Goal: Transaction & Acquisition: Purchase product/service

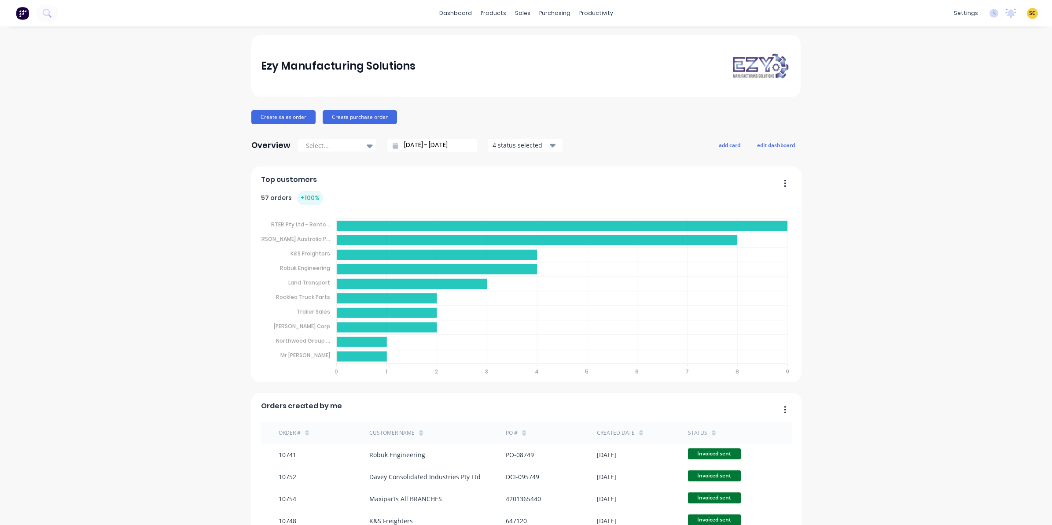
click at [34, 17] on div at bounding box center [29, 13] width 58 height 18
click at [49, 16] on icon at bounding box center [47, 13] width 8 height 8
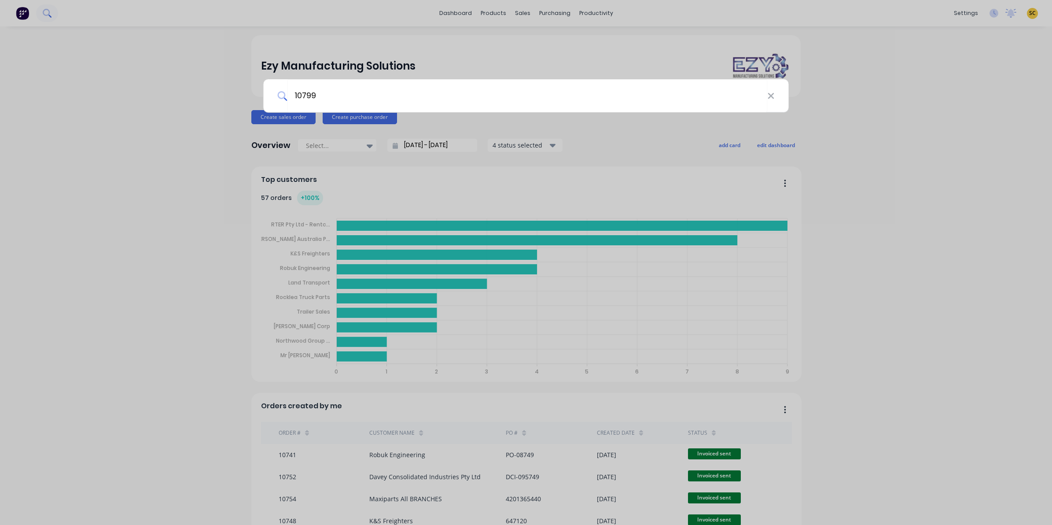
type input "10799"
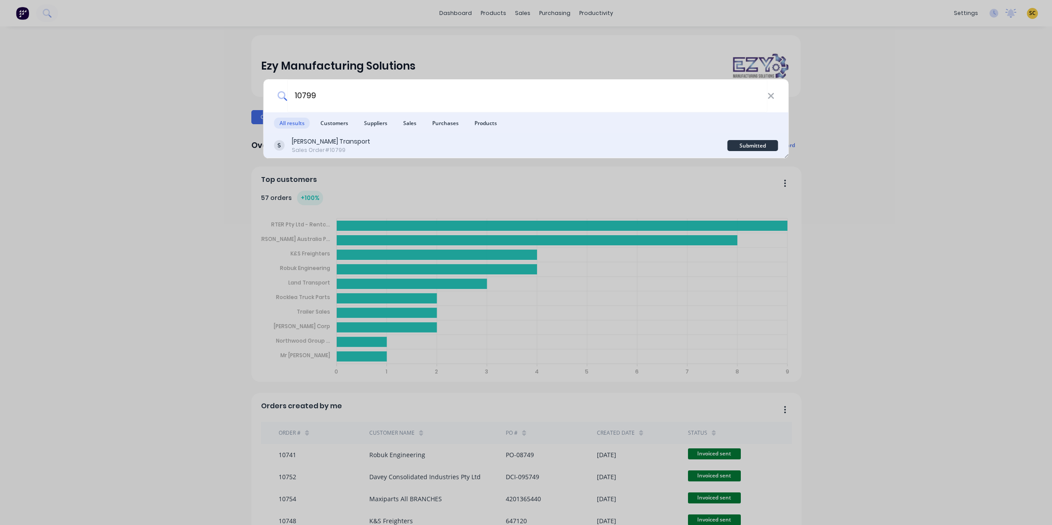
click at [312, 147] on div "Sales Order #10799" at bounding box center [331, 150] width 78 height 8
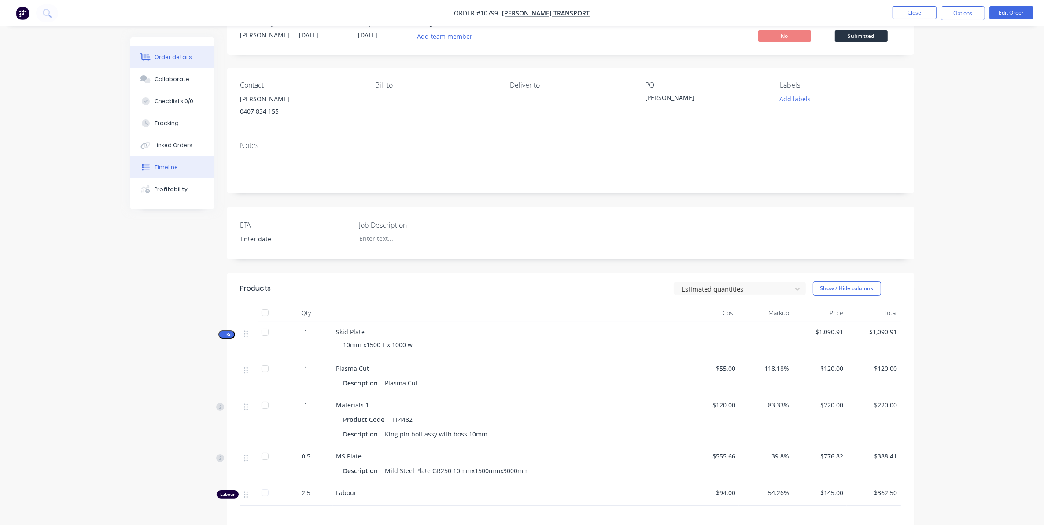
scroll to position [55, 0]
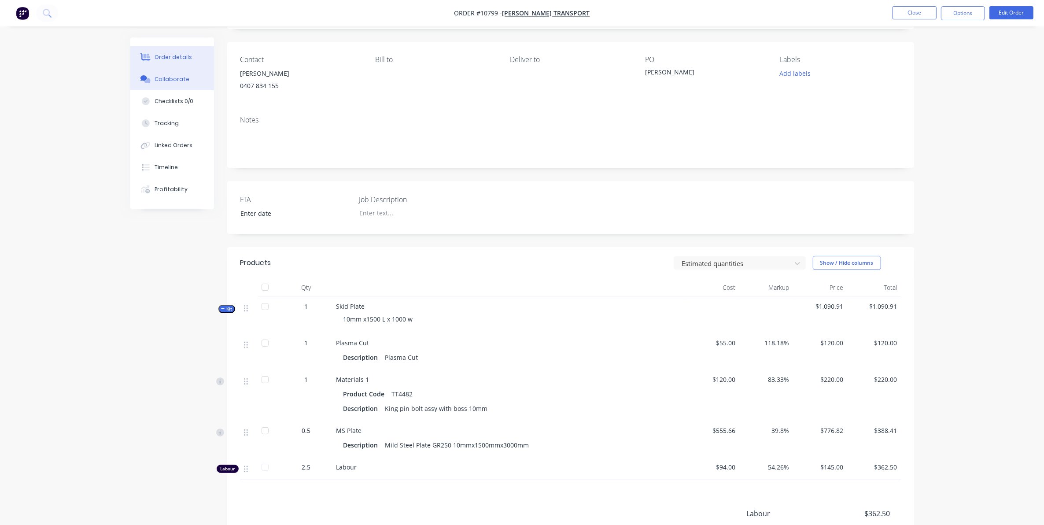
click at [161, 78] on div "Collaborate" at bounding box center [172, 79] width 35 height 8
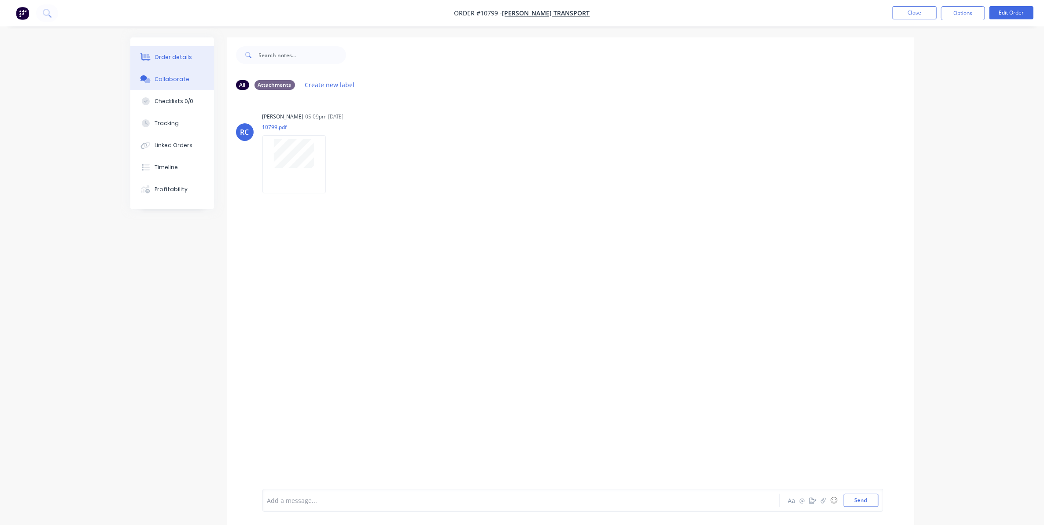
click at [144, 56] on icon at bounding box center [146, 57] width 7 height 7
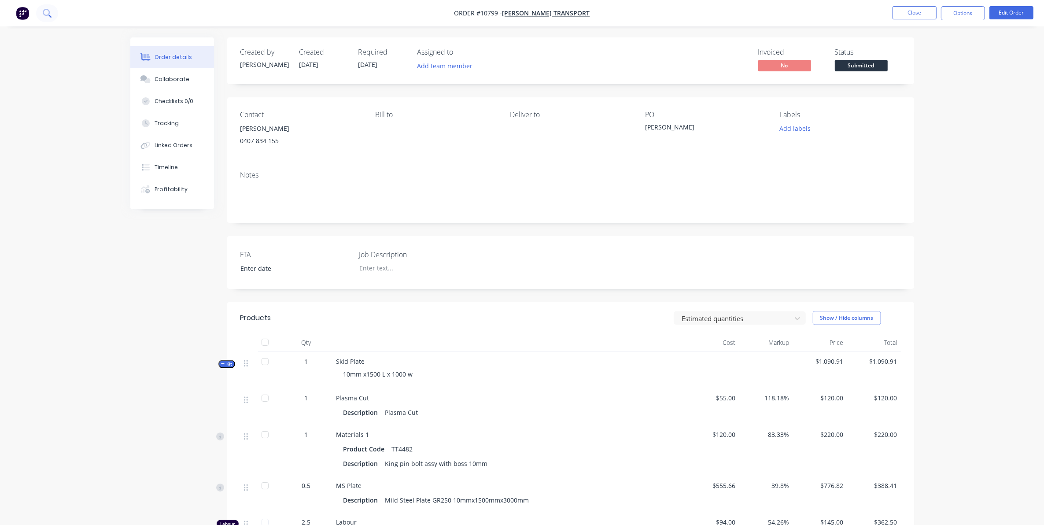
click at [49, 16] on icon at bounding box center [47, 13] width 8 height 8
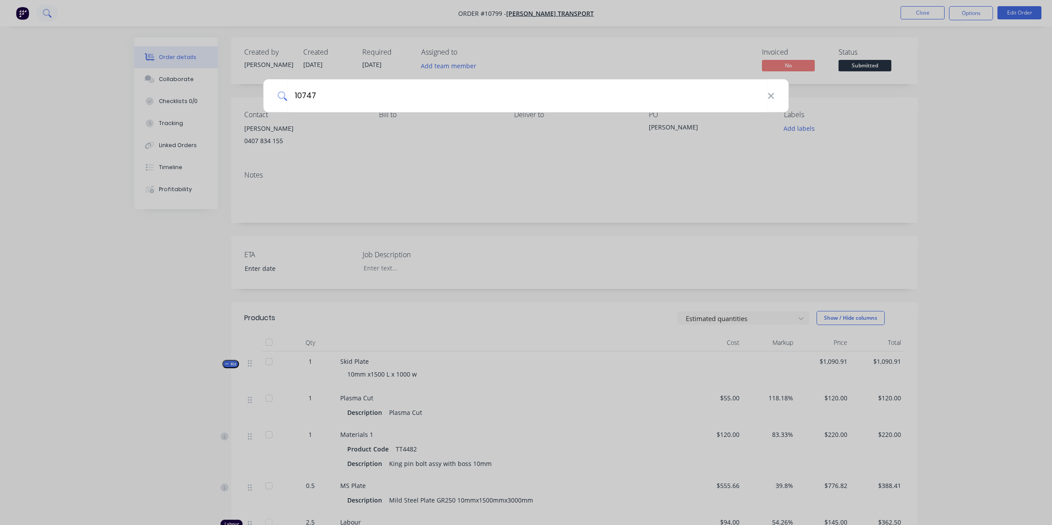
type input "10747"
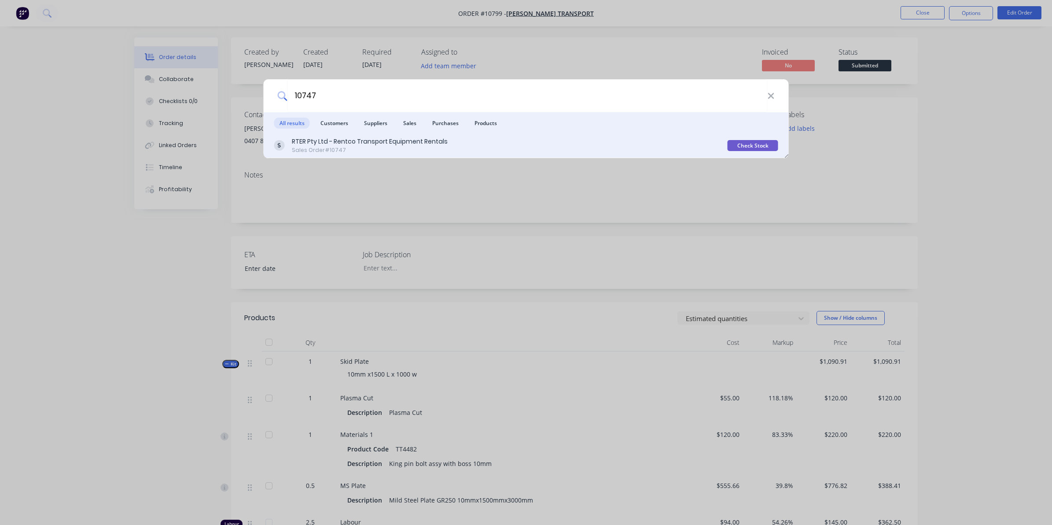
click at [379, 145] on div "RTER Pty Ltd - Rentco Transport Equipment Rentals" at bounding box center [370, 141] width 156 height 9
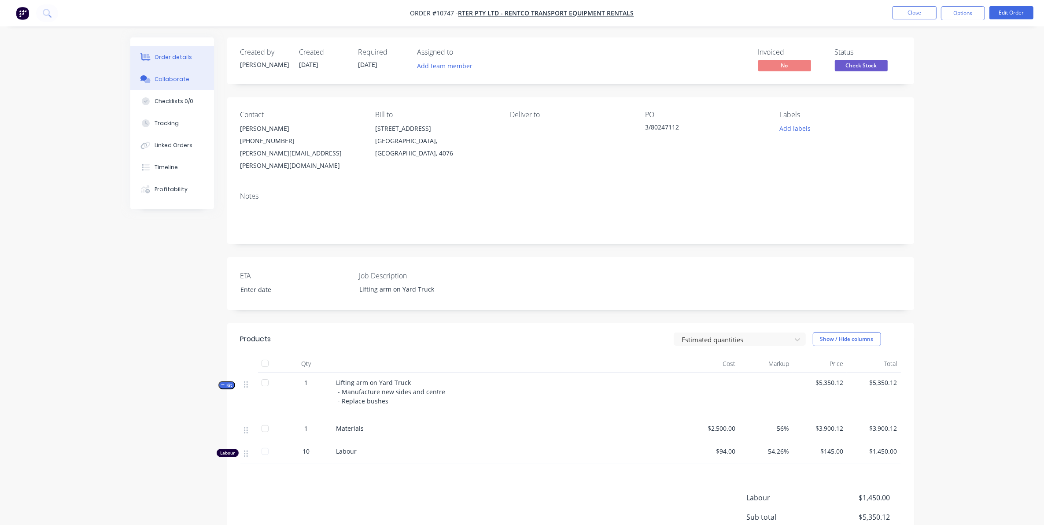
click at [188, 79] on button "Collaborate" at bounding box center [172, 79] width 84 height 22
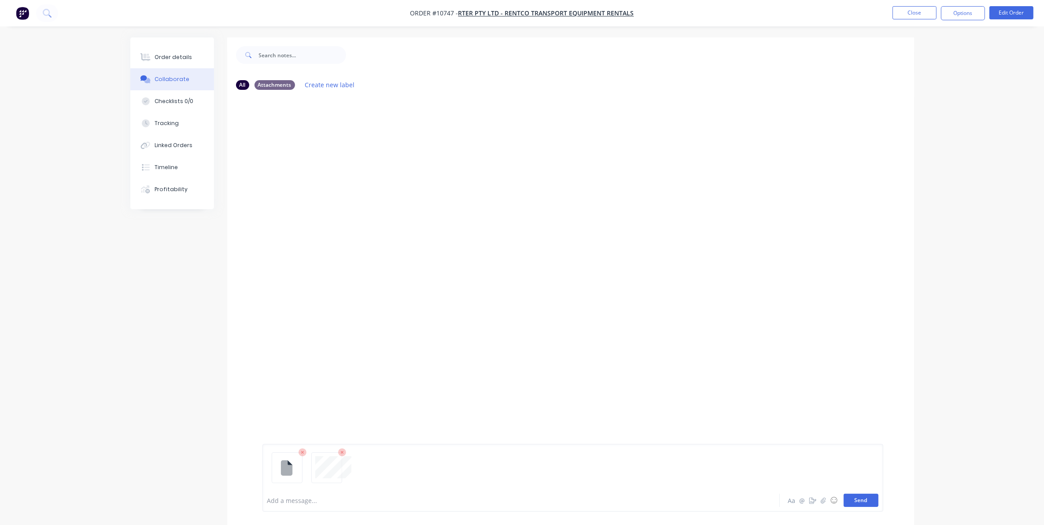
click at [857, 503] on button "Send" at bounding box center [860, 499] width 35 height 13
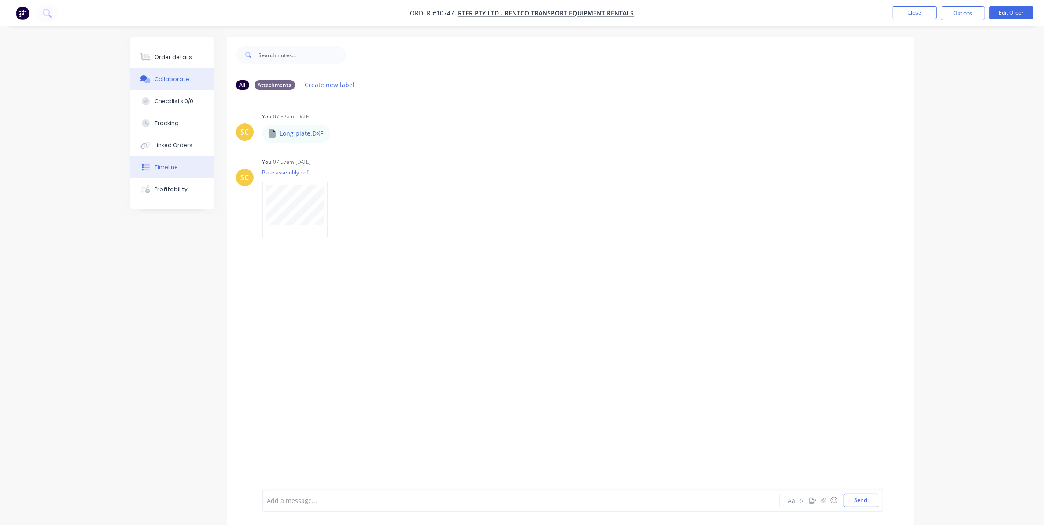
click at [163, 161] on button "Timeline" at bounding box center [172, 167] width 84 height 22
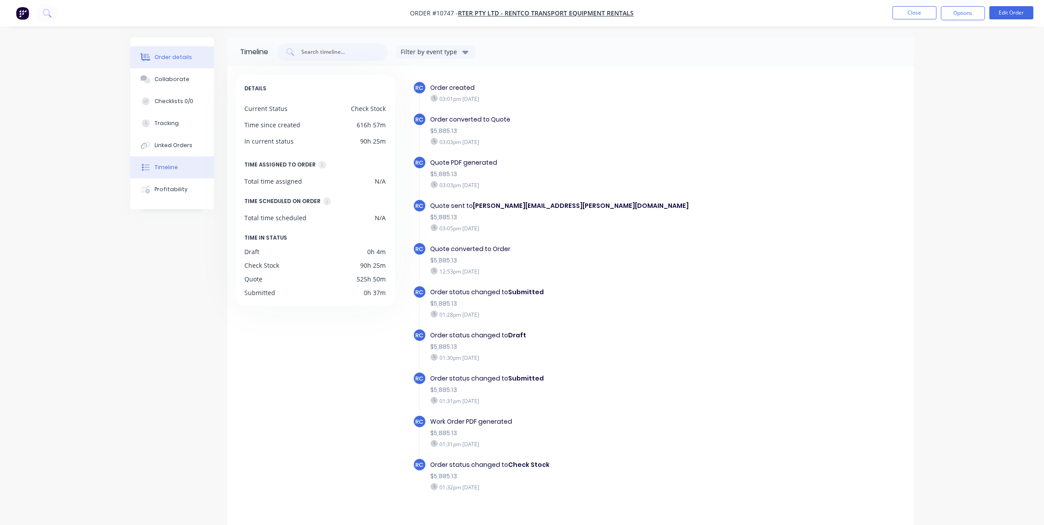
drag, startPoint x: 173, startPoint y: 62, endPoint x: 169, endPoint y: 59, distance: 5.6
click at [169, 59] on button "Order details" at bounding box center [172, 57] width 84 height 22
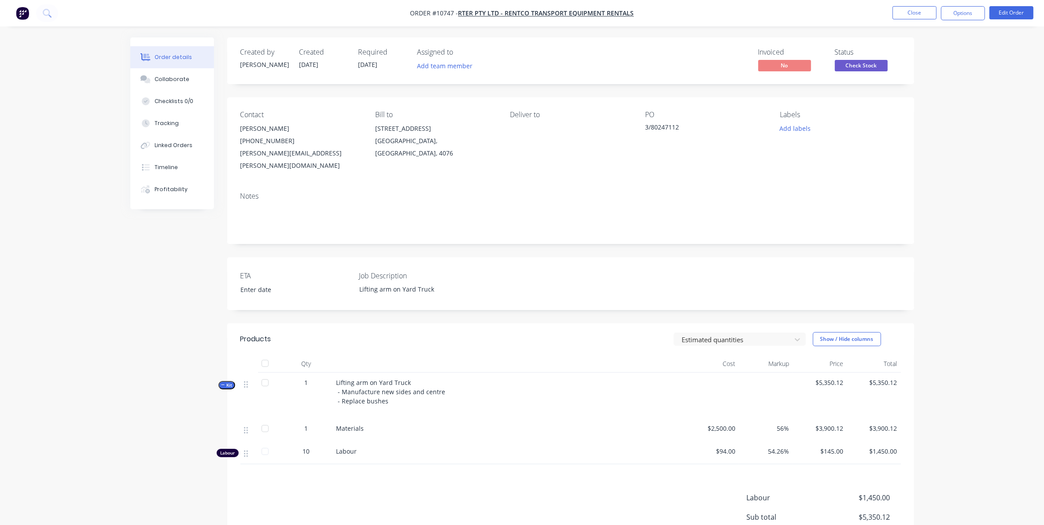
drag, startPoint x: 924, startPoint y: 23, endPoint x: 921, endPoint y: 19, distance: 4.8
click at [924, 22] on nav "Order #10747 - RTER Pty Ltd - Rentco Transport Equipment Rentals Close Options …" at bounding box center [522, 13] width 1044 height 26
click at [919, 15] on button "Close" at bounding box center [914, 12] width 44 height 13
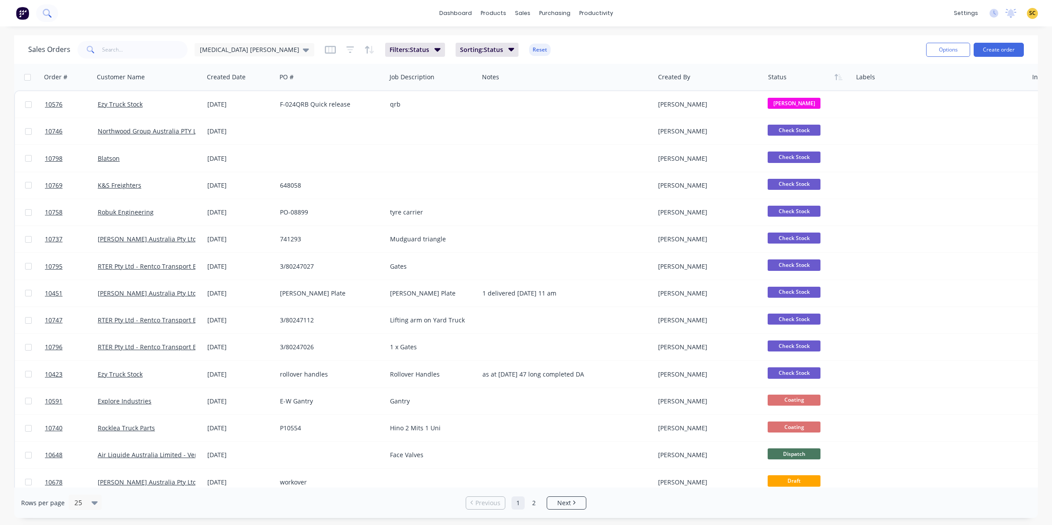
click at [45, 18] on button at bounding box center [47, 13] width 22 height 18
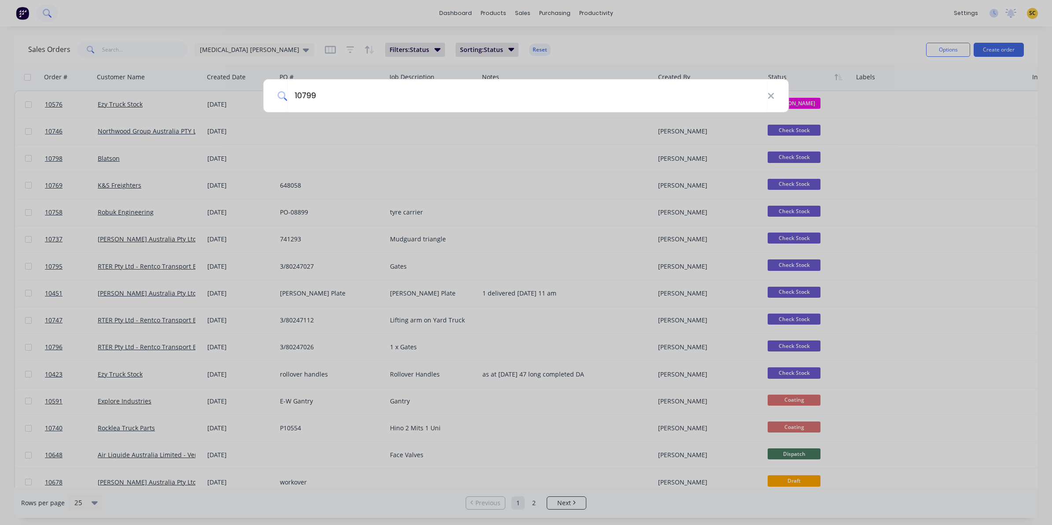
type input "10799"
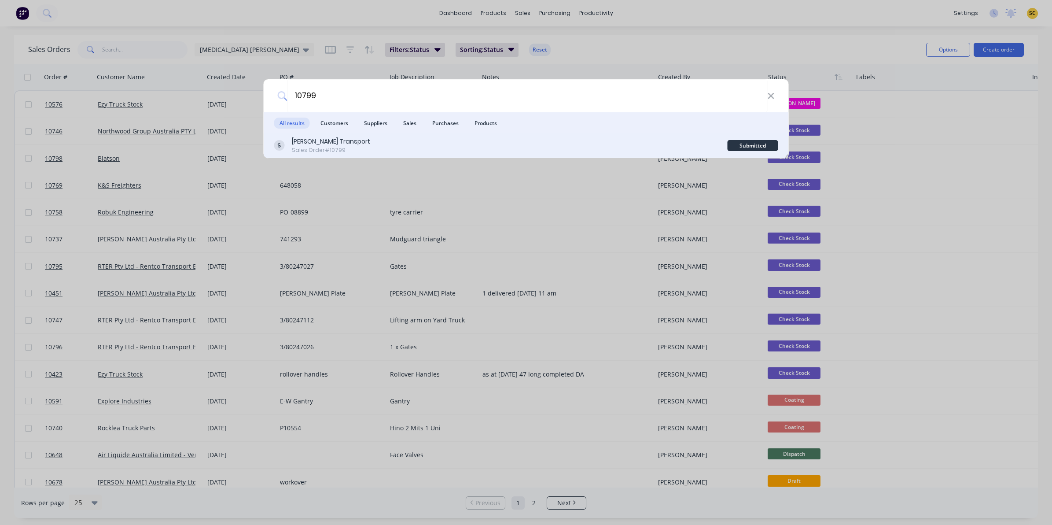
click at [368, 147] on div "[PERSON_NAME] Transport Sales Order #10799" at bounding box center [500, 145] width 453 height 17
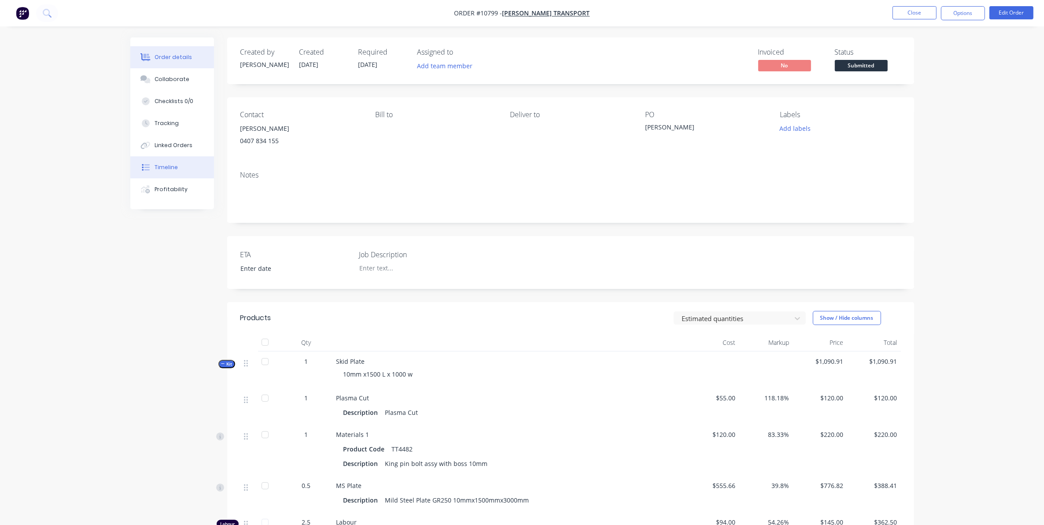
click at [171, 169] on div "Timeline" at bounding box center [166, 167] width 23 height 8
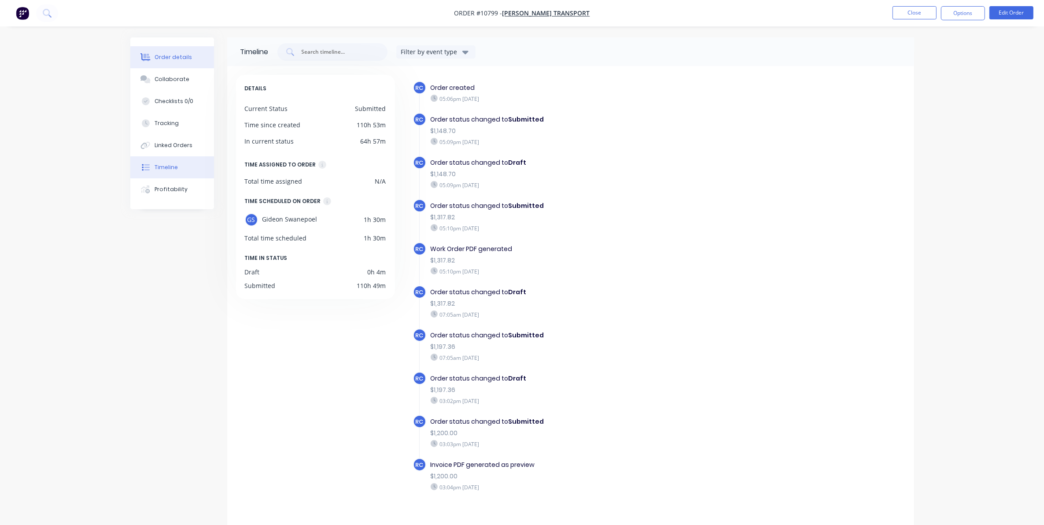
click at [186, 51] on button "Order details" at bounding box center [172, 57] width 84 height 22
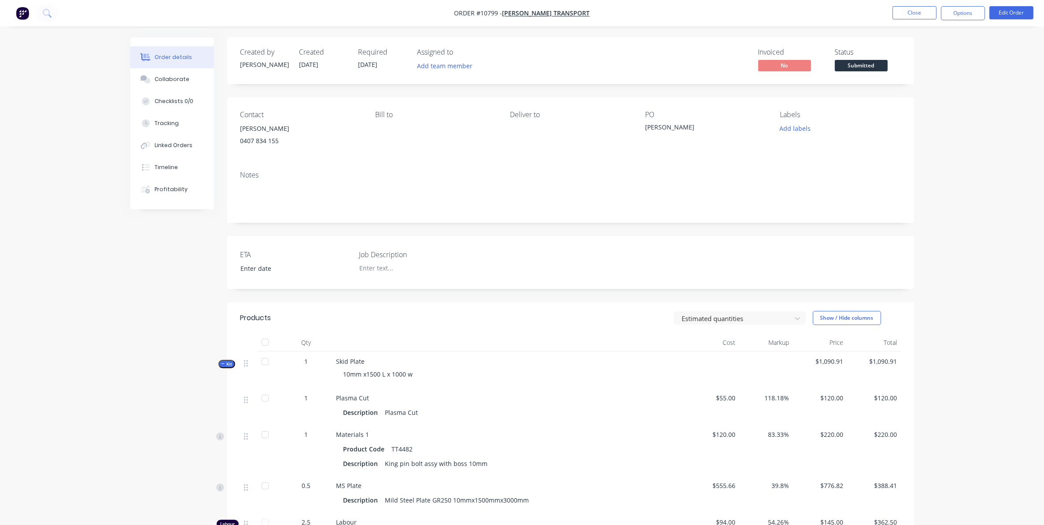
click at [868, 66] on span "Submitted" at bounding box center [861, 65] width 53 height 11
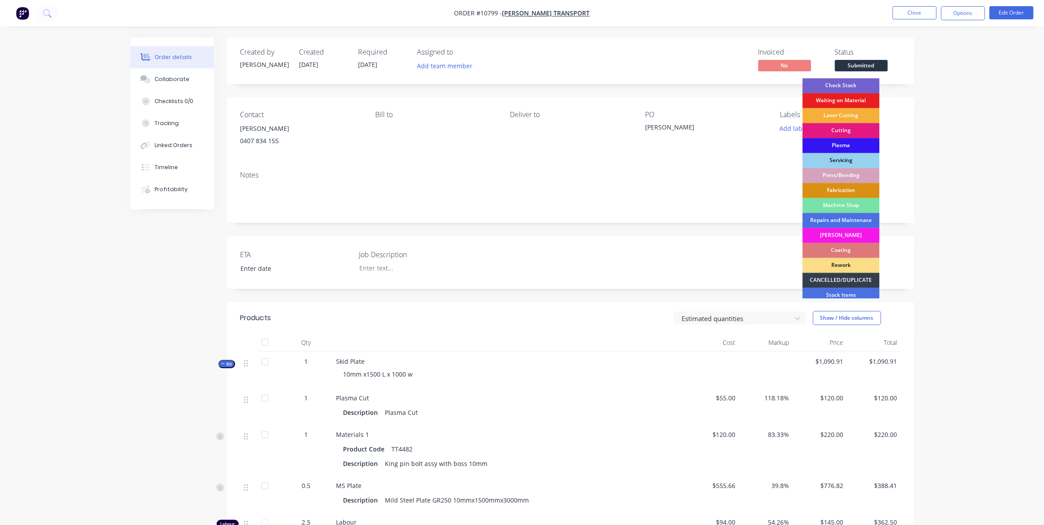
scroll to position [79, 0]
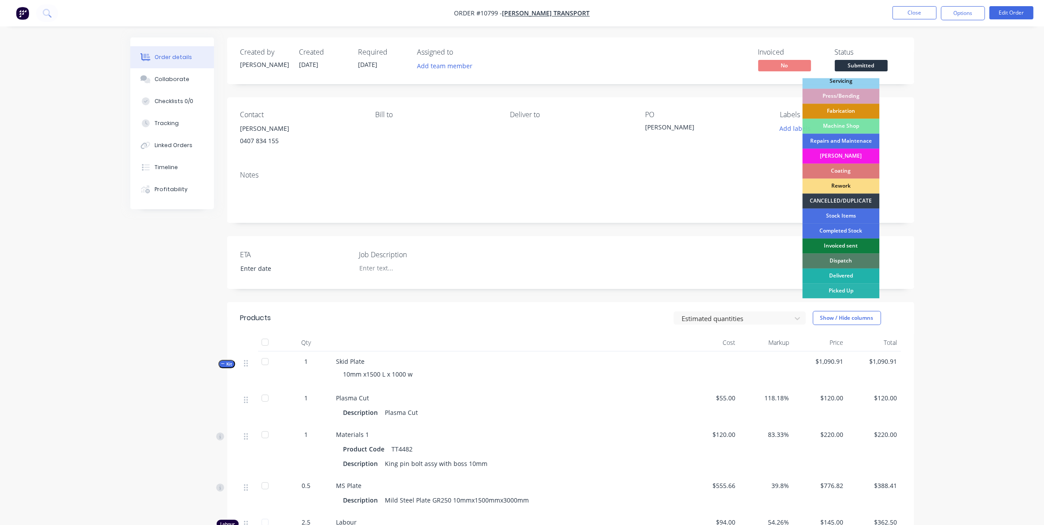
click at [841, 274] on div "Delivered" at bounding box center [840, 276] width 77 height 15
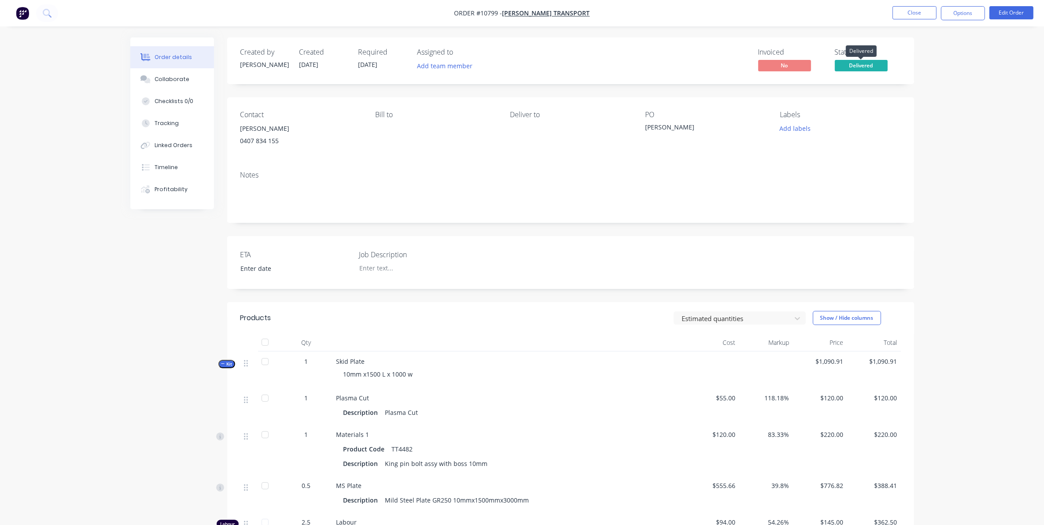
click at [858, 62] on span "Delivered" at bounding box center [861, 65] width 53 height 11
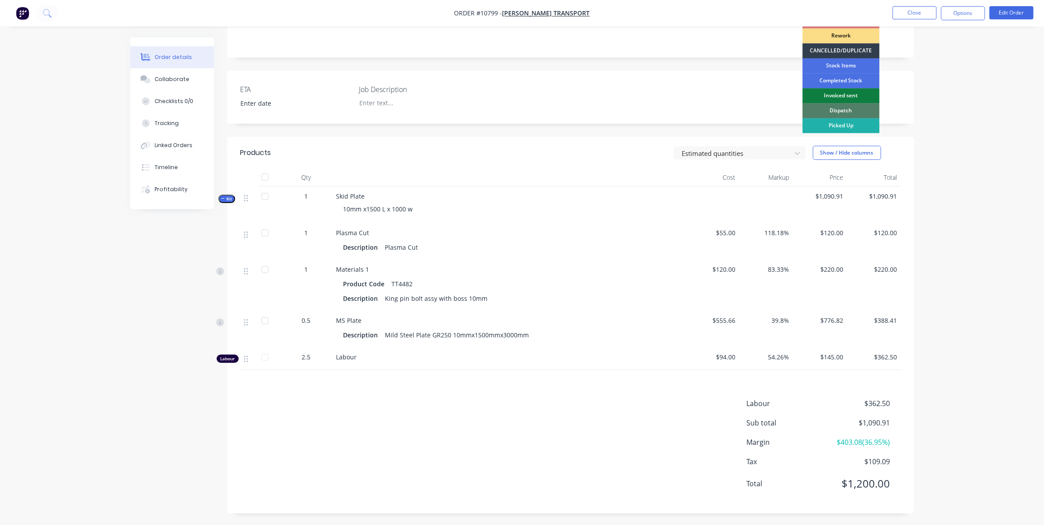
click at [849, 128] on div "Picked Up" at bounding box center [840, 125] width 77 height 15
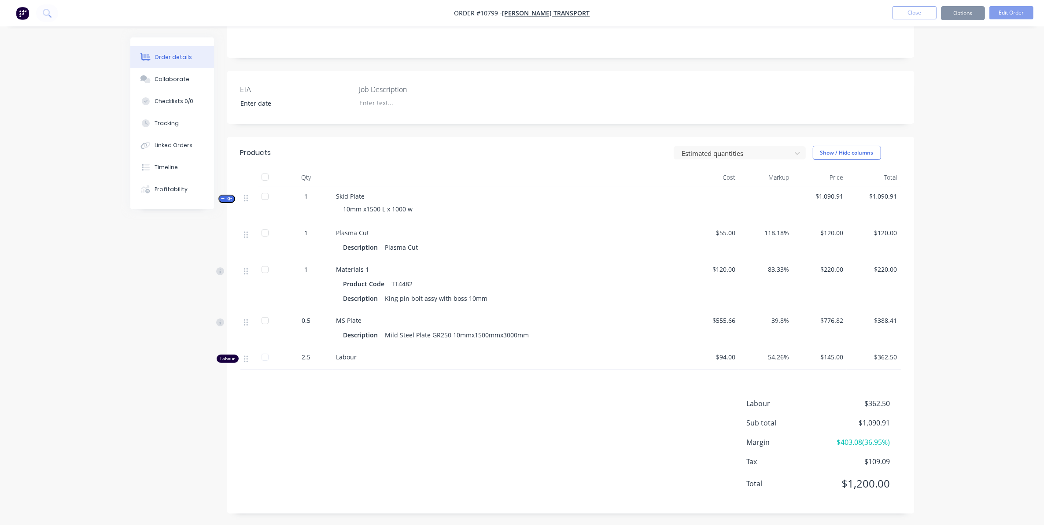
scroll to position [0, 0]
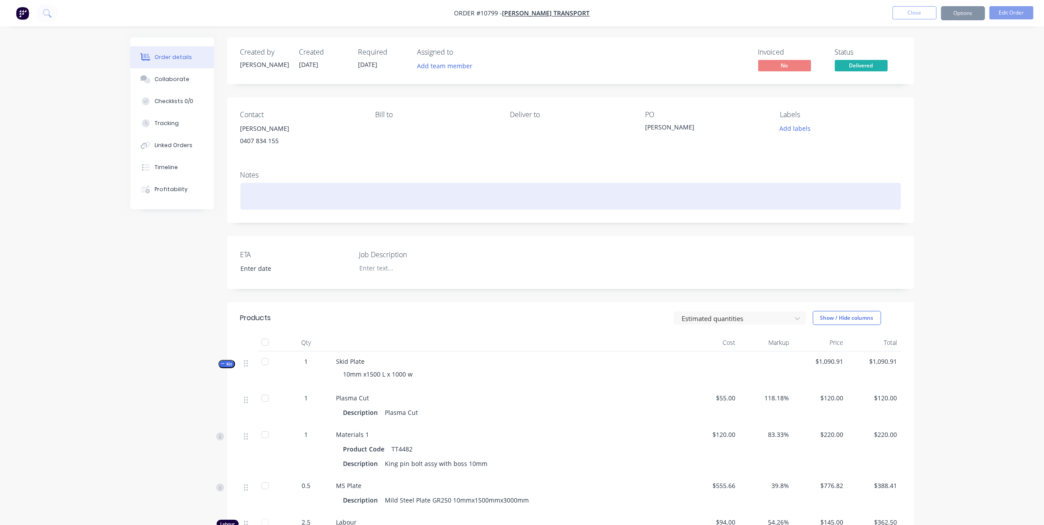
click at [265, 194] on div at bounding box center [570, 196] width 660 height 27
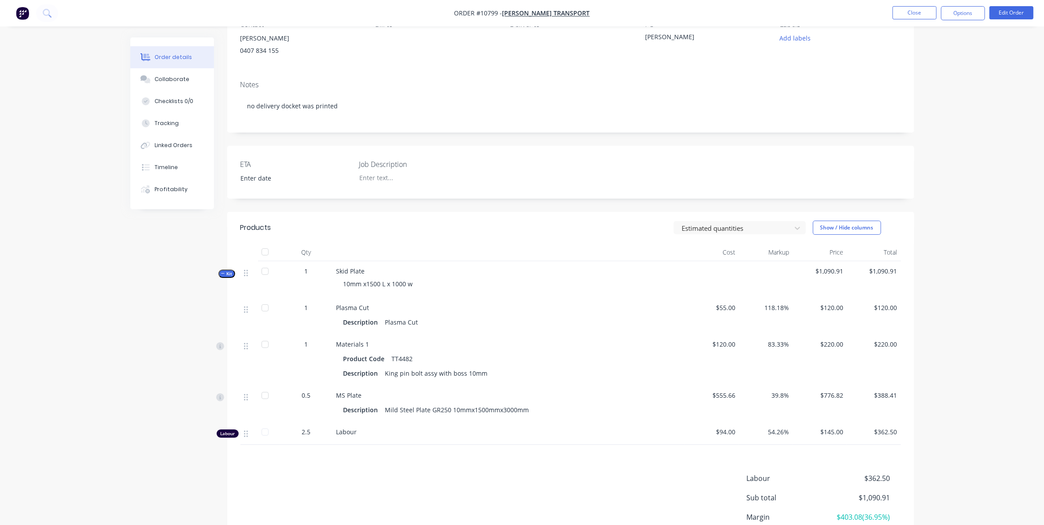
scroll to position [110, 0]
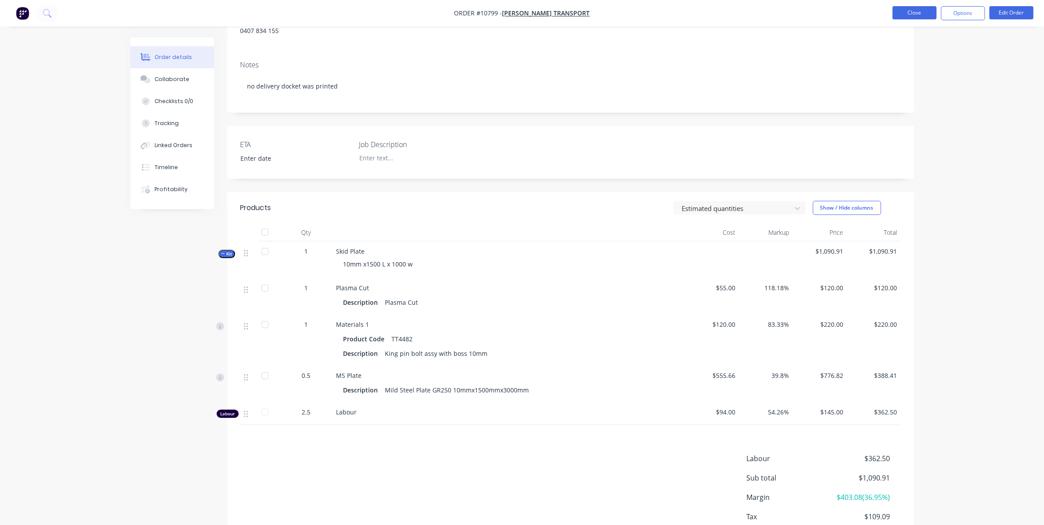
click at [903, 10] on button "Close" at bounding box center [914, 12] width 44 height 13
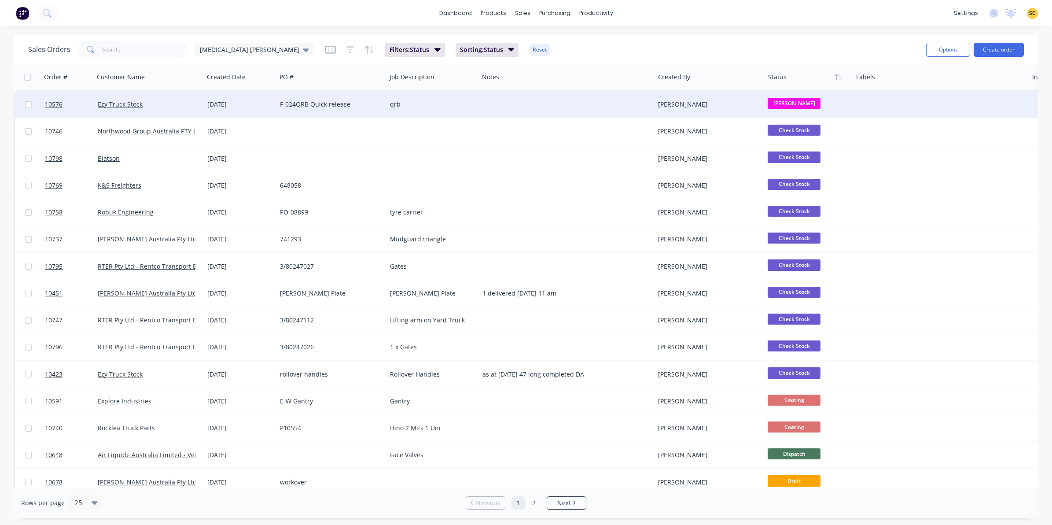
click at [670, 96] on div "[PERSON_NAME]" at bounding box center [710, 104] width 110 height 26
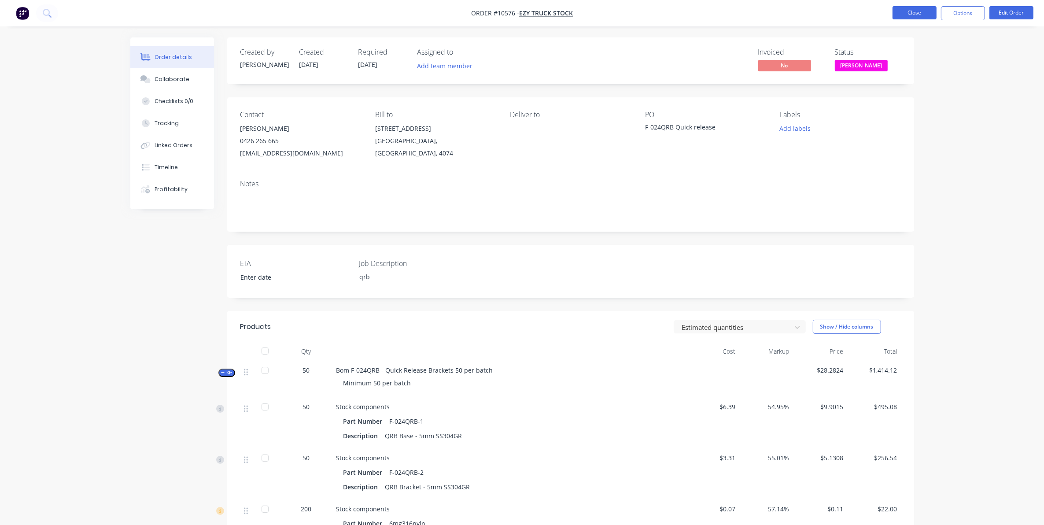
drag, startPoint x: 725, startPoint y: 96, endPoint x: 922, endPoint y: 9, distance: 215.8
click at [922, 9] on button "Close" at bounding box center [914, 12] width 44 height 13
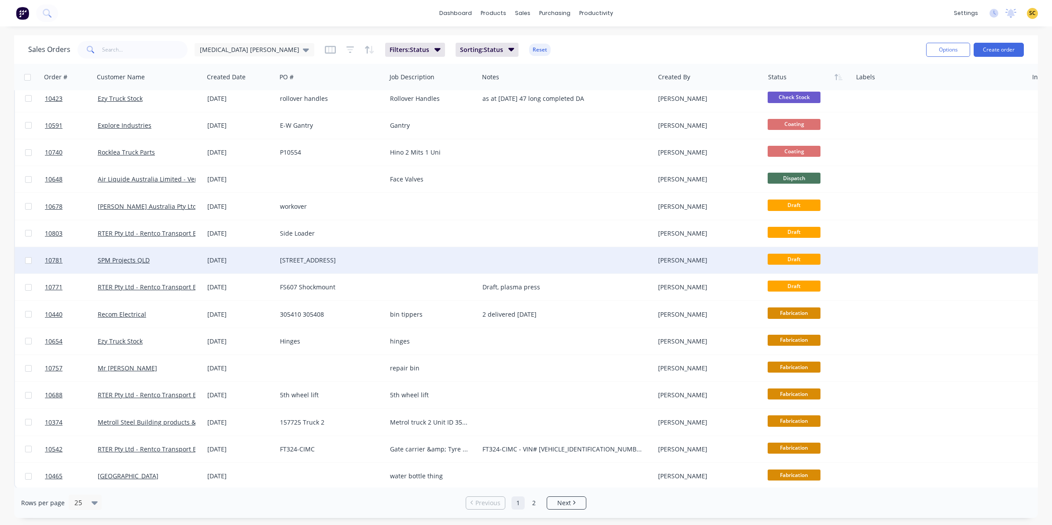
scroll to position [281, 0]
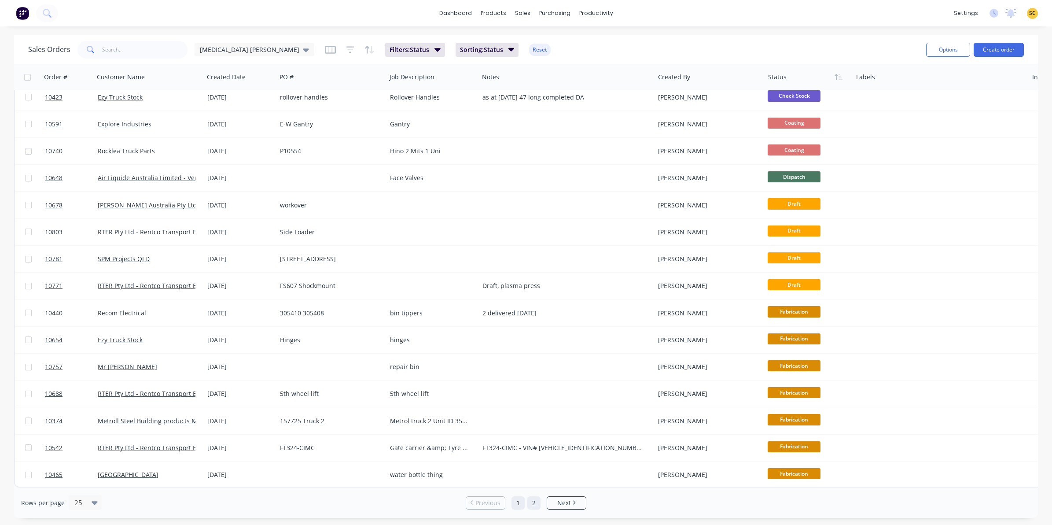
click at [531, 504] on link "2" at bounding box center [533, 502] width 13 height 13
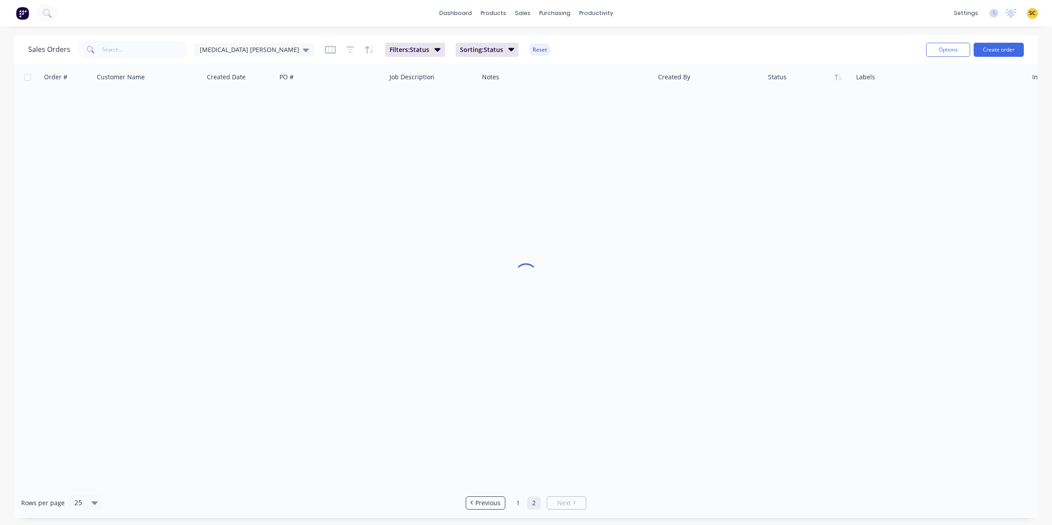
scroll to position [0, 0]
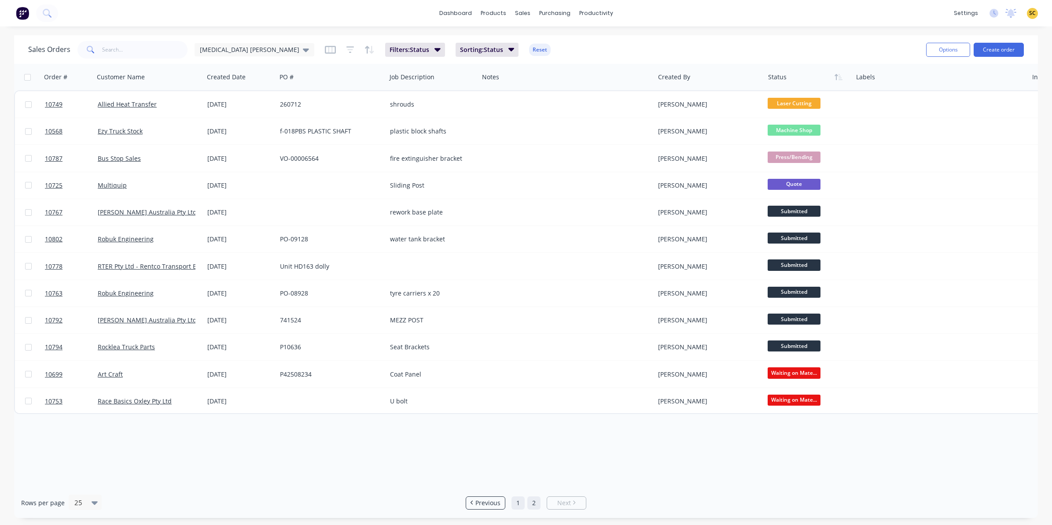
click at [519, 502] on link "1" at bounding box center [517, 502] width 13 height 13
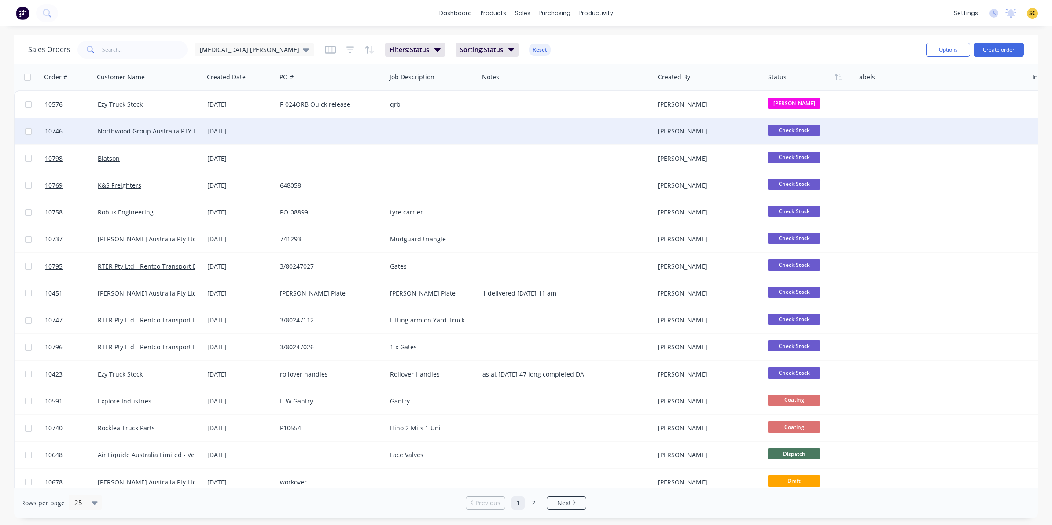
click at [714, 130] on div "[PERSON_NAME]" at bounding box center [707, 131] width 98 height 9
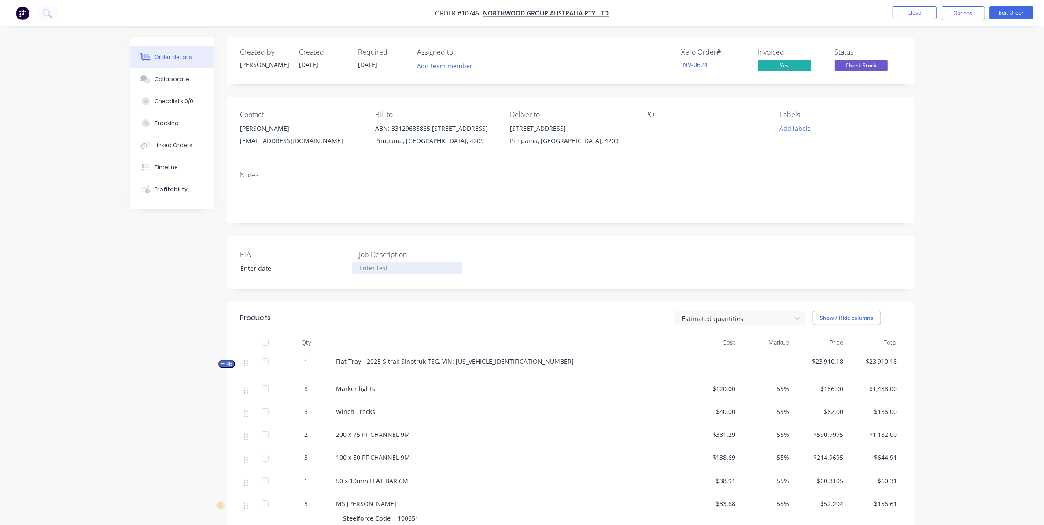
click at [360, 265] on div at bounding box center [407, 267] width 110 height 13
click at [515, 360] on div "Flat Tray - 2025 Sitrak Sinotruk T5G, VIN: [US_VEHICLE_IDENTIFICATION_NUMBER]" at bounding box center [509, 364] width 352 height 27
drag, startPoint x: 514, startPoint y: 362, endPoint x: 335, endPoint y: 359, distance: 178.7
click at [335, 359] on div "Flat Tray - 2025 Sitrak Sinotruk T5G, VIN: [US_VEHICLE_IDENTIFICATION_NUMBER]" at bounding box center [509, 364] width 352 height 27
copy span "Flat Tray - 2025 Sitrak Sinotruk T5G, VIN: [US_VEHICLE_IDENTIFICATION_NUMBER]"
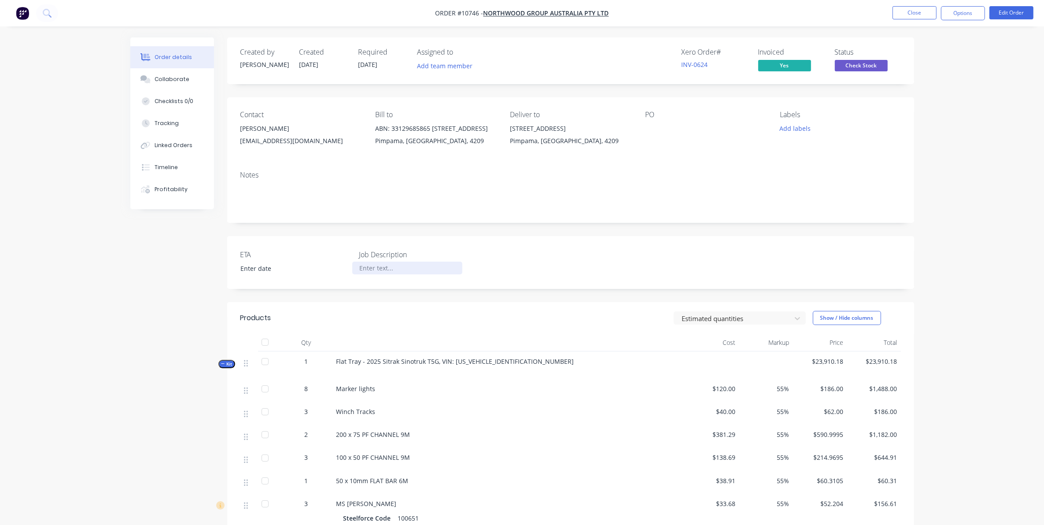
click at [377, 261] on div at bounding box center [407, 267] width 110 height 13
paste div
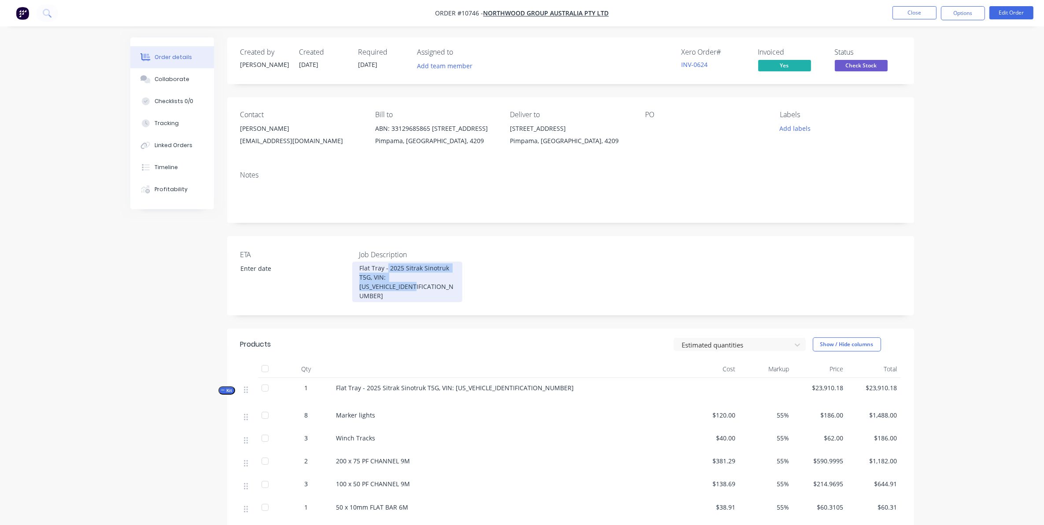
drag, startPoint x: 386, startPoint y: 270, endPoint x: 469, endPoint y: 284, distance: 84.4
click at [469, 284] on div "ETA Job Description Flat Tray - 2025 Sitrak Sinotruk T5G, VIN: [US_VEHICLE_IDEN…" at bounding box center [570, 275] width 687 height 79
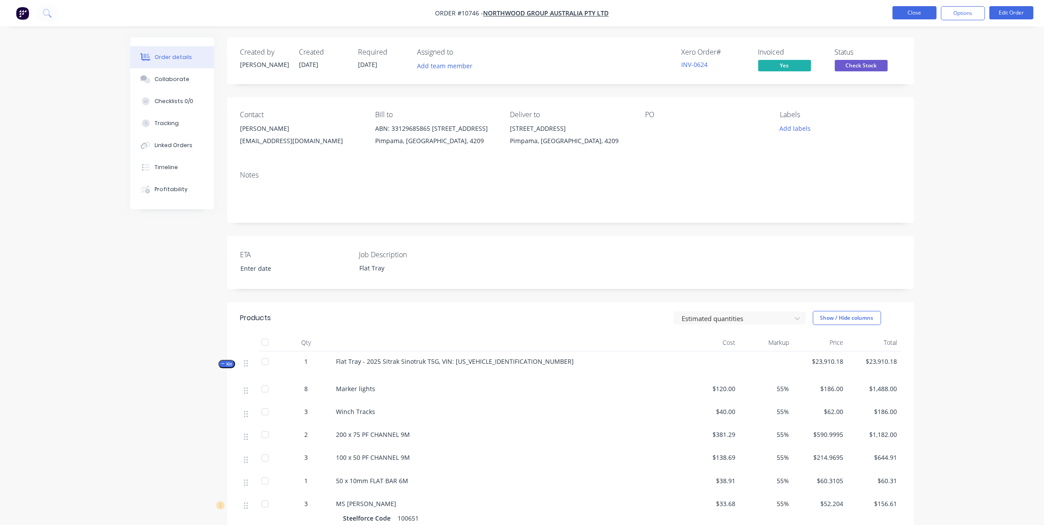
click at [918, 13] on button "Close" at bounding box center [914, 12] width 44 height 13
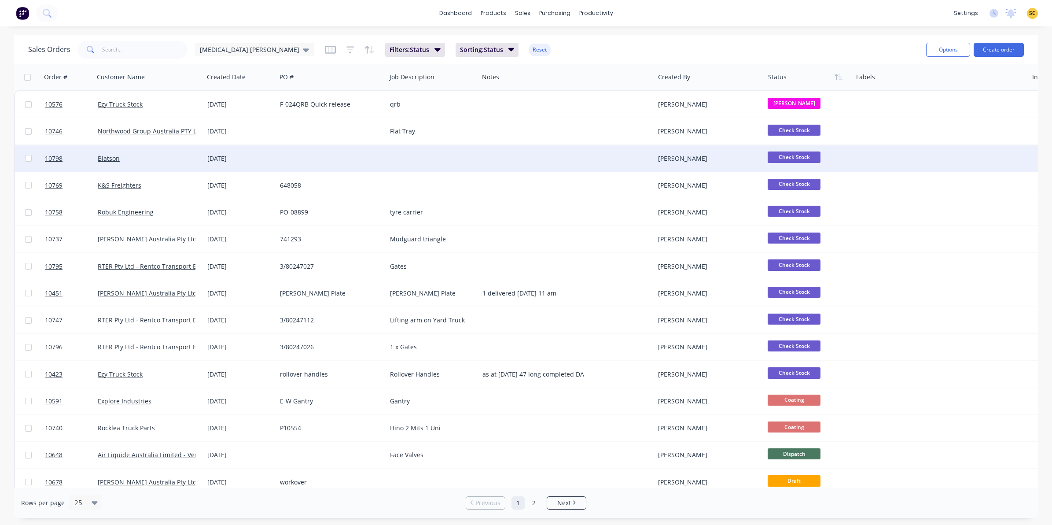
click at [163, 159] on div "Blatson" at bounding box center [147, 158] width 98 height 9
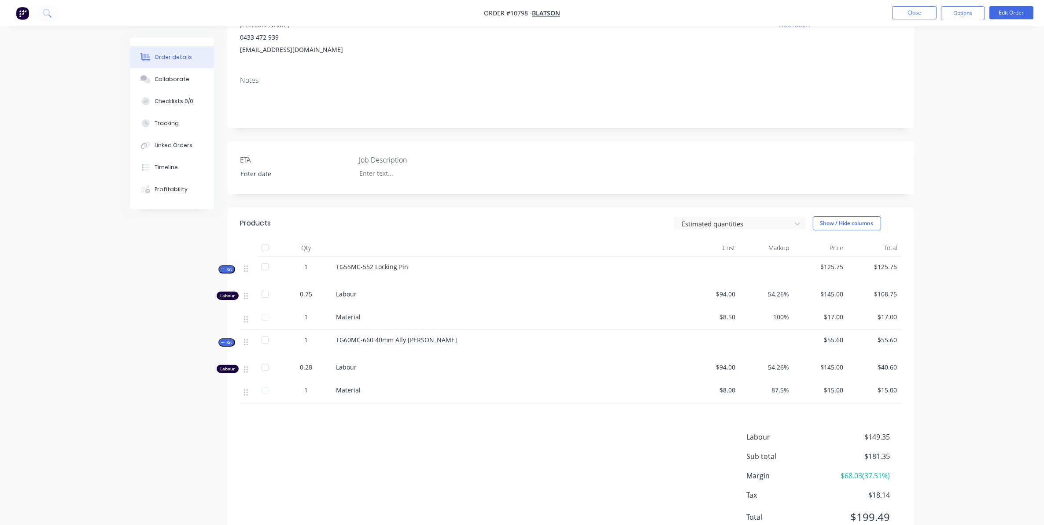
scroll to position [141, 0]
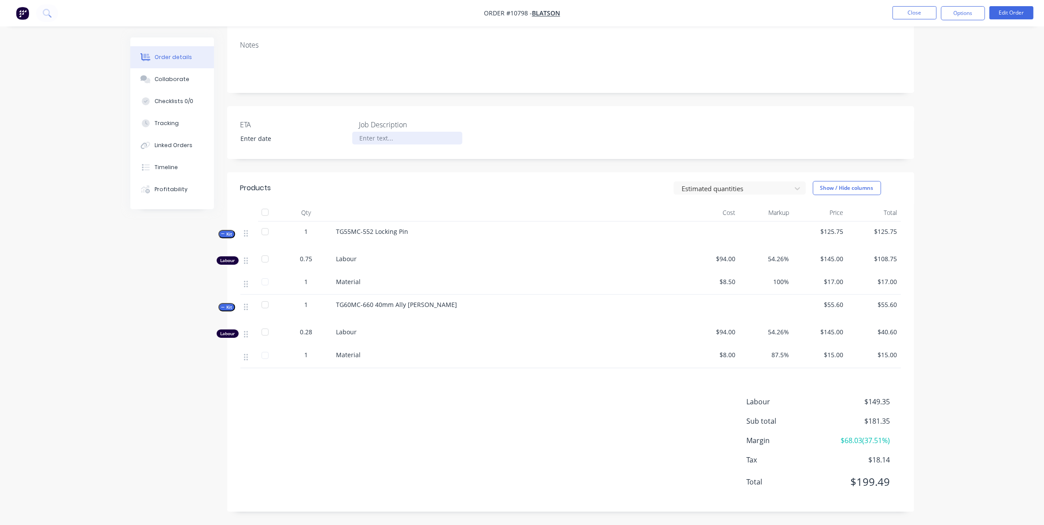
click at [382, 140] on div at bounding box center [407, 138] width 110 height 13
click at [907, 11] on button "Close" at bounding box center [914, 12] width 44 height 13
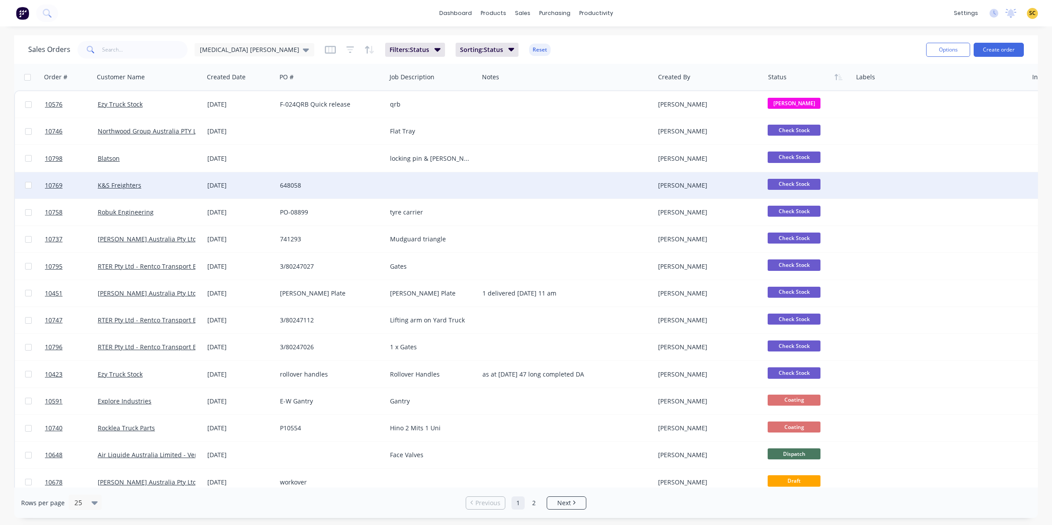
click at [185, 192] on div "K&S Freighters" at bounding box center [149, 185] width 110 height 26
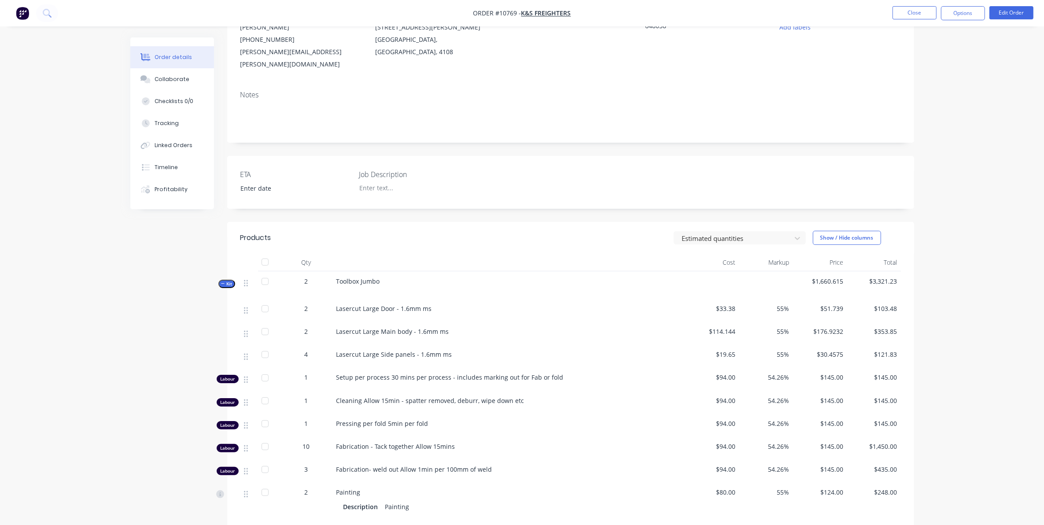
scroll to position [110, 0]
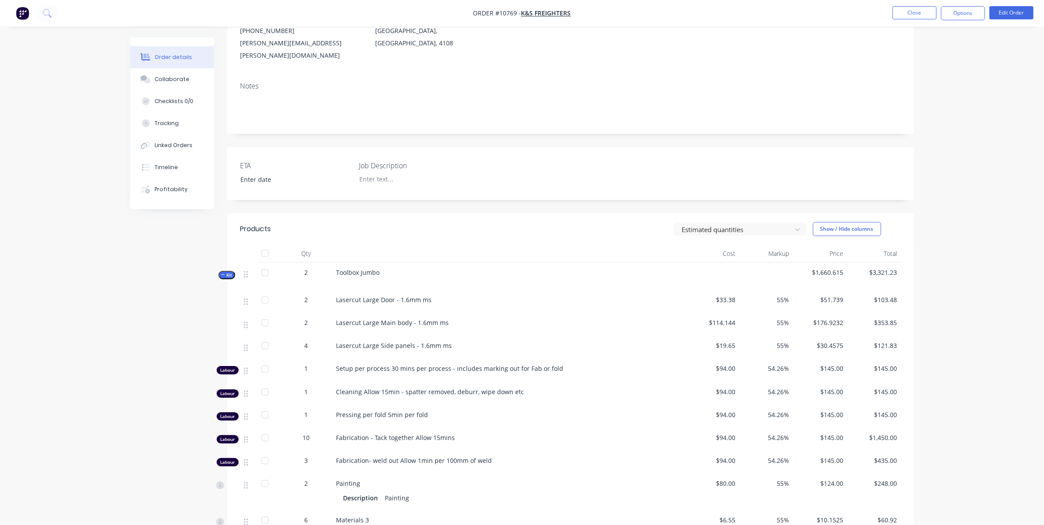
click at [367, 175] on div "ETA Job Description" at bounding box center [570, 173] width 687 height 53
click at [368, 173] on div at bounding box center [407, 179] width 110 height 13
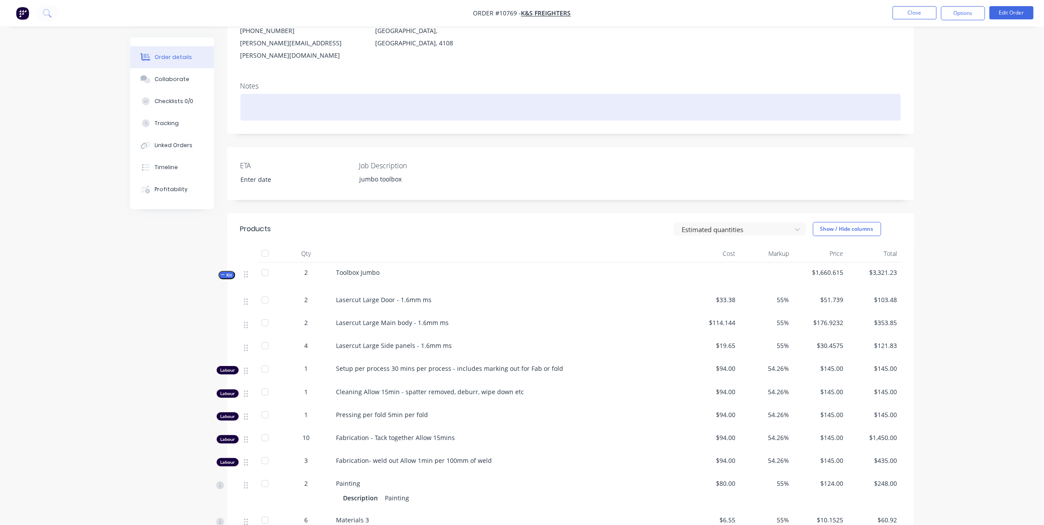
click at [608, 94] on div at bounding box center [570, 107] width 660 height 27
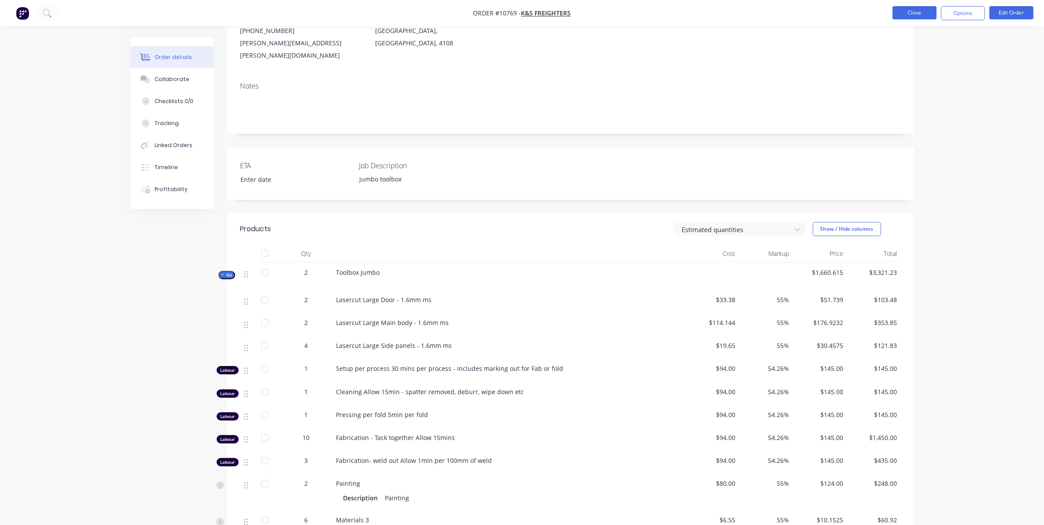
click at [914, 7] on button "Close" at bounding box center [914, 12] width 44 height 13
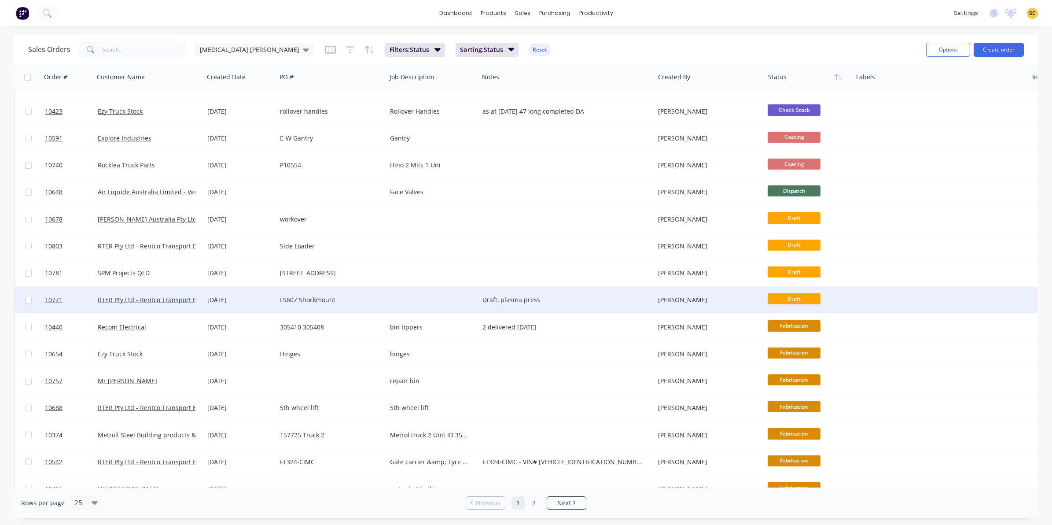
scroll to position [281, 0]
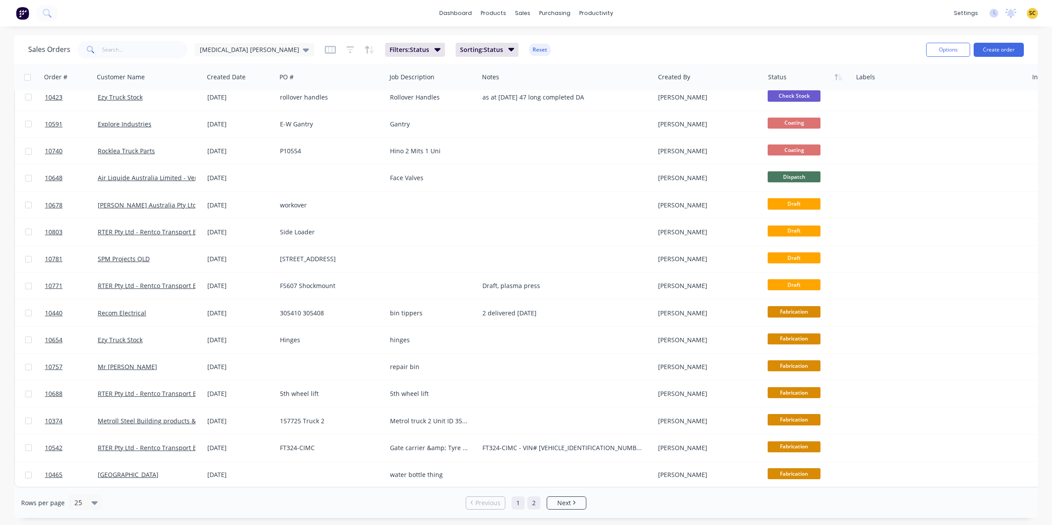
click at [532, 508] on link "2" at bounding box center [533, 502] width 13 height 13
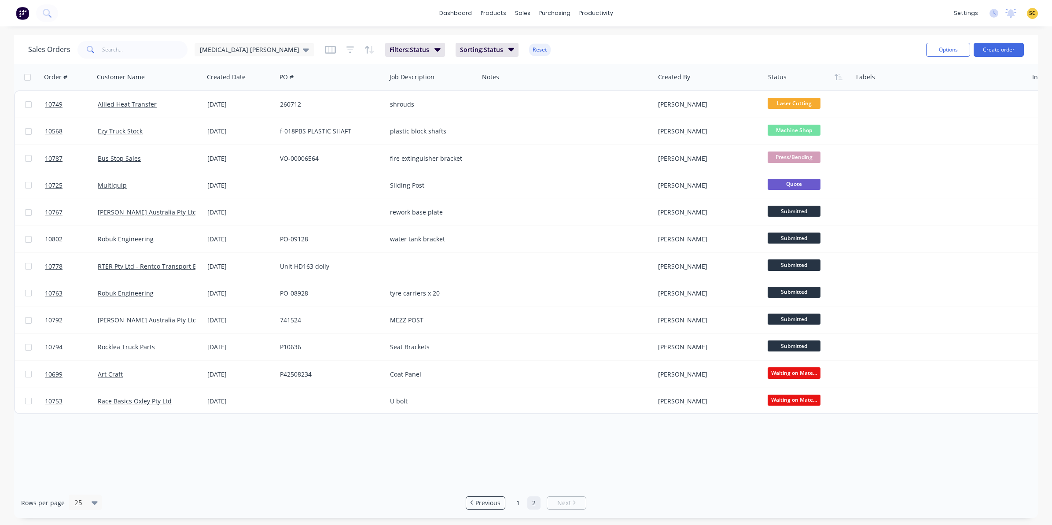
scroll to position [0, 0]
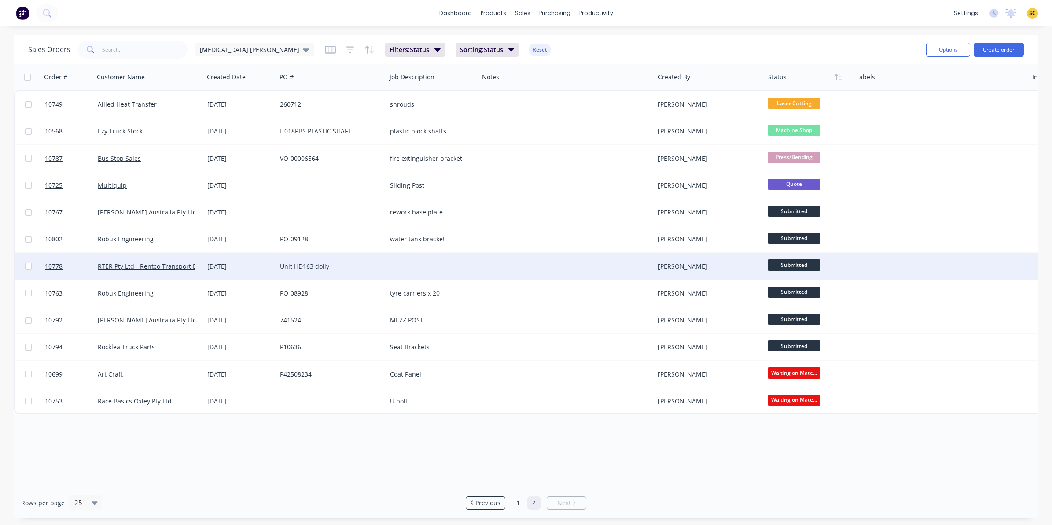
click at [520, 271] on div at bounding box center [567, 266] width 176 height 26
click at [282, 274] on div "Unit HD163 dolly" at bounding box center [331, 266] width 110 height 26
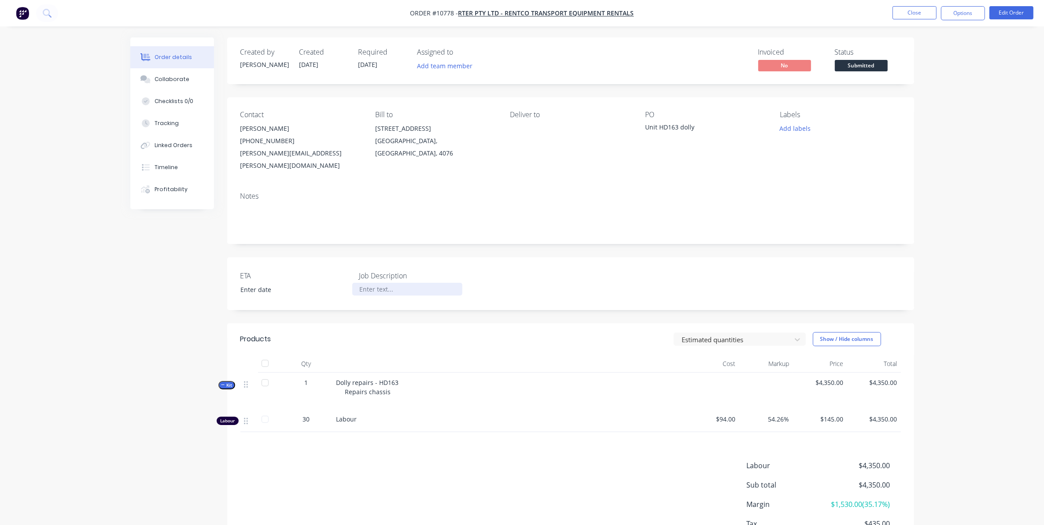
click at [372, 283] on div at bounding box center [407, 289] width 110 height 13
click at [918, 9] on button "Close" at bounding box center [914, 12] width 44 height 13
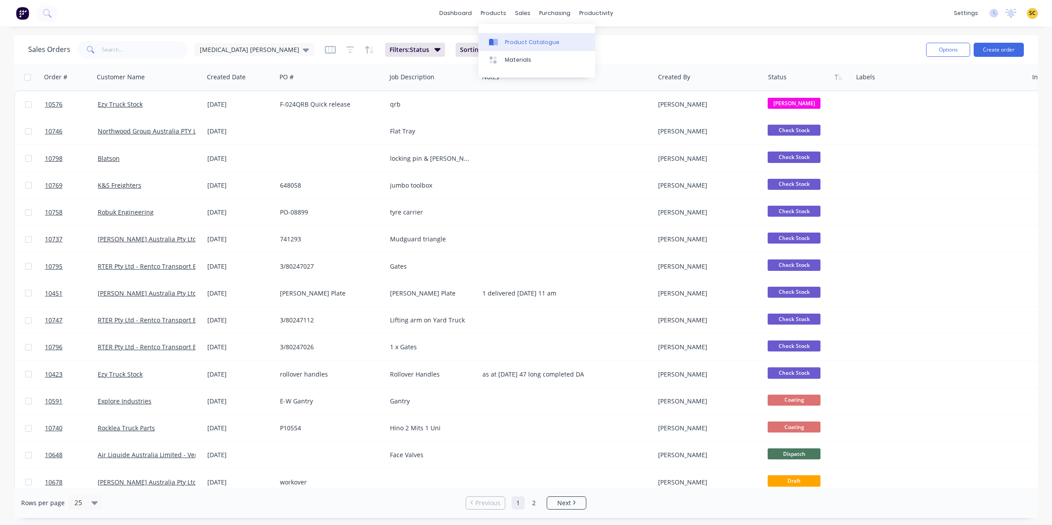
click at [509, 36] on link "Product Catalogue" at bounding box center [536, 42] width 117 height 18
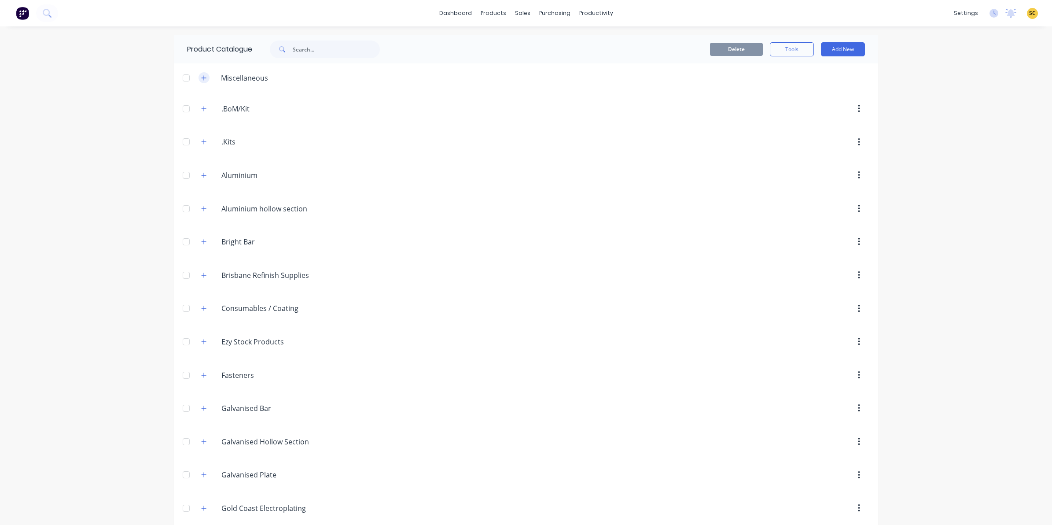
click at [201, 76] on icon "button" at bounding box center [203, 78] width 5 height 6
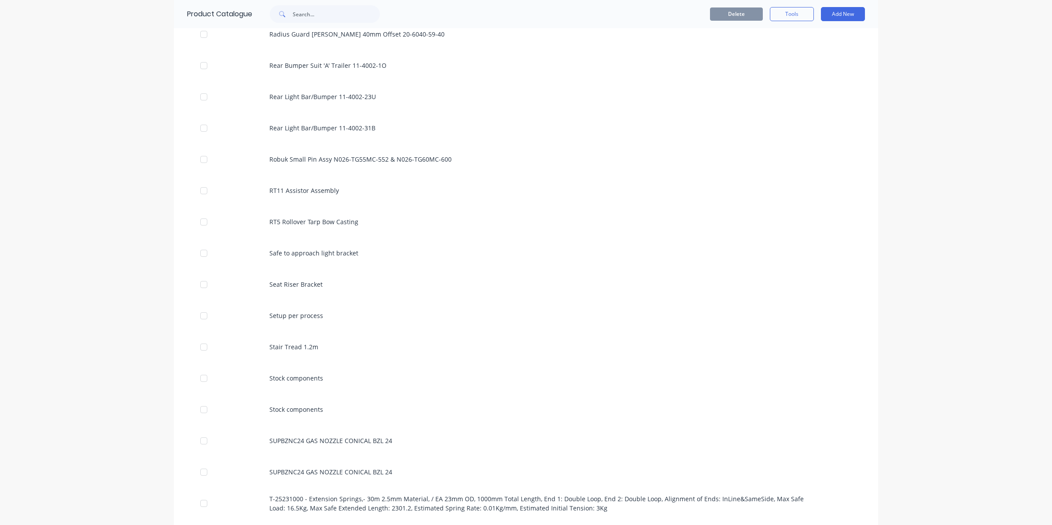
scroll to position [3576, 0]
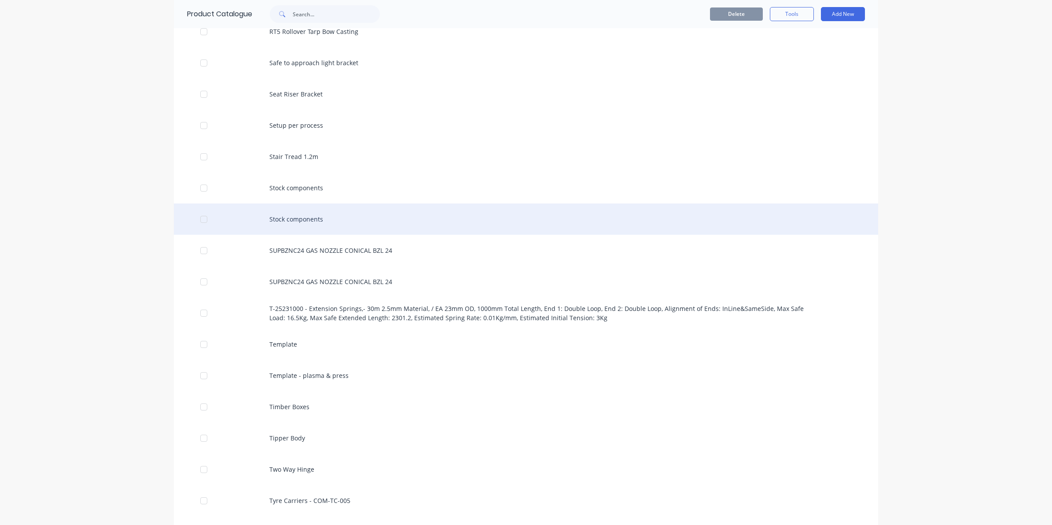
click at [296, 216] on div "Stock components" at bounding box center [526, 218] width 704 height 31
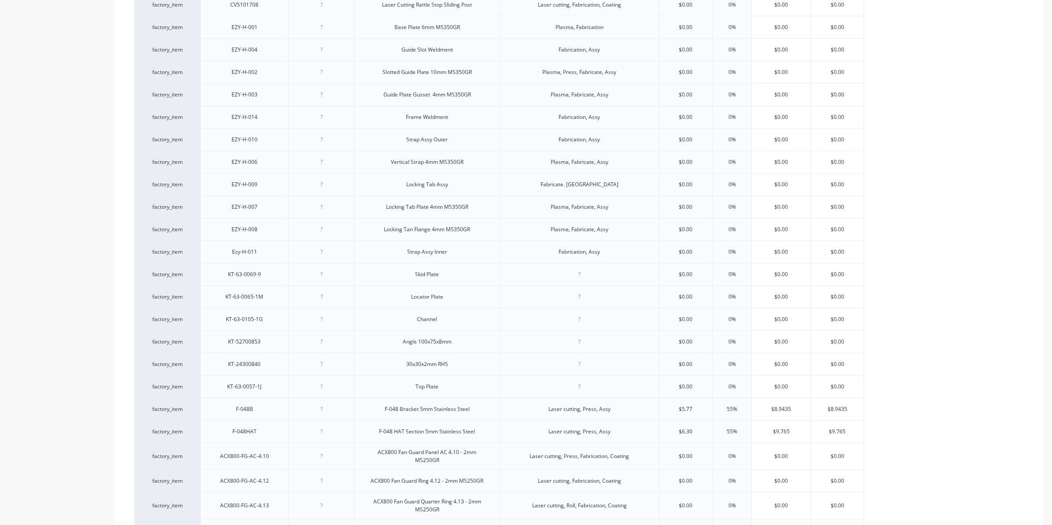
scroll to position [2889, 0]
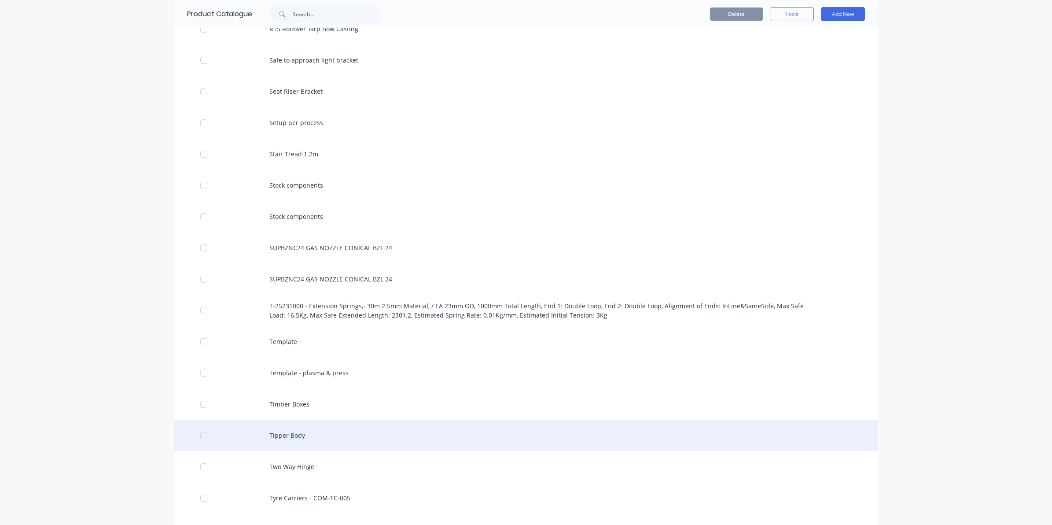
scroll to position [3576, 0]
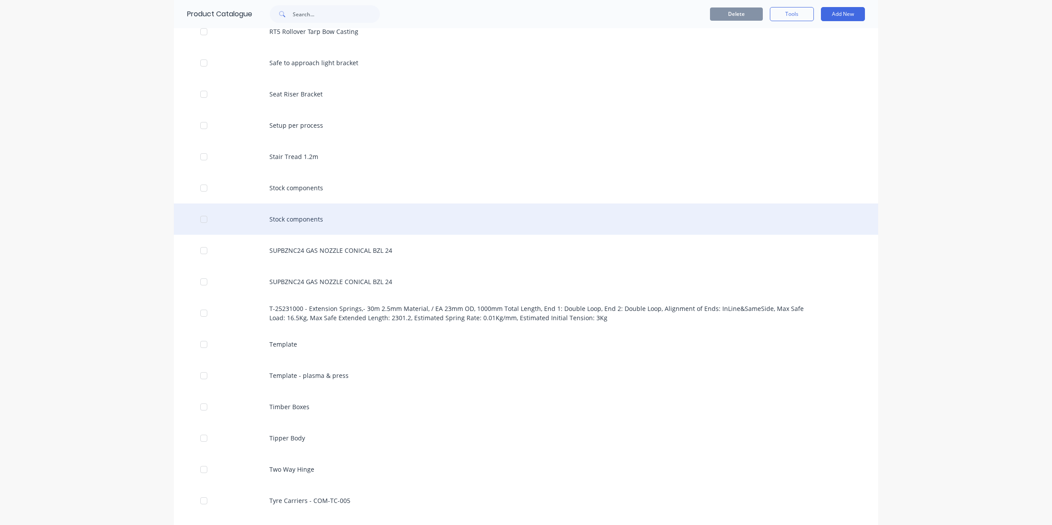
click at [262, 223] on div "Stock components" at bounding box center [526, 218] width 704 height 31
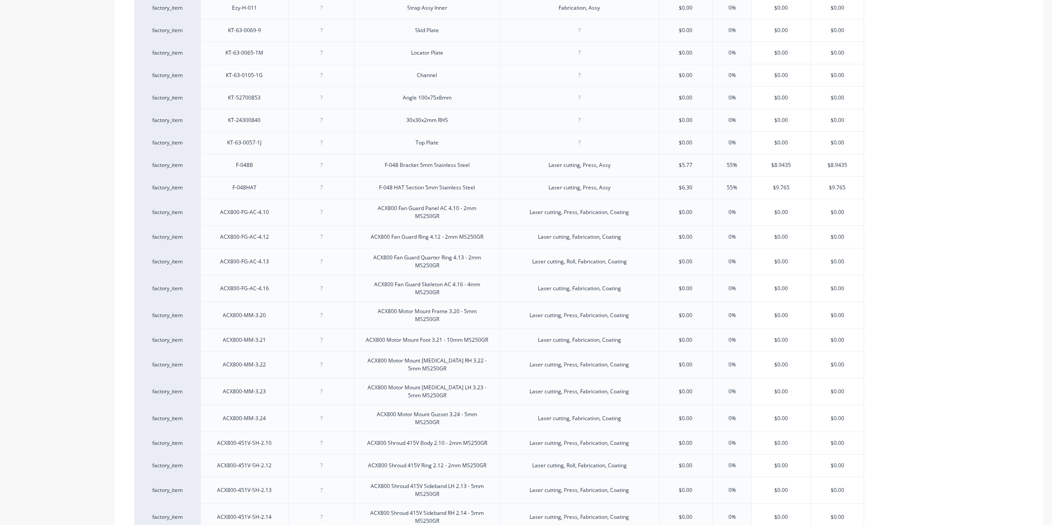
type textarea "x"
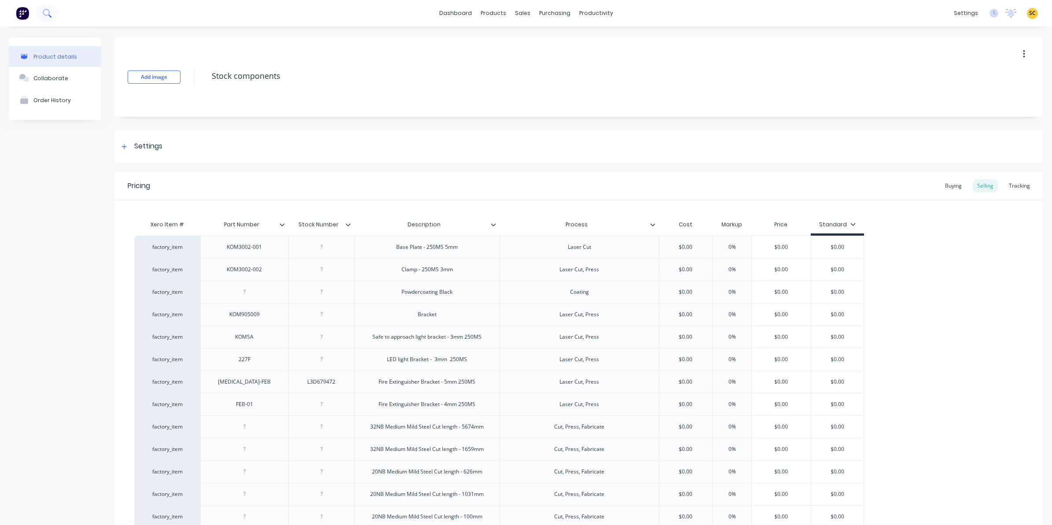
click at [43, 15] on icon at bounding box center [47, 13] width 8 height 8
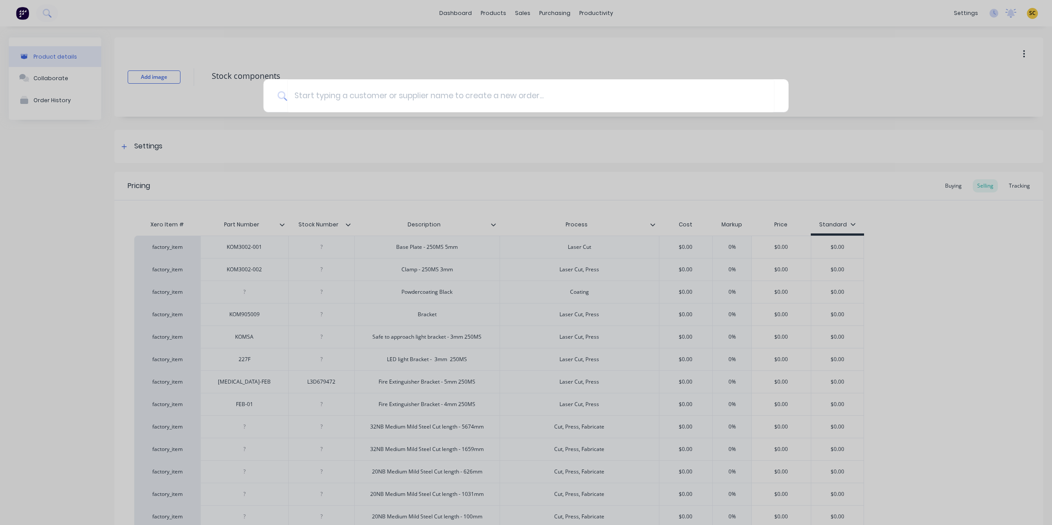
drag, startPoint x: 276, startPoint y: 53, endPoint x: 100, endPoint y: 14, distance: 179.9
click at [276, 53] on div at bounding box center [526, 262] width 1052 height 525
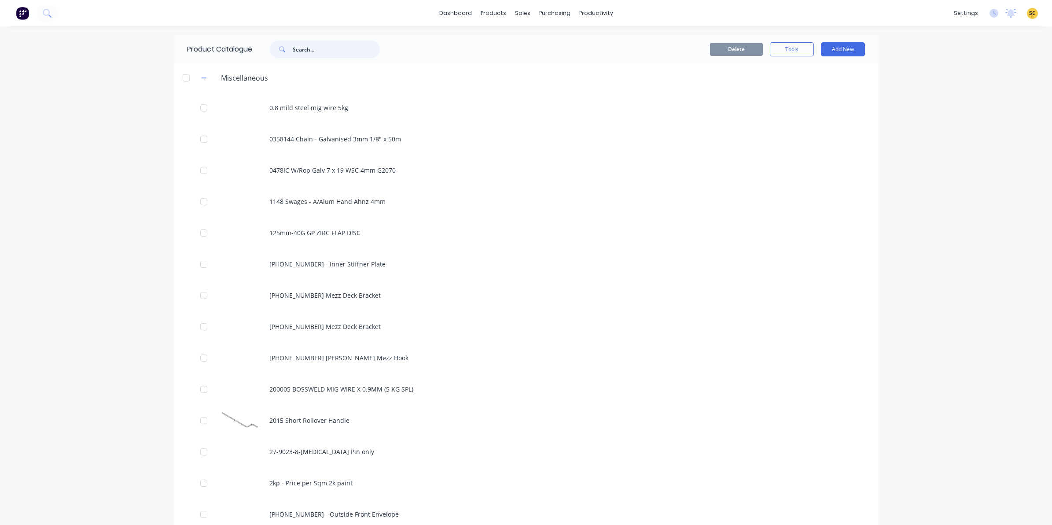
click at [298, 52] on input "text" at bounding box center [336, 49] width 87 height 18
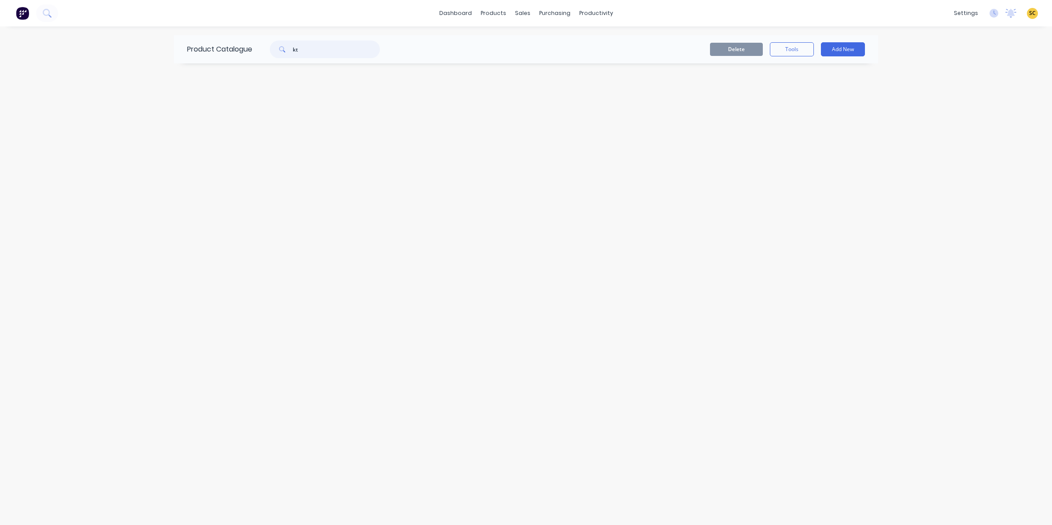
type input "k"
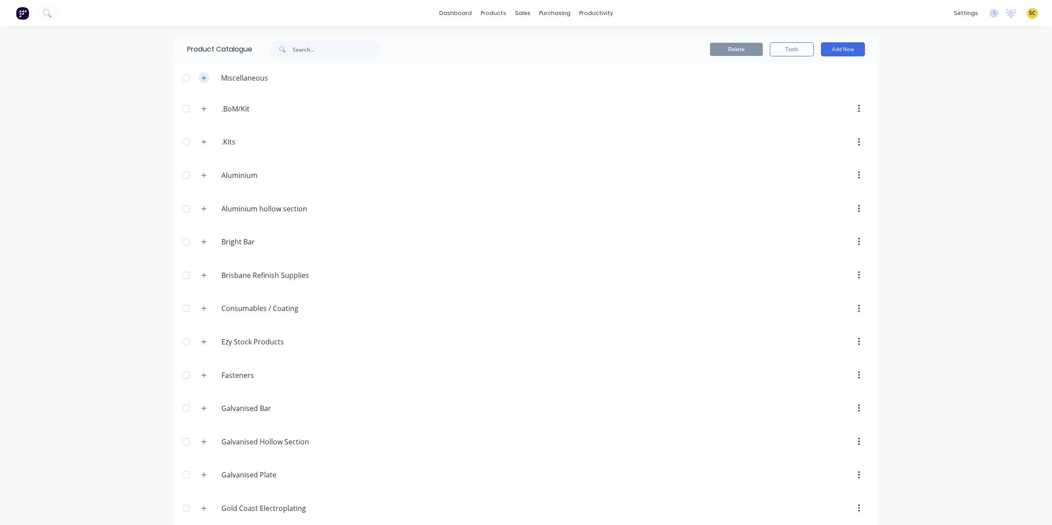
click at [199, 81] on button "button" at bounding box center [204, 77] width 11 height 11
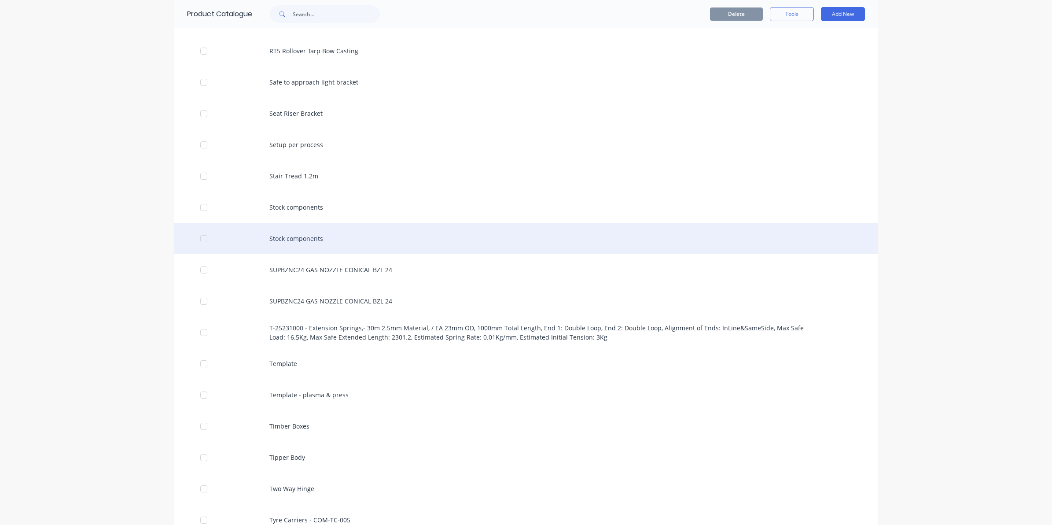
scroll to position [3576, 0]
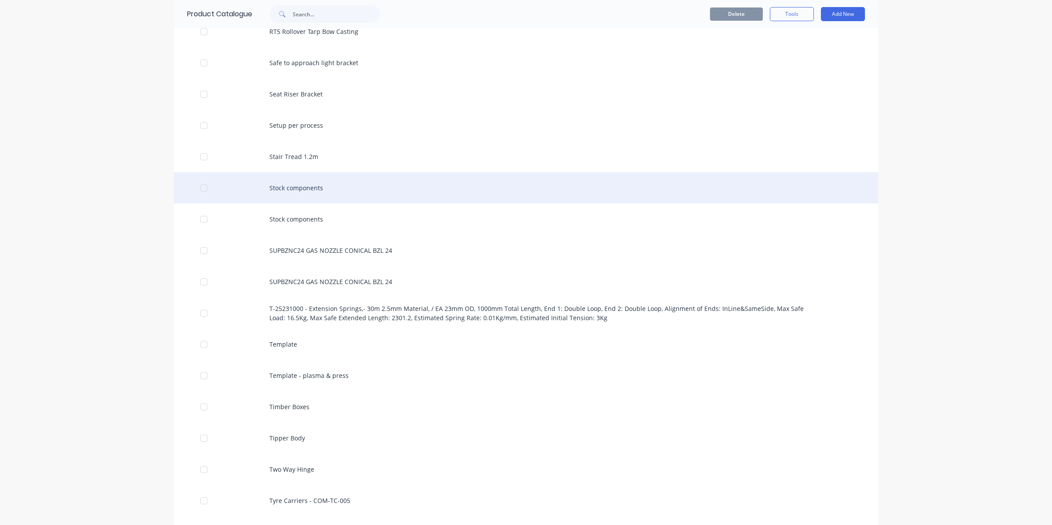
click at [272, 182] on div "Stock components" at bounding box center [526, 187] width 704 height 31
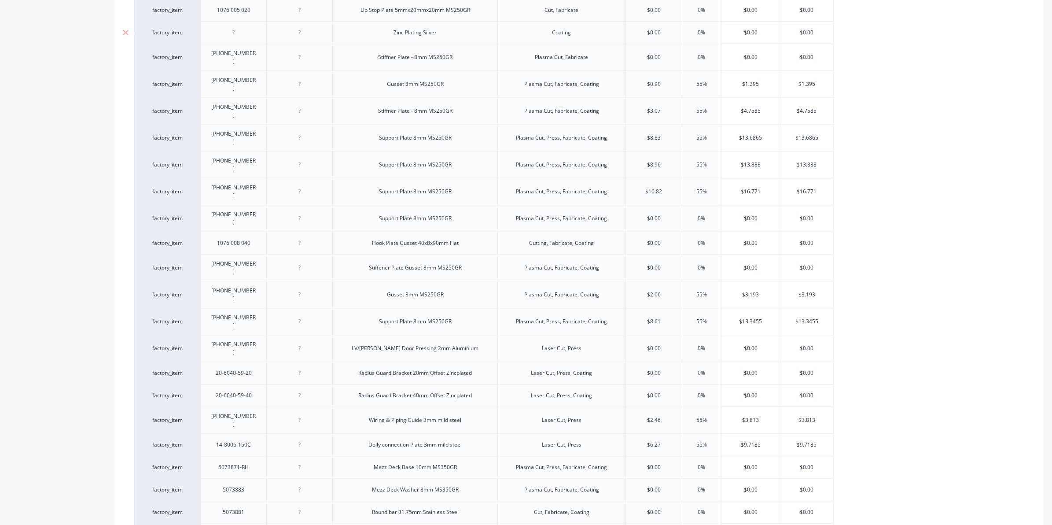
scroll to position [2194, 0]
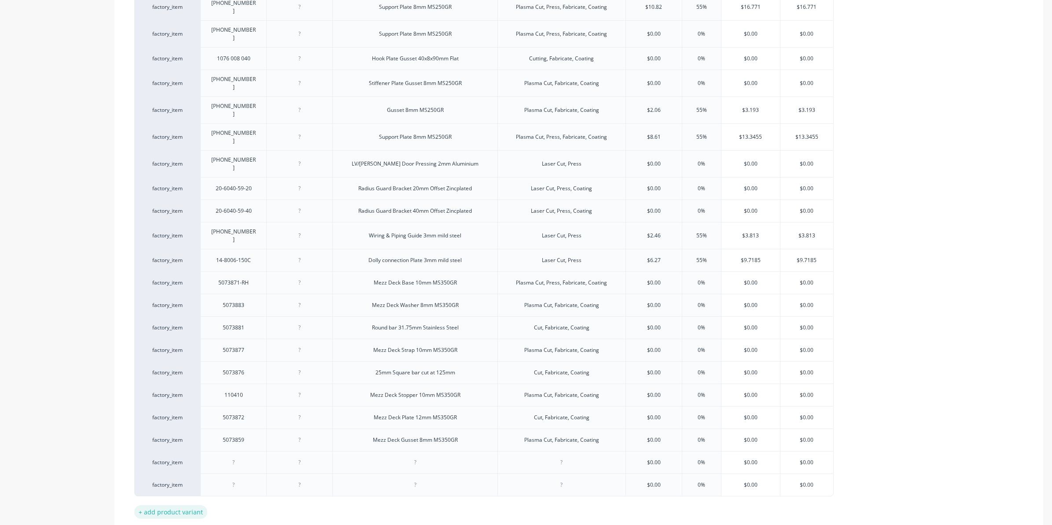
click at [172, 505] on div "+ add product variant" at bounding box center [170, 512] width 73 height 14
click at [189, 524] on div "+ add product variant" at bounding box center [170, 534] width 73 height 14
click at [238, 456] on div at bounding box center [234, 461] width 44 height 11
type textarea "x"
drag, startPoint x: 234, startPoint y: 398, endPoint x: 234, endPoint y: 403, distance: 4.8
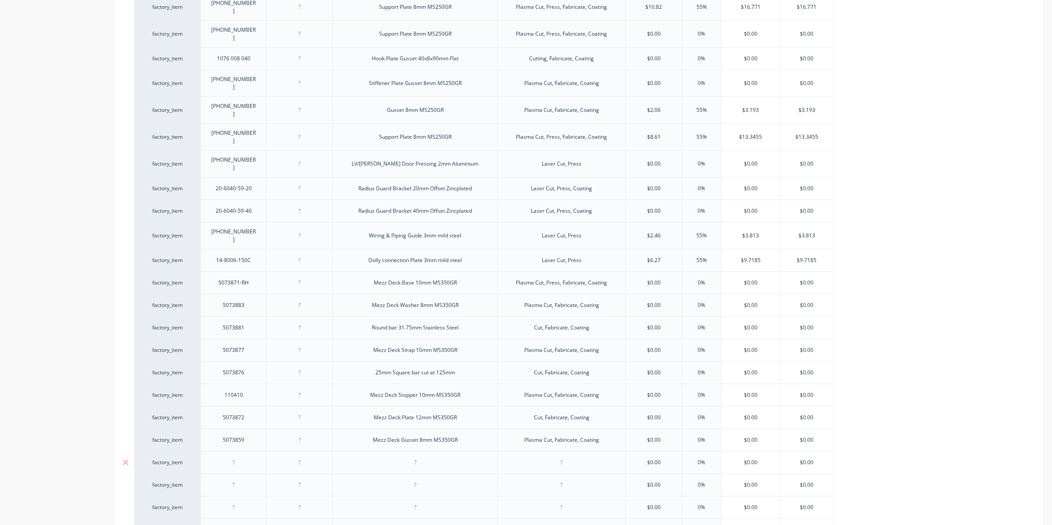
click at [234, 456] on div at bounding box center [234, 461] width 44 height 11
type textarea "x"
type input "$0.00"
type textarea "x"
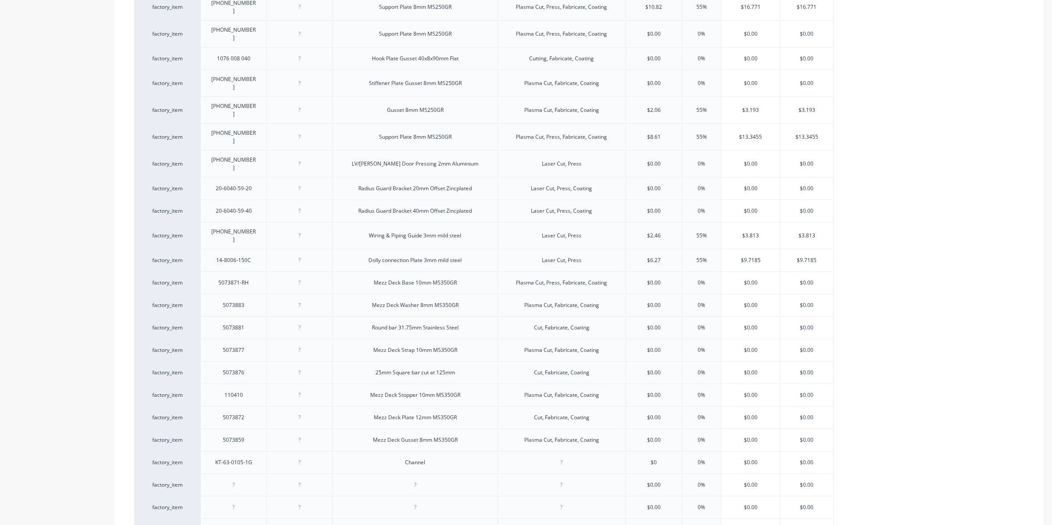
type input "$"
type input "3"
type textarea "x"
type input "30"
type input "0%4"
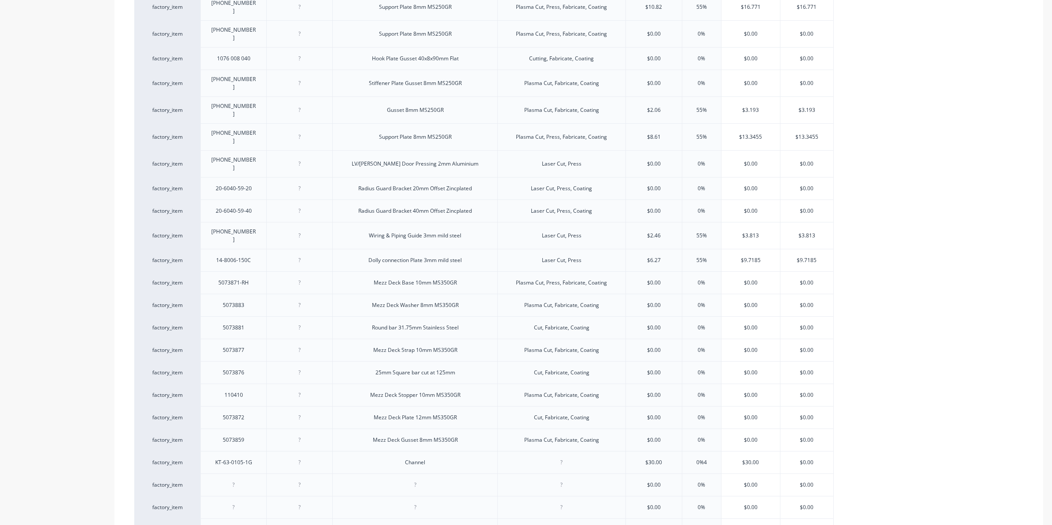
type textarea "x"
type input "0%46."
type textarea "x"
type input "0%46."
type textarea "x"
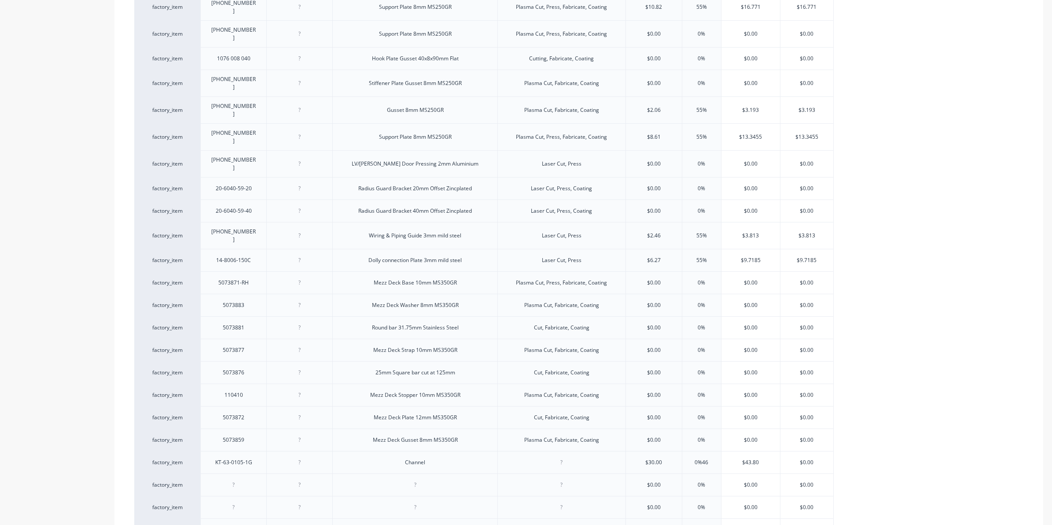
type input "0%4"
type textarea "x"
type input "0%"
type textarea "x"
type input "0%5"
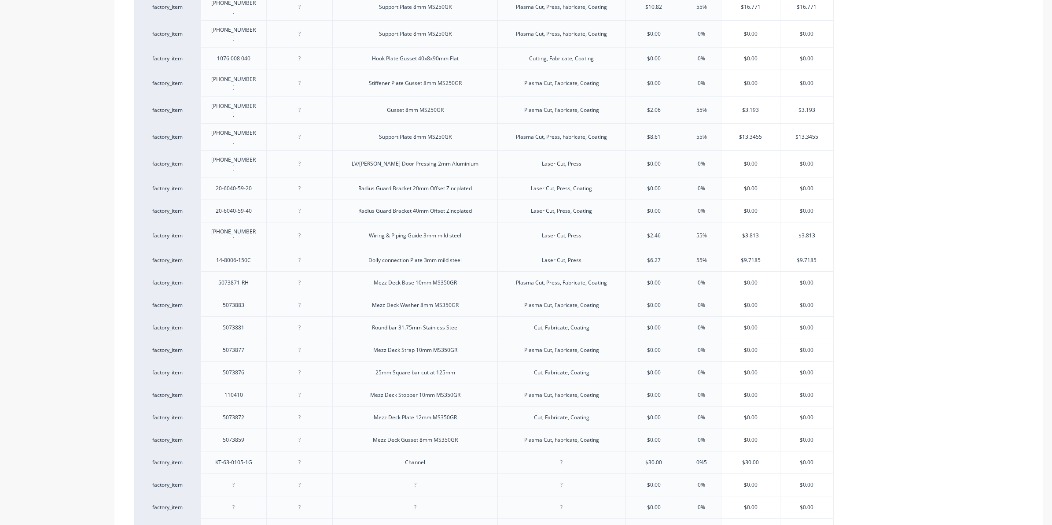
type textarea "x"
type input "0%55"
type input "$46.50"
type textarea "x"
type input "$0.00"
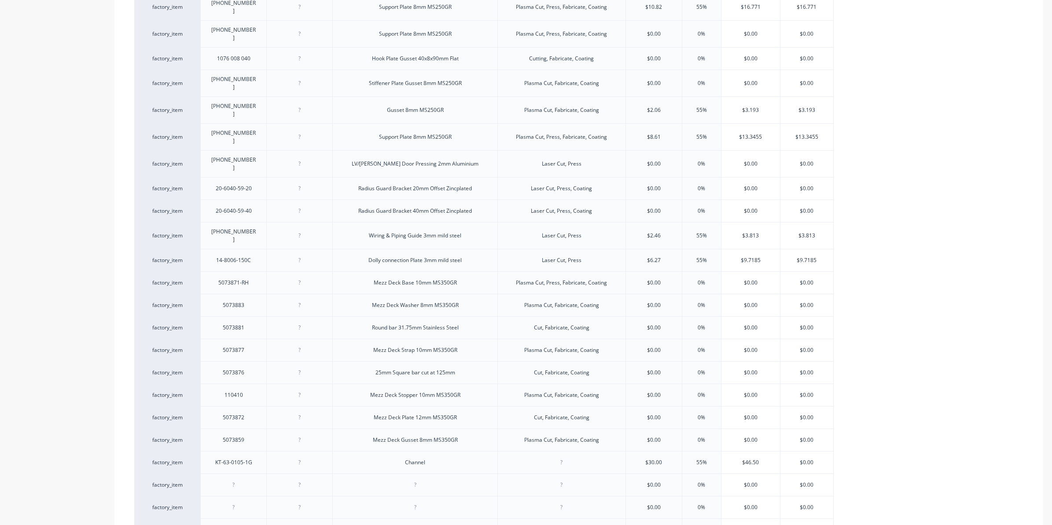
type textarea "x"
type input "$0.0"
type textarea "x"
type input "$0."
type textarea "x"
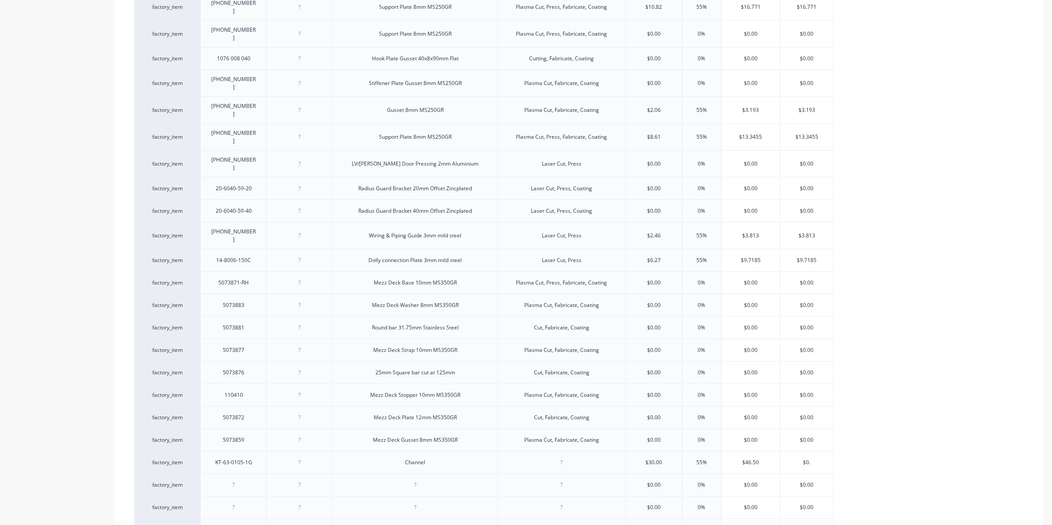
type input "$0"
type textarea "x"
type input "$"
type textarea "x"
type input "$46"
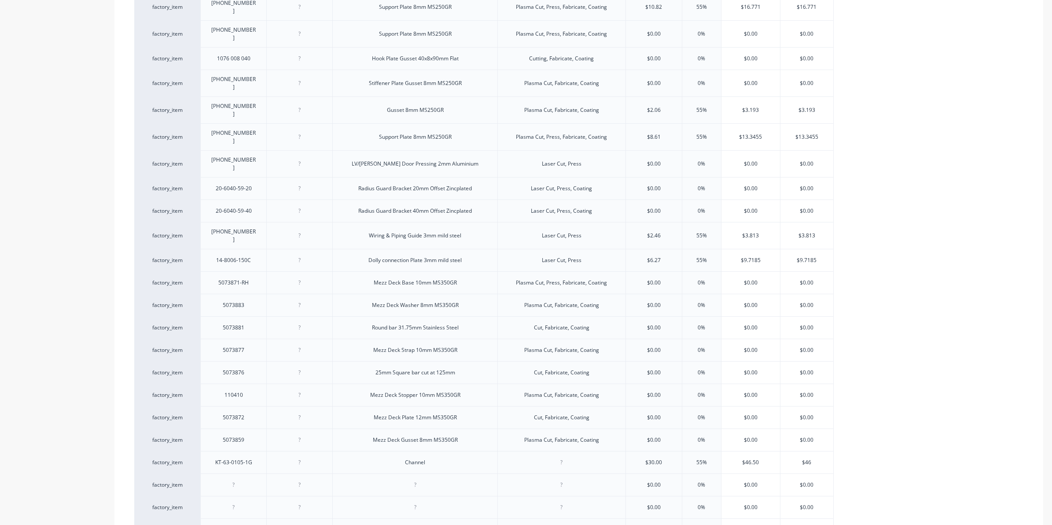
type textarea "x"
type input "$46."
type textarea "x"
type input "$46.50"
type textarea "x"
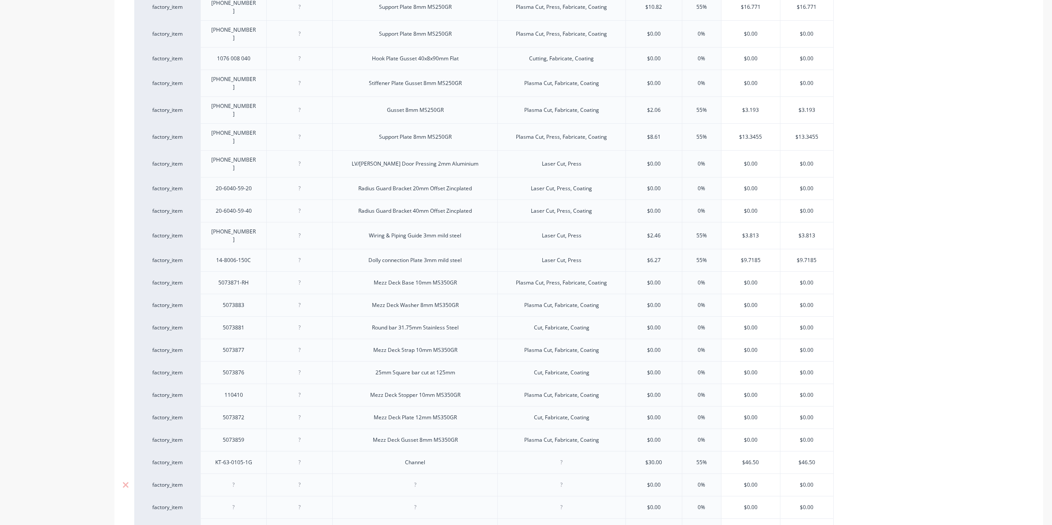
type input "$46.50"
click at [223, 479] on div at bounding box center [234, 484] width 44 height 11
type textarea "x"
type input "$0.00"
type textarea "x"
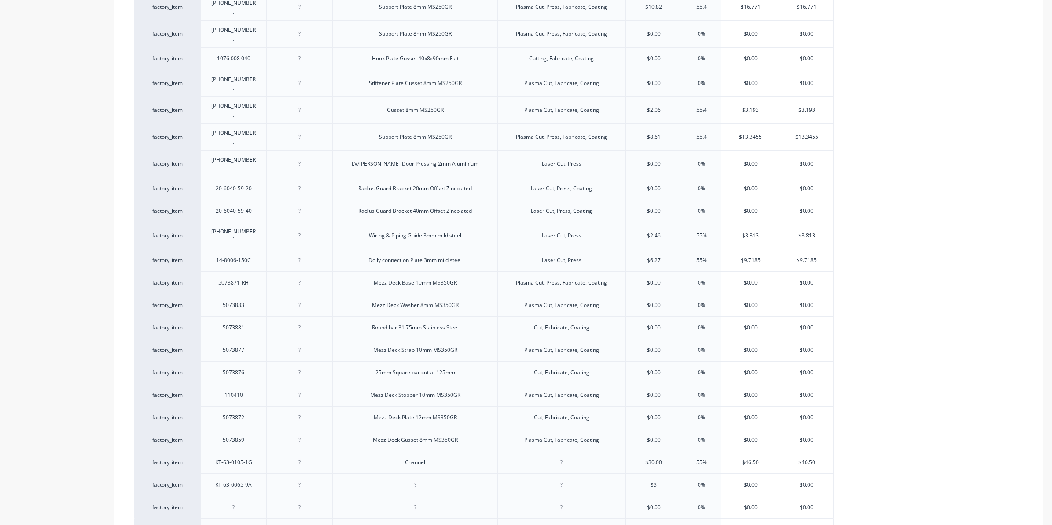
type input "$30"
type textarea "x"
type input "$30"
type input "0%5"
type textarea "x"
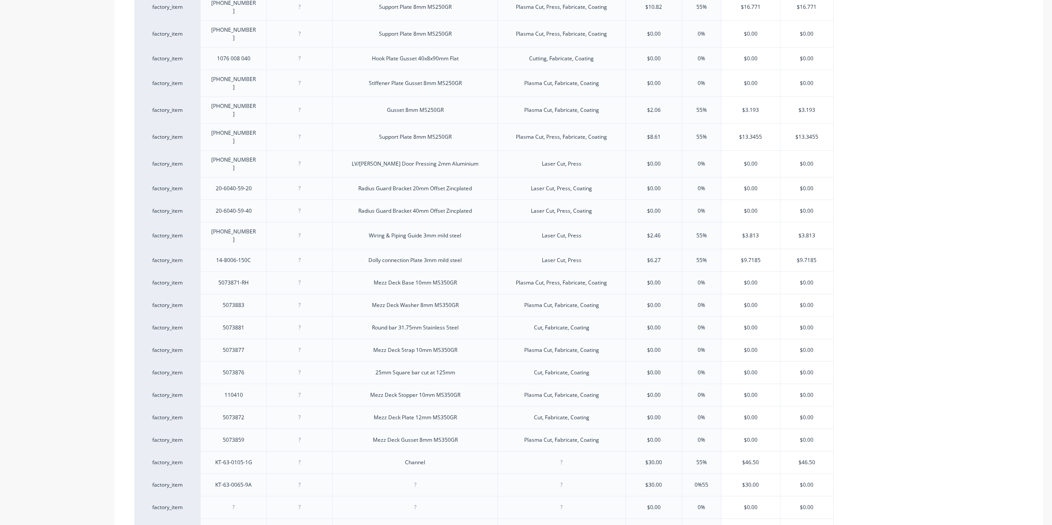
type input "0%55"
type input "$46.50"
type textarea "x"
type input "$0.00"
type textarea "x"
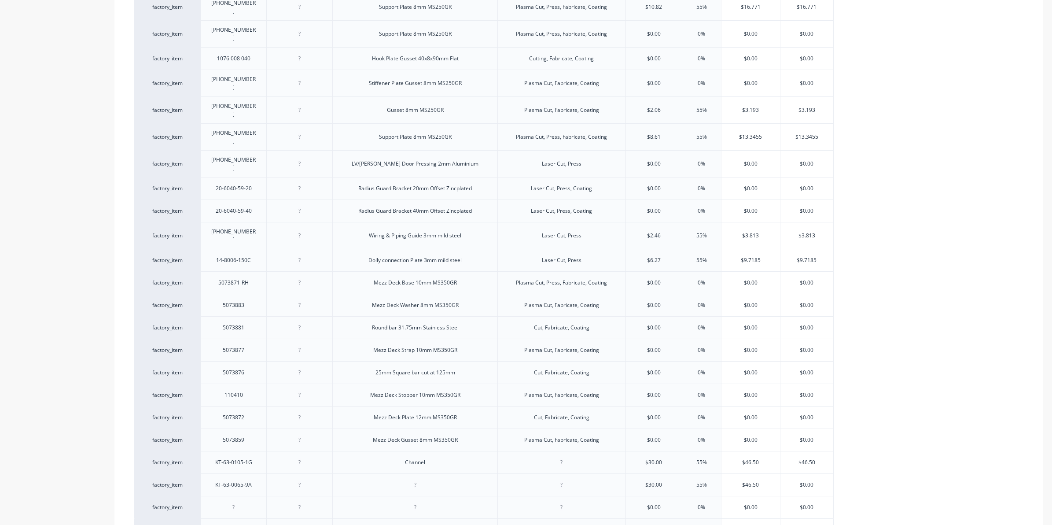
type input "$0.0"
type textarea "x"
type input "$0."
type textarea "x"
type input "$0"
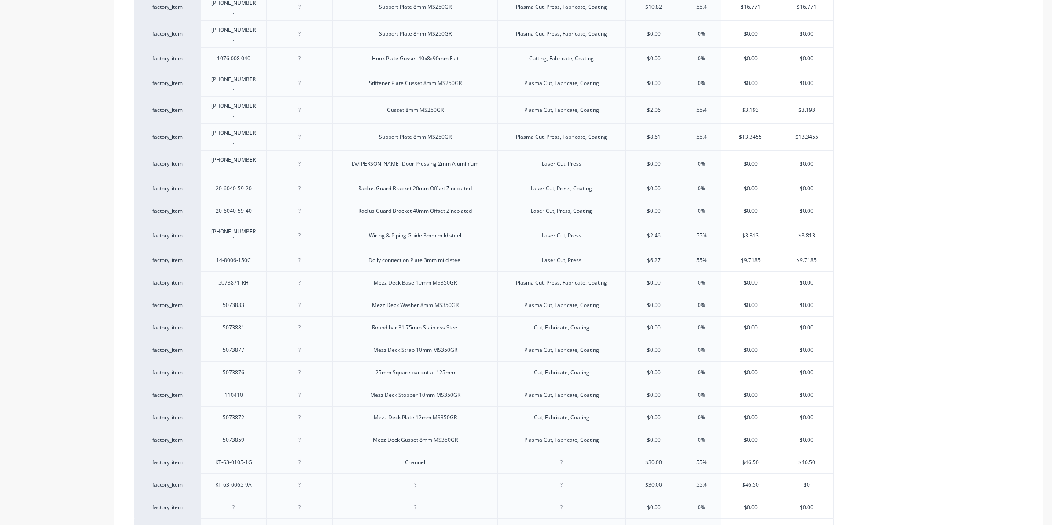
type textarea "x"
type input "$4"
type textarea "x"
type input "$46"
type textarea "x"
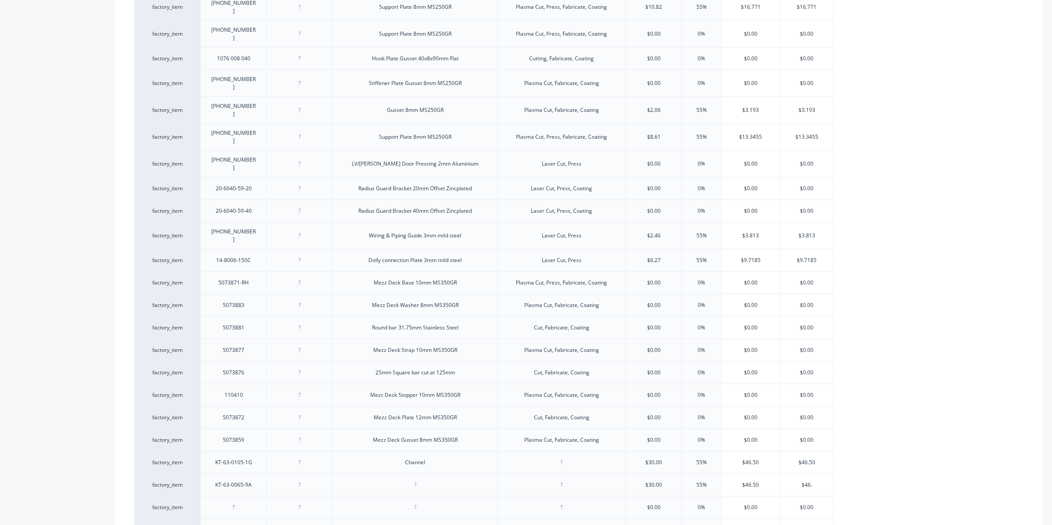
type input "$46.5"
type textarea "x"
type input "$46.50"
type textarea "x"
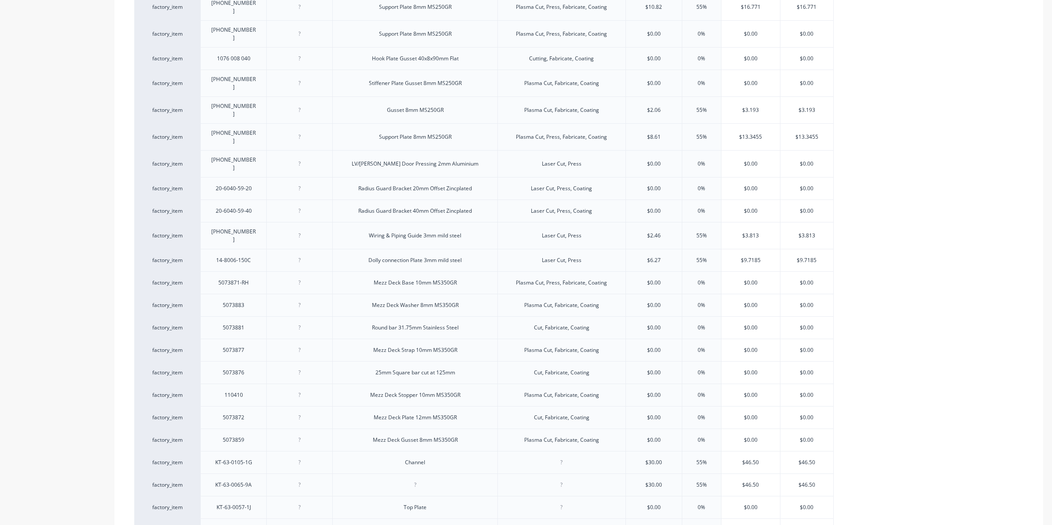
type input "$0.00"
type textarea "x"
type input "$"
type input "5"
type textarea "x"
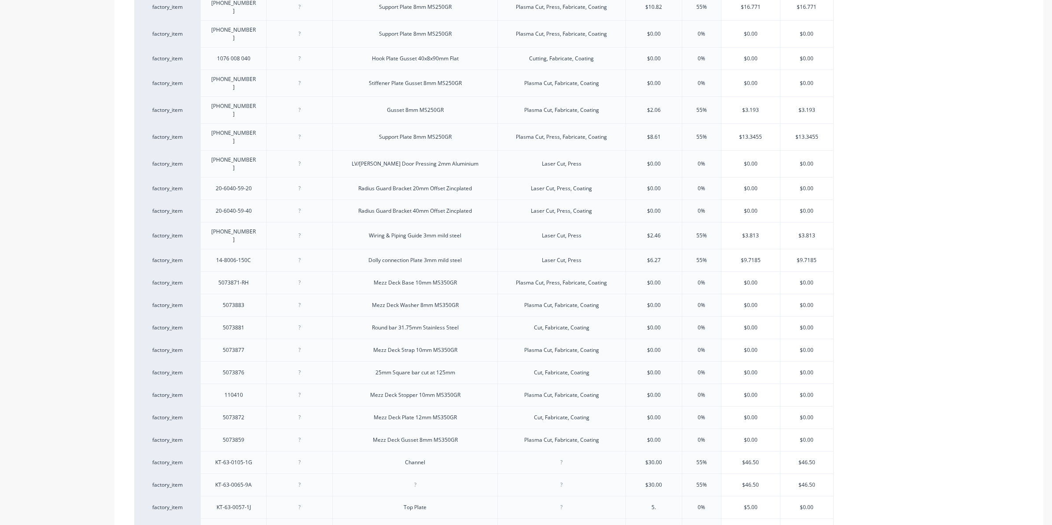
type input "5.2"
type textarea "x"
type input "5.25"
type textarea "x"
type input "5.25"
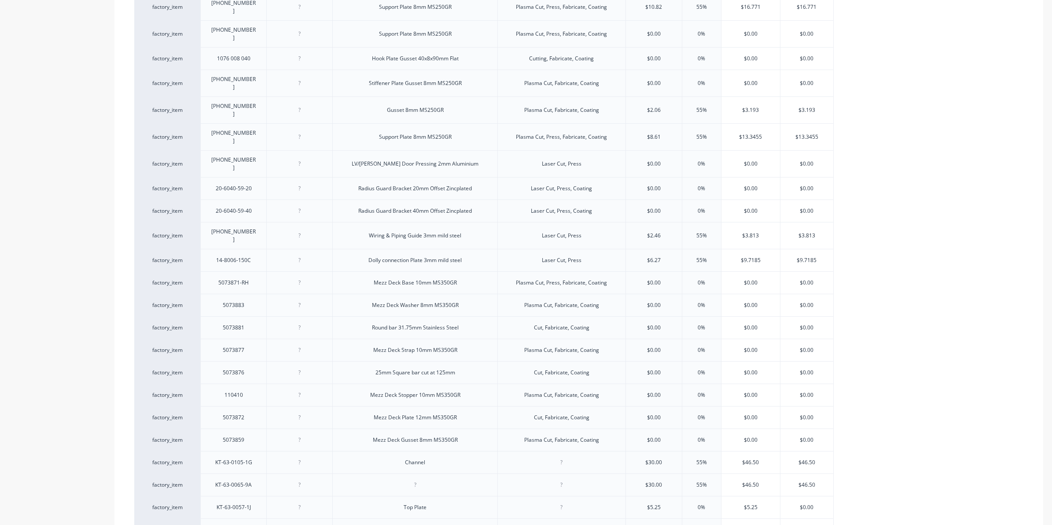
type input "0%5"
type textarea "x"
type input "0%55"
type textarea "x"
type input "$8.1375"
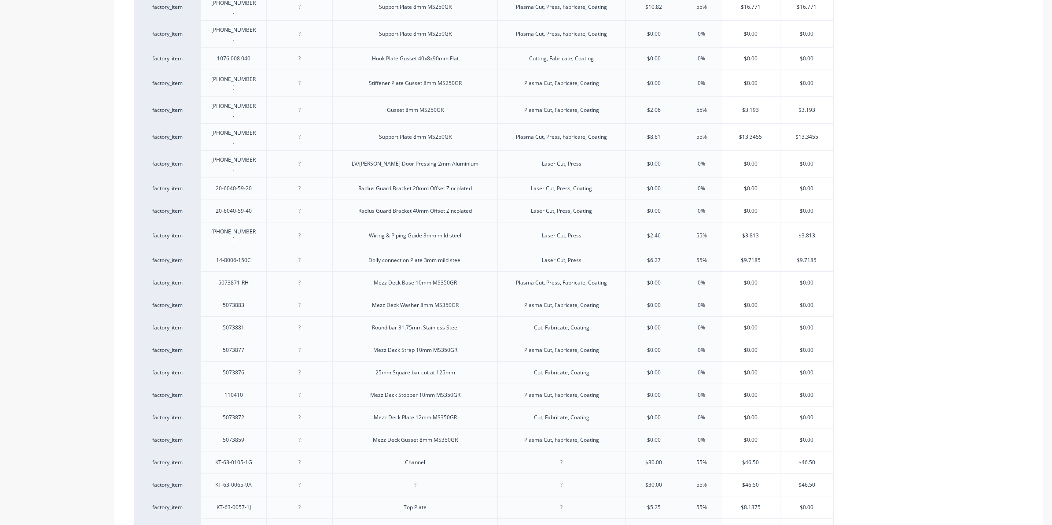
type input "$0.0"
type textarea "x"
type input "$0."
type textarea "x"
type input "$0"
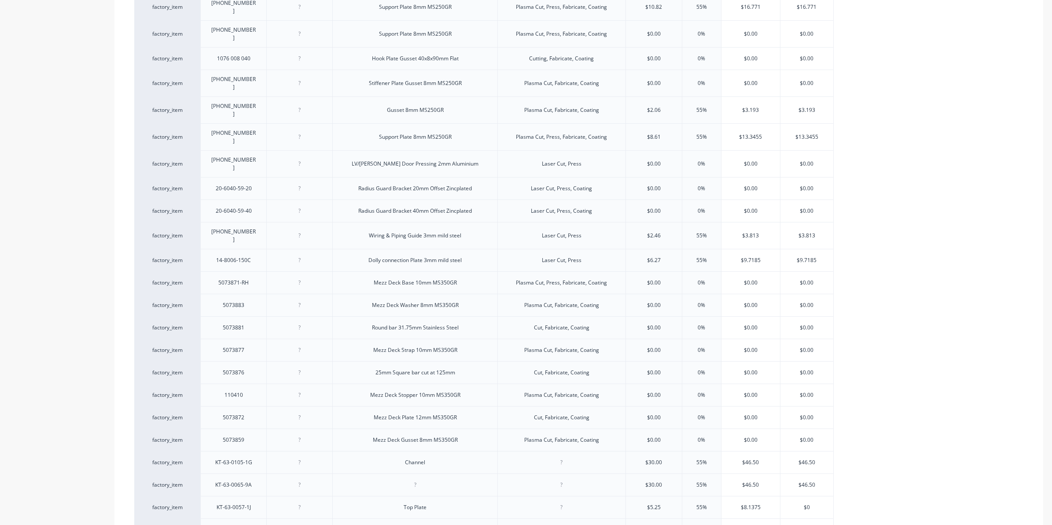
type textarea "x"
type input "$"
type textarea "x"
type input "8"
type textarea "x"
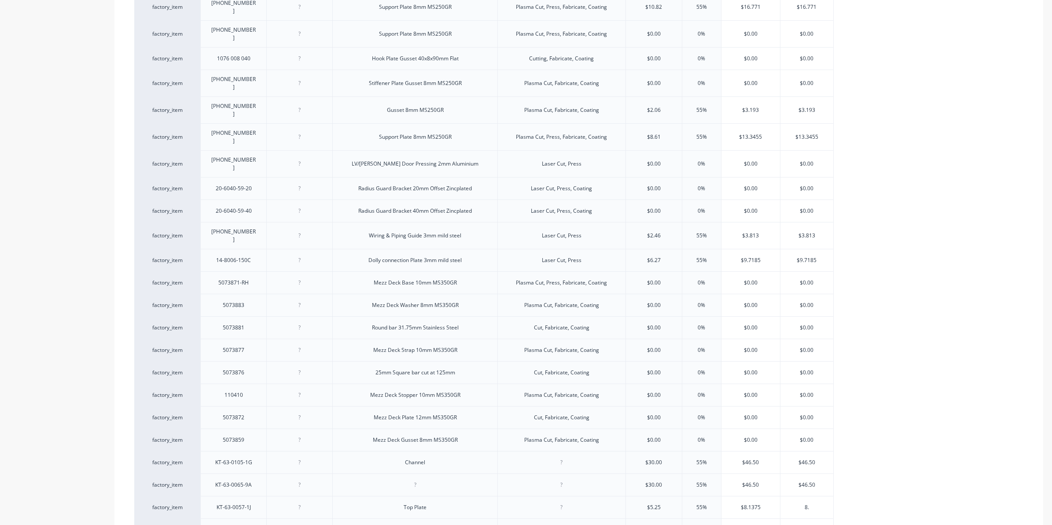
type input "8.1"
type textarea "x"
type input "8.14"
type textarea "x"
type input "8.14"
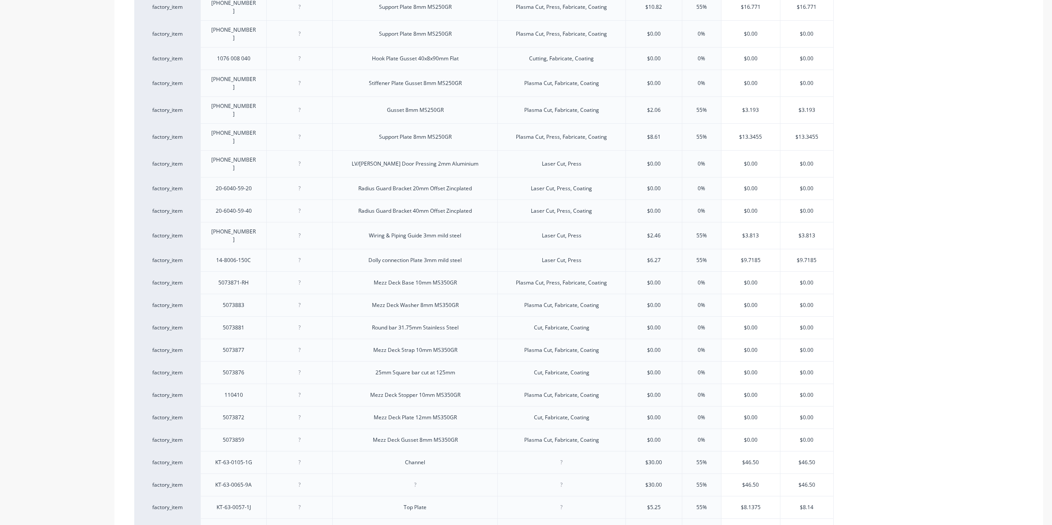
type textarea "x"
type input "$0.00"
type textarea "x"
type input "$"
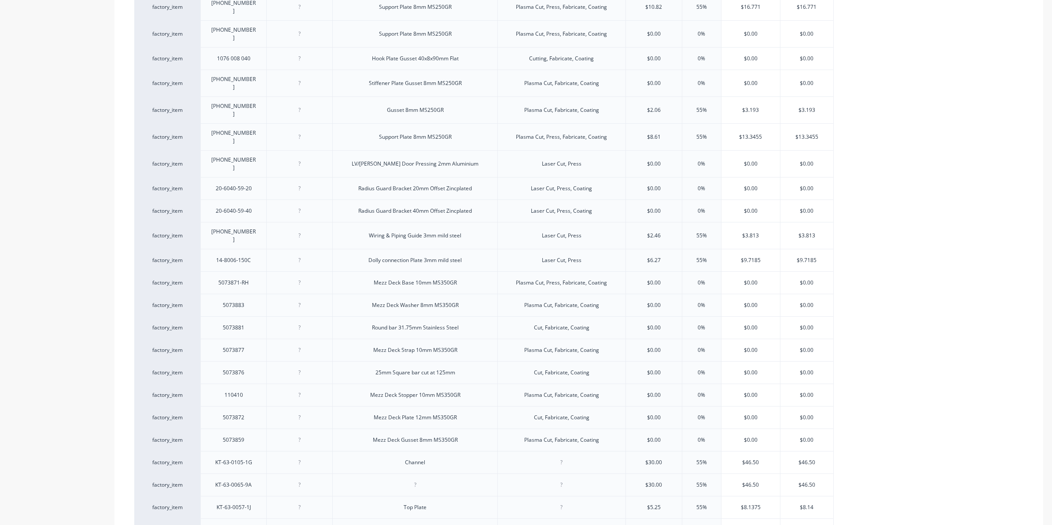
type input "5"
type textarea "x"
type input "5"
type input "0%5"
type textarea "x"
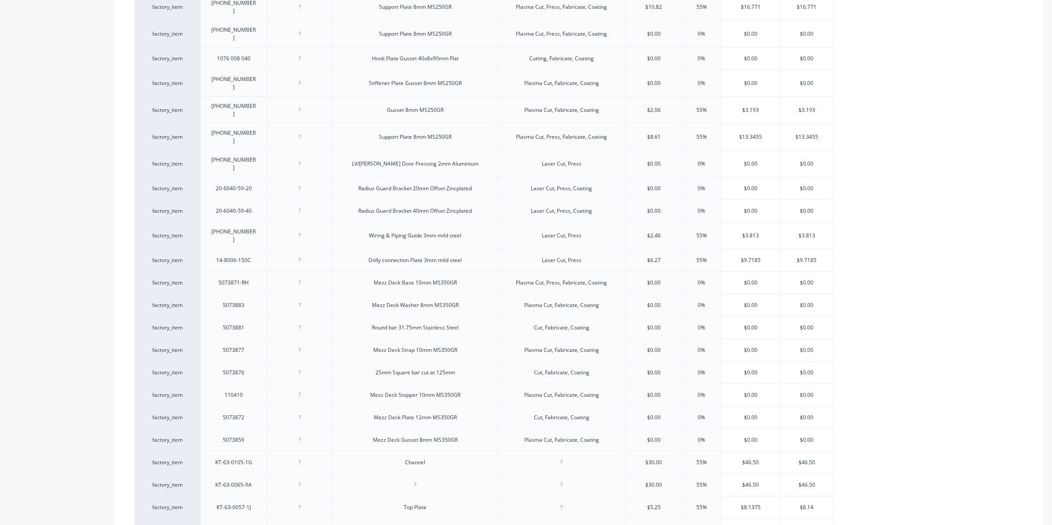
type input "0%55"
type textarea "x"
type input "0%55"
type input "$7.75"
type input "$0.0"
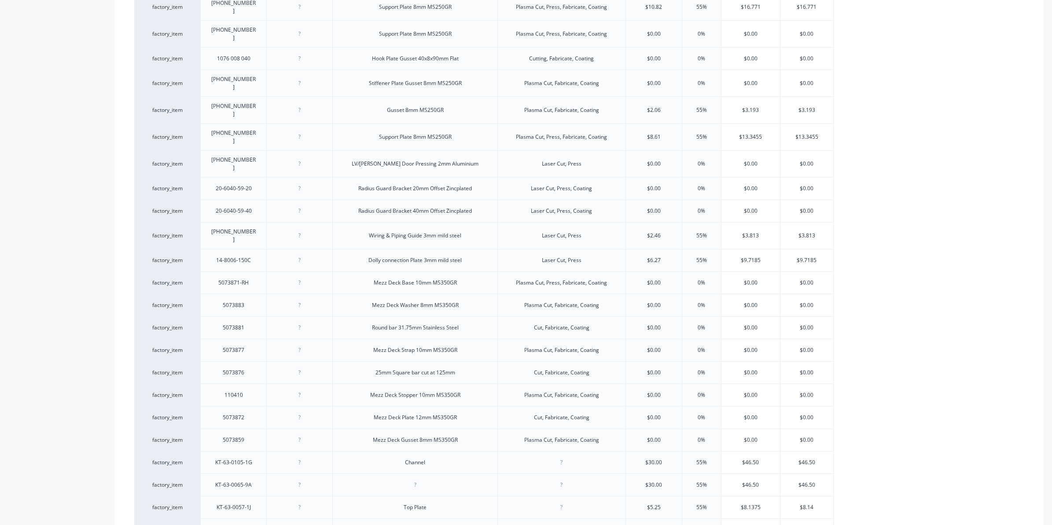
type textarea "x"
type input "$0.0="
type textarea "x"
type input "$0.0="
type textarea "x"
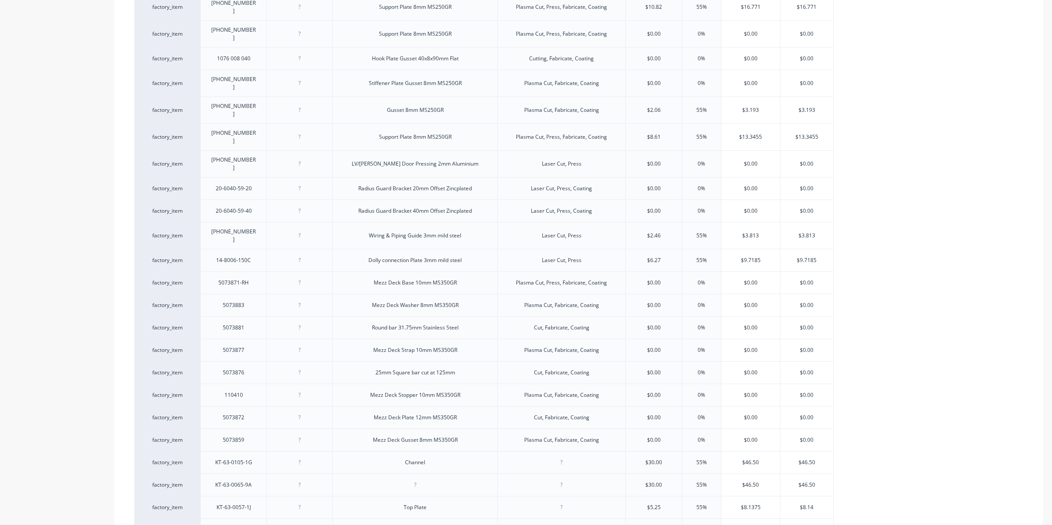
type input "$0.0"
type textarea "x"
type input "$0."
type textarea "x"
type input "$0"
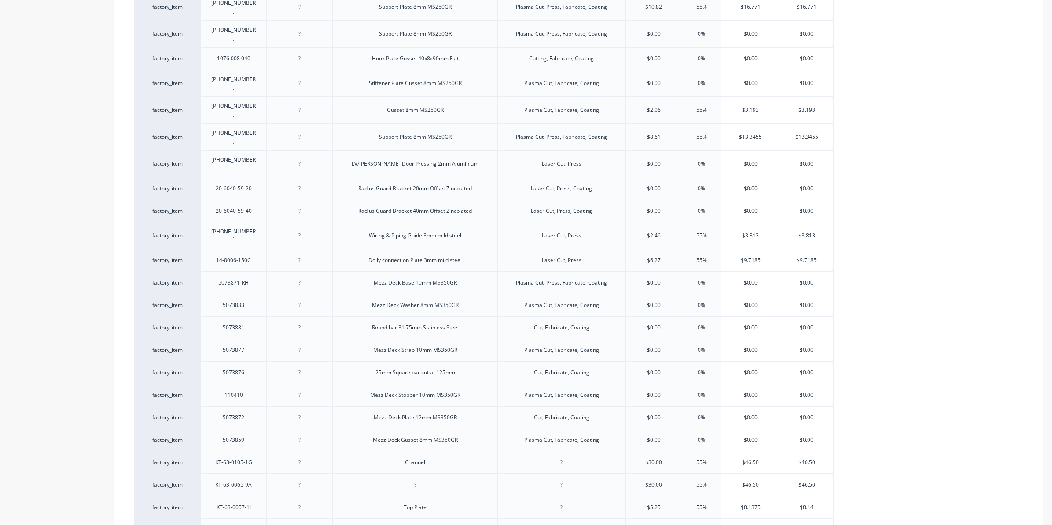
type textarea "x"
type input "$"
type textarea "x"
type input "7"
type textarea "x"
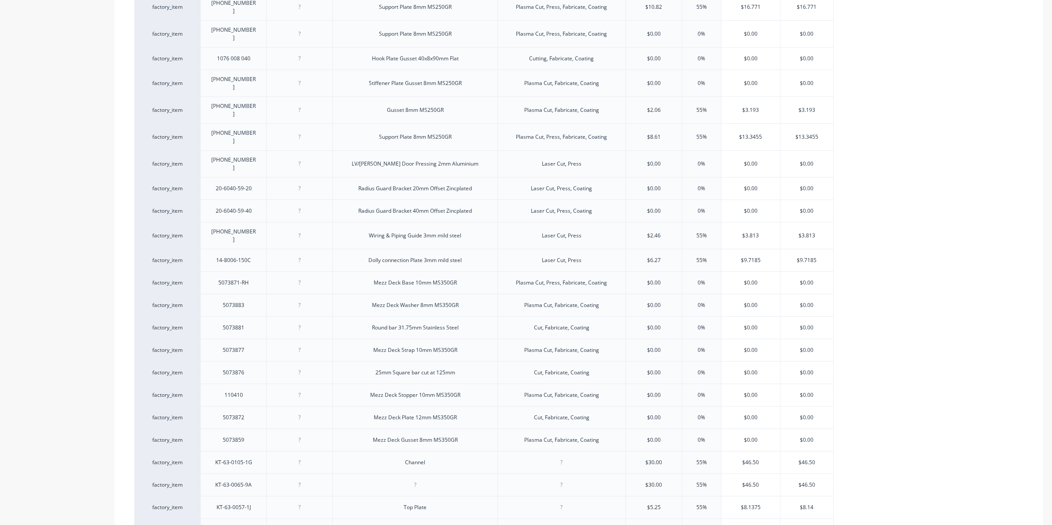
type input "7."
type textarea "x"
type input "7.75"
type textarea "x"
type input "7.75"
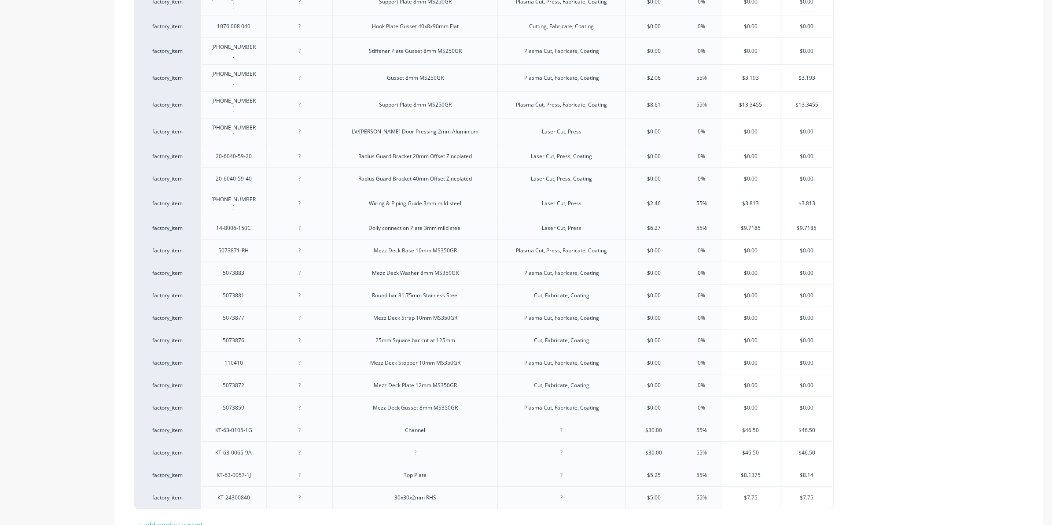
scroll to position [2239, 0]
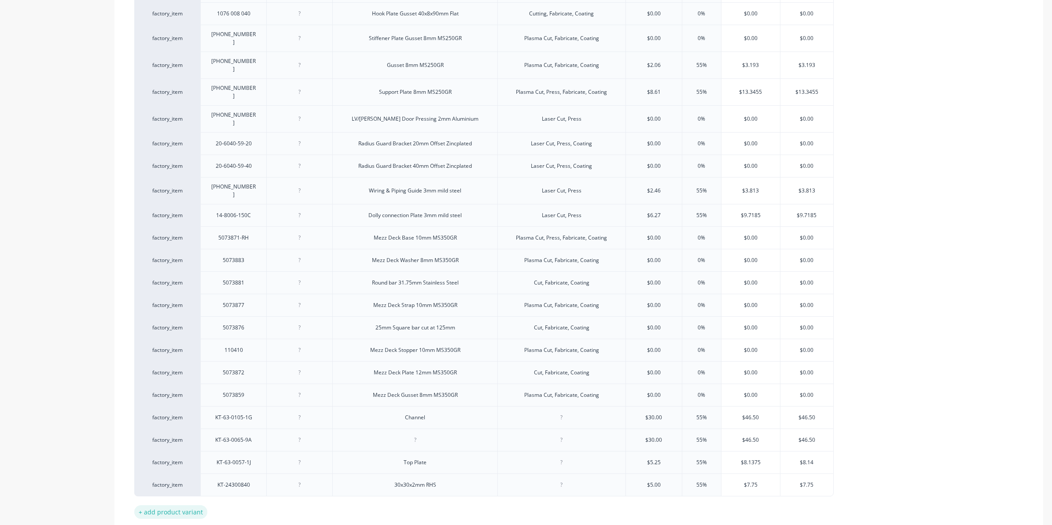
click at [191, 505] on div "+ add product variant" at bounding box center [170, 512] width 73 height 14
type textarea "x"
click at [239, 501] on div at bounding box center [234, 506] width 44 height 11
type textarea "x"
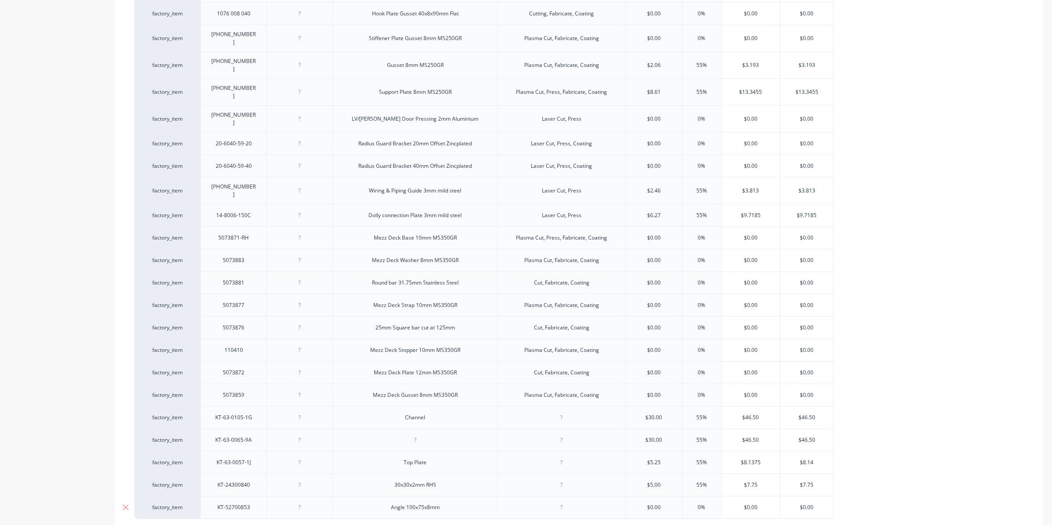
type input "$0.00"
type textarea "x"
type input "0"
type input "2"
type textarea "x"
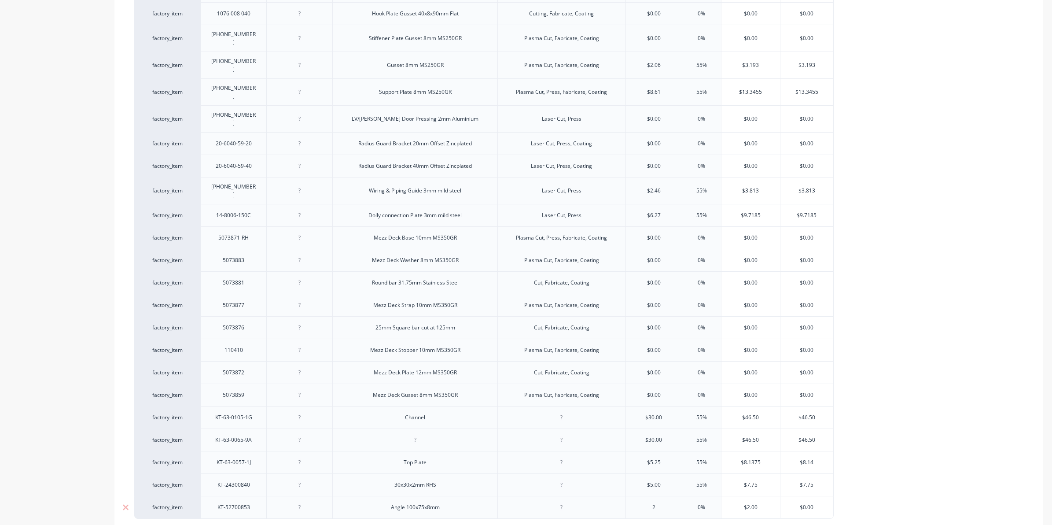
type input "28"
type textarea "x"
type input "28"
type input "0%5"
type textarea "x"
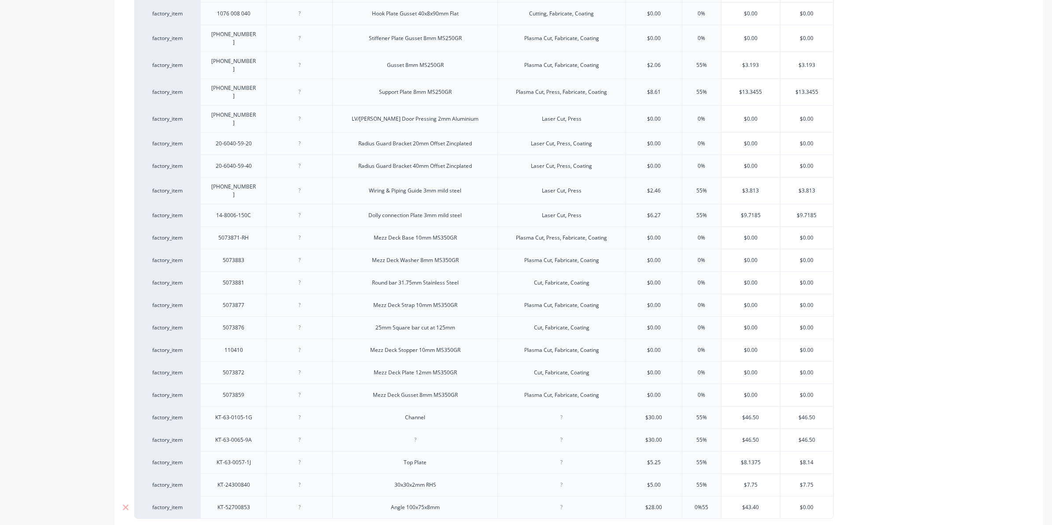
type input "0%55"
type textarea "x"
type input "$43.40"
type input "$0.0"
type textarea "x"
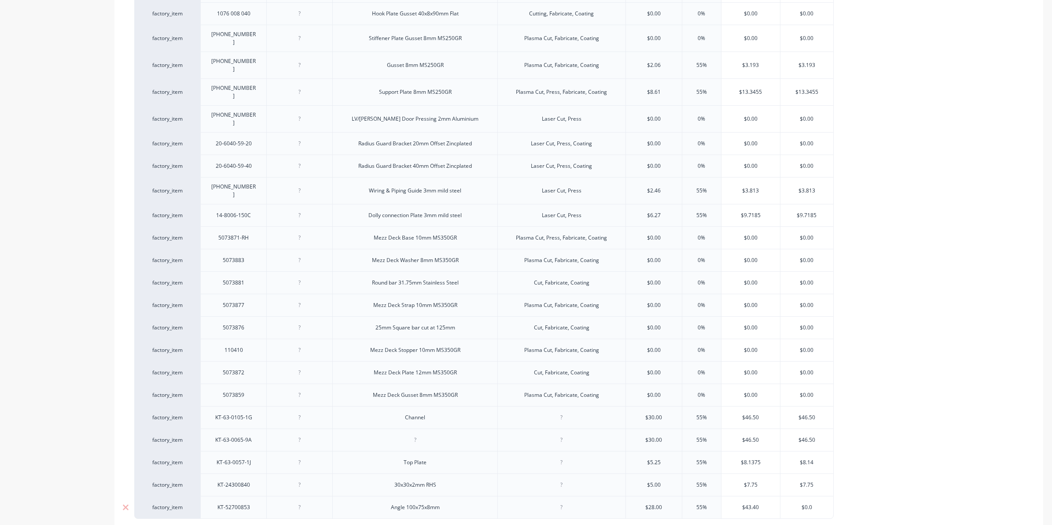
type input "$0."
type textarea "x"
type input "$0"
type textarea "x"
type input "$"
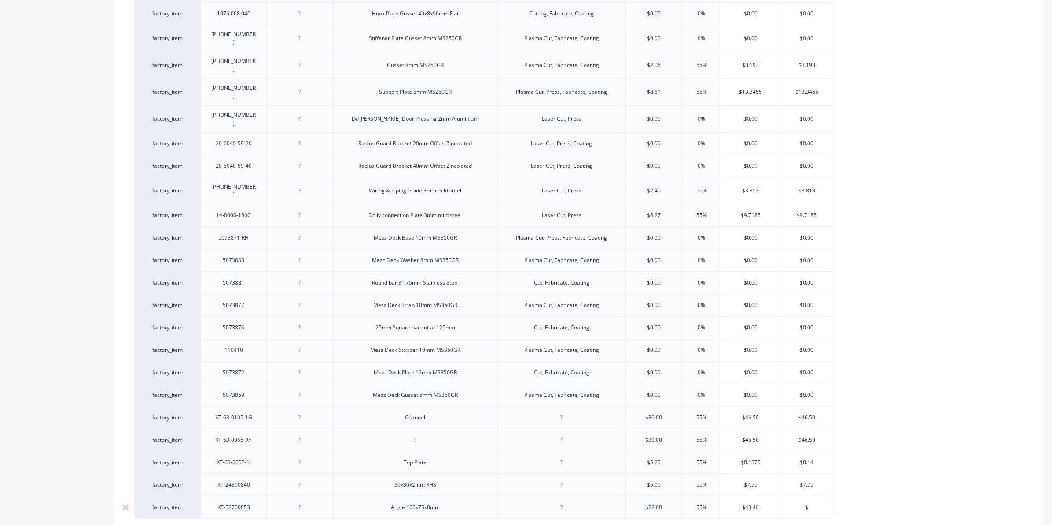
type textarea "x"
type input "$4."
type textarea "x"
type input "$43"
type textarea "x"
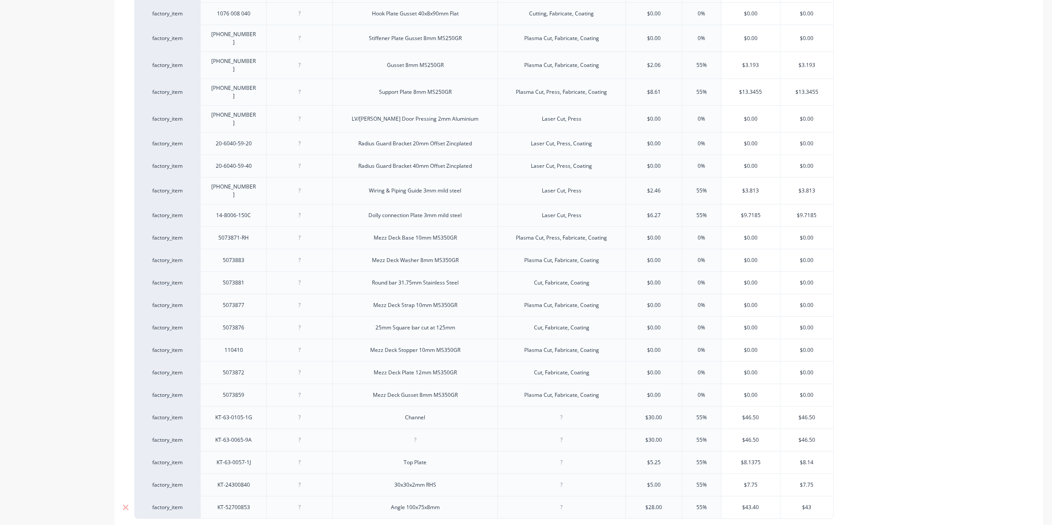
type input "$43."
type textarea "x"
type input "$43.40"
type textarea "x"
type input "$43.40"
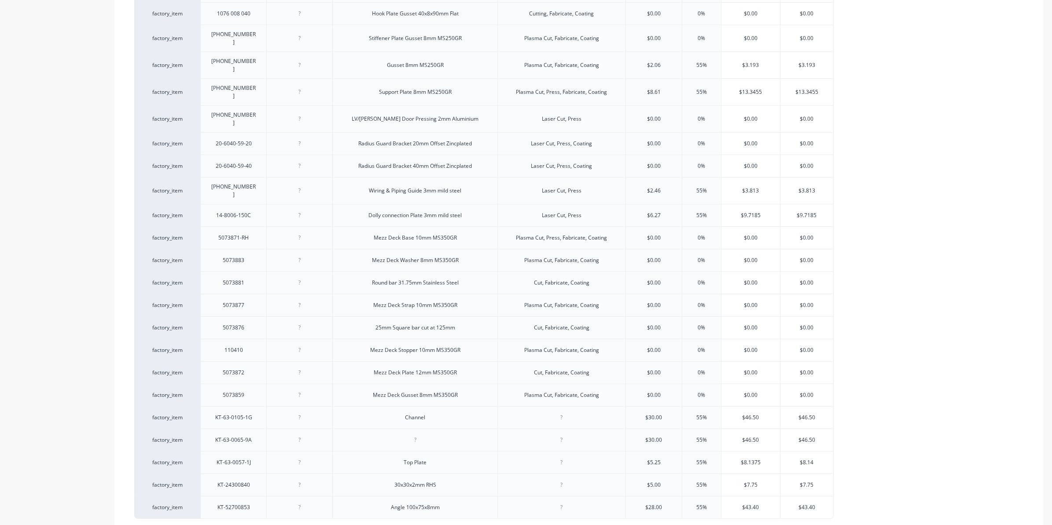
type textarea "x"
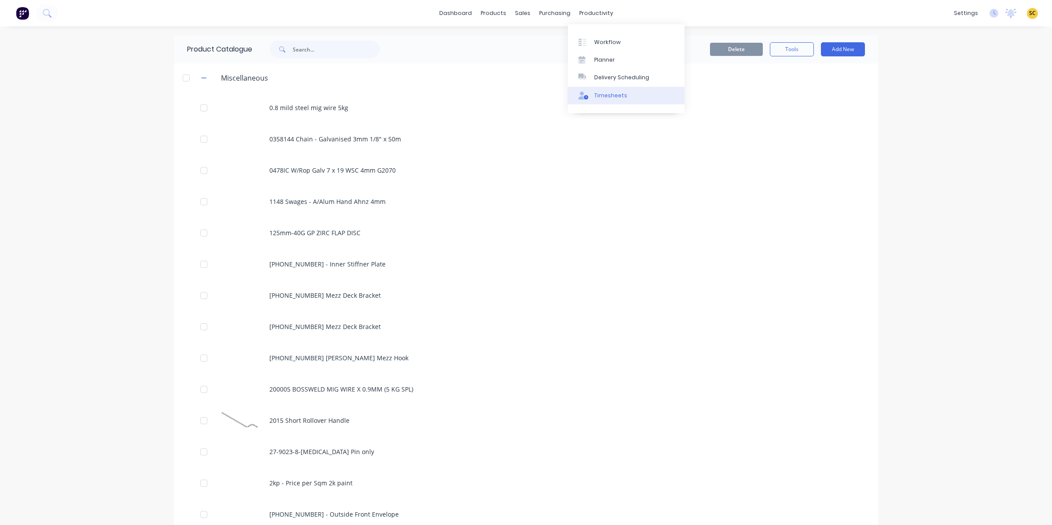
click at [596, 103] on link "Timesheets" at bounding box center [626, 96] width 117 height 18
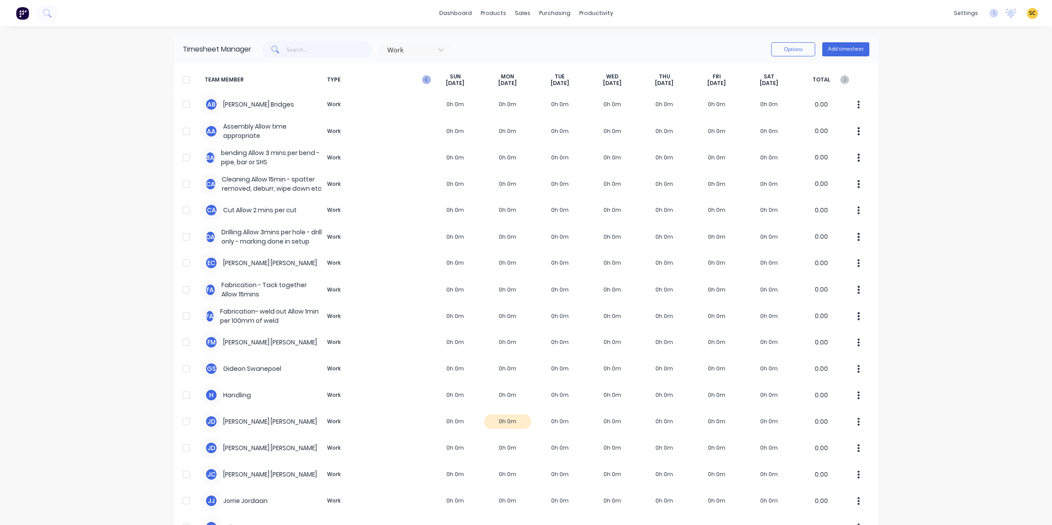
click at [424, 79] on icon "button" at bounding box center [426, 79] width 9 height 9
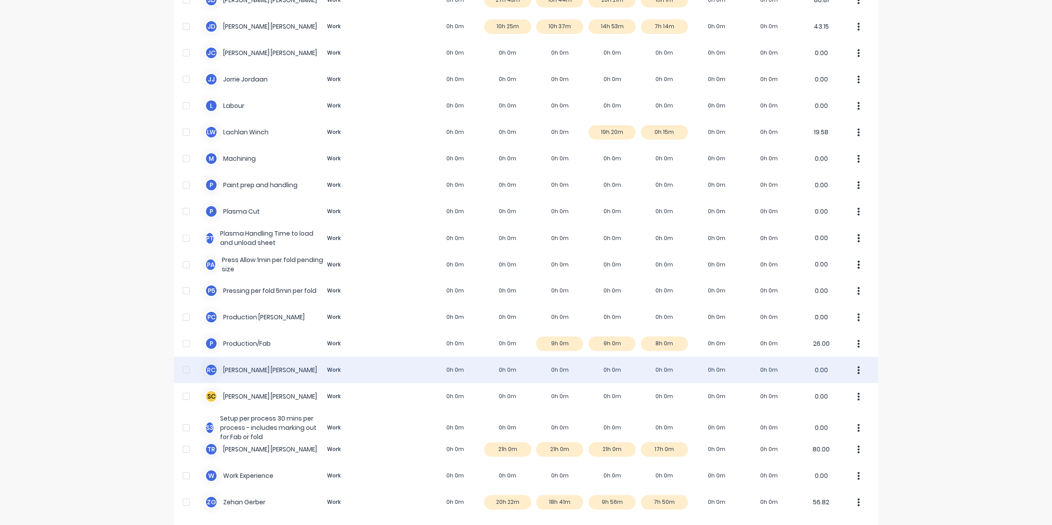
scroll to position [440, 0]
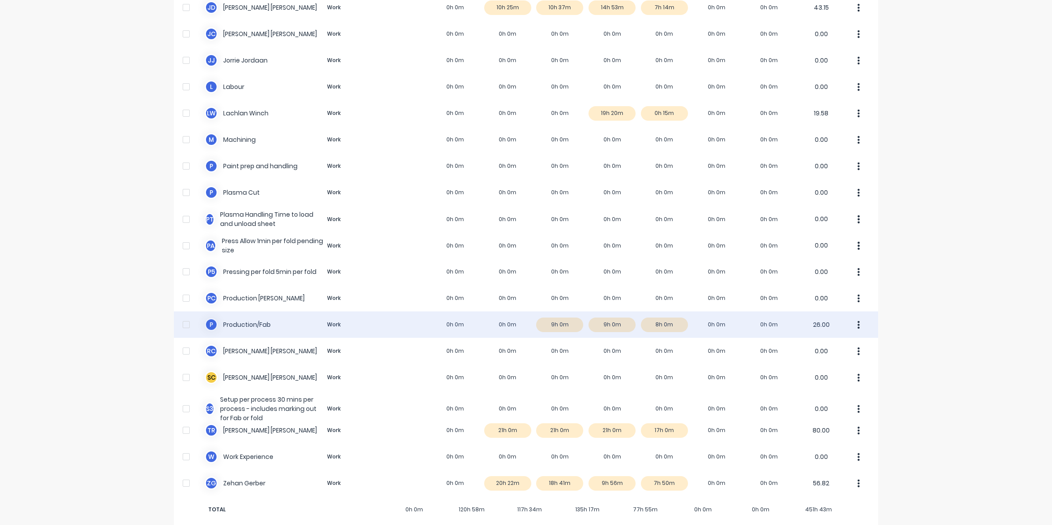
click at [712, 322] on div "P Production/Fab Work 0h 0m 0h 0m 9h 0m 9h 0m 8h 0m 0h 0m 0h 0m 26.00" at bounding box center [526, 324] width 704 height 26
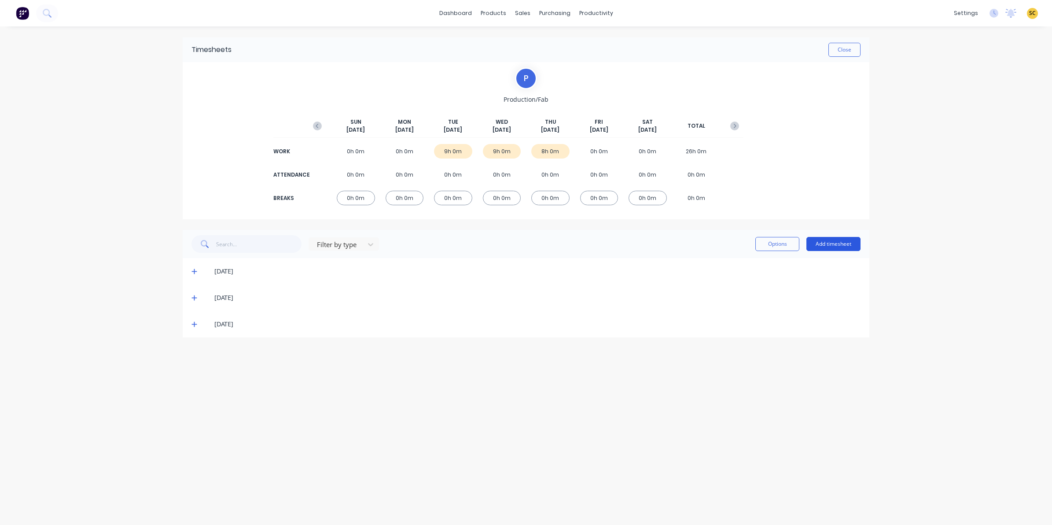
click at [857, 250] on button "Add timesheet" at bounding box center [833, 244] width 54 height 14
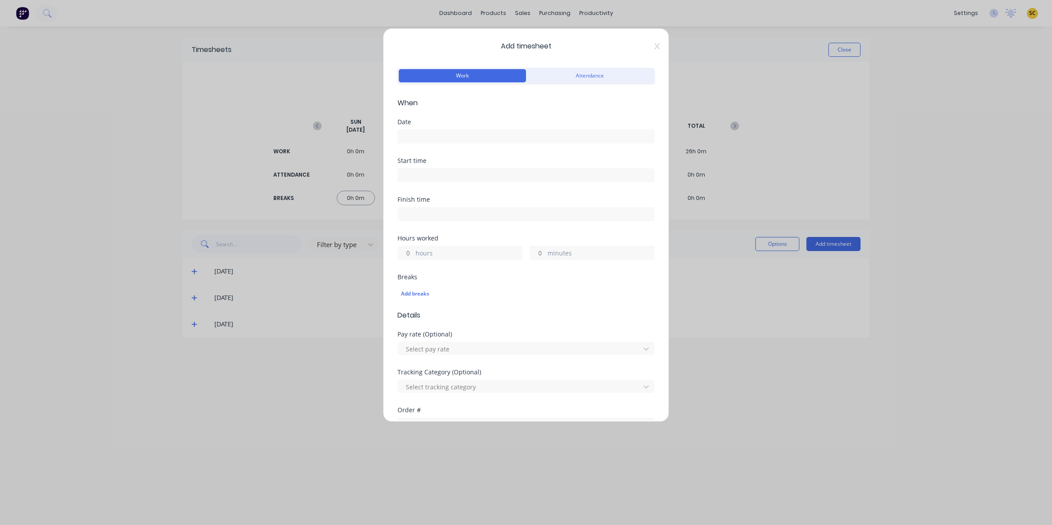
click at [456, 134] on input at bounding box center [526, 136] width 256 height 13
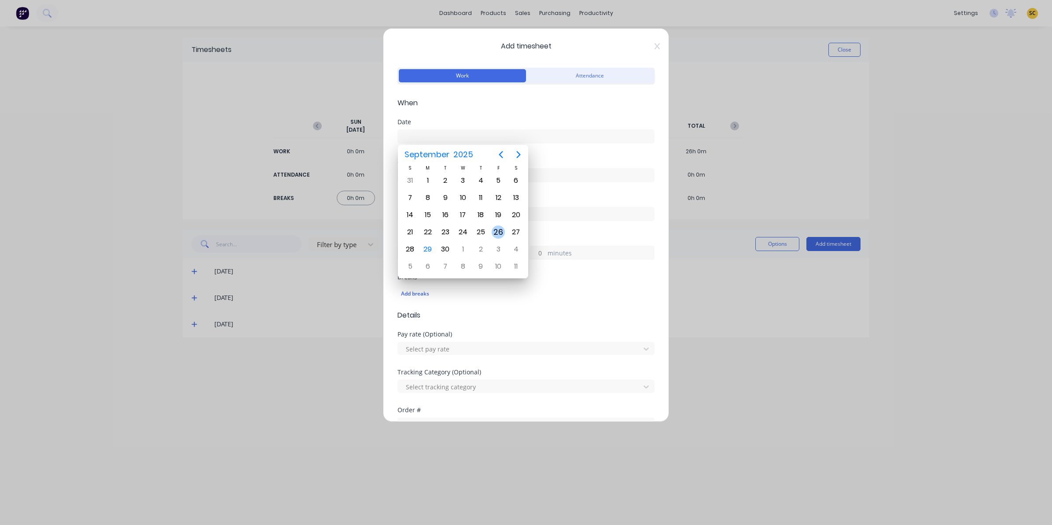
click at [494, 233] on div "26" at bounding box center [498, 231] width 13 height 13
type input "[DATE]"
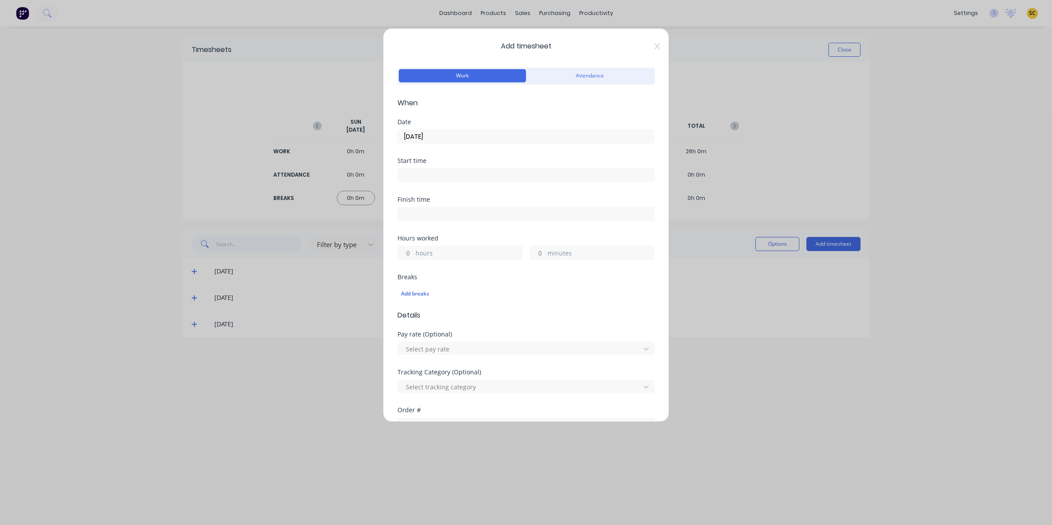
click at [427, 181] on input at bounding box center [526, 175] width 256 height 13
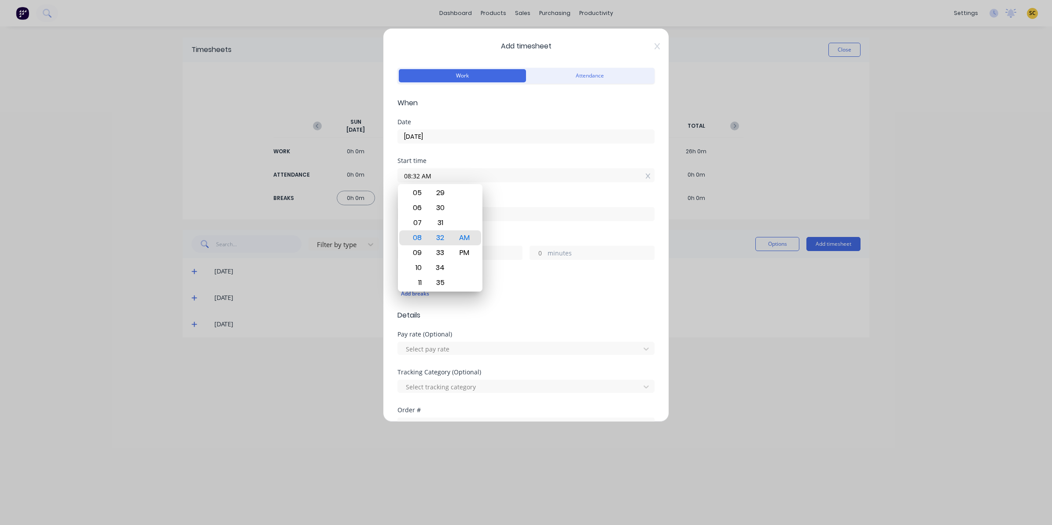
drag, startPoint x: 459, startPoint y: 176, endPoint x: 355, endPoint y: 188, distance: 104.1
click at [355, 188] on div "Add timesheet Work Attendance When Date [DATE] Start time 08:32 AM Finish time …" at bounding box center [526, 262] width 1052 height 525
type input "07:00 AM"
click at [553, 229] on div "Finish time" at bounding box center [525, 215] width 257 height 39
click at [541, 216] on input at bounding box center [526, 213] width 256 height 13
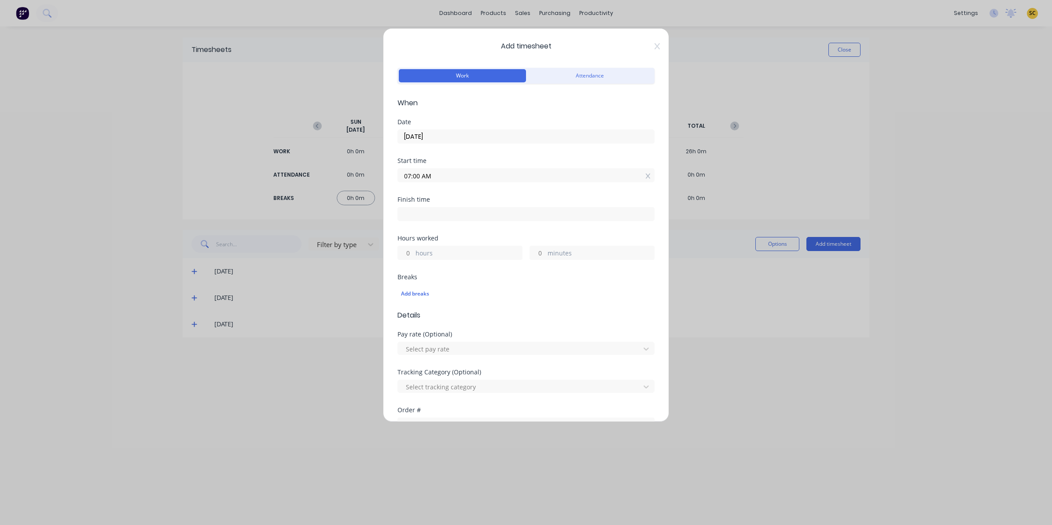
type input "08:32 AM"
type input "1"
type input "32"
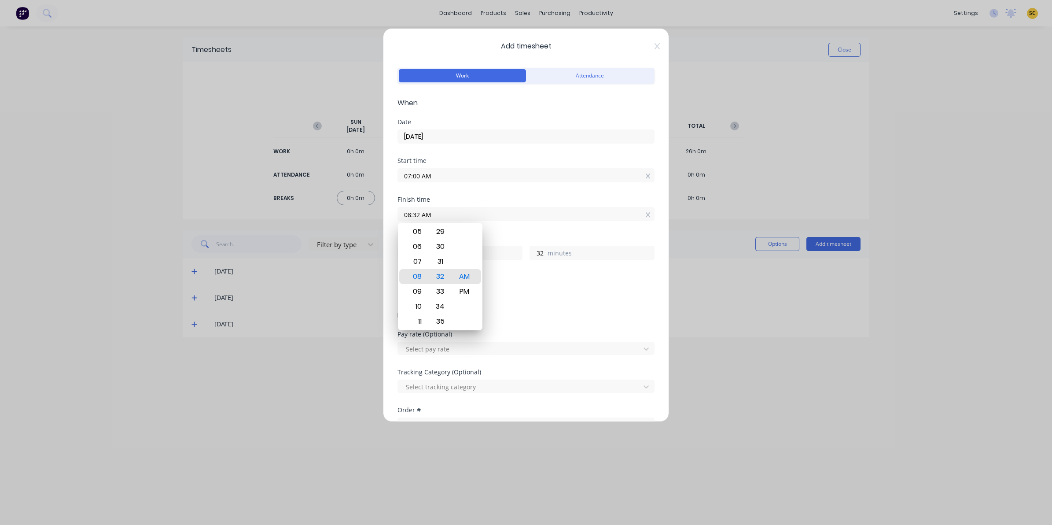
drag, startPoint x: 541, startPoint y: 216, endPoint x: 242, endPoint y: 239, distance: 300.2
click at [242, 239] on div "Add timesheet Work Attendance When Date [DATE] Start time 07:00 AM Finish time …" at bounding box center [526, 262] width 1052 height 525
type input "10:30 AM"
type input "3"
type input "30"
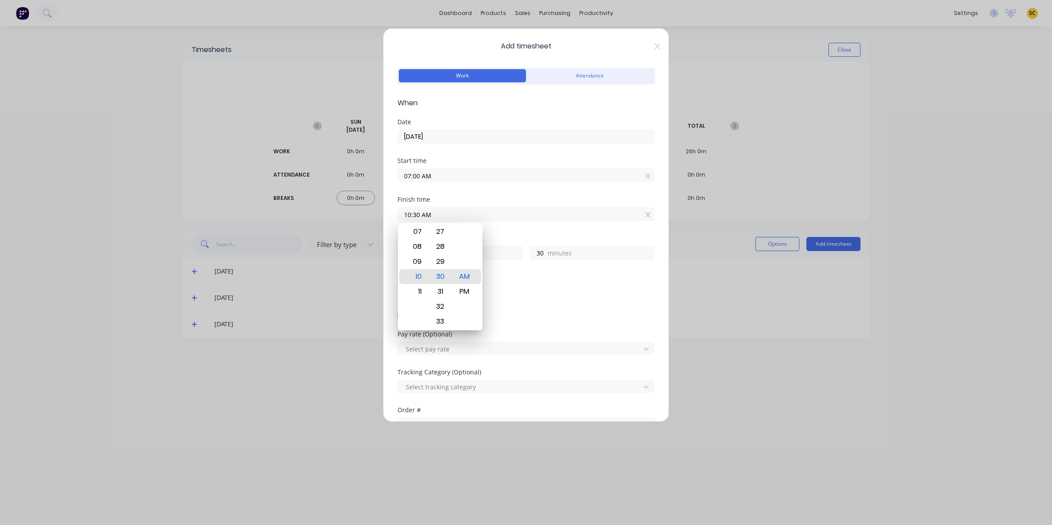
click at [561, 305] on div "Breaks Add breaks" at bounding box center [525, 292] width 257 height 36
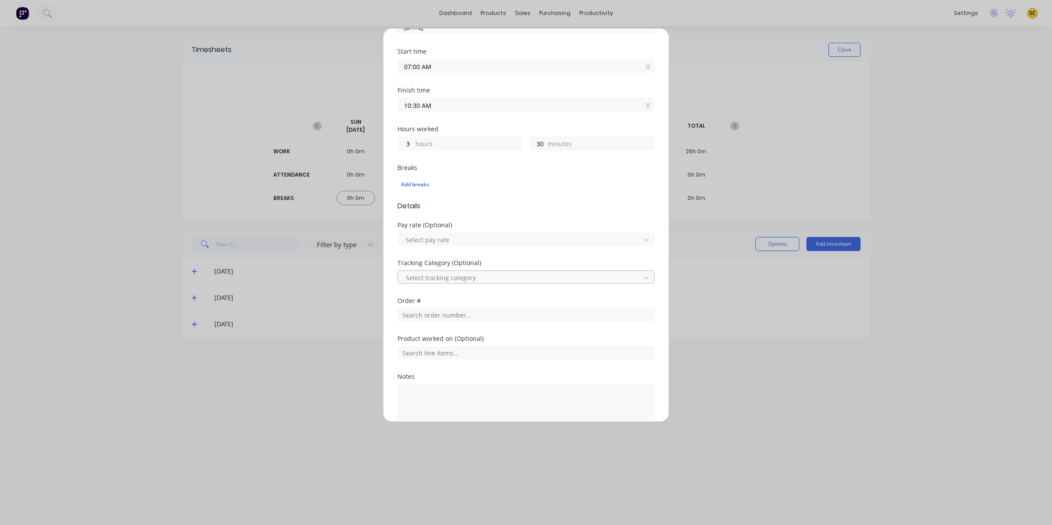
scroll to position [110, 0]
click at [423, 320] on input "text" at bounding box center [525, 313] width 257 height 13
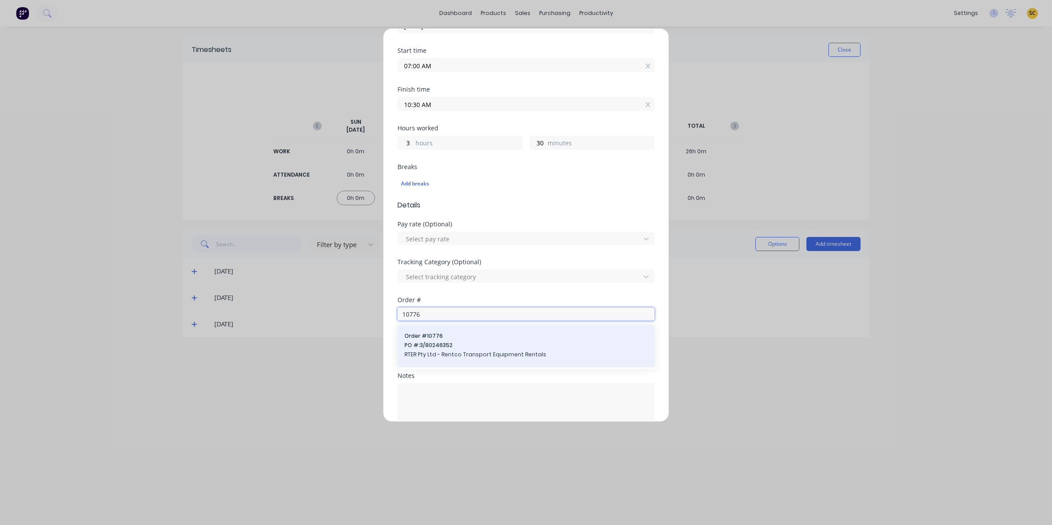
type input "10776"
click at [441, 339] on span "Order # 10776" at bounding box center [526, 336] width 243 height 8
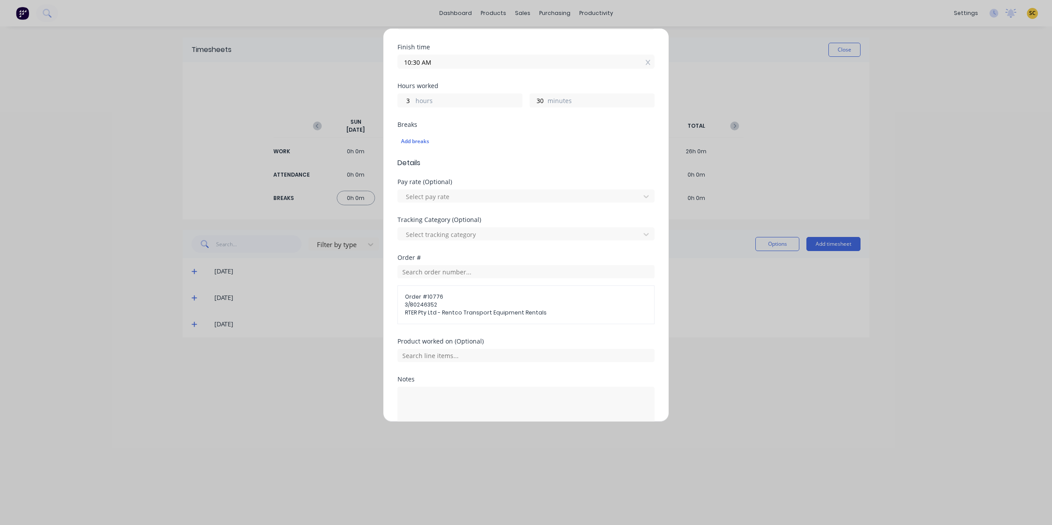
scroll to position [206, 0]
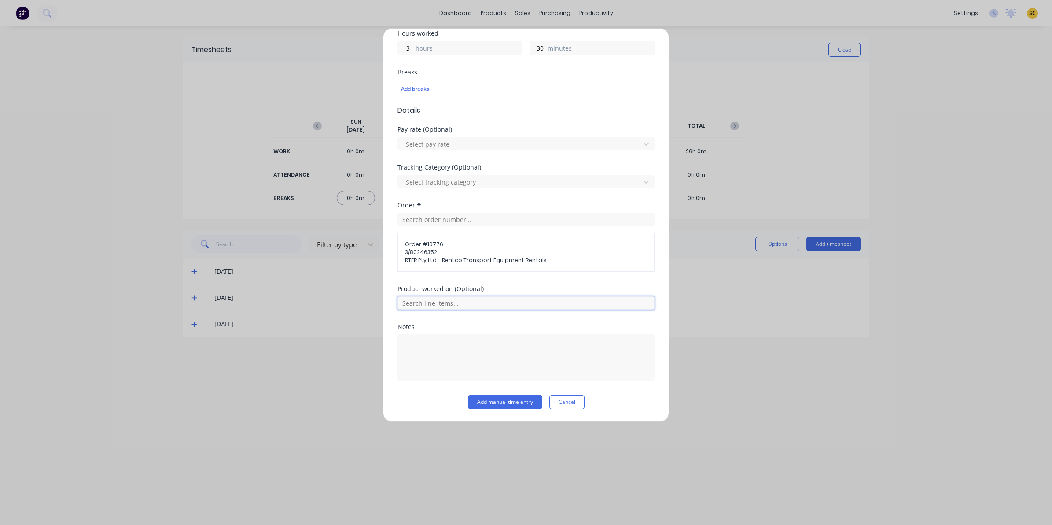
click at [464, 304] on input "text" at bounding box center [525, 302] width 257 height 13
click at [451, 348] on span "Drawbar HD176" at bounding box center [533, 347] width 229 height 8
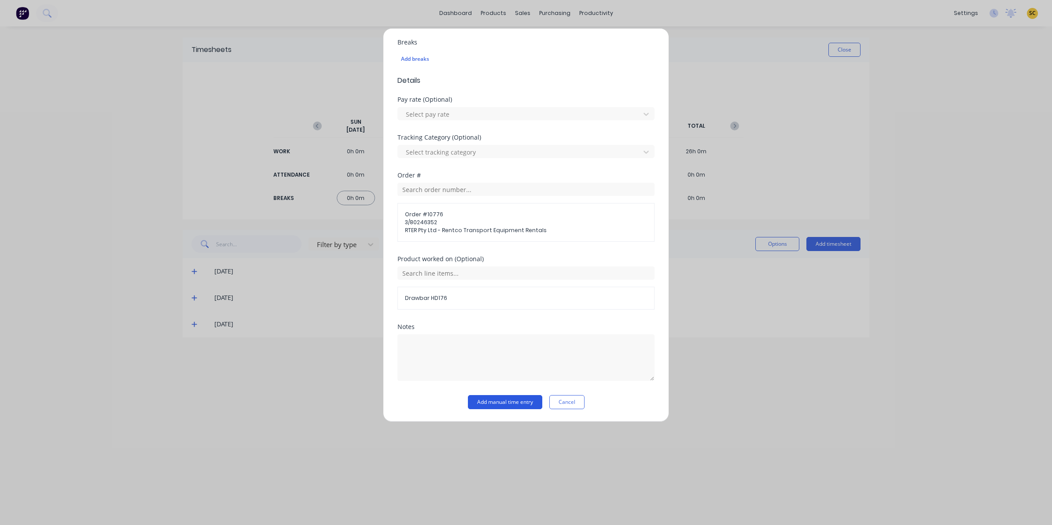
click at [500, 401] on button "Add manual time entry" at bounding box center [505, 402] width 74 height 14
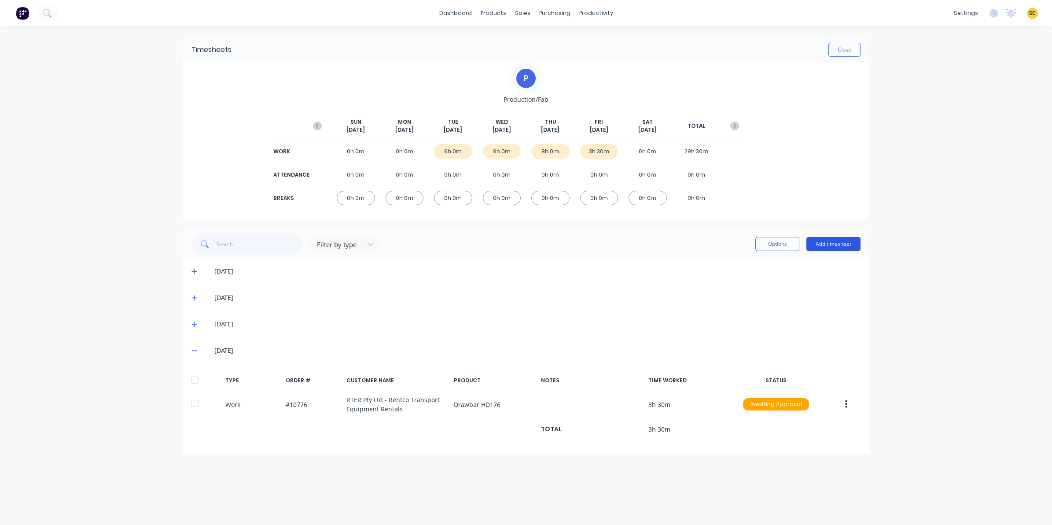
click at [827, 244] on button "Add timesheet" at bounding box center [833, 244] width 54 height 14
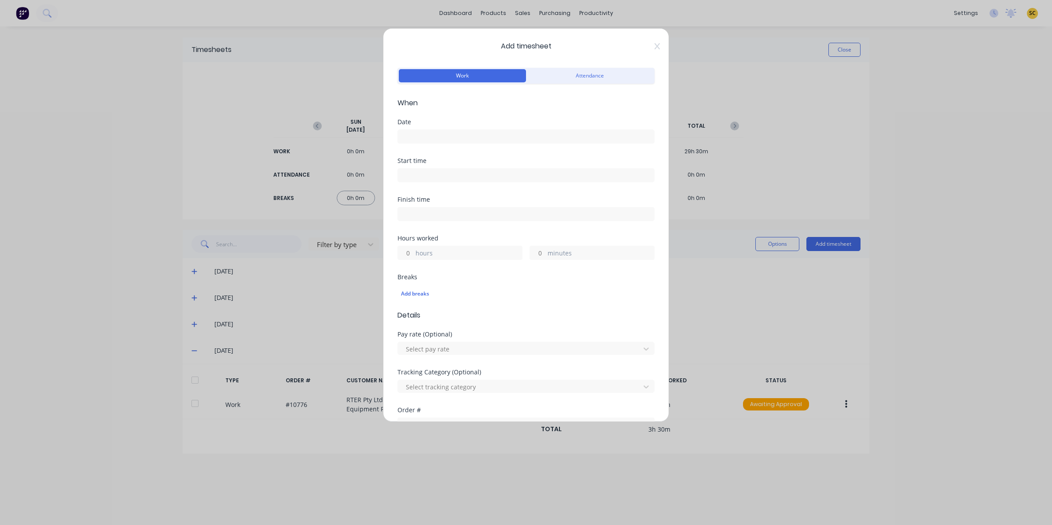
click at [452, 130] on label at bounding box center [525, 136] width 257 height 14
click at [452, 130] on input at bounding box center [526, 136] width 256 height 13
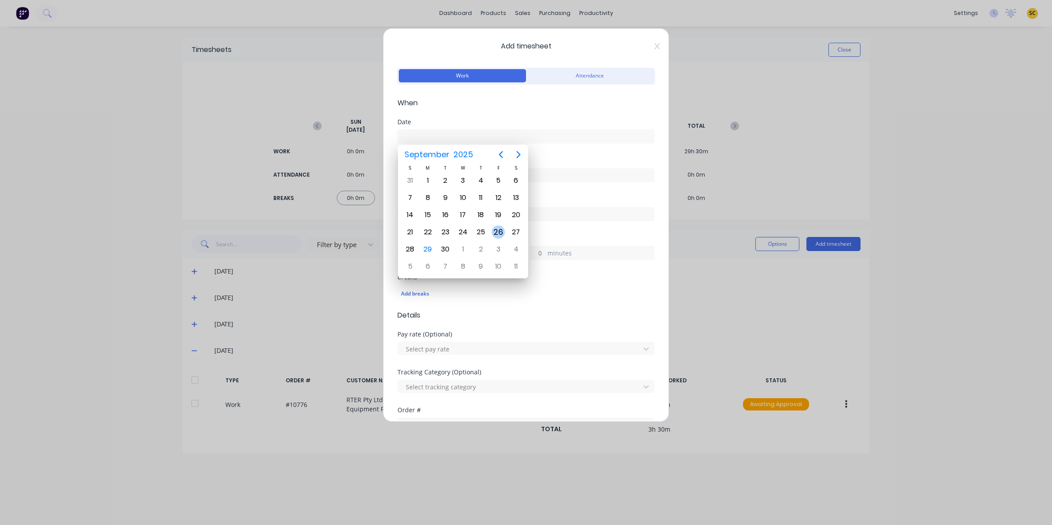
click at [493, 230] on div "26" at bounding box center [498, 231] width 13 height 13
type input "[DATE]"
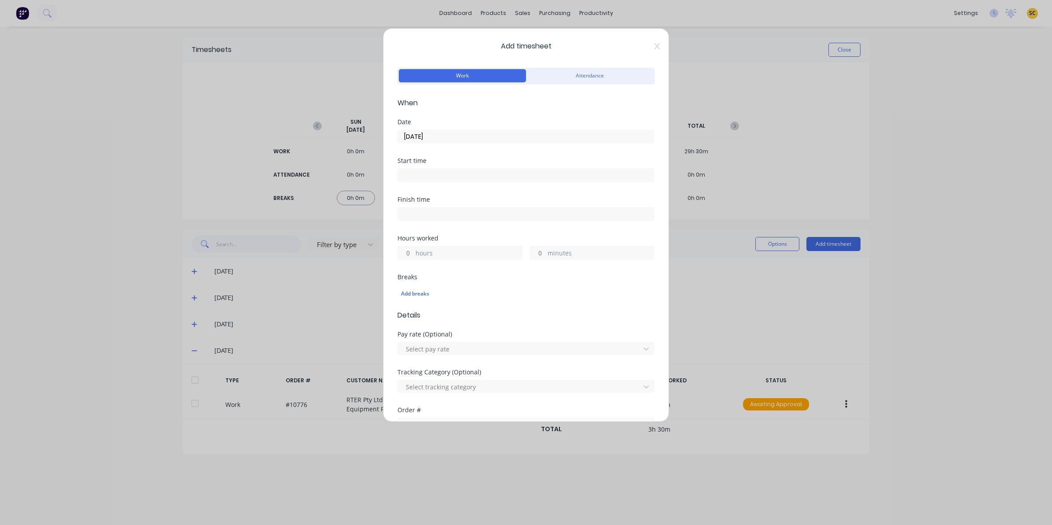
click at [459, 195] on div "Start time" at bounding box center [525, 177] width 257 height 39
click at [451, 186] on div "Start time" at bounding box center [525, 177] width 257 height 39
drag, startPoint x: 445, startPoint y: 174, endPoint x: 408, endPoint y: 176, distance: 36.6
click at [408, 175] on input at bounding box center [526, 175] width 256 height 13
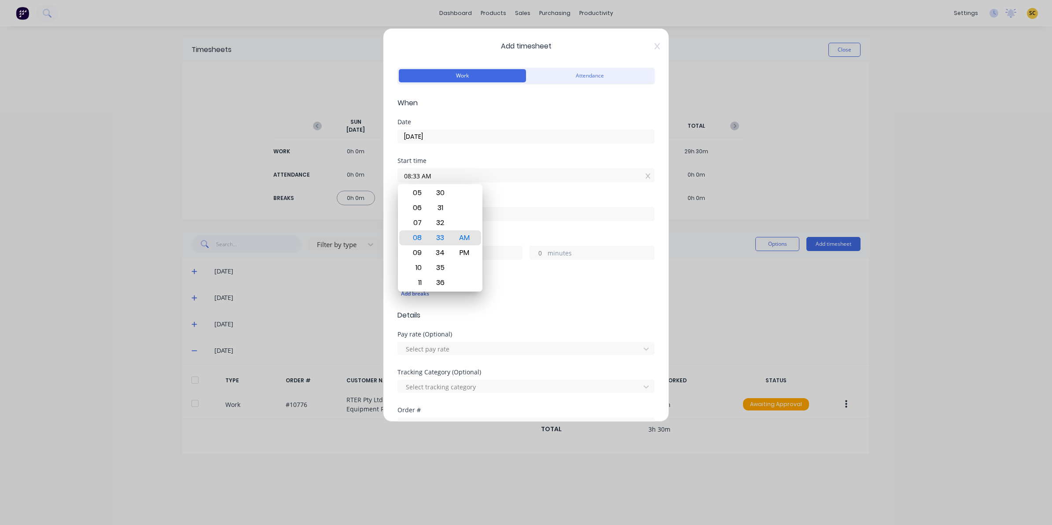
drag, startPoint x: 443, startPoint y: 172, endPoint x: 7, endPoint y: 210, distance: 437.9
click at [35, 207] on div "Add timesheet Work Attendance When Date [DATE] Start time 08:33 AM Finish time …" at bounding box center [526, 262] width 1052 height 525
click at [500, 203] on div "Finish time" at bounding box center [525, 208] width 257 height 25
click at [507, 213] on input at bounding box center [526, 213] width 256 height 13
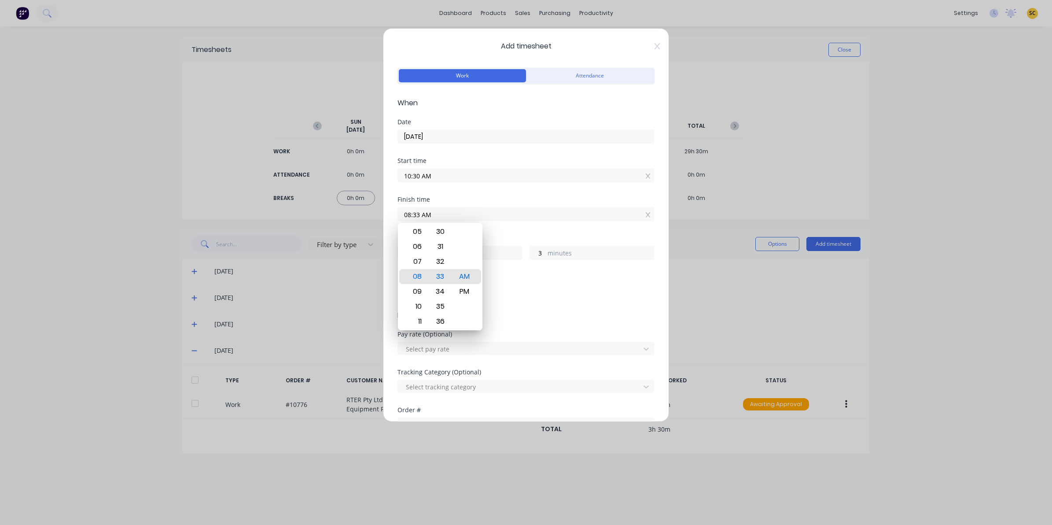
drag, startPoint x: 503, startPoint y: 212, endPoint x: 184, endPoint y: 217, distance: 319.2
click at [185, 217] on div "Add timesheet Work Attendance When Date [DATE] Start time 10:30 AM Finish time …" at bounding box center [526, 262] width 1052 height 525
click at [436, 412] on div "Order #" at bounding box center [525, 410] width 257 height 6
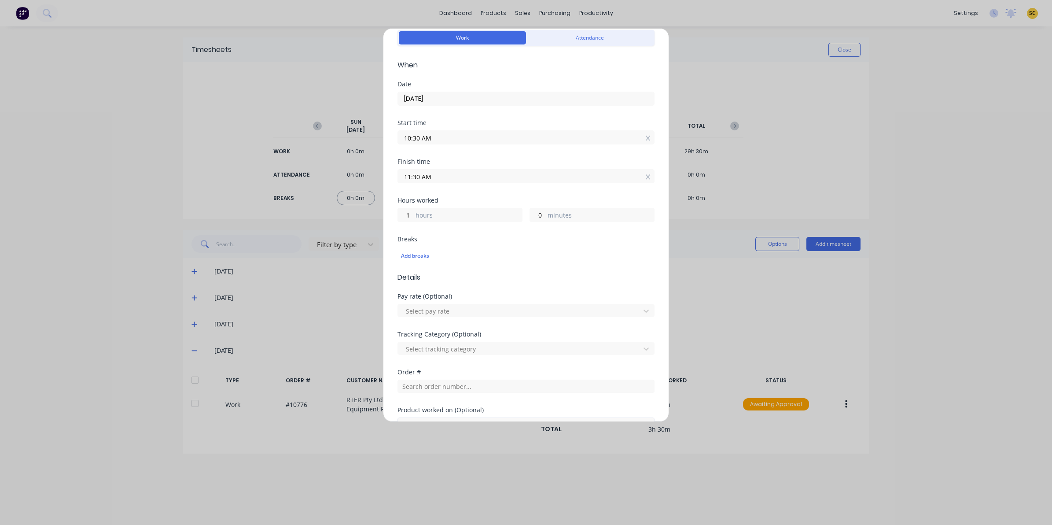
scroll to position [55, 0]
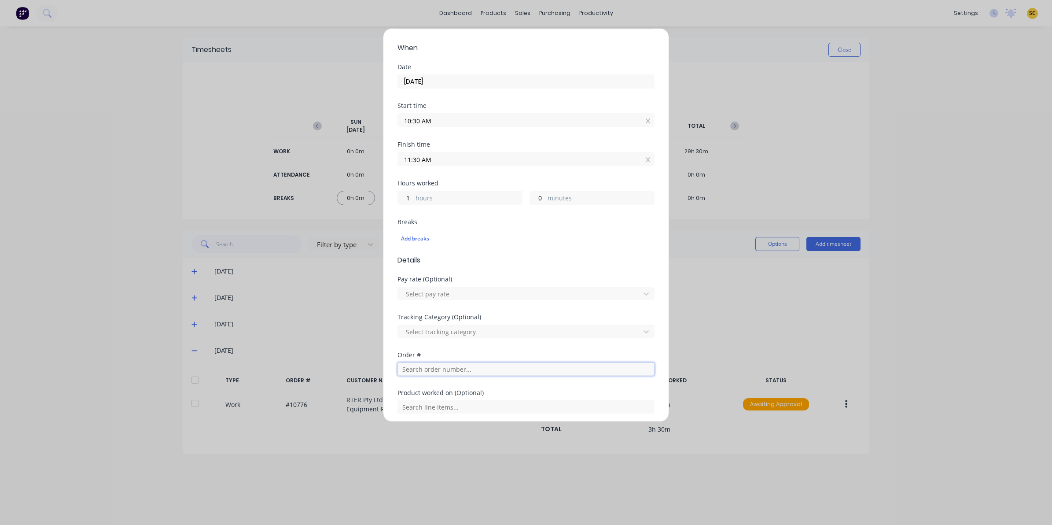
click at [423, 371] on input "text" at bounding box center [525, 368] width 257 height 13
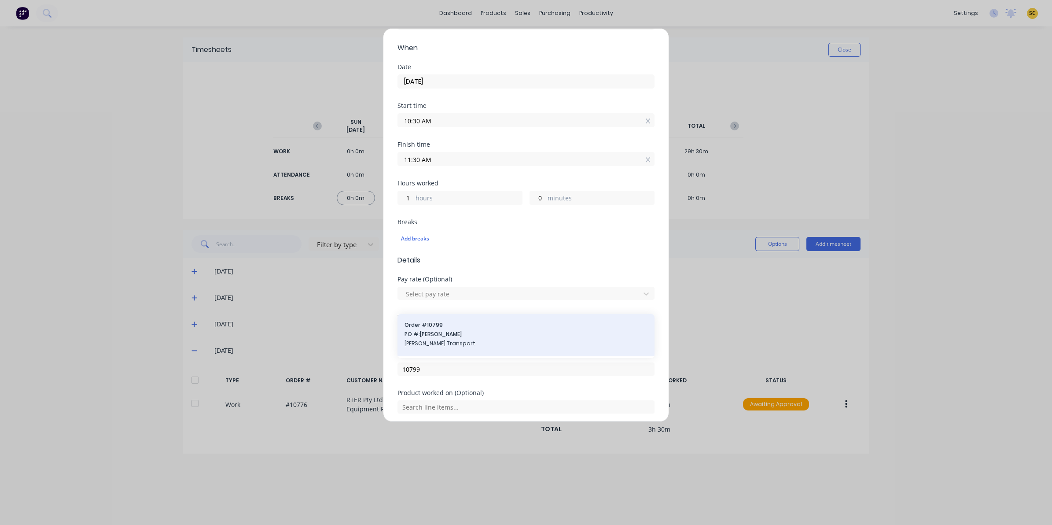
click at [429, 341] on span "[PERSON_NAME] Transport" at bounding box center [526, 343] width 243 height 8
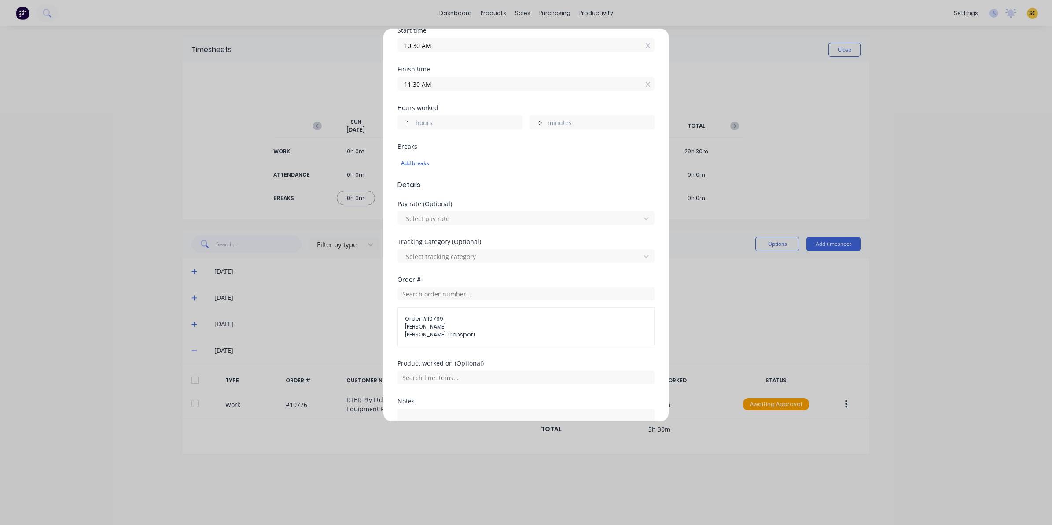
scroll to position [206, 0]
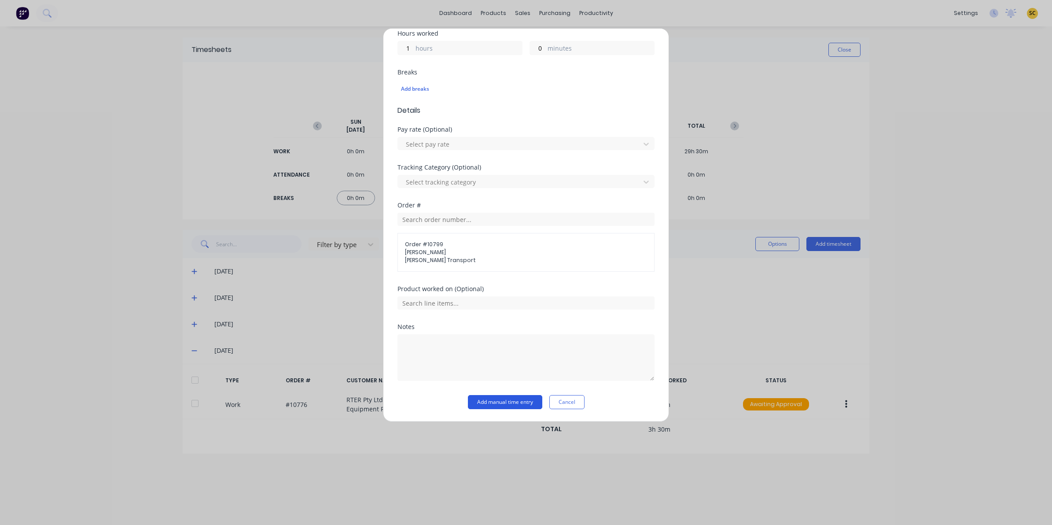
click at [481, 399] on button "Add manual time entry" at bounding box center [505, 402] width 74 height 14
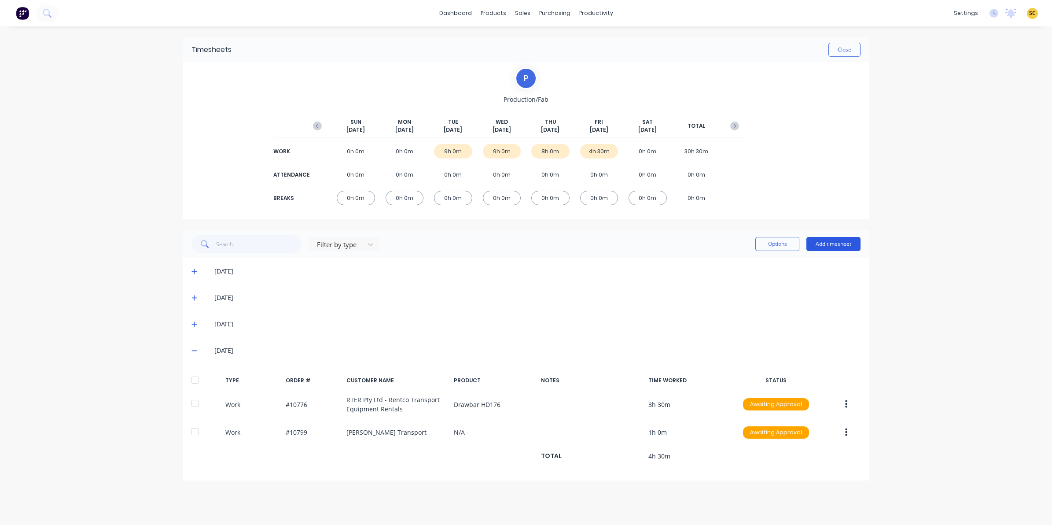
click at [831, 242] on button "Add timesheet" at bounding box center [833, 244] width 54 height 14
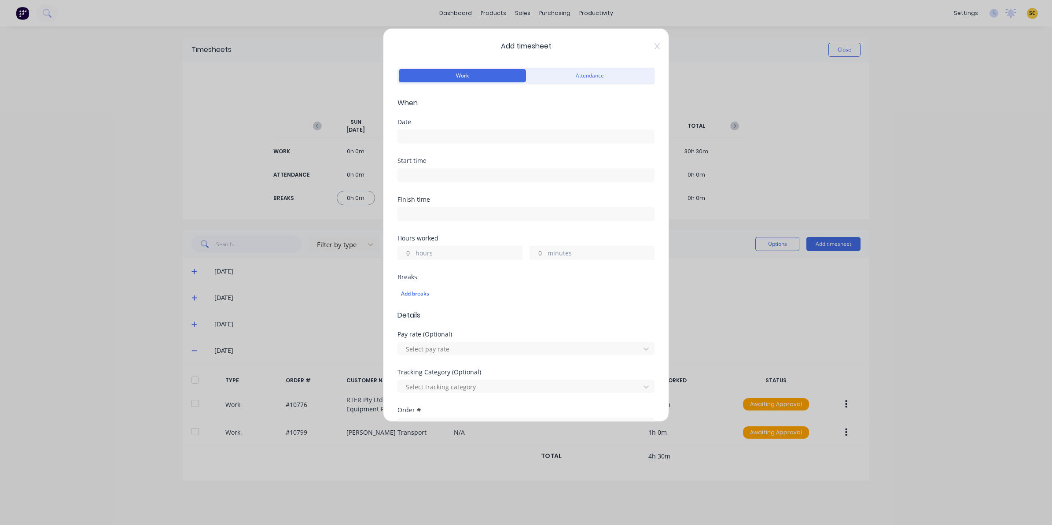
click at [447, 137] on input at bounding box center [526, 136] width 256 height 13
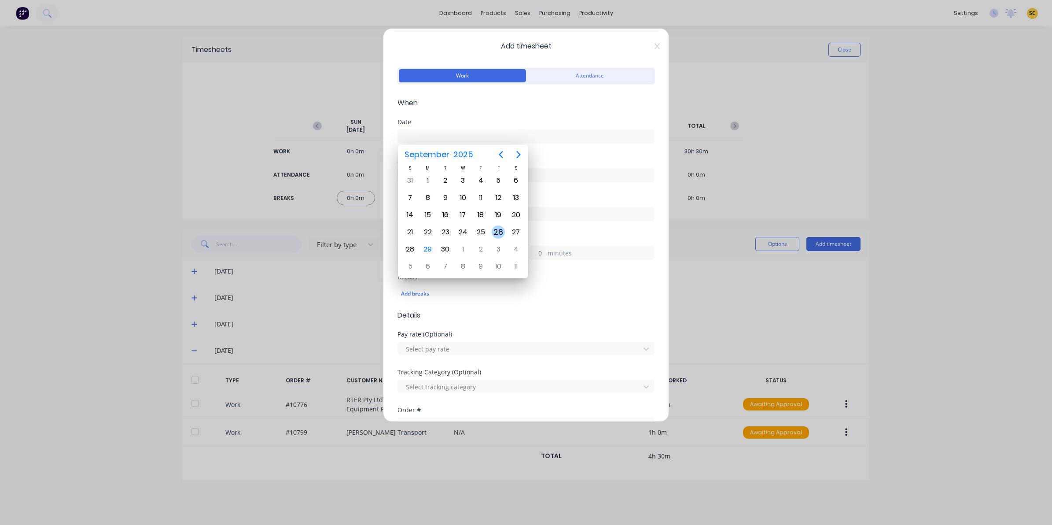
click at [493, 228] on div "26" at bounding box center [498, 231] width 13 height 13
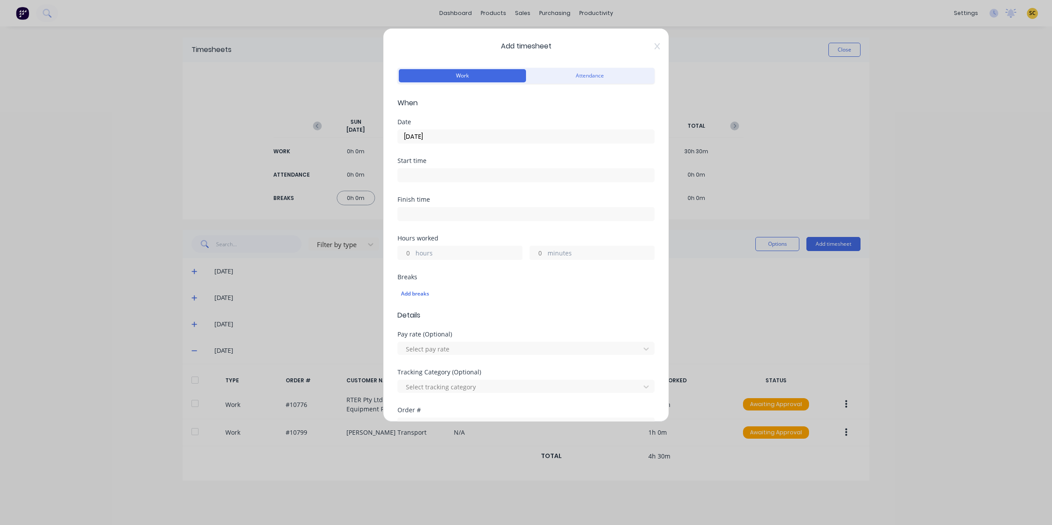
drag, startPoint x: 421, startPoint y: 170, endPoint x: 422, endPoint y: 184, distance: 13.7
click at [421, 173] on input at bounding box center [526, 175] width 256 height 13
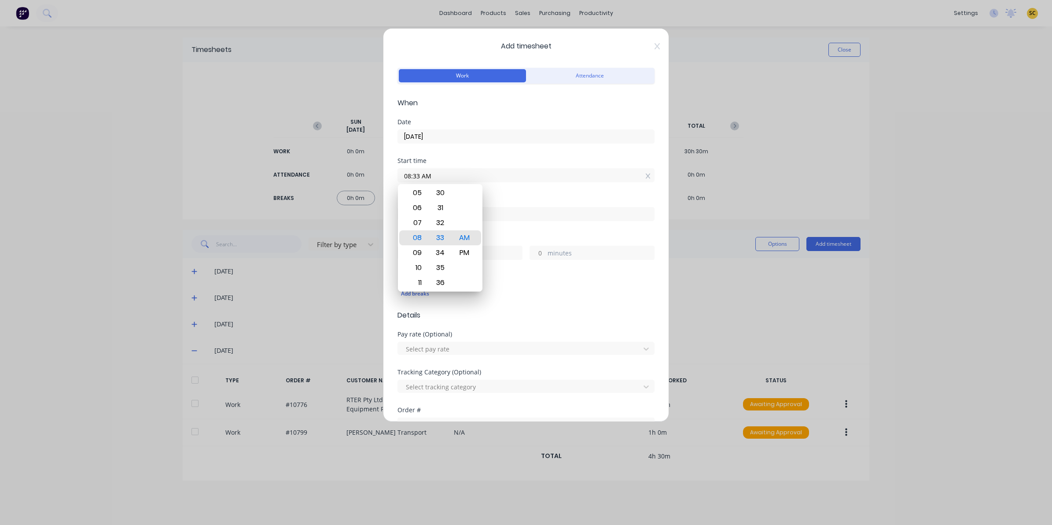
click at [423, 184] on div "12 01 02 03 04 05 06 07 08 09 10 11" at bounding box center [416, 237] width 24 height 107
drag, startPoint x: 445, startPoint y: 173, endPoint x: 299, endPoint y: 173, distance: 145.7
click at [299, 173] on div "Add timesheet Work Attendance When Date [DATE] Start time 08:33 AM Finish time …" at bounding box center [526, 262] width 1052 height 525
drag, startPoint x: 553, startPoint y: 227, endPoint x: 540, endPoint y: 216, distance: 16.9
click at [552, 227] on div "Finish time" at bounding box center [525, 215] width 257 height 39
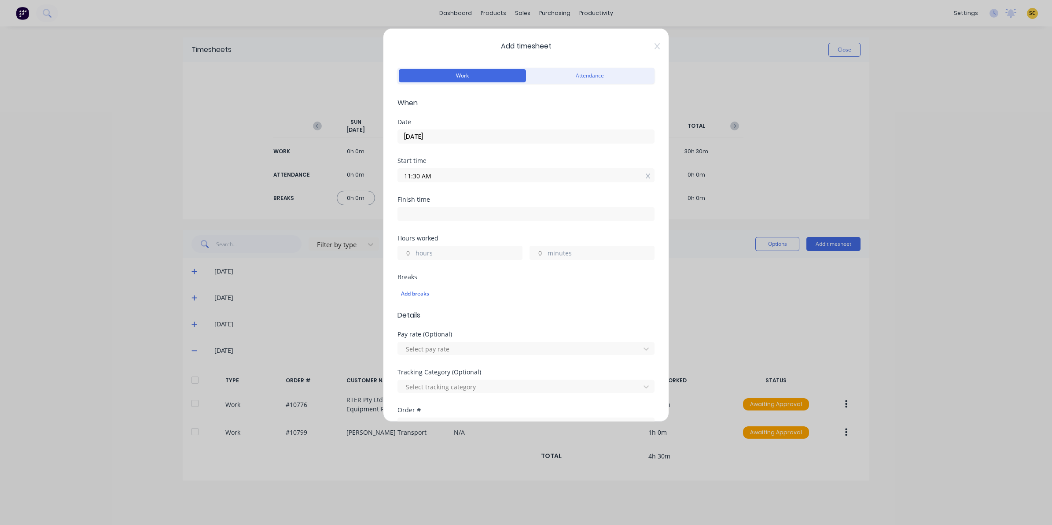
click at [540, 215] on input at bounding box center [526, 213] width 256 height 13
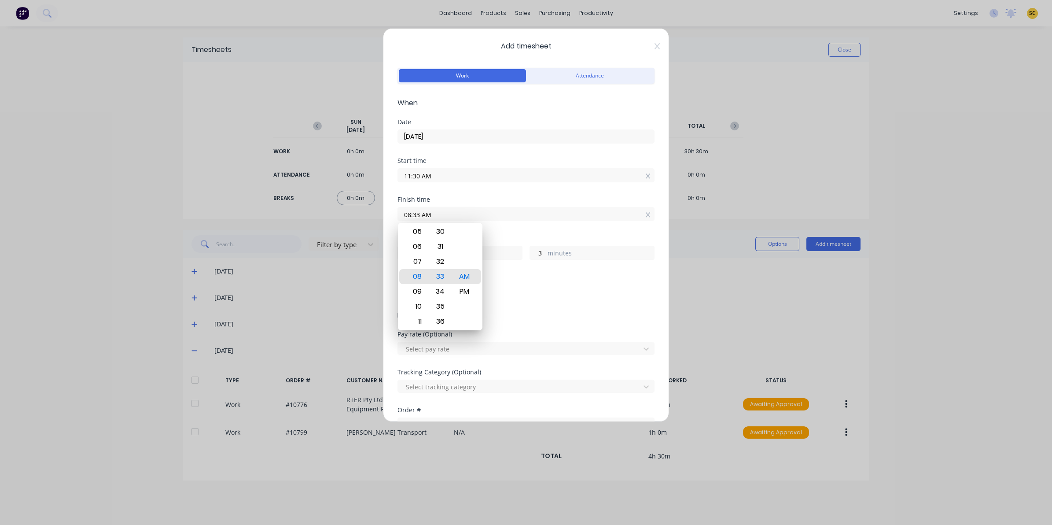
drag, startPoint x: 478, startPoint y: 210, endPoint x: 153, endPoint y: 199, distance: 325.0
click at [175, 207] on div "Add timesheet Work Attendance When Date [DATE] Start time 11:30 AM Finish time …" at bounding box center [526, 262] width 1052 height 525
click at [469, 289] on div "PM" at bounding box center [465, 291] width 22 height 15
click at [526, 284] on div "Add breaks" at bounding box center [525, 292] width 257 height 21
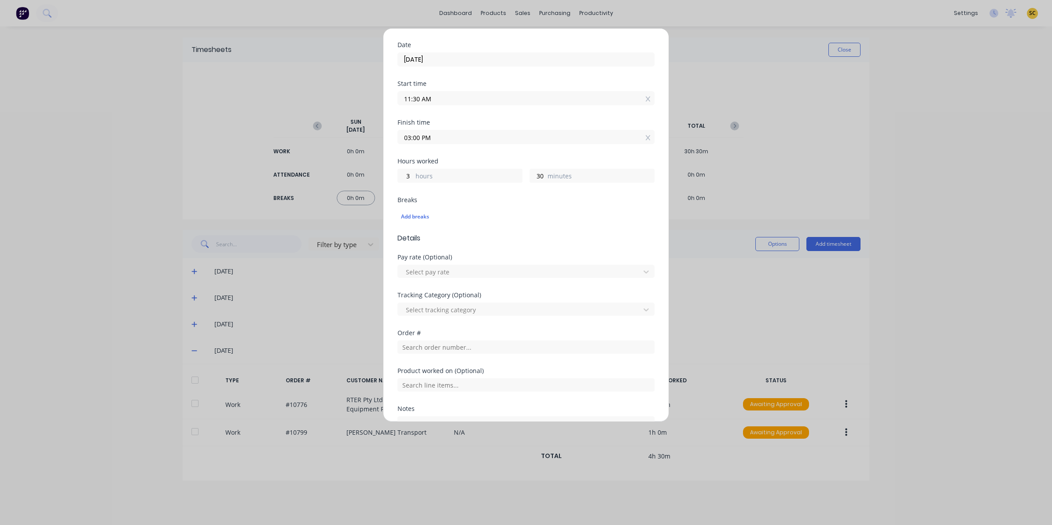
scroll to position [159, 0]
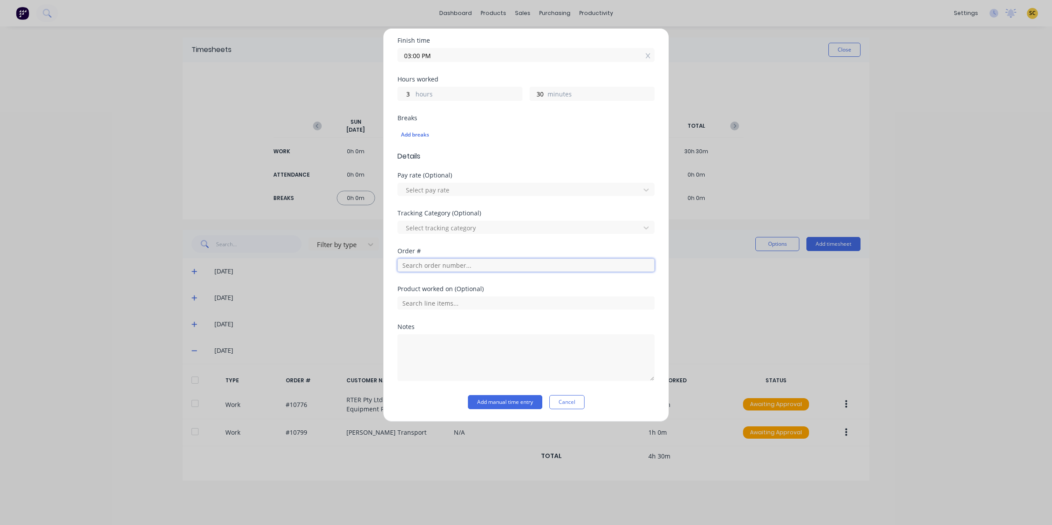
click at [425, 269] on input "text" at bounding box center [525, 264] width 257 height 13
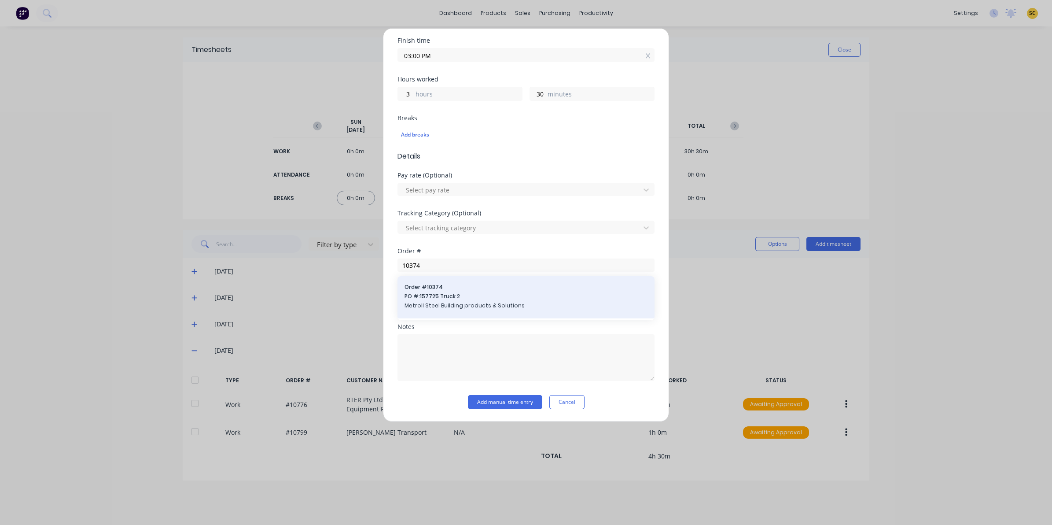
click at [454, 294] on span "PO #: 157725 Truck 2" at bounding box center [526, 296] width 243 height 8
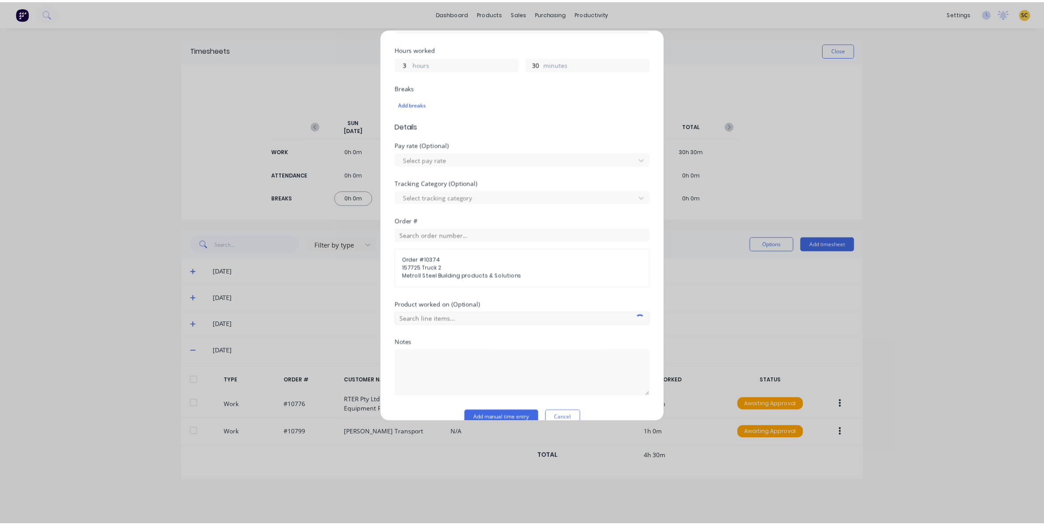
scroll to position [206, 0]
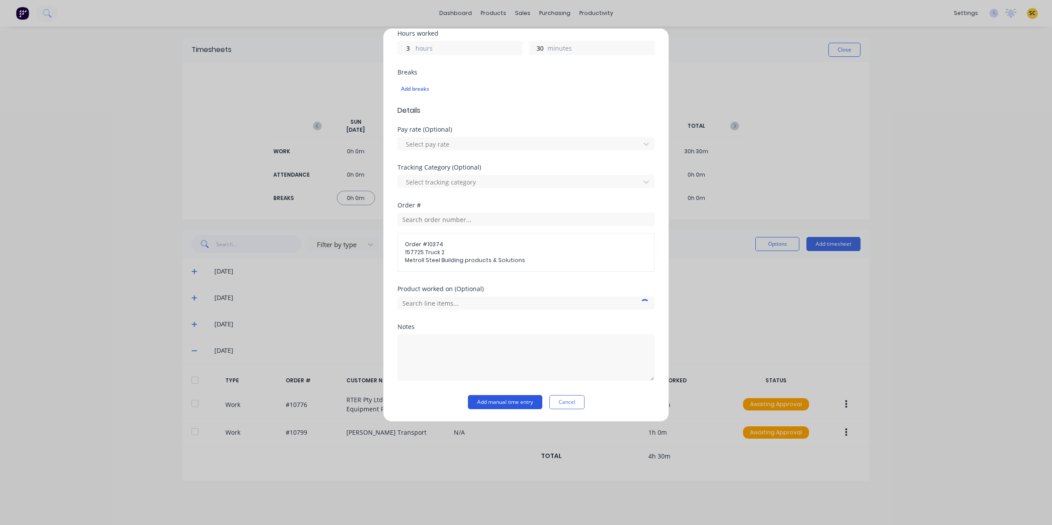
click at [494, 404] on button "Add manual time entry" at bounding box center [505, 402] width 74 height 14
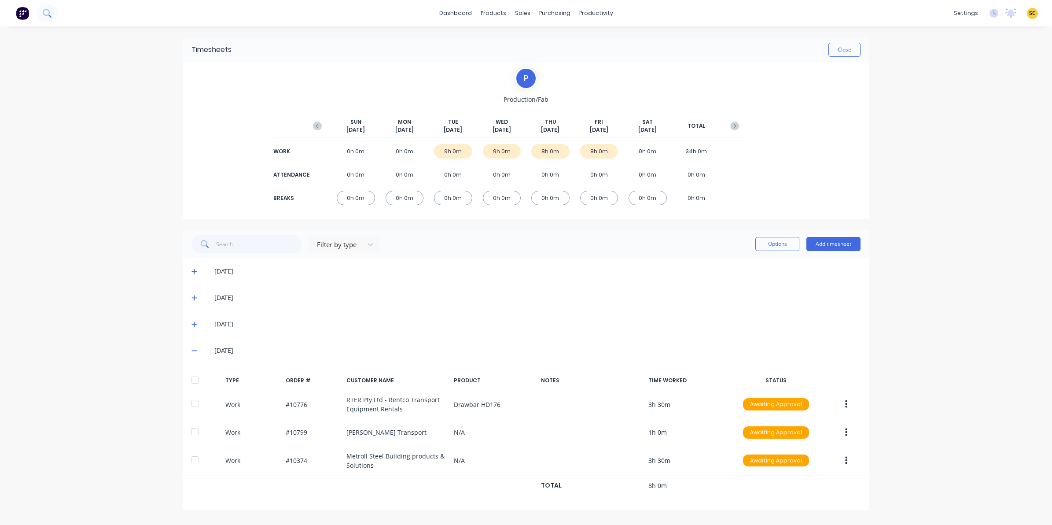
click at [49, 12] on icon at bounding box center [46, 12] width 7 height 7
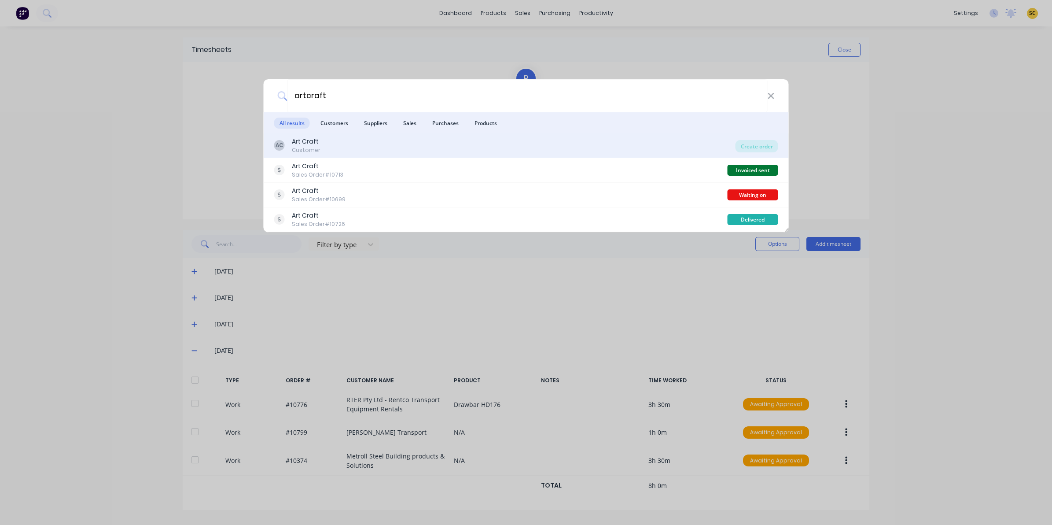
click at [346, 152] on div "AC Art Craft Customer" at bounding box center [504, 145] width 461 height 17
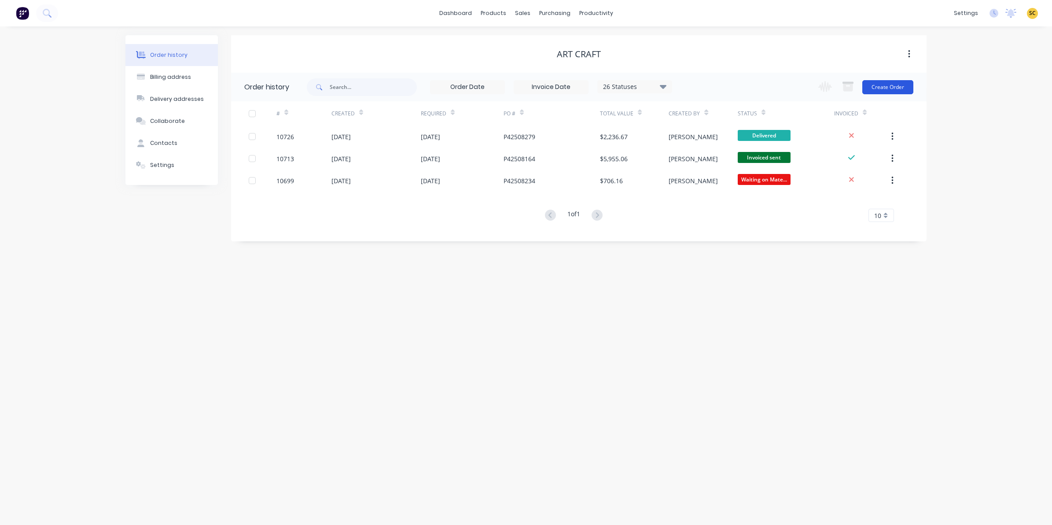
click at [903, 83] on button "Create Order" at bounding box center [887, 87] width 51 height 14
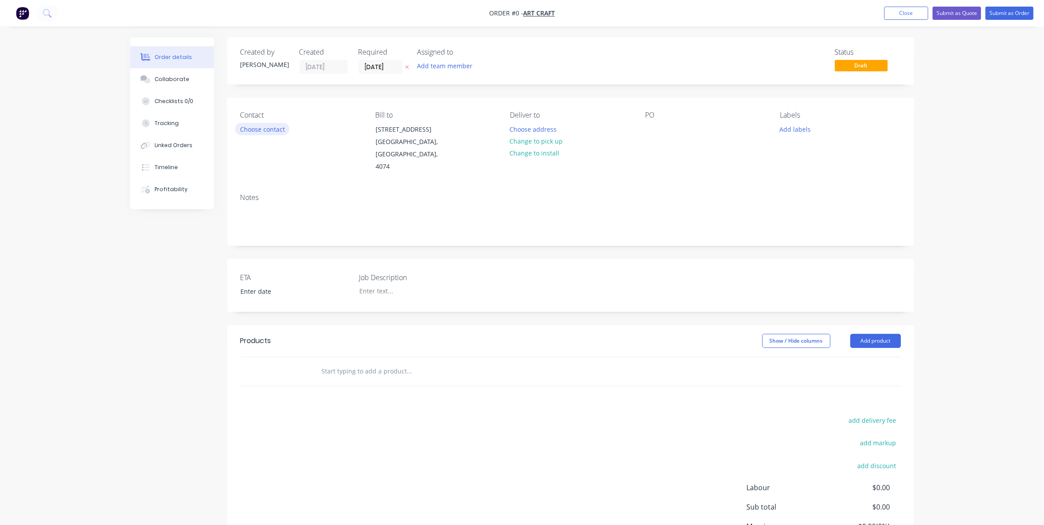
click at [269, 130] on button "Choose contact" at bounding box center [262, 129] width 54 height 12
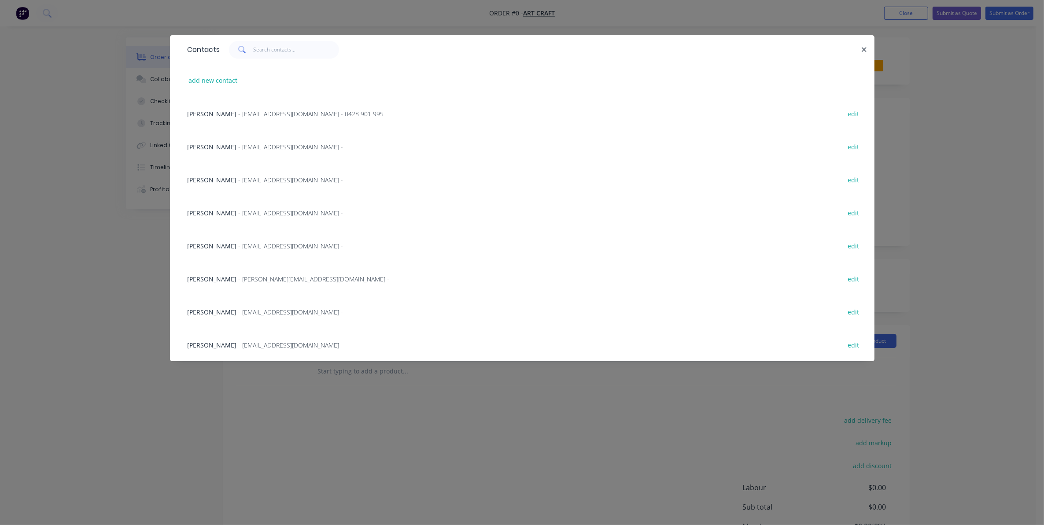
click at [205, 119] on div "[PERSON_NAME] - [PERSON_NAME][EMAIL_ADDRESS][DOMAIN_NAME] - 0428 901 995 edit" at bounding box center [522, 113] width 678 height 33
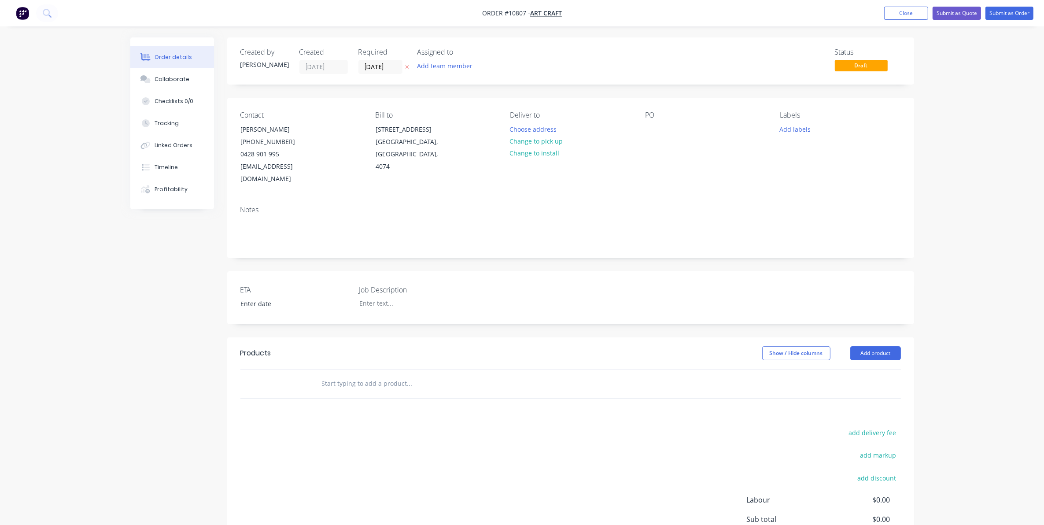
click at [518, 120] on div "Deliver to Choose address Change to pick up Change to install" at bounding box center [570, 148] width 121 height 74
click at [526, 126] on button "Choose address" at bounding box center [533, 129] width 56 height 12
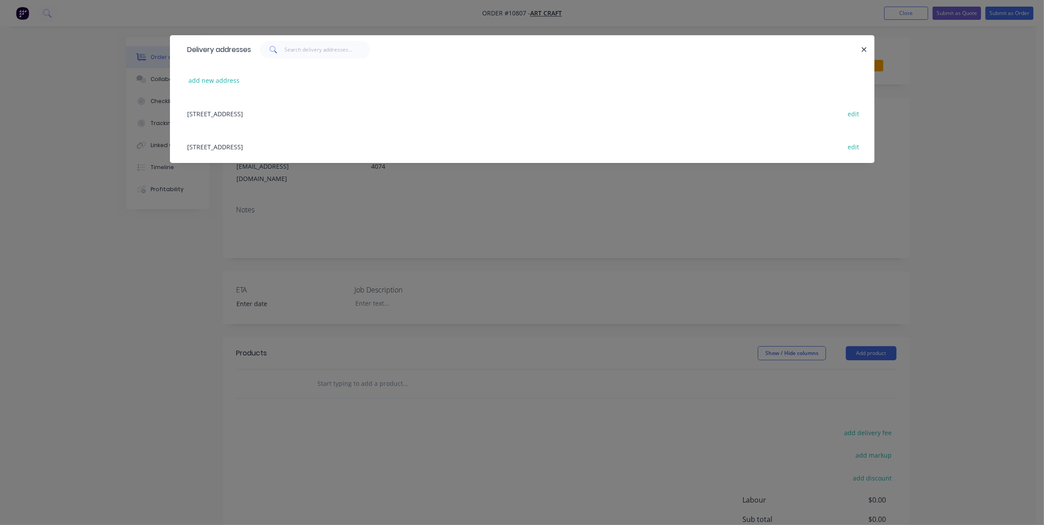
click at [319, 113] on div "[STREET_ADDRESS] edit" at bounding box center [522, 113] width 678 height 33
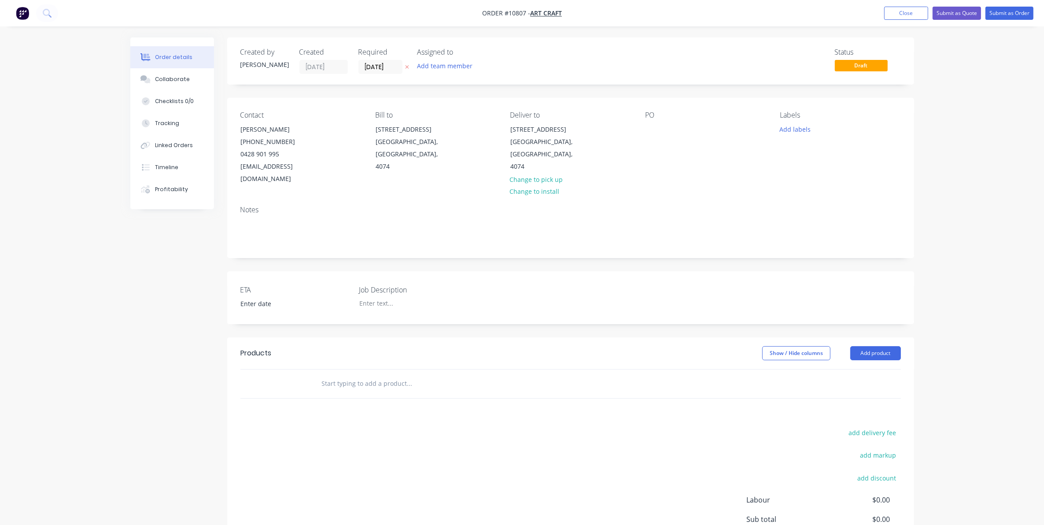
click at [659, 127] on div "PO" at bounding box center [705, 148] width 121 height 74
click at [646, 128] on div at bounding box center [652, 129] width 14 height 13
click at [407, 297] on div at bounding box center [407, 303] width 110 height 13
click at [278, 297] on input at bounding box center [289, 303] width 110 height 13
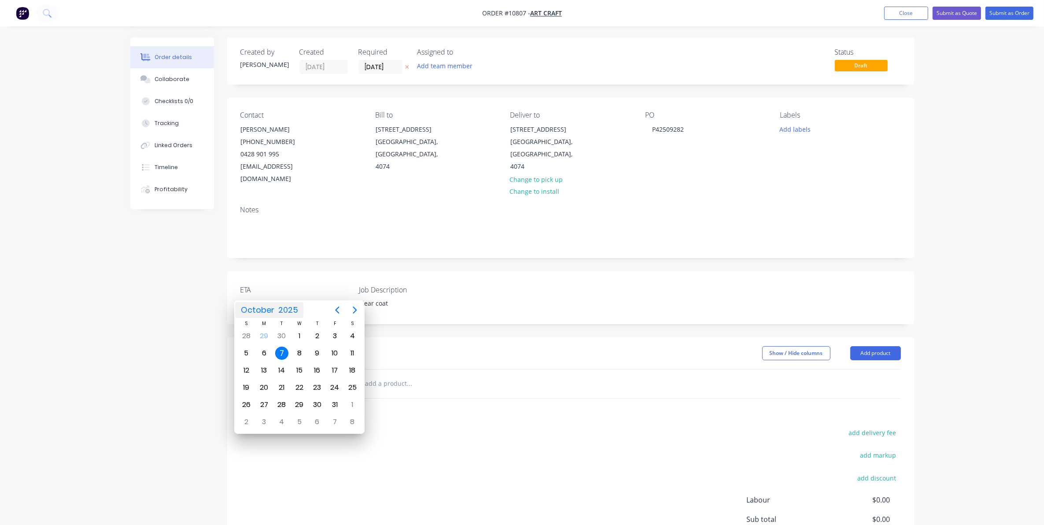
click at [102, 439] on div "Order details Collaborate Checklists 0/0 Tracking Linked Orders Timeline Profit…" at bounding box center [522, 311] width 1044 height 623
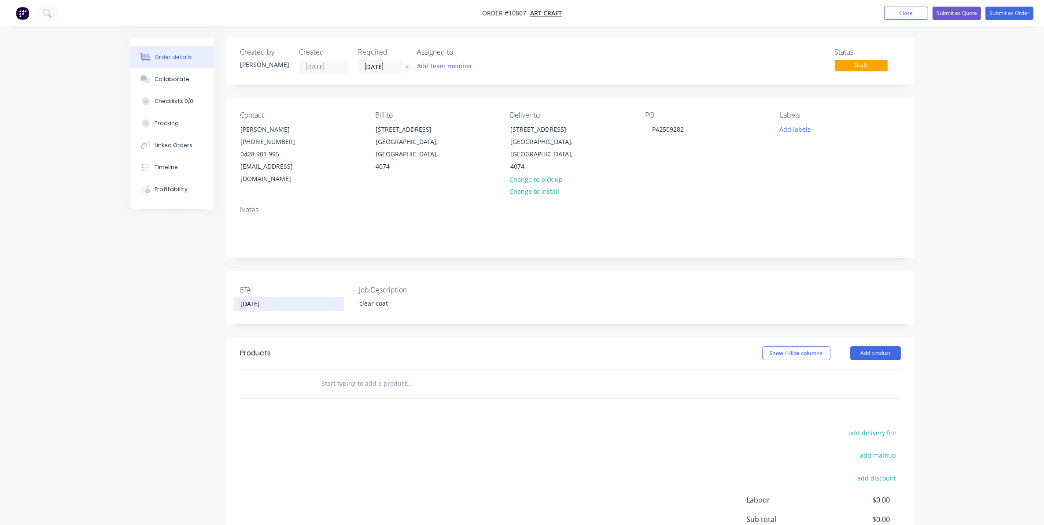
click at [331, 378] on input "text" at bounding box center [409, 384] width 176 height 18
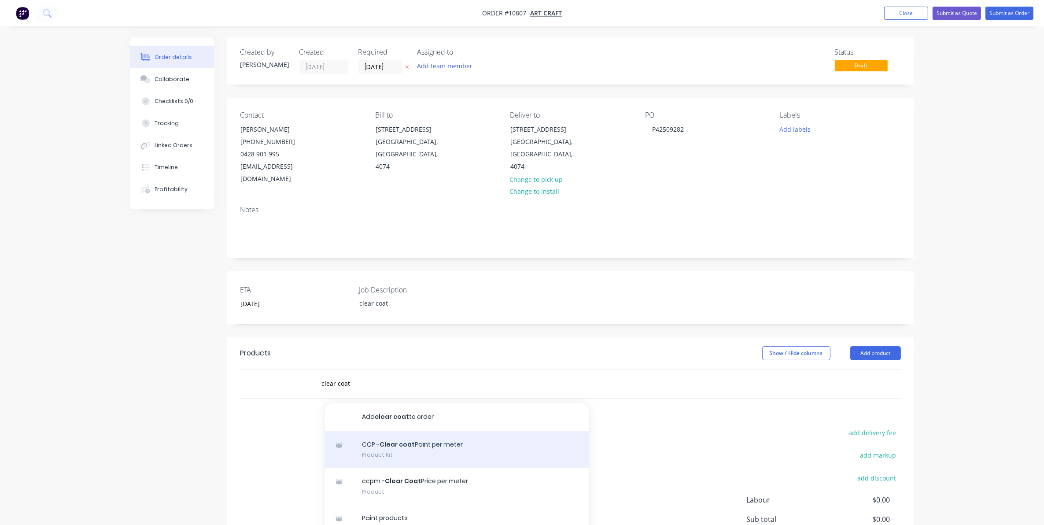
click at [430, 431] on div "CCP - Clear coat Paint per meter Product Kit" at bounding box center [457, 449] width 264 height 37
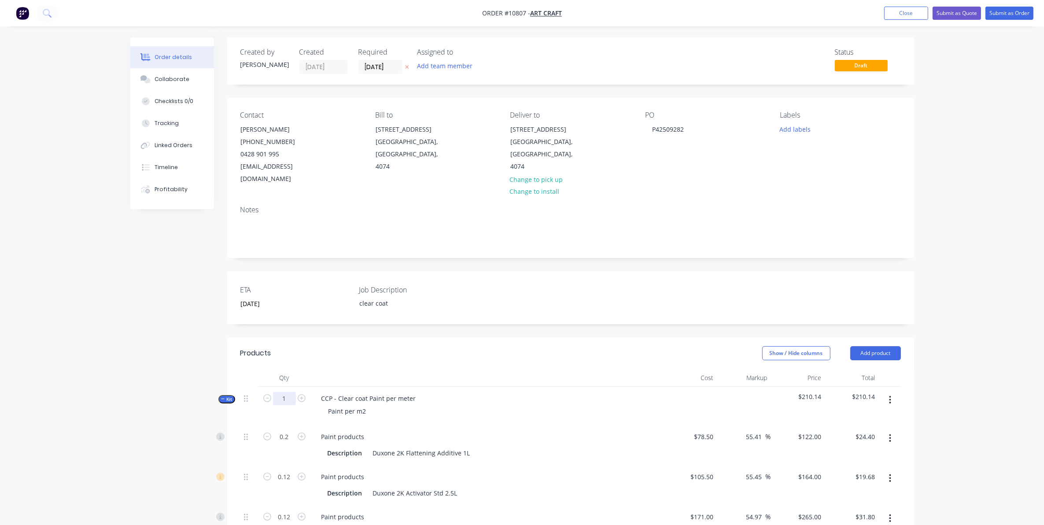
click at [284, 392] on input "1" at bounding box center [284, 398] width 23 height 13
click at [360, 405] on div "Paint per m2" at bounding box center [347, 411] width 52 height 13
drag, startPoint x: 366, startPoint y: 400, endPoint x: 247, endPoint y: 405, distance: 119.8
click at [247, 405] on div "Kit 4 CCP - Clear coat Paint per meter Paint per m2 $210.1275 $840.51" at bounding box center [570, 405] width 660 height 38
drag, startPoint x: 247, startPoint y: 405, endPoint x: 241, endPoint y: 383, distance: 22.2
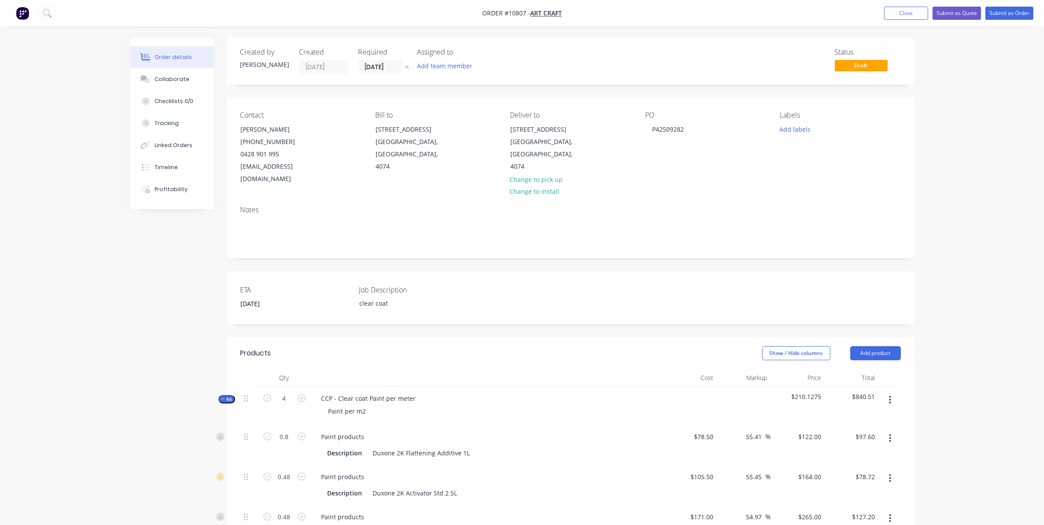
click at [241, 386] on div at bounding box center [249, 405] width 18 height 38
click at [286, 392] on input "4" at bounding box center [284, 398] width 23 height 13
drag, startPoint x: 370, startPoint y: 401, endPoint x: 309, endPoint y: 400, distance: 61.2
click at [309, 400] on div "Kit 2 CCP - Clear coat Paint per meter Paint per m2 $210.125 $420.25" at bounding box center [570, 405] width 660 height 38
click at [348, 405] on div "400mmx 295mm" at bounding box center [352, 411] width 63 height 13
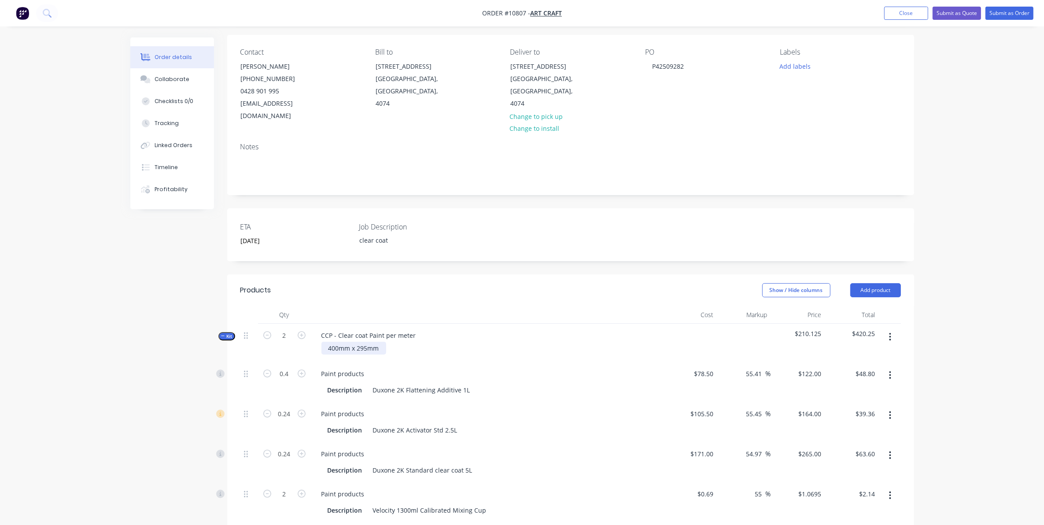
scroll to position [55, 0]
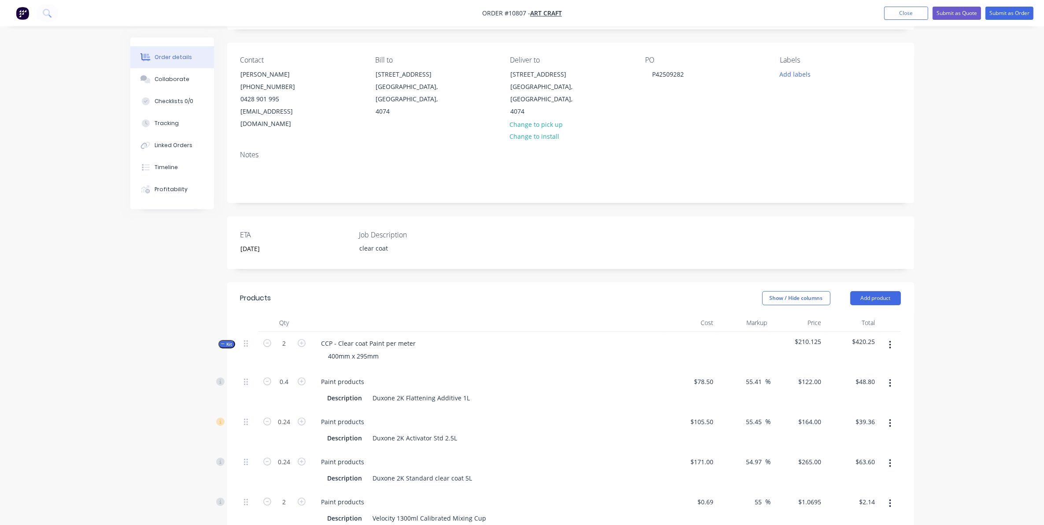
click at [224, 342] on icon "button" at bounding box center [223, 344] width 4 height 4
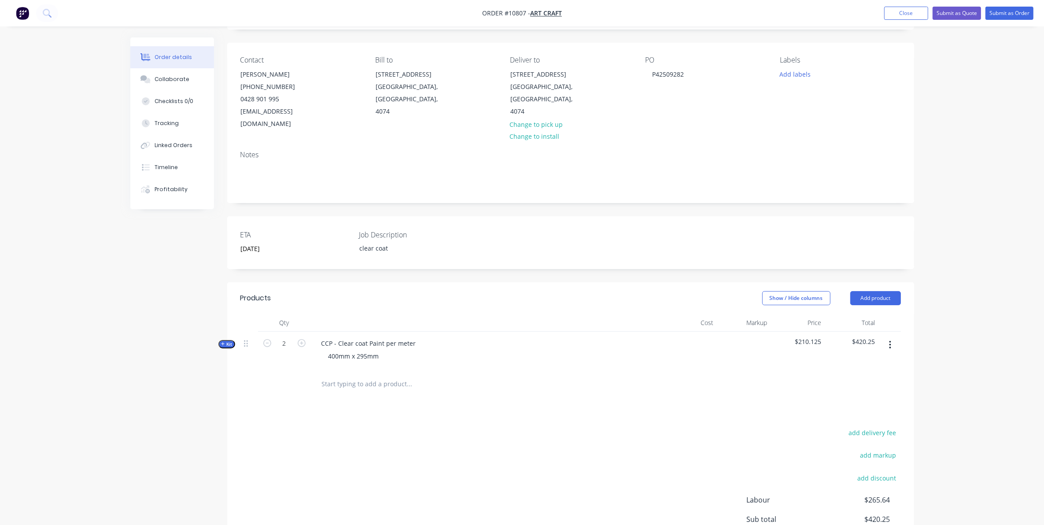
click at [342, 375] on input "text" at bounding box center [409, 384] width 176 height 18
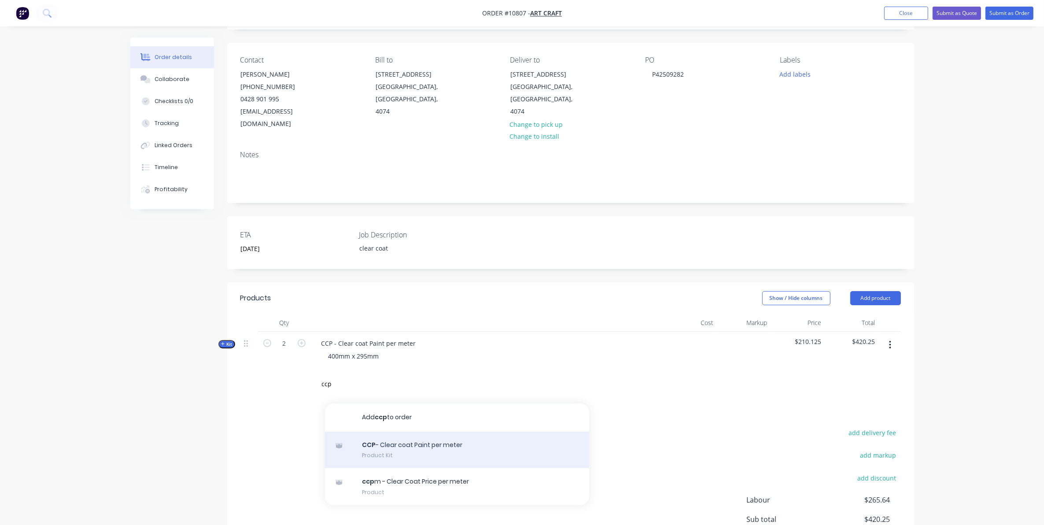
click at [390, 447] on div "CCP - Clear coat Paint per meter Product Kit" at bounding box center [457, 449] width 264 height 37
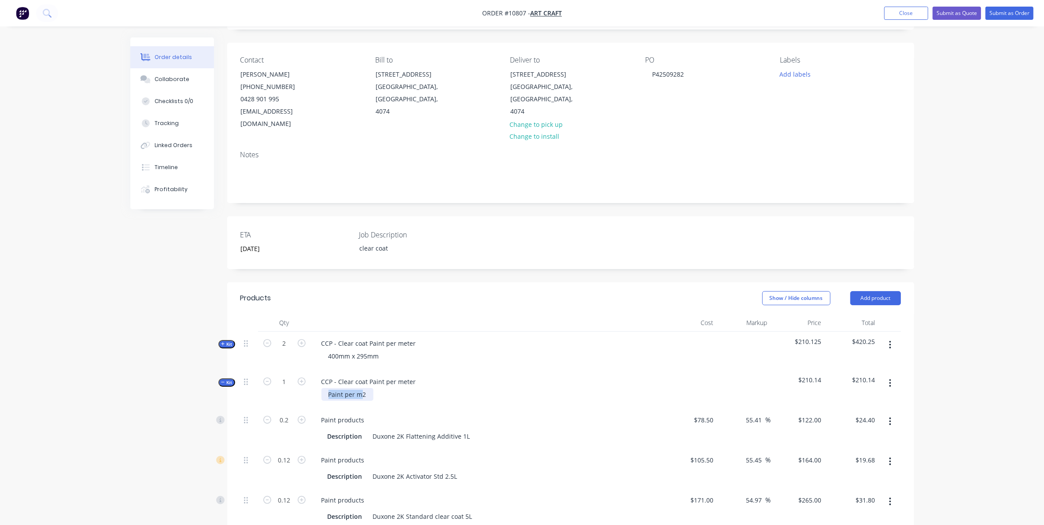
drag, startPoint x: 362, startPoint y: 386, endPoint x: 298, endPoint y: 386, distance: 64.7
click at [298, 386] on div "Kit 1 CCP - Clear coat Paint per meter Paint per m2 $210.14 $210.14" at bounding box center [570, 389] width 660 height 38
click at [291, 375] on input "1" at bounding box center [284, 381] width 23 height 13
click at [102, 353] on div "Order details Collaborate Checklists 0/0 Tracking Linked Orders Timeline Profit…" at bounding box center [522, 489] width 1044 height 1088
click at [1006, 11] on button "Submit as Order" at bounding box center [1009, 13] width 48 height 13
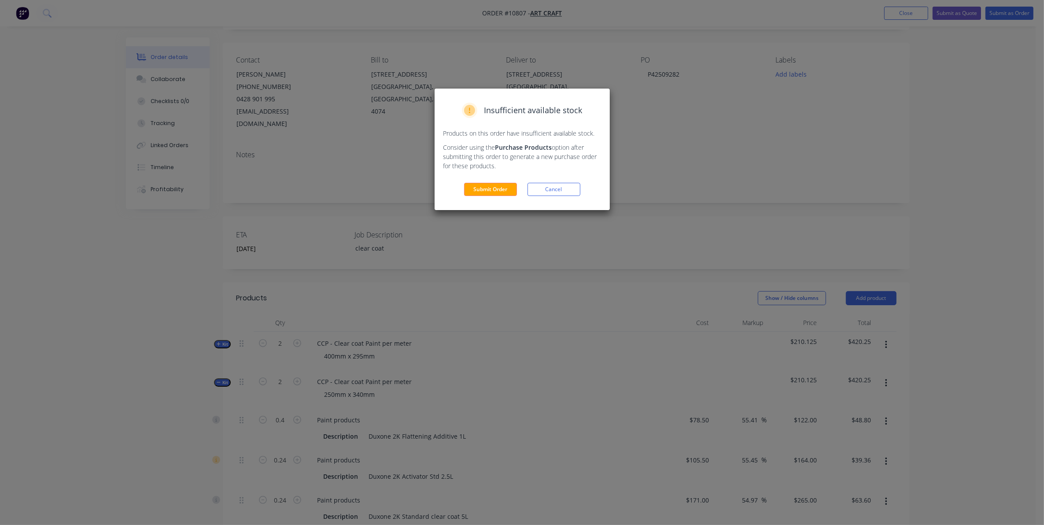
click at [504, 188] on button "Submit Order" at bounding box center [490, 189] width 53 height 13
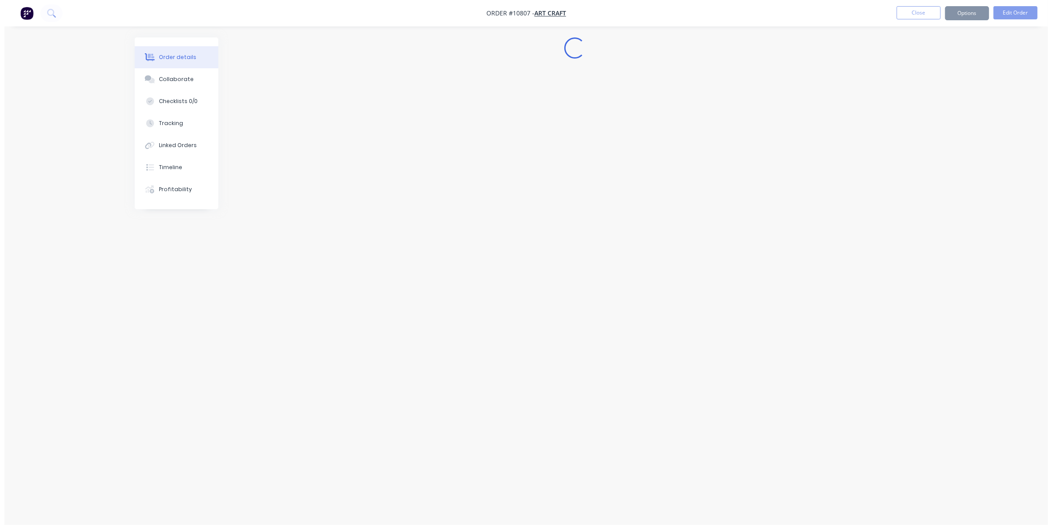
scroll to position [0, 0]
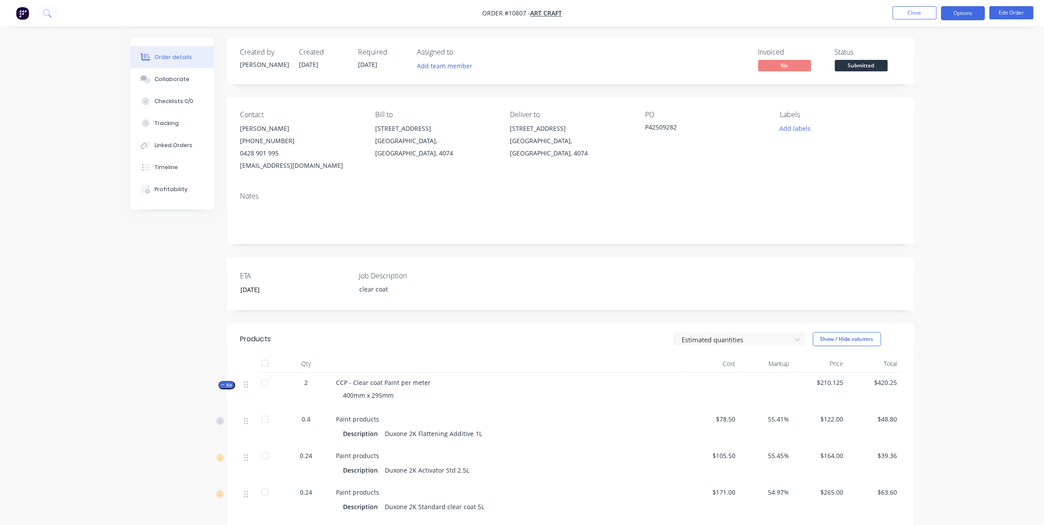
click at [958, 10] on button "Options" at bounding box center [963, 13] width 44 height 14
click at [952, 122] on div "Delivery Docket" at bounding box center [936, 124] width 81 height 13
drag, startPoint x: 942, startPoint y: 106, endPoint x: 808, endPoint y: 139, distance: 138.3
click at [905, 46] on button "Back" at bounding box center [936, 53] width 97 height 18
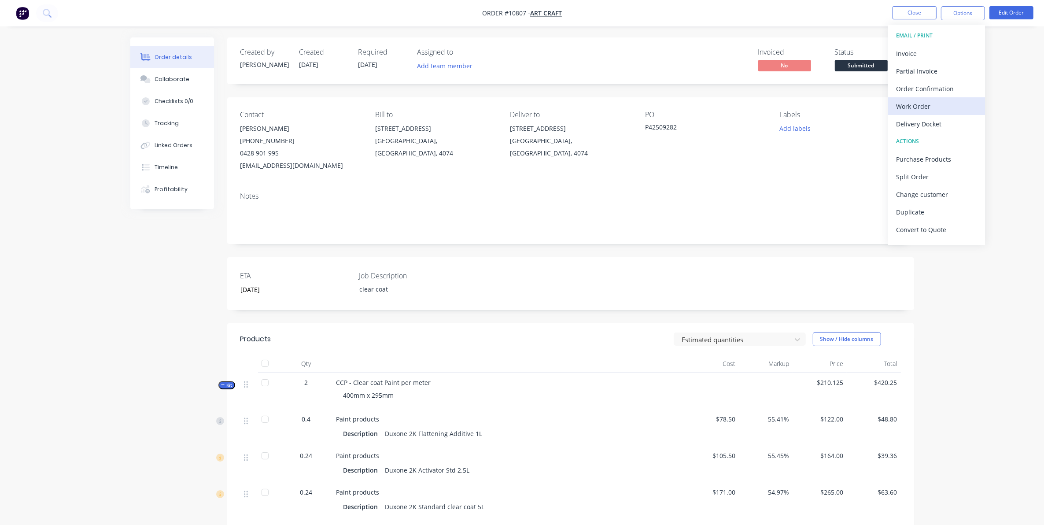
click at [909, 107] on div "Work Order" at bounding box center [936, 106] width 81 height 13
click at [924, 86] on div "Without pricing" at bounding box center [936, 88] width 81 height 13
drag, startPoint x: 924, startPoint y: 86, endPoint x: 740, endPoint y: 183, distance: 206.9
click at [740, 183] on div "Contact [PERSON_NAME] [PHONE_NUMBER] [EMAIL_ADDRESS][DOMAIN_NAME] Bill to [STRE…" at bounding box center [570, 141] width 687 height 88
click at [919, 12] on button "Close" at bounding box center [914, 12] width 44 height 13
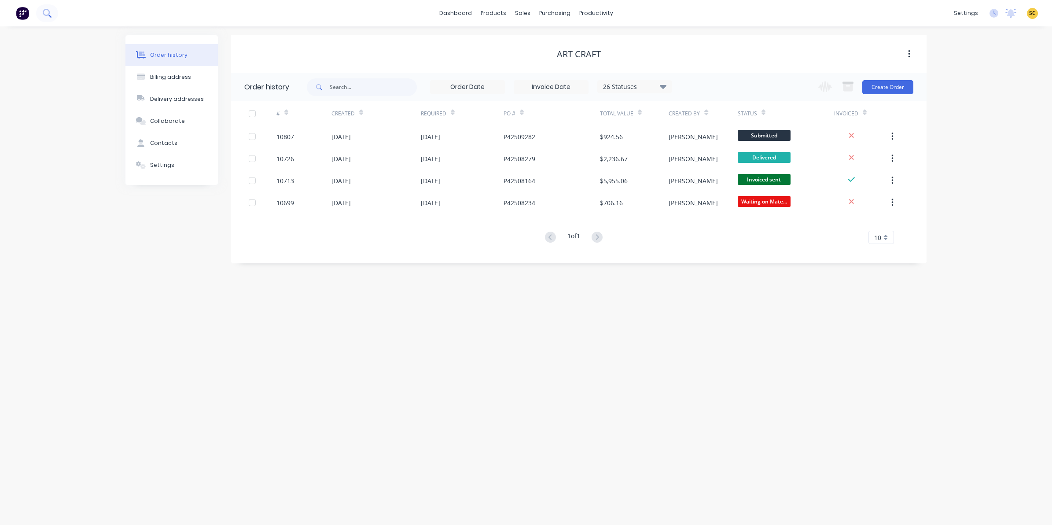
click at [52, 15] on button at bounding box center [47, 13] width 22 height 18
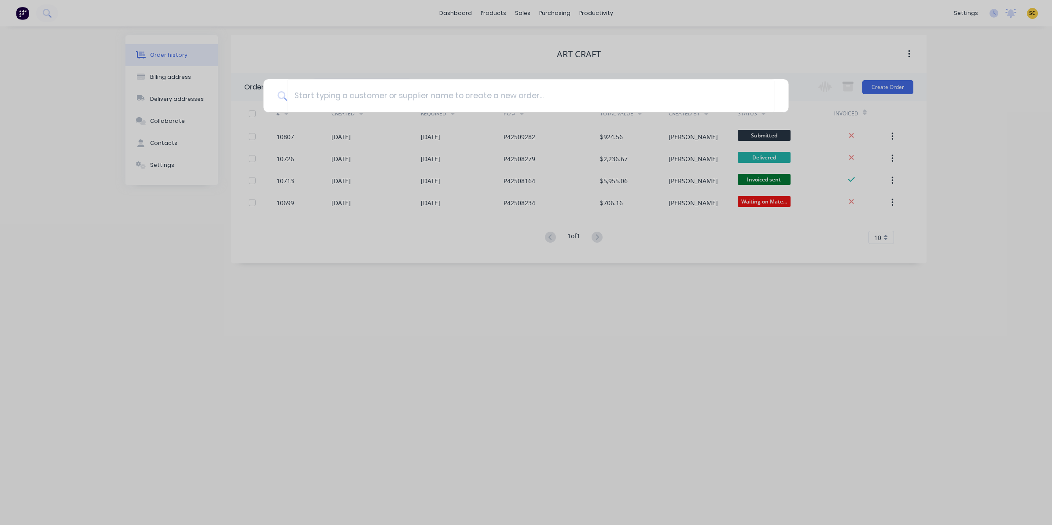
click at [21, 13] on div at bounding box center [526, 262] width 1052 height 525
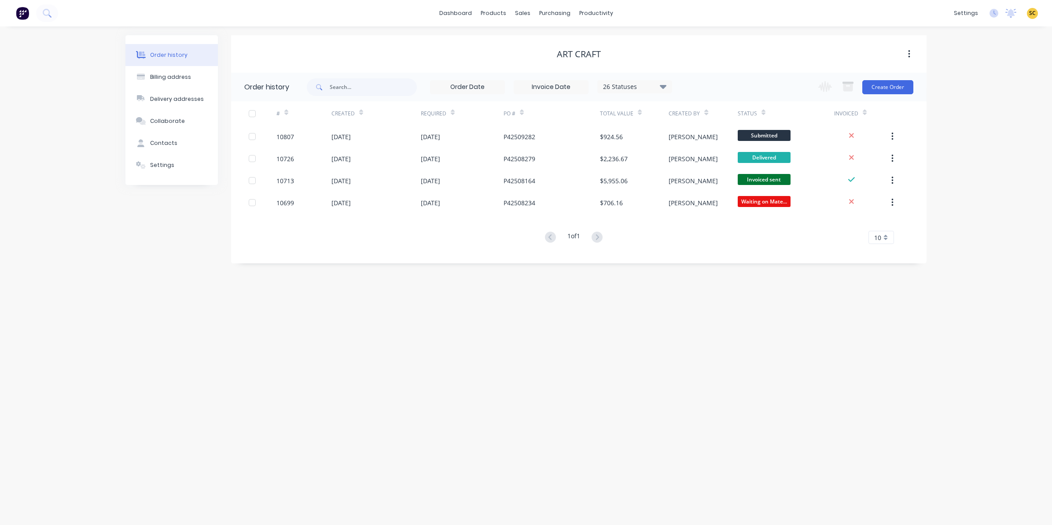
click at [21, 13] on img at bounding box center [22, 13] width 13 height 13
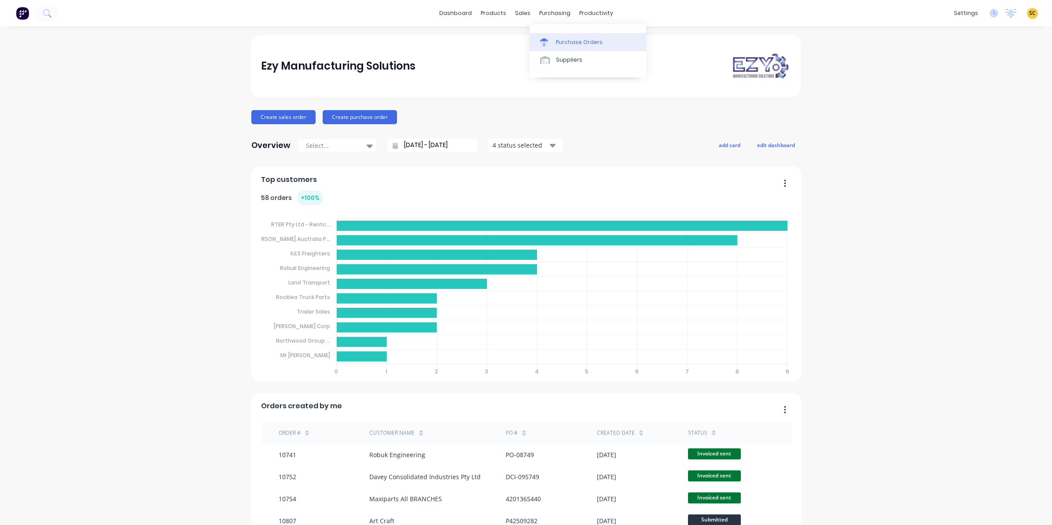
click at [559, 38] on div "Purchase Orders" at bounding box center [579, 42] width 47 height 8
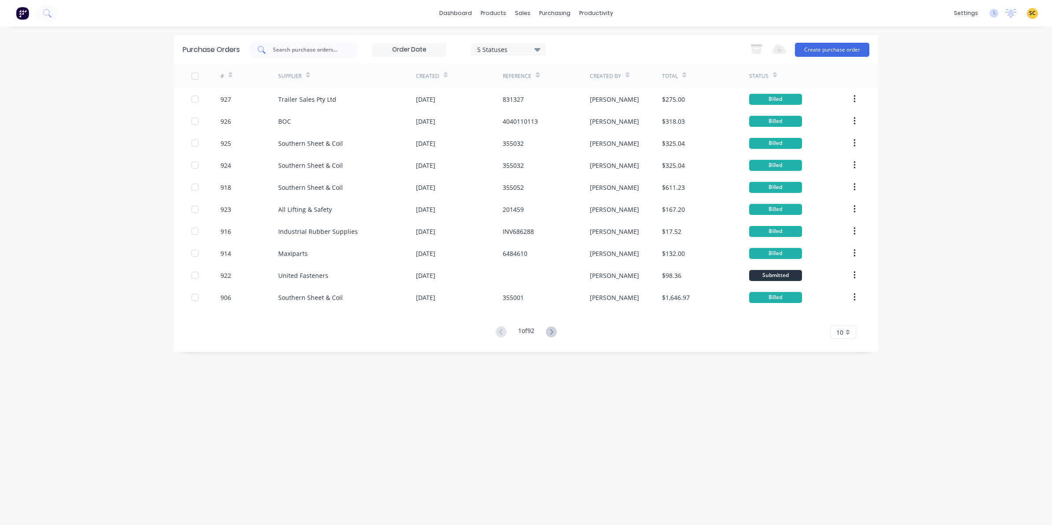
click at [338, 44] on div at bounding box center [304, 50] width 110 height 18
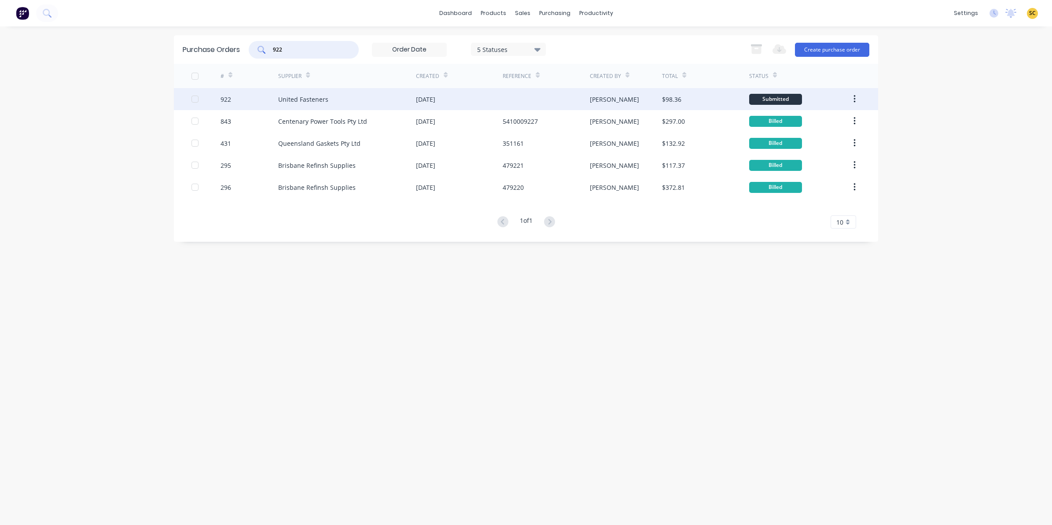
click at [333, 92] on div "United Fasteners" at bounding box center [347, 99] width 138 height 22
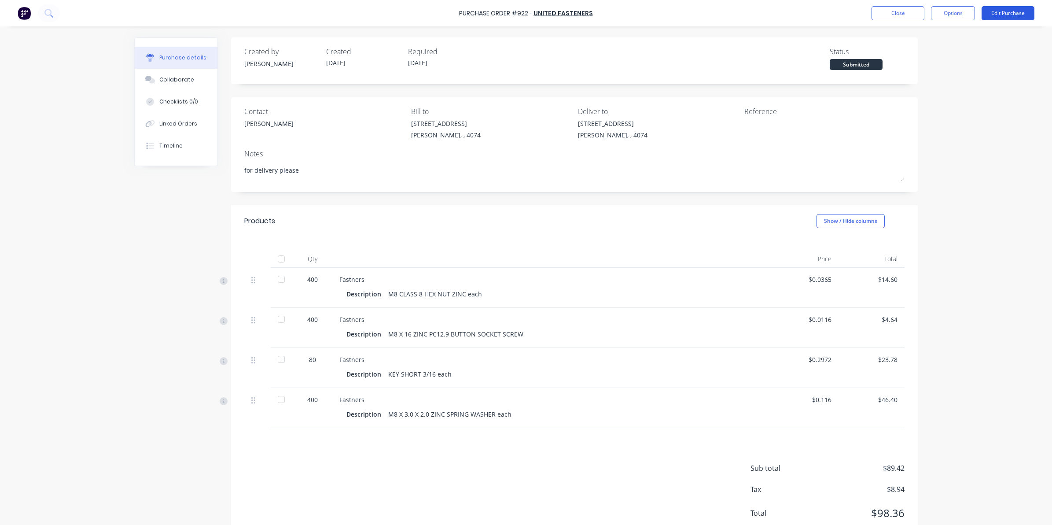
click at [992, 18] on button "Edit Purchase" at bounding box center [1008, 13] width 53 height 14
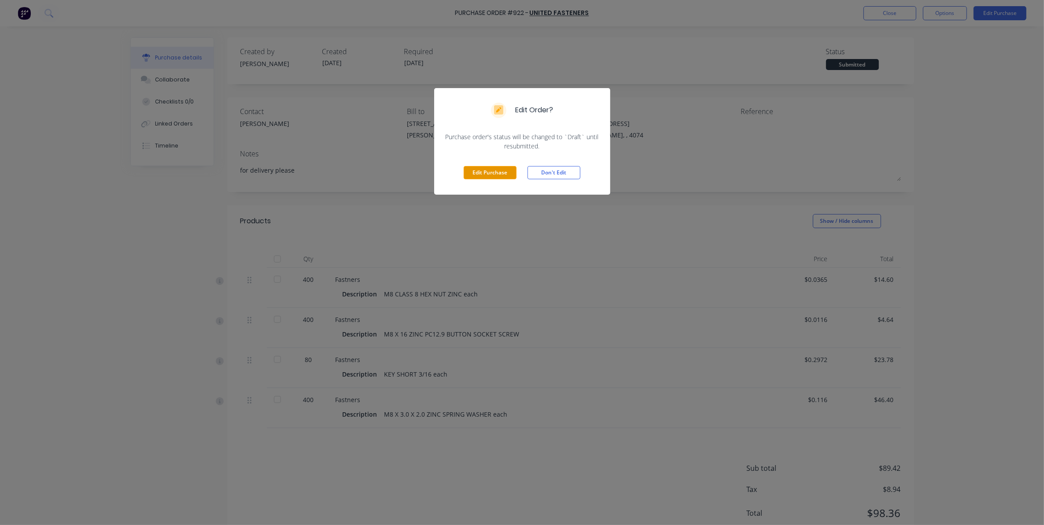
click at [483, 169] on button "Edit Purchase" at bounding box center [490, 172] width 53 height 13
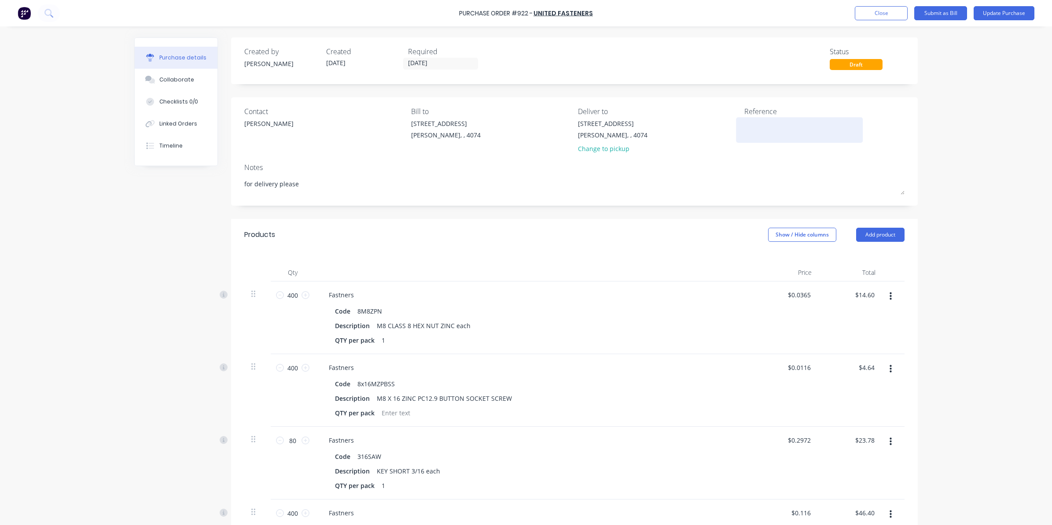
click at [762, 130] on textarea at bounding box center [799, 129] width 110 height 20
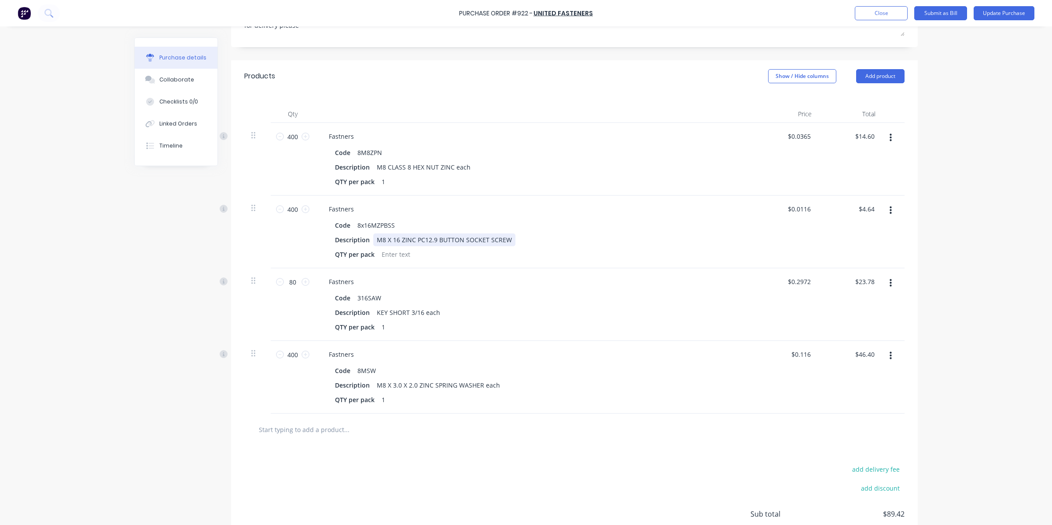
scroll to position [165, 0]
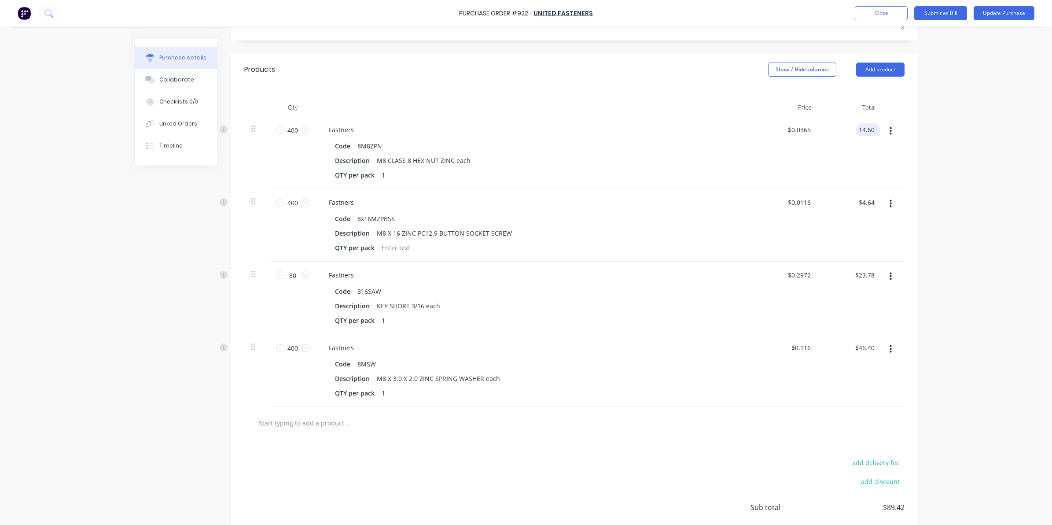
click at [866, 131] on input "14.60" at bounding box center [866, 129] width 20 height 13
drag, startPoint x: 855, startPoint y: 129, endPoint x: 894, endPoint y: 133, distance: 39.5
click at [894, 133] on div "400 400 Fastners Code 8M8ZPN Description M8 CLASS 8 HEX NUT ZINC each QTY per p…" at bounding box center [574, 152] width 660 height 73
click at [957, 179] on div "Purchase Order #922 - United Fasteners Add product Close Submit as Bill Update …" at bounding box center [526, 262] width 1052 height 525
drag, startPoint x: 854, startPoint y: 207, endPoint x: 882, endPoint y: 202, distance: 27.6
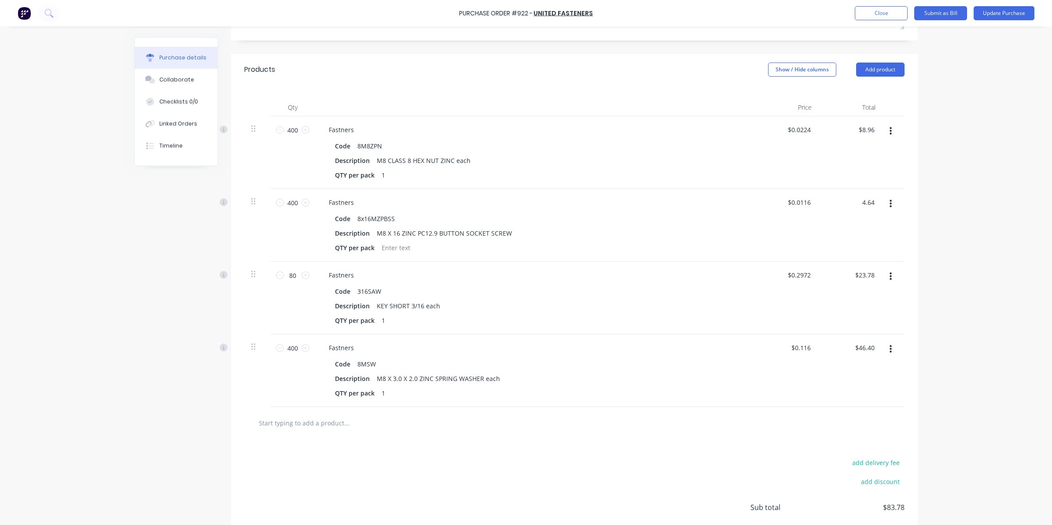
click at [882, 202] on div "400 400 Fastners Code 8x16MZPBSS Description M8 X 16 ZINC PC12.9 BUTTON SOCKET …" at bounding box center [574, 225] width 660 height 73
click at [965, 254] on div "Purchase Order #922 - United Fasteners Add product Close Submit as Bill Update …" at bounding box center [526, 262] width 1052 height 525
click at [850, 274] on div "23.78 23.78" at bounding box center [851, 297] width 64 height 73
click at [860, 346] on input "46.40" at bounding box center [866, 347] width 20 height 13
drag, startPoint x: 853, startPoint y: 346, endPoint x: 887, endPoint y: 347, distance: 34.3
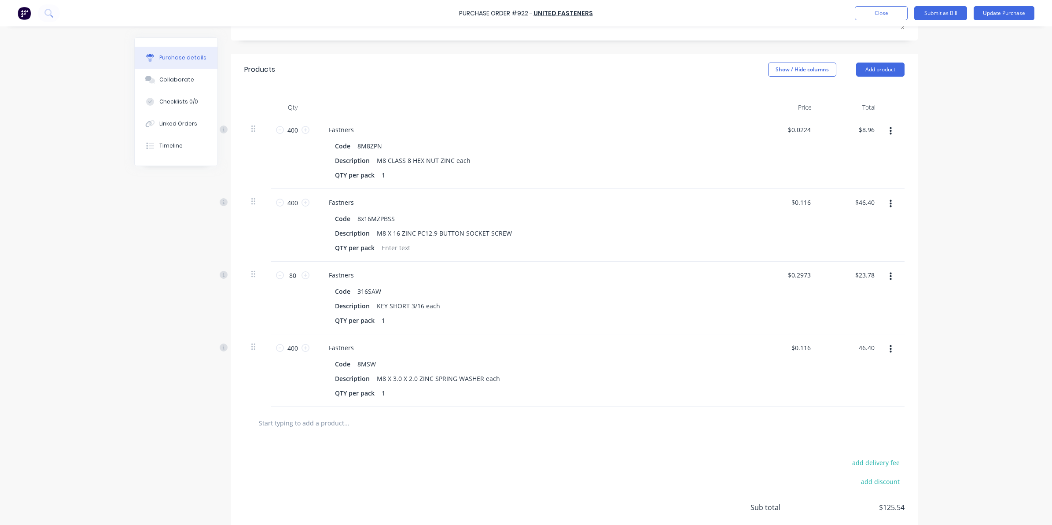
click at [887, 347] on div "400 400 Fastners Code 8MSW Description M8 X 3.0 X 2.0 ZINC SPRING WASHER each Q…" at bounding box center [574, 370] width 660 height 73
click at [916, 369] on div "Purchase Order #922 - United Fasteners Add product Close Submit as Bill Update …" at bounding box center [526, 262] width 1052 height 525
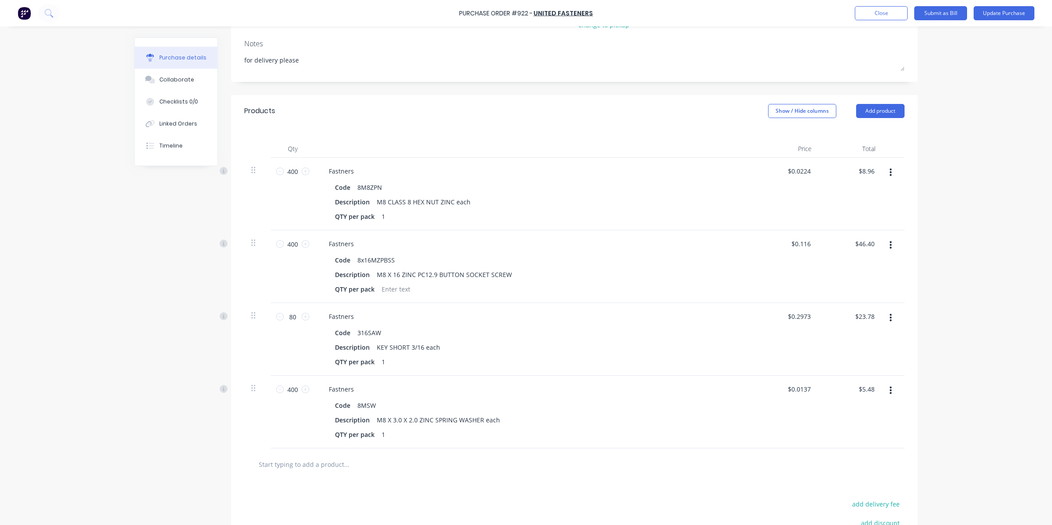
scroll to position [0, 0]
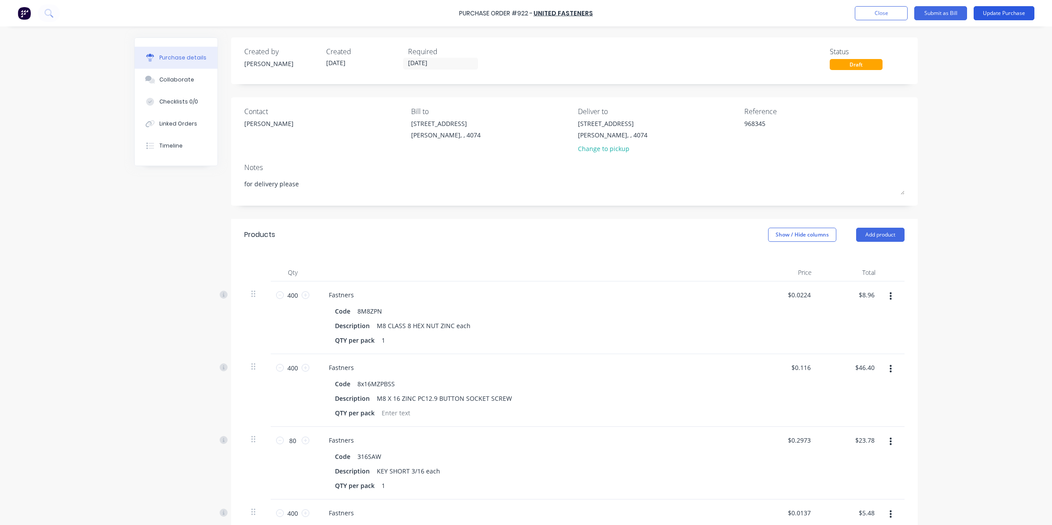
click at [1009, 10] on button "Update Purchase" at bounding box center [1004, 13] width 61 height 14
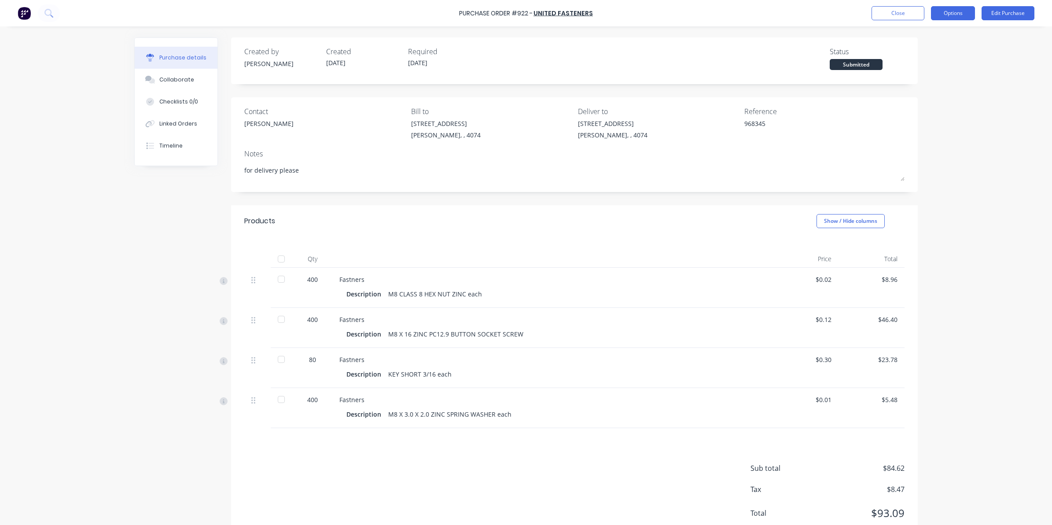
click at [956, 12] on button "Options" at bounding box center [953, 13] width 44 height 14
click at [933, 56] on div "Convert to Bill" at bounding box center [933, 53] width 68 height 13
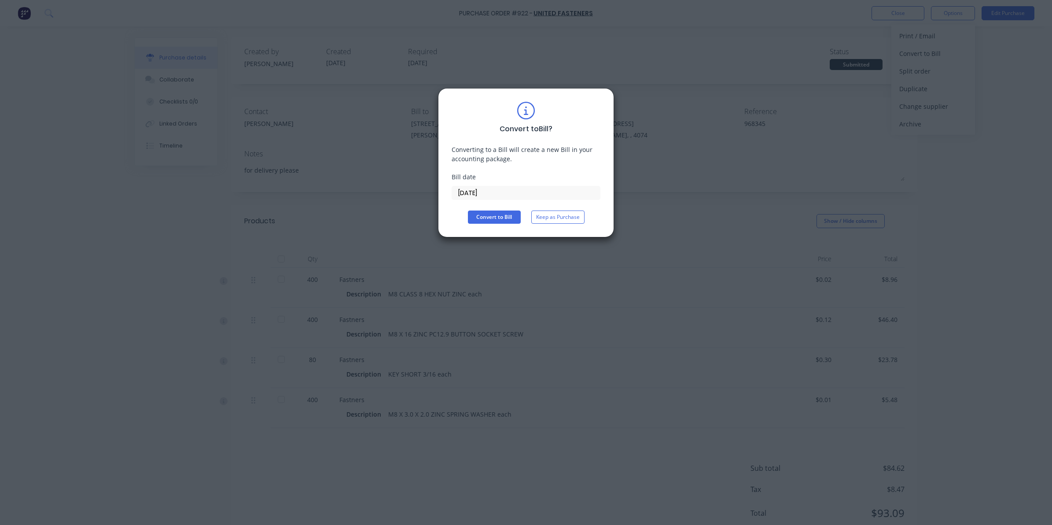
click at [537, 190] on input "[DATE]" at bounding box center [526, 192] width 148 height 13
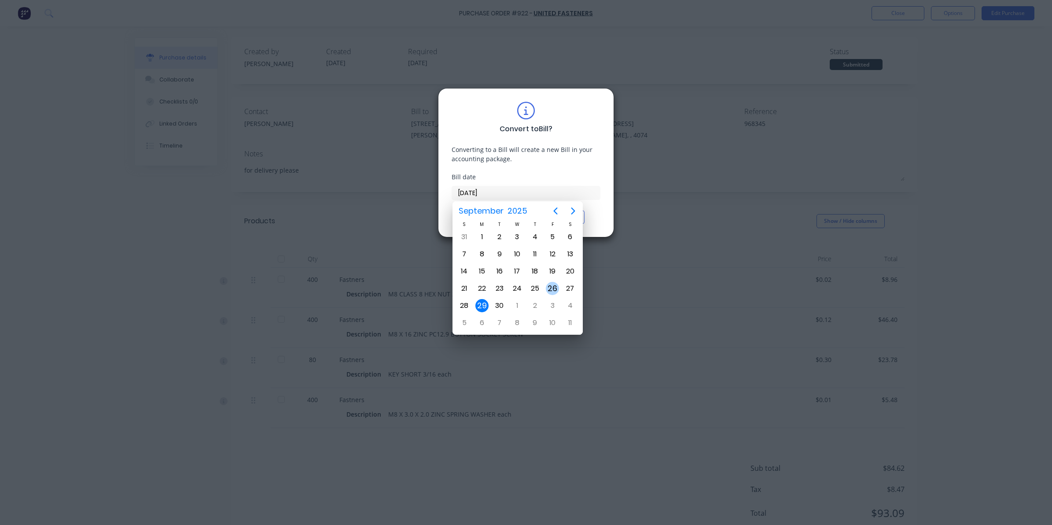
click at [552, 282] on div "26" at bounding box center [552, 288] width 13 height 13
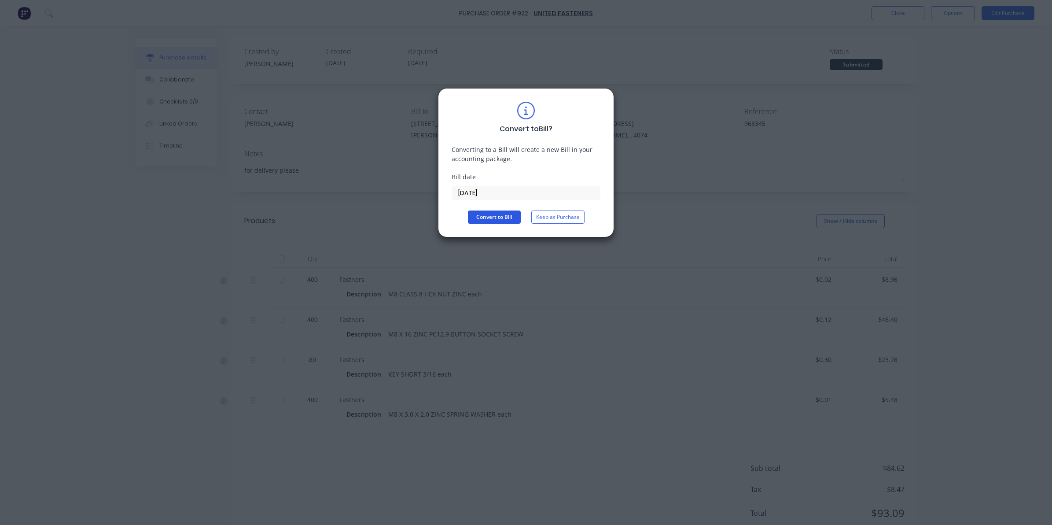
click at [493, 215] on button "Convert to Bill" at bounding box center [494, 216] width 53 height 13
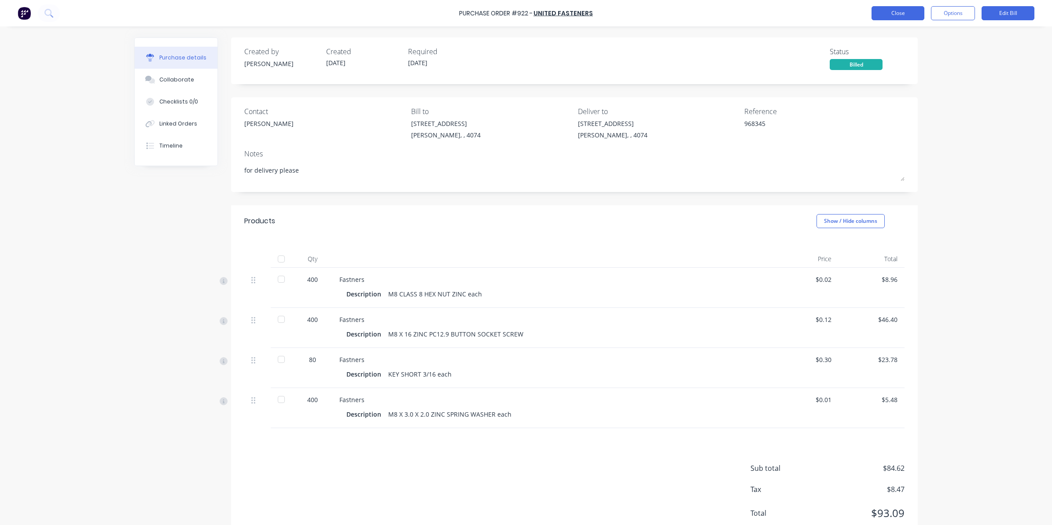
click at [887, 17] on button "Close" at bounding box center [898, 13] width 53 height 14
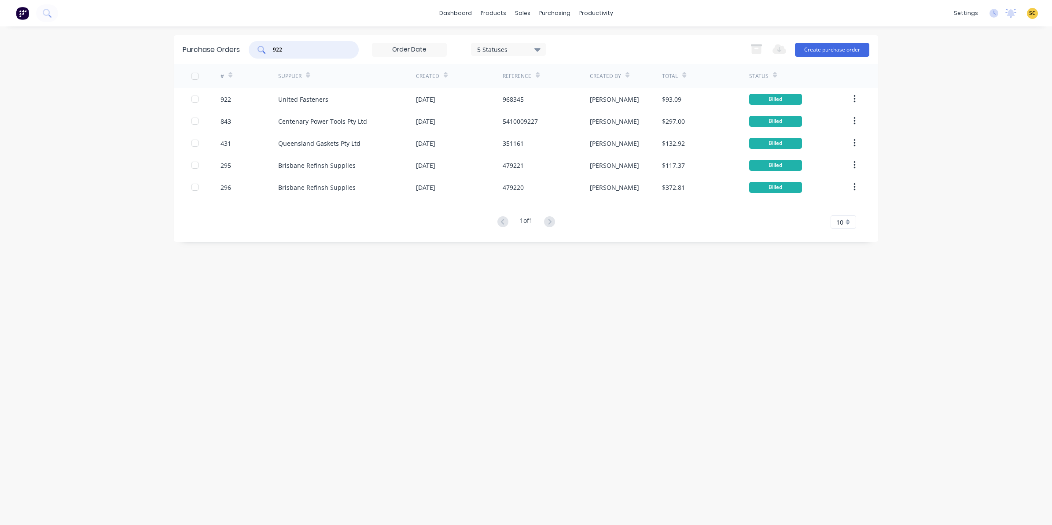
drag, startPoint x: 297, startPoint y: 48, endPoint x: 263, endPoint y: 52, distance: 34.5
click at [263, 52] on div "922" at bounding box center [304, 50] width 110 height 18
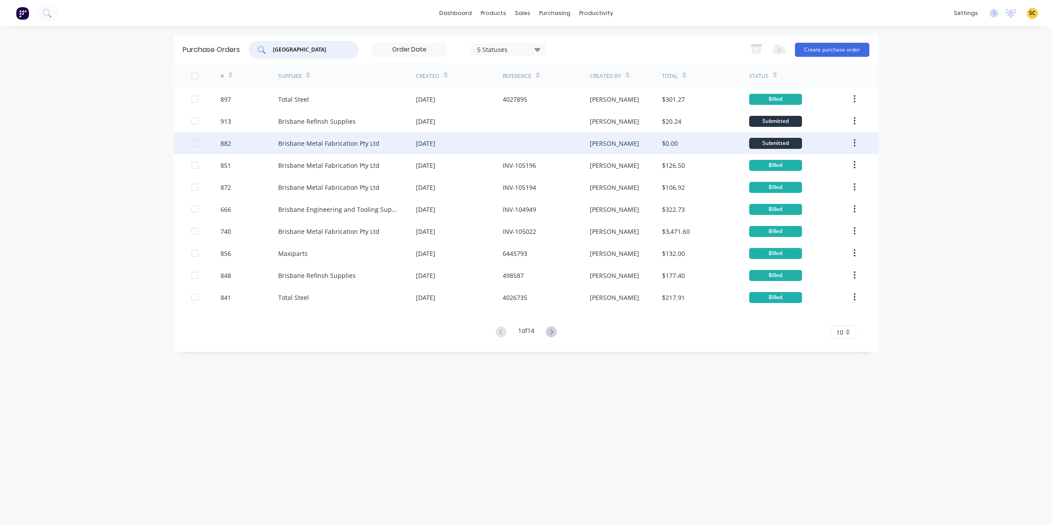
click at [349, 142] on div "Brisbane Metal Fabrication Pty Ltd" at bounding box center [328, 143] width 101 height 9
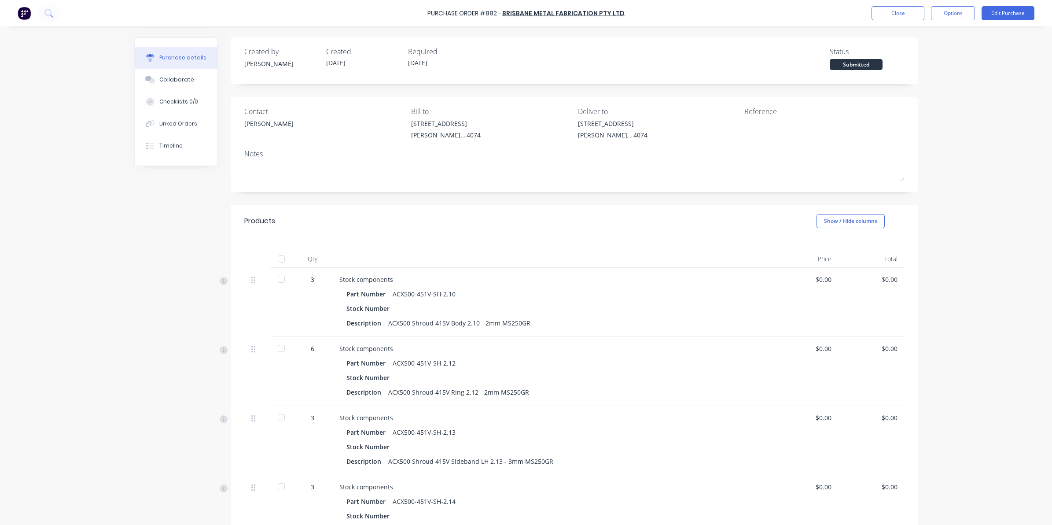
click at [274, 258] on div at bounding box center [281, 259] width 18 height 18
click at [905, 5] on div "Purchase Order #882 - [GEOGRAPHIC_DATA] Metal Fabrication Pty Ltd Close Options…" at bounding box center [526, 13] width 1052 height 26
click at [908, 7] on button "Close" at bounding box center [898, 13] width 53 height 14
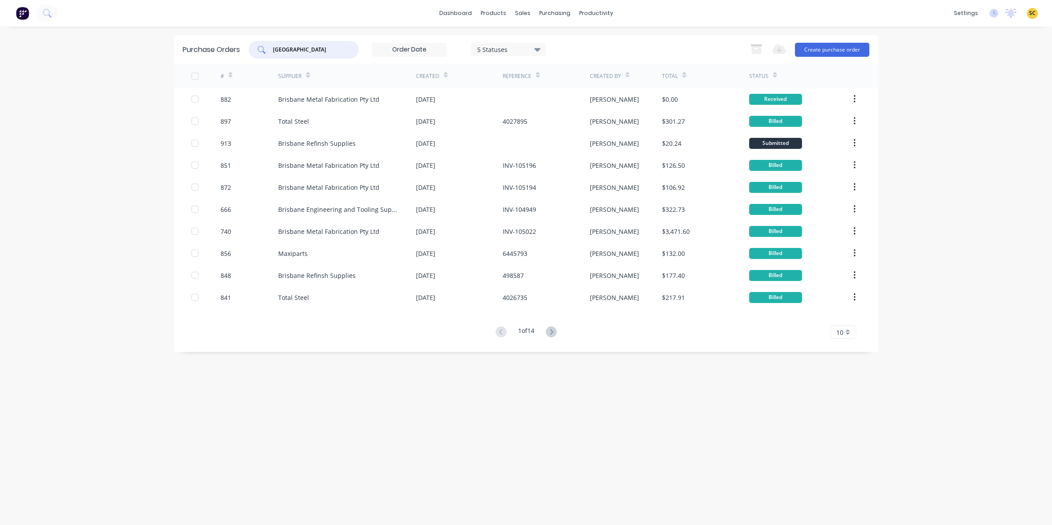
drag, startPoint x: 283, startPoint y: 56, endPoint x: 196, endPoint y: 62, distance: 86.4
click at [196, 62] on div "Purchase Orders [GEOGRAPHIC_DATA] 5 Statuses 5 Statuses Export to Excel (XLSX) …" at bounding box center [526, 49] width 704 height 29
click at [298, 52] on input "text" at bounding box center [308, 49] width 73 height 9
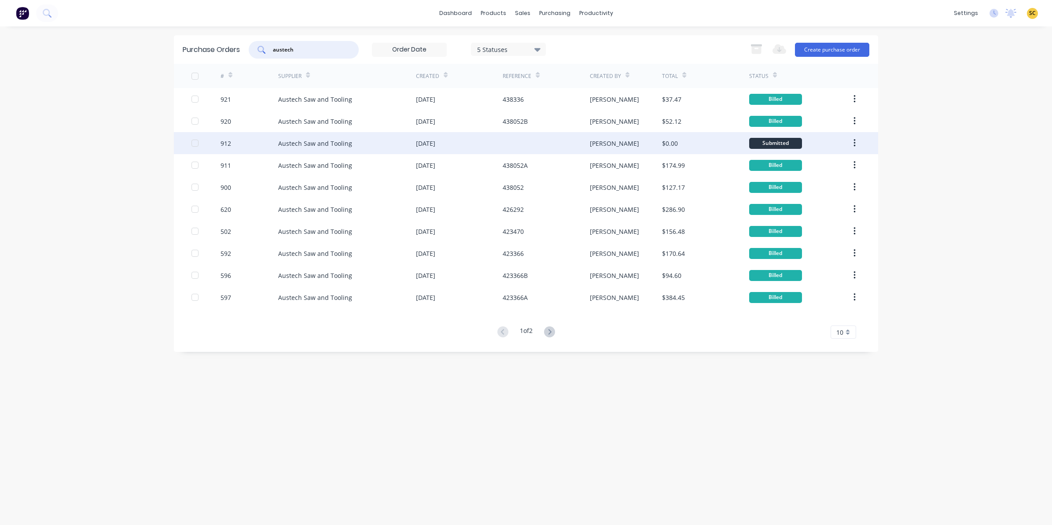
click at [269, 143] on div "912" at bounding box center [250, 143] width 58 height 22
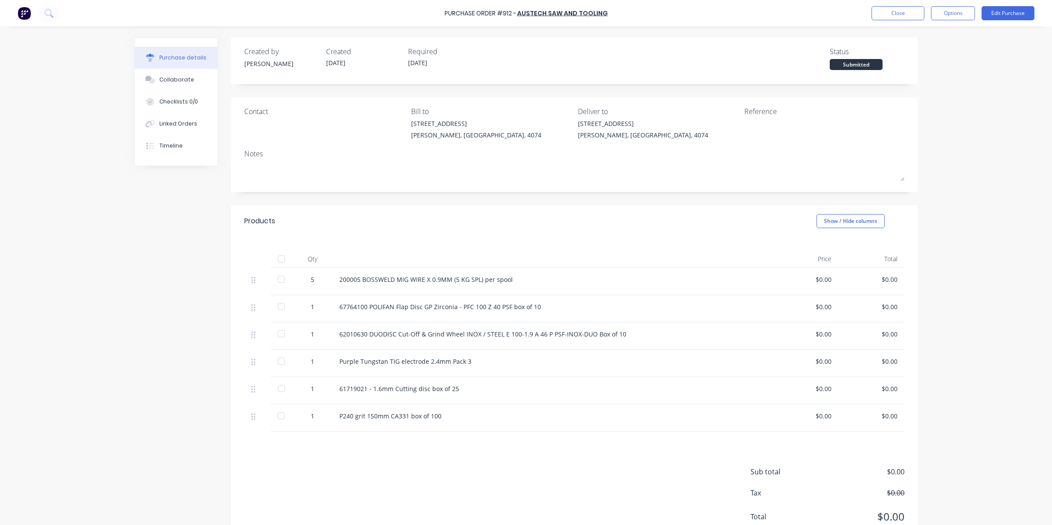
click at [419, 426] on div "P240 grit 150mm CA331 box of 100" at bounding box center [552, 417] width 440 height 27
click at [439, 416] on div "P240 grit 150mm CA331 box of 100" at bounding box center [552, 415] width 426 height 9
drag, startPoint x: 438, startPoint y: 416, endPoint x: 364, endPoint y: 413, distance: 74.9
click at [364, 413] on div "P240 grit 150mm CA331 box of 100" at bounding box center [552, 415] width 426 height 9
click at [466, 419] on div "P240 grit 150mm CA331 box of 100" at bounding box center [552, 415] width 426 height 9
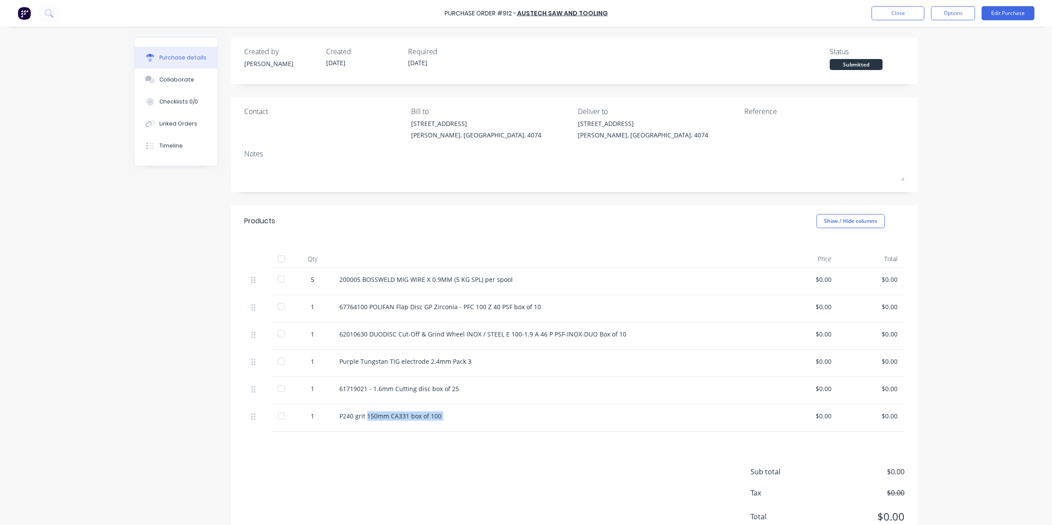
click at [447, 415] on div "P240 grit 150mm CA331 box of 100" at bounding box center [552, 415] width 426 height 9
click at [441, 418] on div "P240 grit 150mm CA331 box of 100" at bounding box center [552, 415] width 426 height 9
drag, startPoint x: 441, startPoint y: 417, endPoint x: 331, endPoint y: 415, distance: 110.1
click at [332, 415] on div "P240 grit 150mm CA331 box of 100" at bounding box center [552, 417] width 440 height 27
copy div "P240 grit 150mm CA331 box of 100"
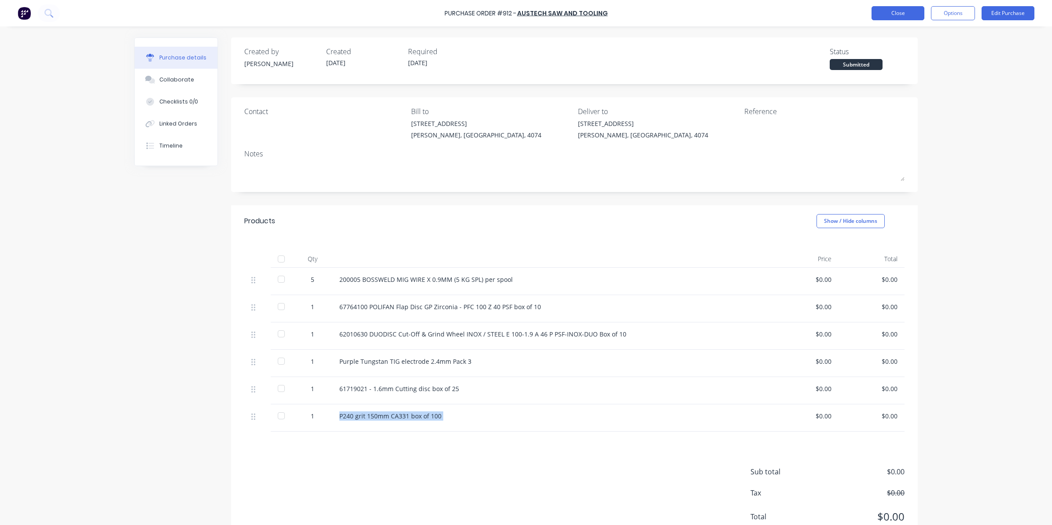
click at [899, 14] on button "Close" at bounding box center [898, 13] width 53 height 14
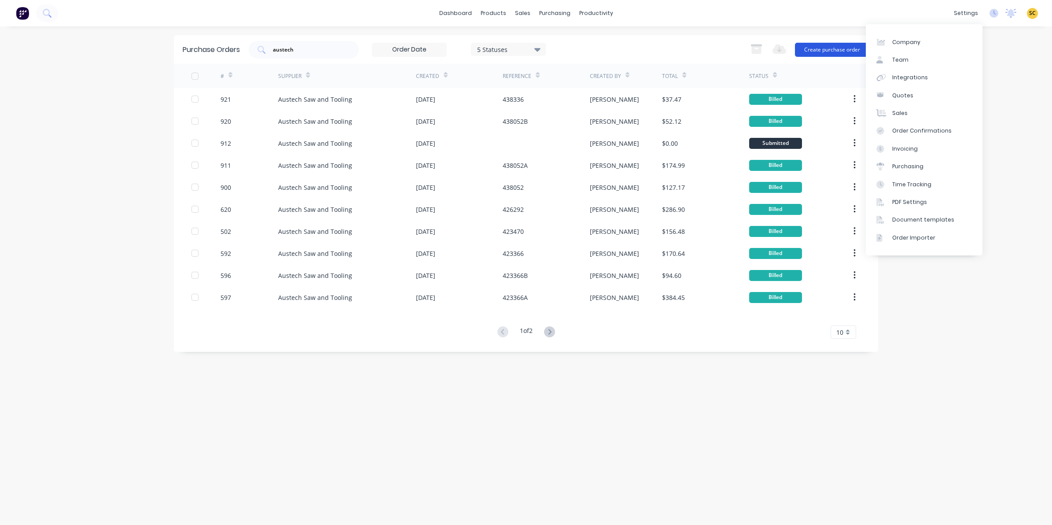
click at [824, 44] on button "Create purchase order" at bounding box center [832, 50] width 74 height 14
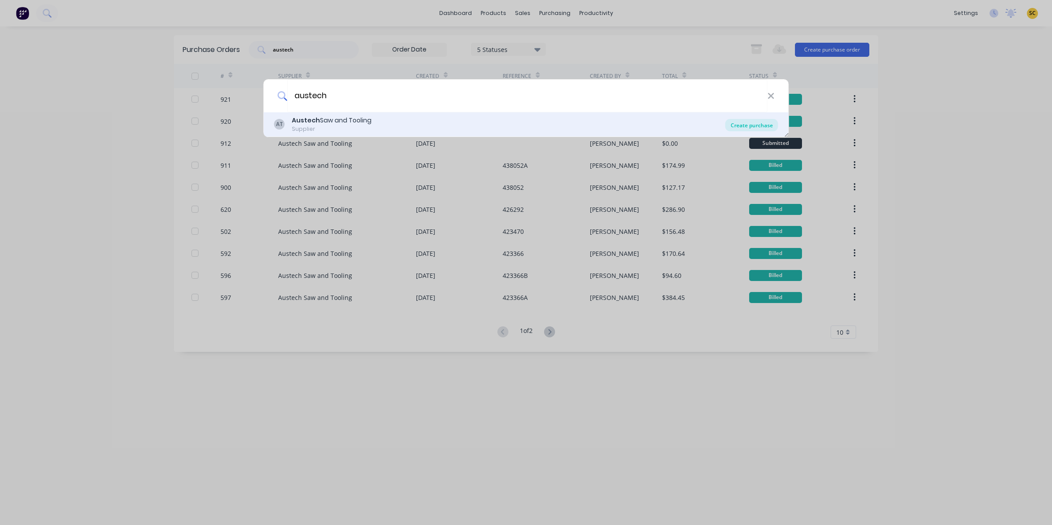
click at [747, 126] on div "Create purchase" at bounding box center [751, 125] width 53 height 12
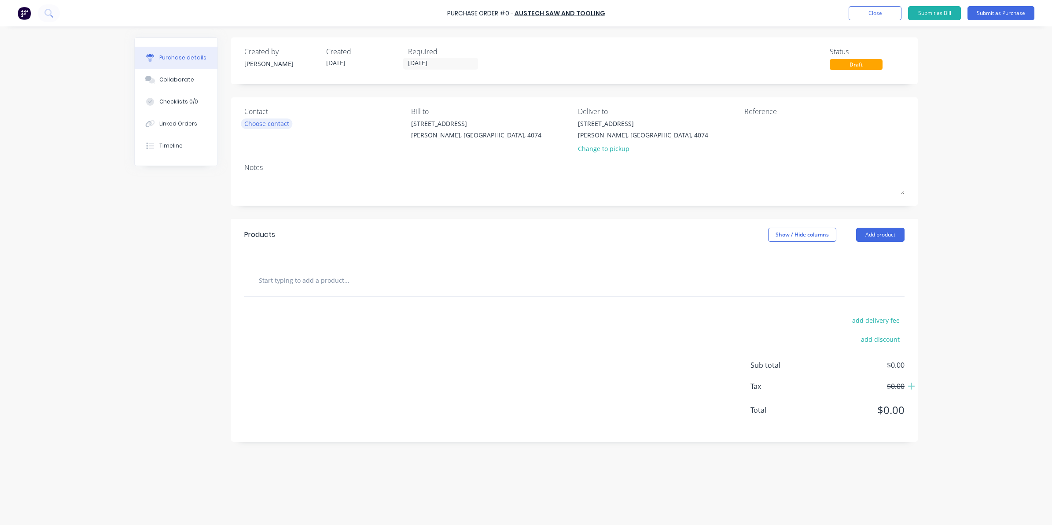
click at [260, 126] on div "Choose contact" at bounding box center [266, 123] width 45 height 9
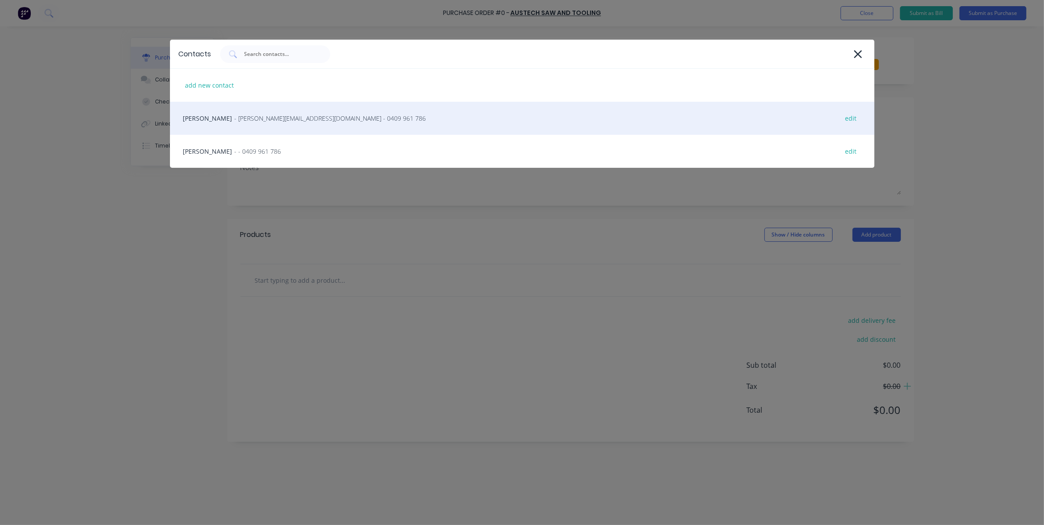
click at [233, 126] on div "Tony - [EMAIL_ADDRESS][DOMAIN_NAME] - 0409 961 786 edit" at bounding box center [522, 118] width 704 height 33
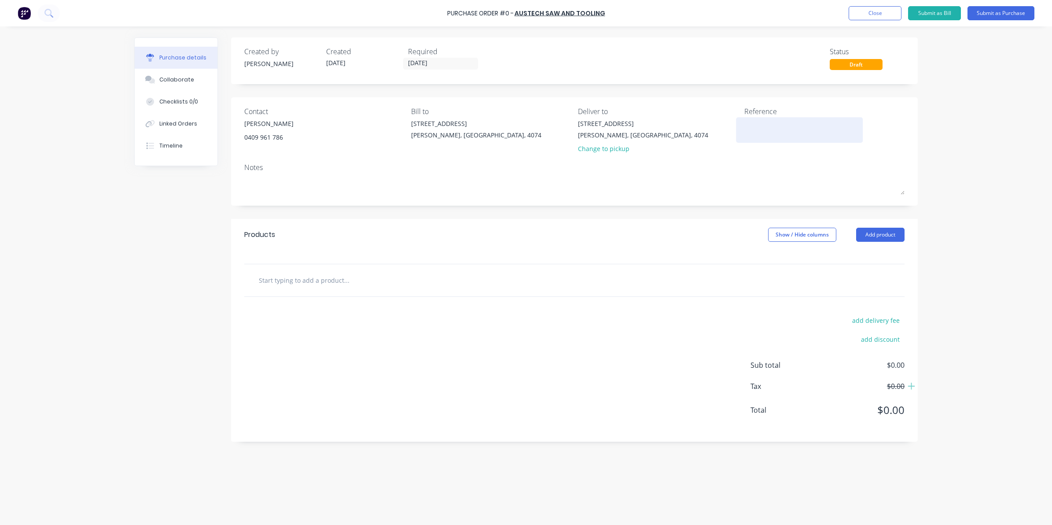
click at [784, 133] on textarea at bounding box center [799, 129] width 110 height 20
type textarea "4"
type textarea "x"
type textarea "43"
type textarea "x"
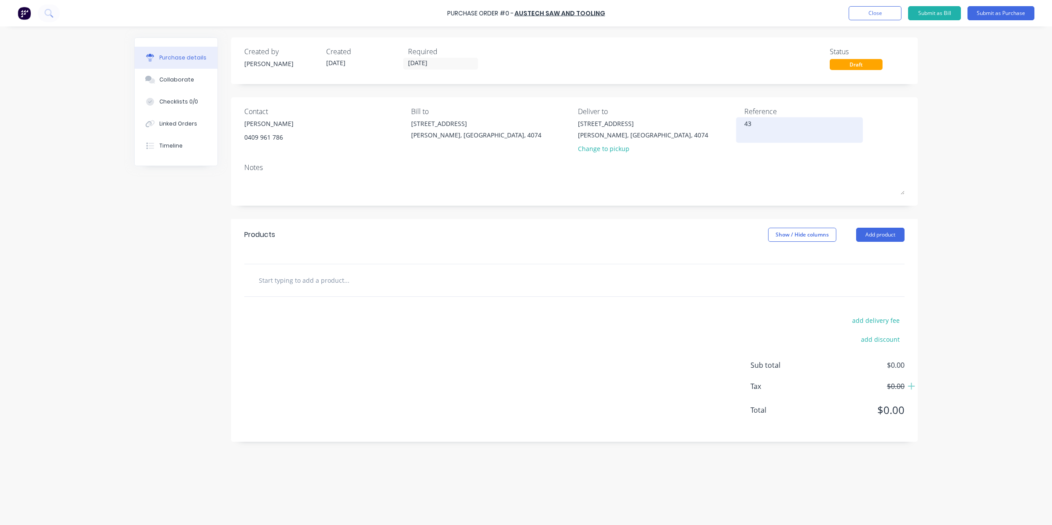
type textarea "438"
type textarea "x"
type textarea "4380"
type textarea "x"
type textarea "43805"
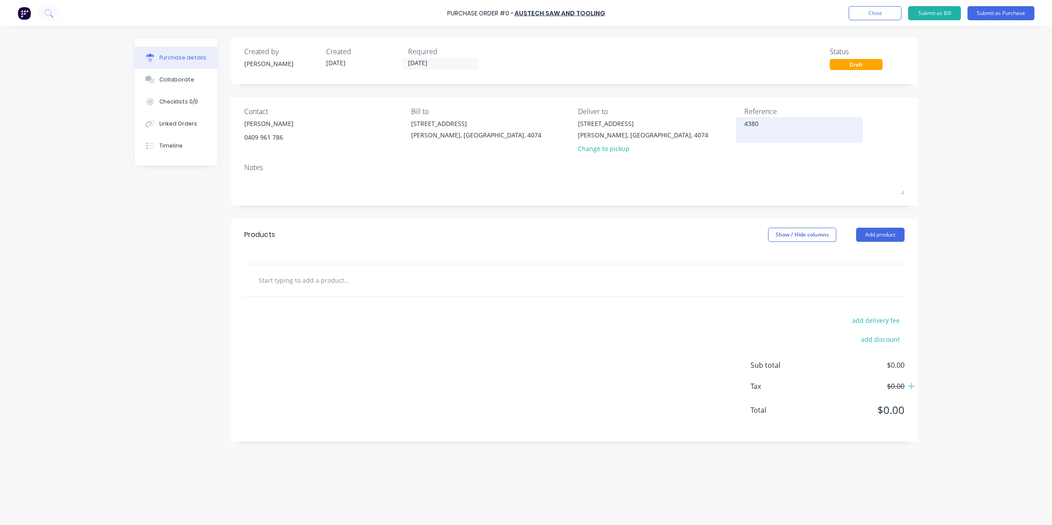
type textarea "x"
type textarea "438052"
type textarea "x"
type textarea "438052C"
type textarea "x"
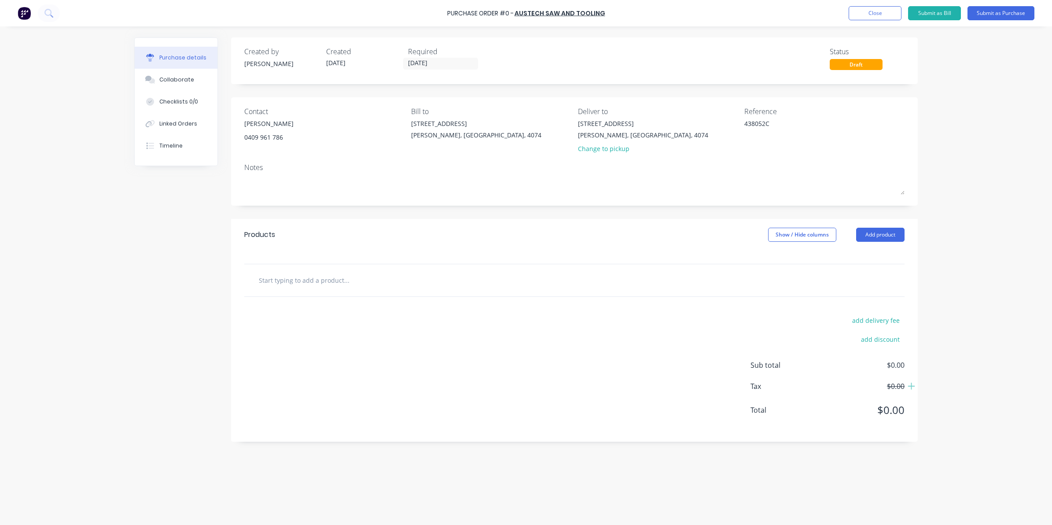
type textarea "438052C"
type textarea "x"
click at [309, 282] on input "text" at bounding box center [346, 280] width 176 height 18
paste input "P240 grit 150mm CA331 box of 100"
type input "P240 grit 150mm CA331 box of 100"
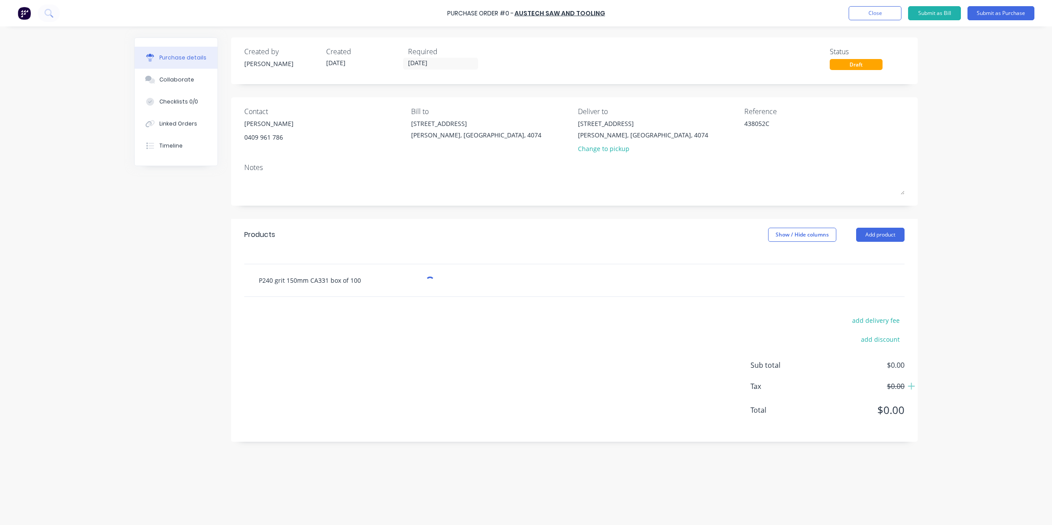
type textarea "x"
type input "P240 grit 150mm CA331 box of 100"
click at [397, 305] on button "Add P240 grit 150mm CA331 box of 100 to order" at bounding box center [394, 313] width 264 height 28
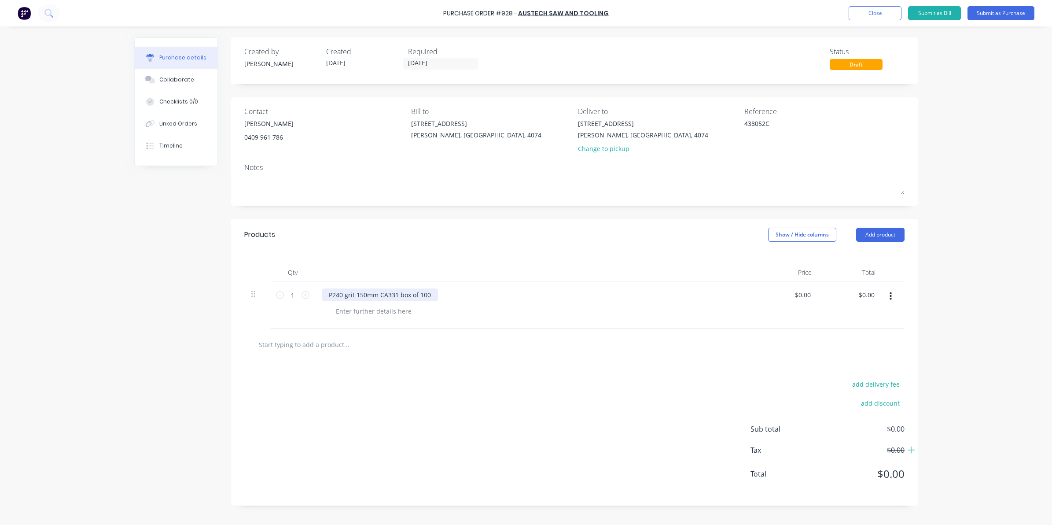
type textarea "x"
drag, startPoint x: 399, startPoint y: 293, endPoint x: 479, endPoint y: 293, distance: 80.1
click at [479, 293] on div "P240 grit 150mm CA331 box of 100" at bounding box center [535, 294] width 426 height 13
click at [298, 291] on input "1" at bounding box center [293, 294] width 18 height 13
type textarea "x"
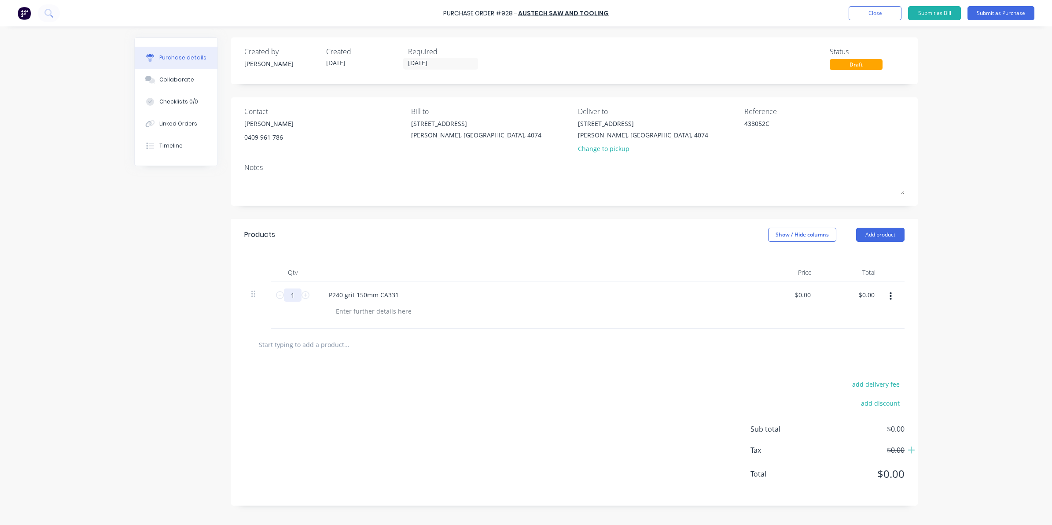
type input "10"
type textarea "x"
type input "100"
type textarea "x"
type input "100"
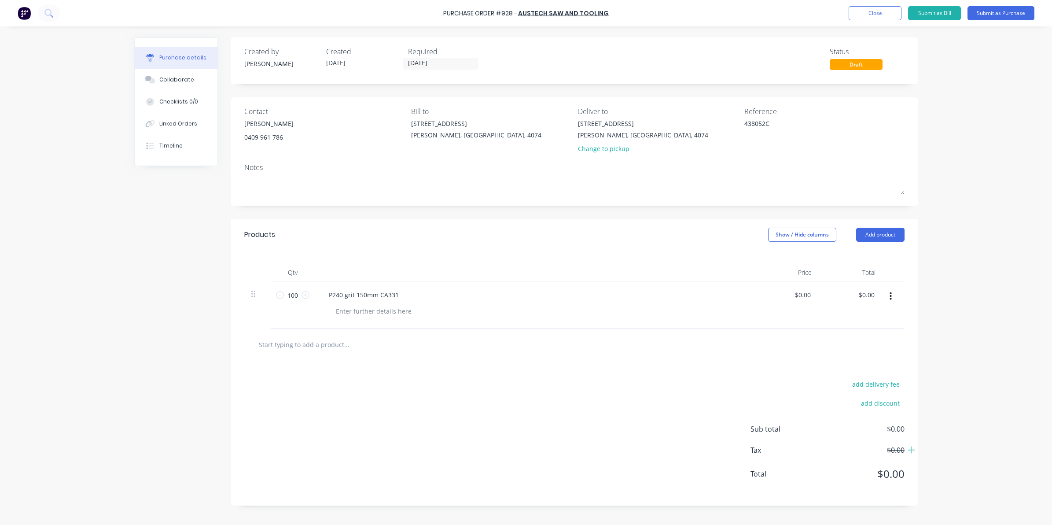
type textarea "x"
type input "0.00"
type textarea "x"
type input "$0.00"
drag, startPoint x: 862, startPoint y: 291, endPoint x: 989, endPoint y: 290, distance: 127.2
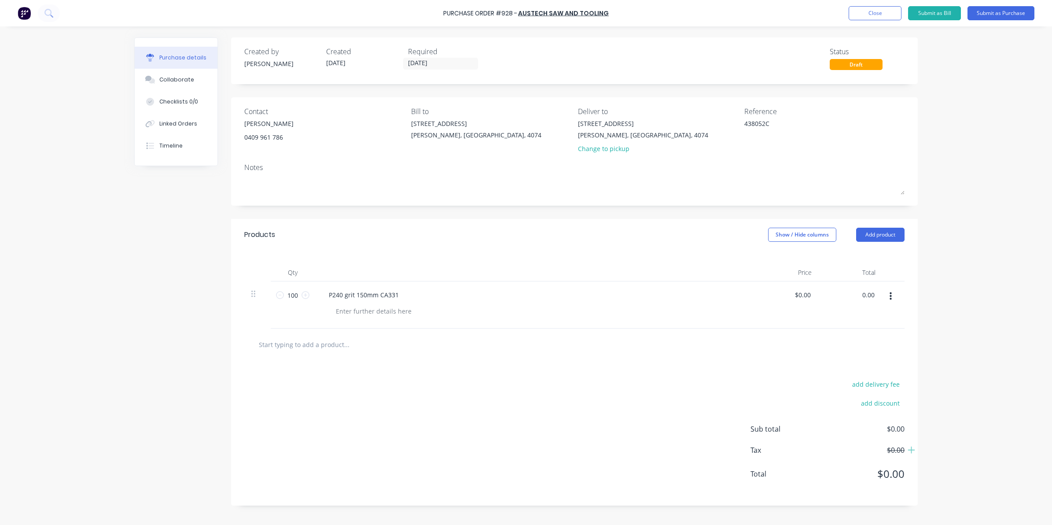
click at [989, 290] on div "Purchase Order #928 - Austech Saw and Tooling Add product Close Submit as Bill …" at bounding box center [526, 262] width 1052 height 525
type input "0"
type input "62.25"
type textarea "x"
type input "$0.6225"
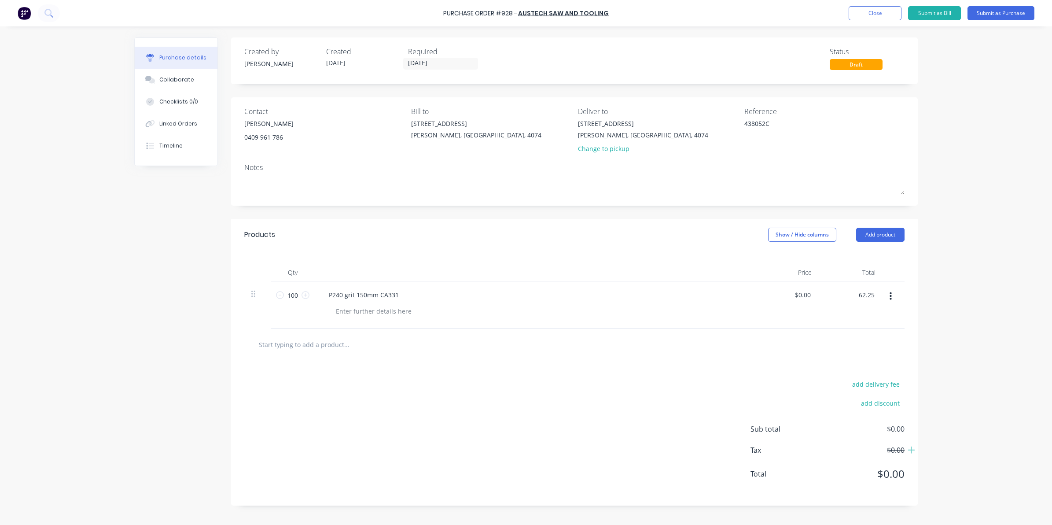
type input "$62.25"
click at [981, 321] on div "Purchase Order #928 - Austech Saw and Tooling Add product Close Submit as Bill …" at bounding box center [526, 262] width 1052 height 525
click at [982, 12] on button "Submit as Purchase" at bounding box center [1001, 13] width 67 height 14
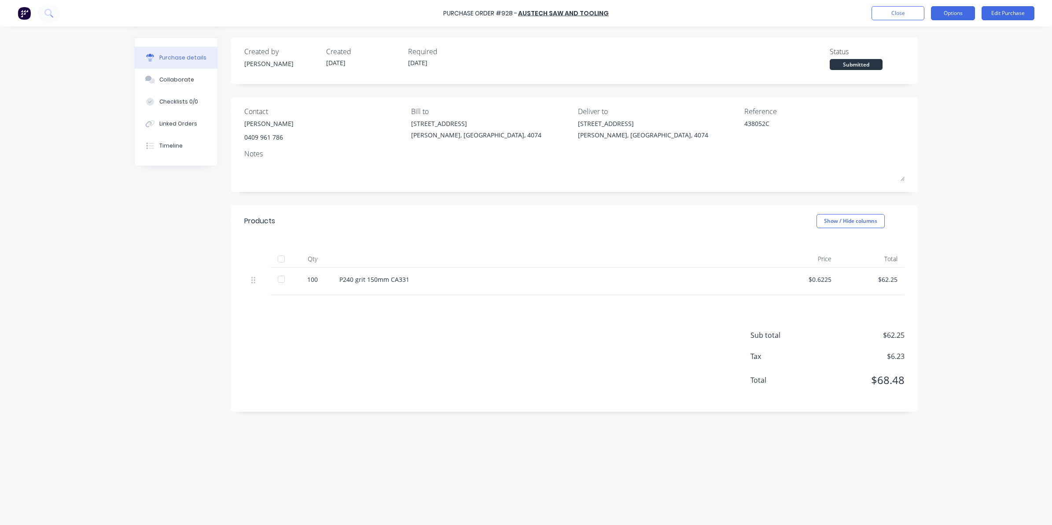
click at [953, 9] on button "Options" at bounding box center [953, 13] width 44 height 14
click at [918, 49] on div "Convert to Bill" at bounding box center [933, 53] width 68 height 13
type textarea "x"
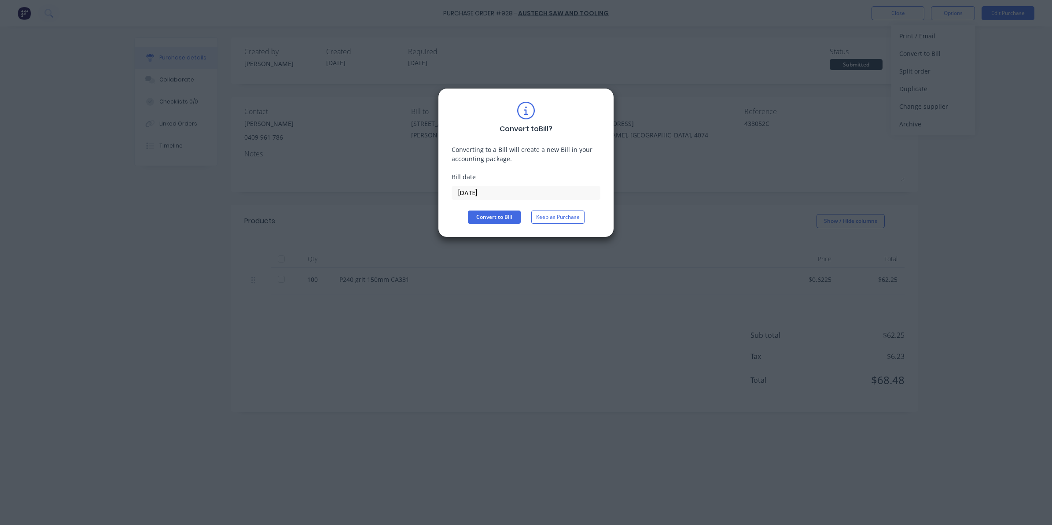
click at [492, 192] on input "[DATE]" at bounding box center [526, 192] width 148 height 13
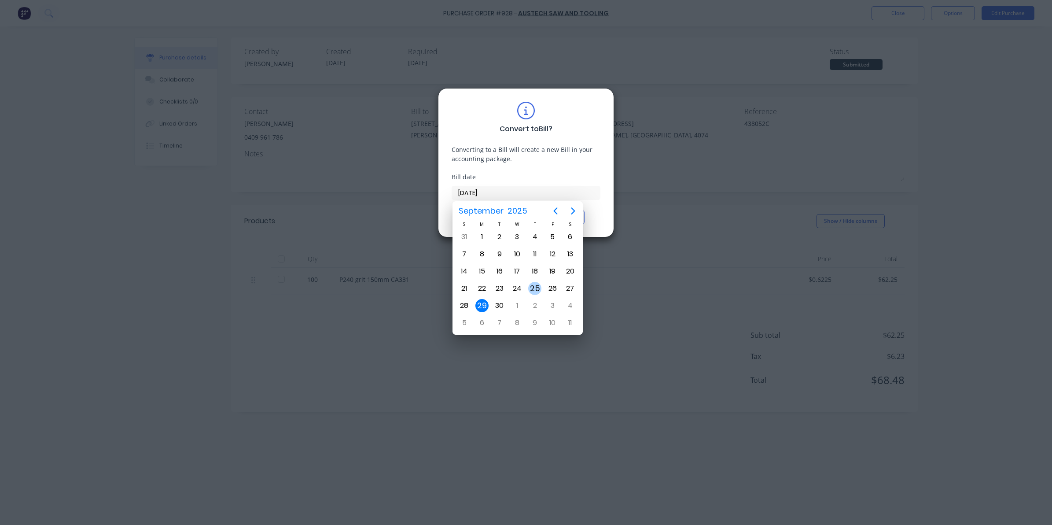
click at [534, 288] on div "25" at bounding box center [534, 288] width 13 height 13
type input "[DATE]"
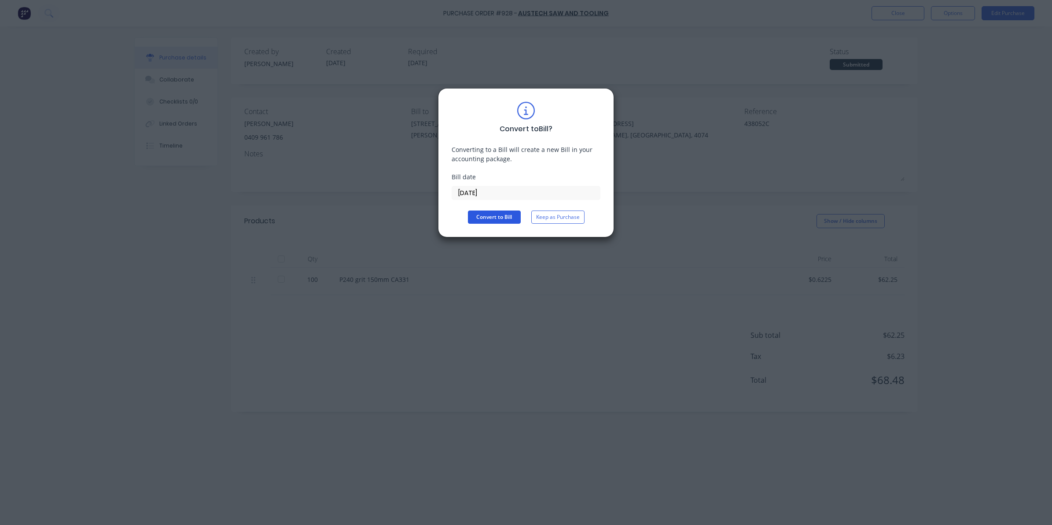
click at [508, 213] on button "Convert to Bill" at bounding box center [494, 216] width 53 height 13
type textarea "x"
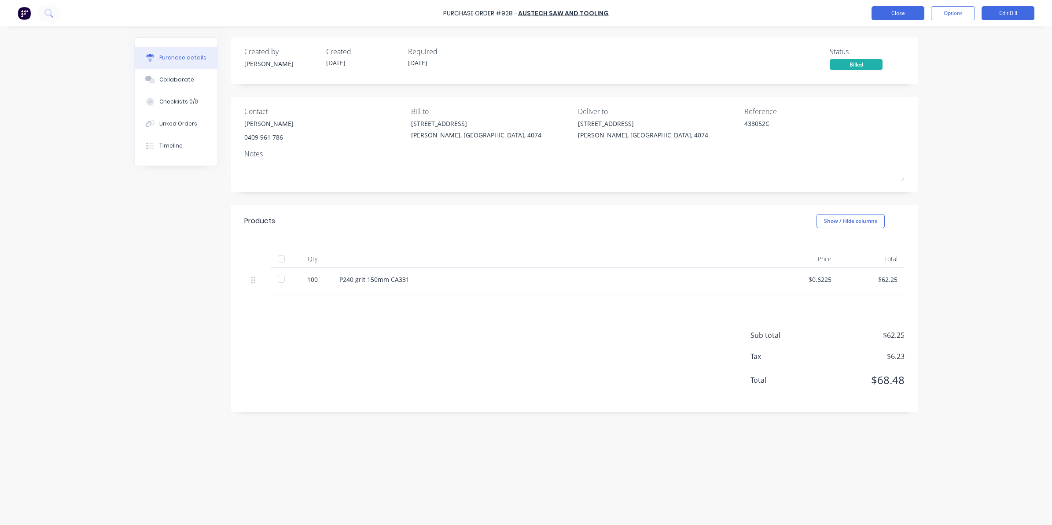
click at [904, 18] on button "Close" at bounding box center [898, 13] width 53 height 14
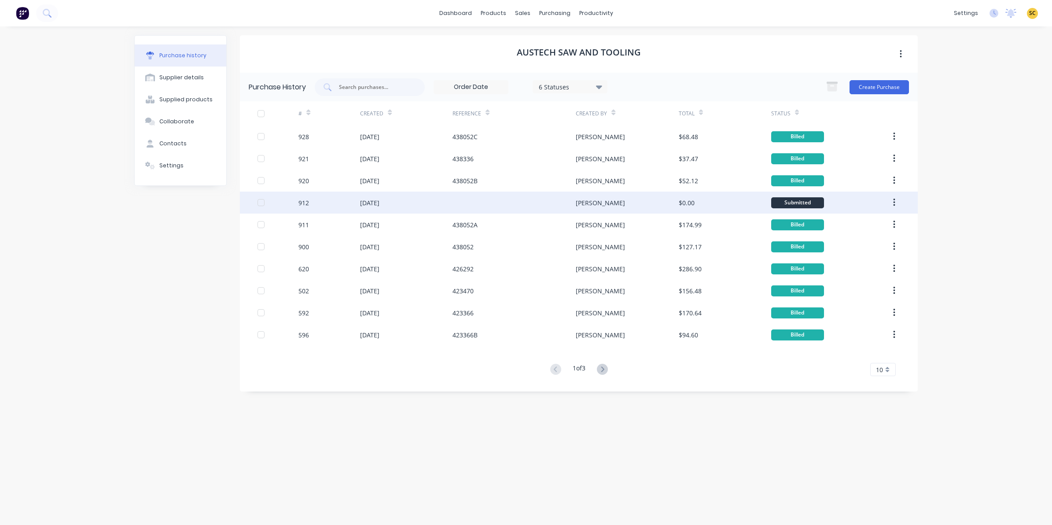
click at [535, 208] on div at bounding box center [514, 202] width 123 height 22
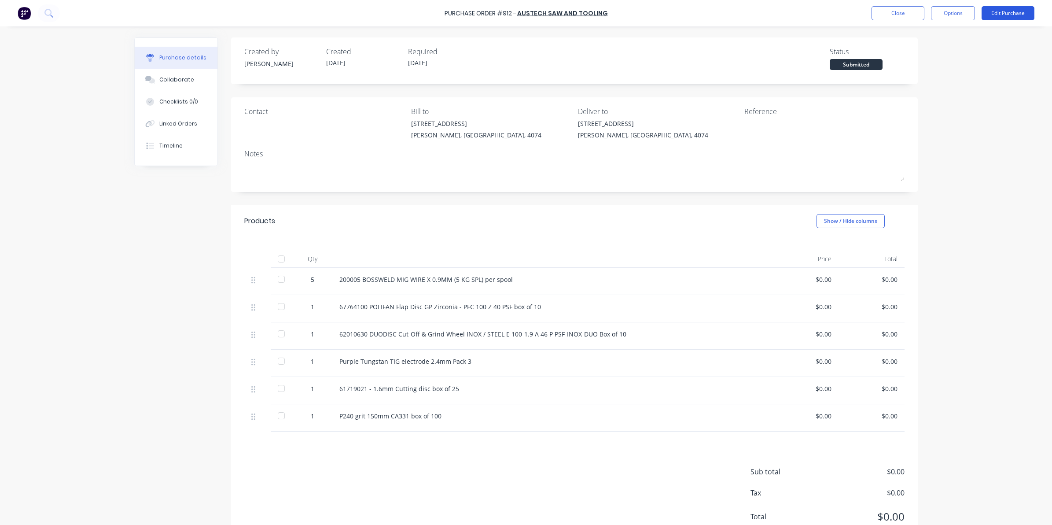
click at [990, 11] on button "Edit Purchase" at bounding box center [1008, 13] width 53 height 14
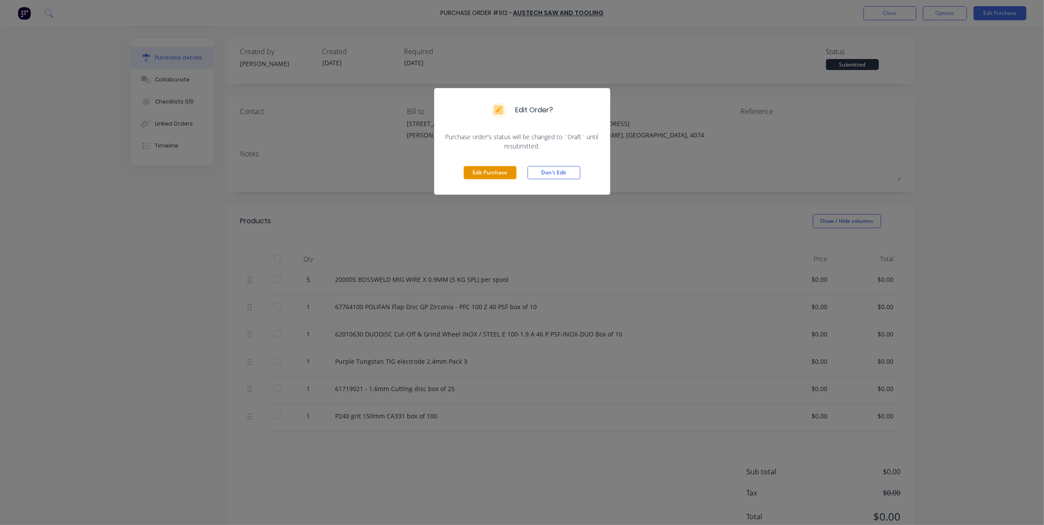
click at [489, 174] on button "Edit Purchase" at bounding box center [490, 172] width 53 height 13
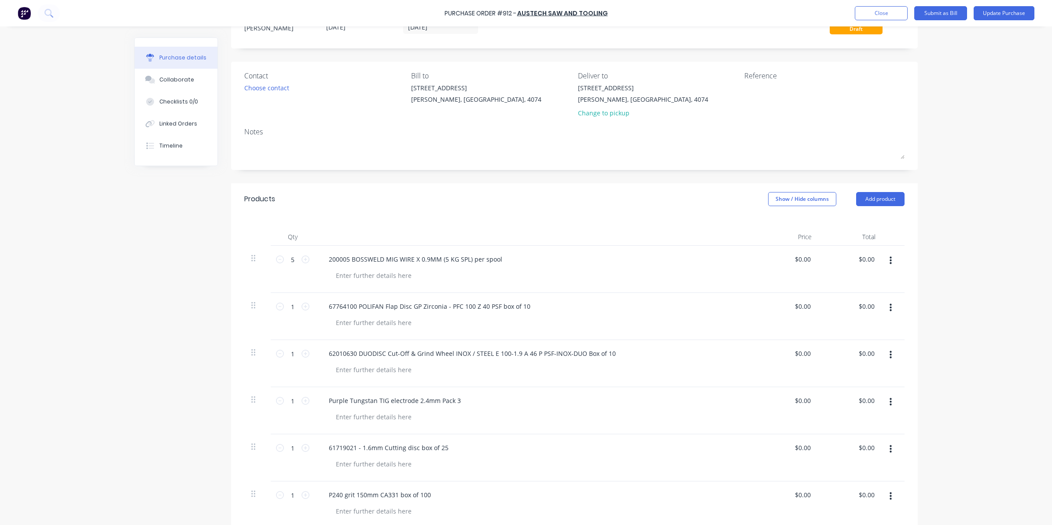
scroll to position [55, 0]
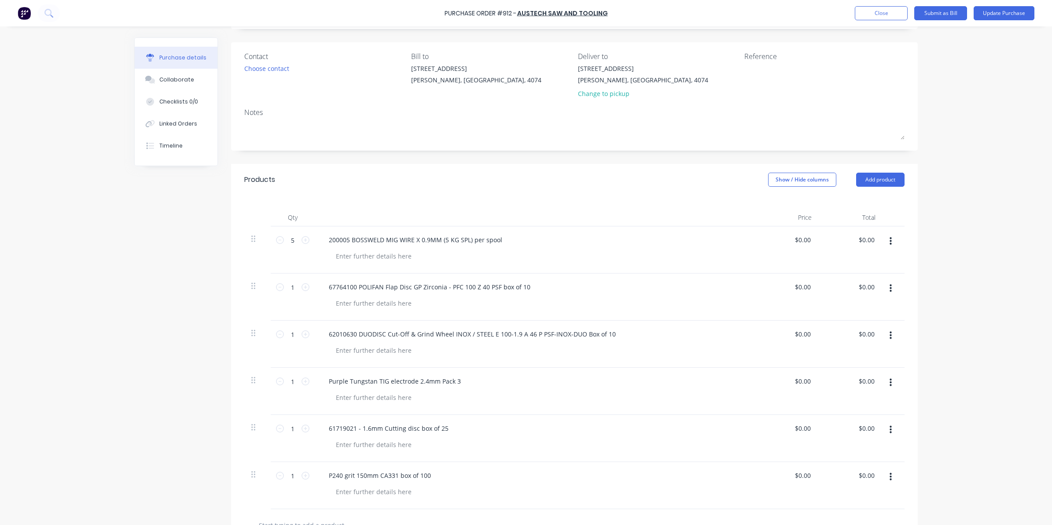
click at [889, 478] on button "button" at bounding box center [890, 477] width 21 height 16
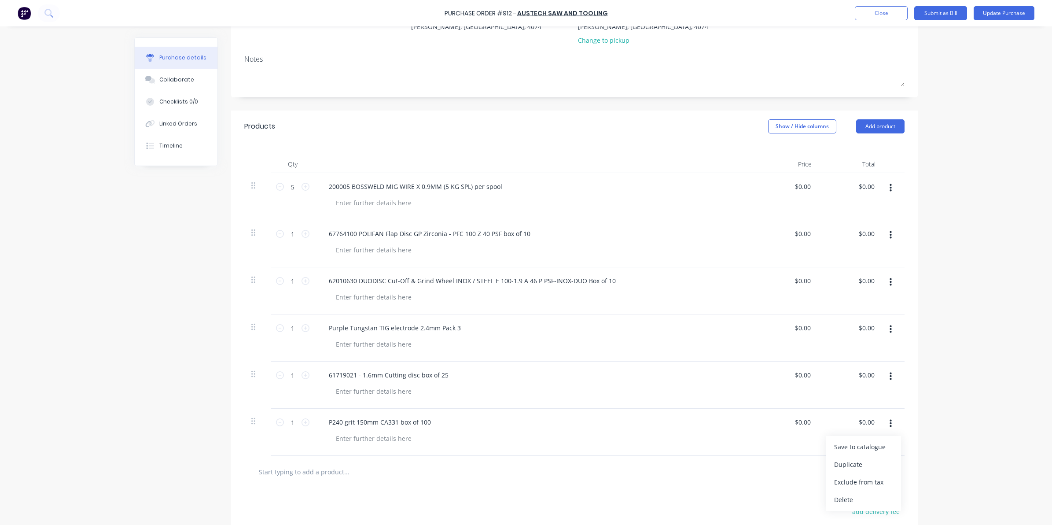
scroll to position [165, 0]
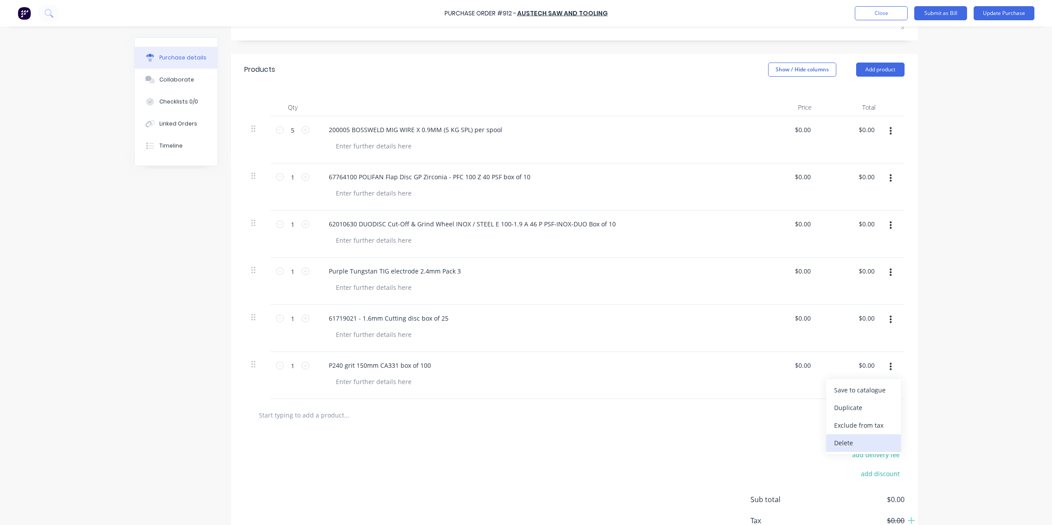
click at [848, 441] on button "Delete" at bounding box center [863, 443] width 75 height 18
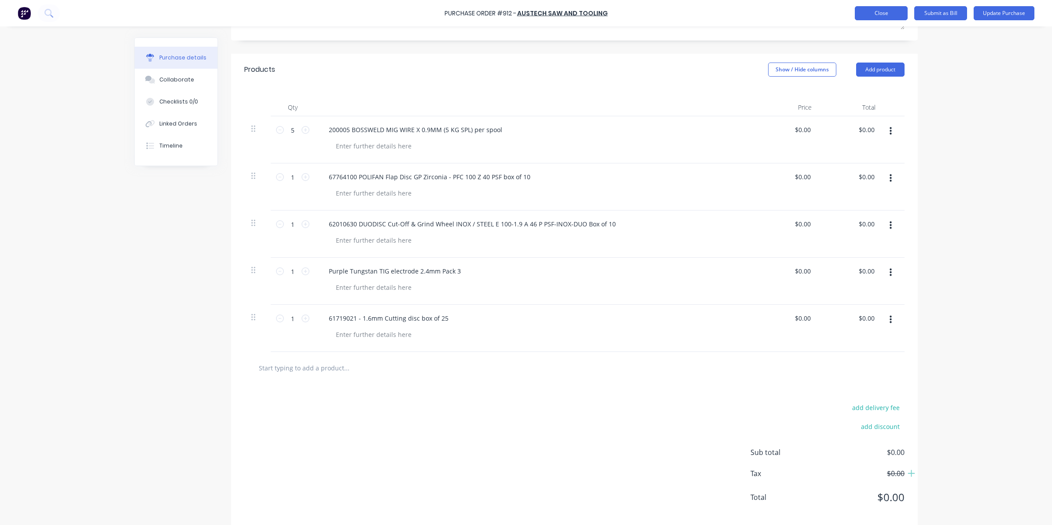
click at [886, 12] on button "Close" at bounding box center [881, 13] width 53 height 14
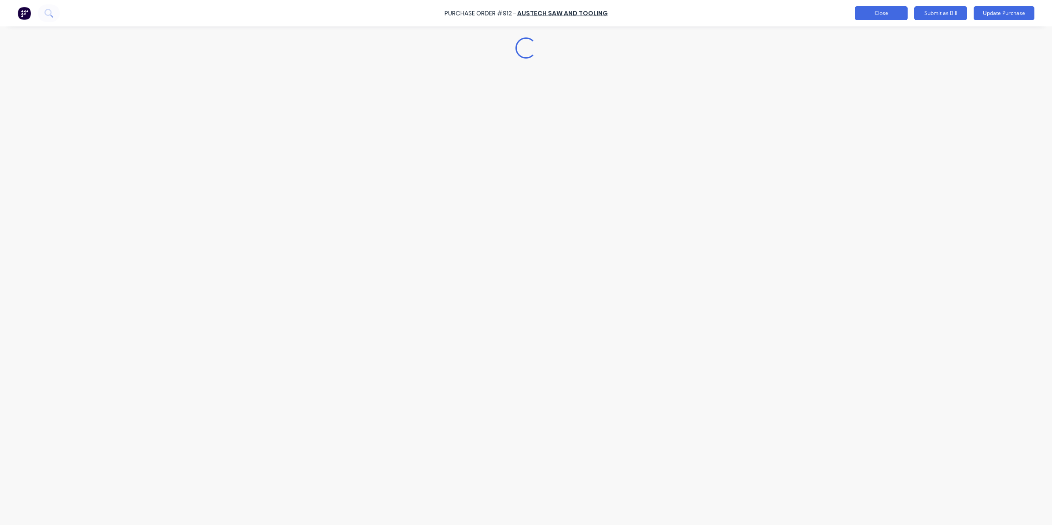
scroll to position [0, 0]
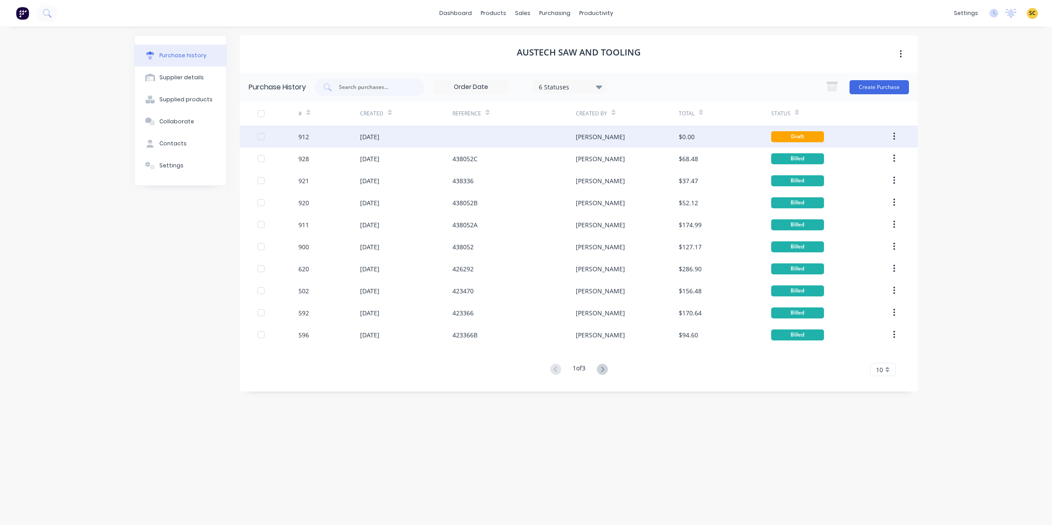
click at [349, 126] on div "912" at bounding box center [329, 136] width 62 height 22
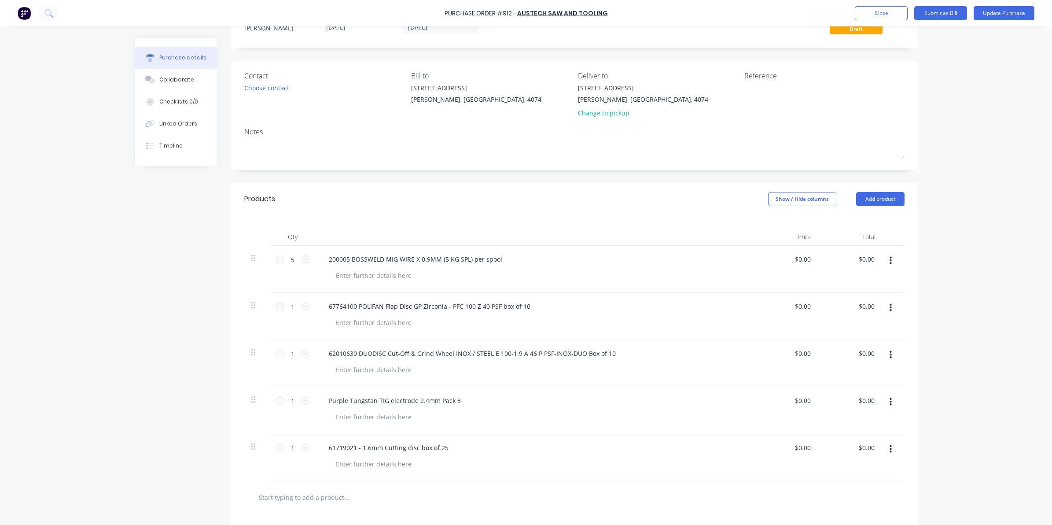
scroll to position [55, 0]
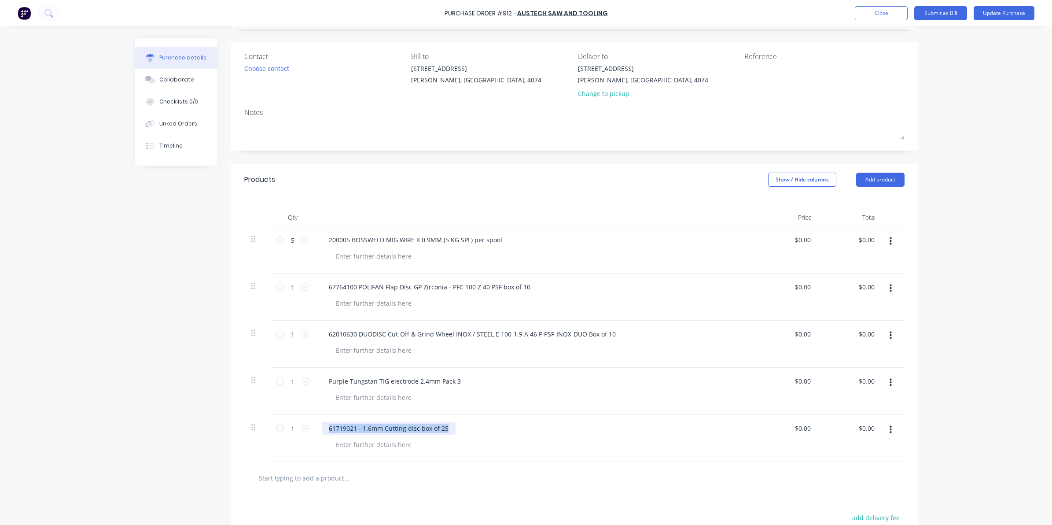
drag, startPoint x: 442, startPoint y: 428, endPoint x: 254, endPoint y: 429, distance: 188.0
click at [254, 429] on div "1 1 61719021 - 1.6mm Cutting disc box of 25 $0.00 $0.00 $0.00 $0.00" at bounding box center [574, 438] width 660 height 47
copy div "61719021 - 1.6mm Cutting disc box of 25"
click at [883, 11] on button "Close" at bounding box center [881, 13] width 53 height 14
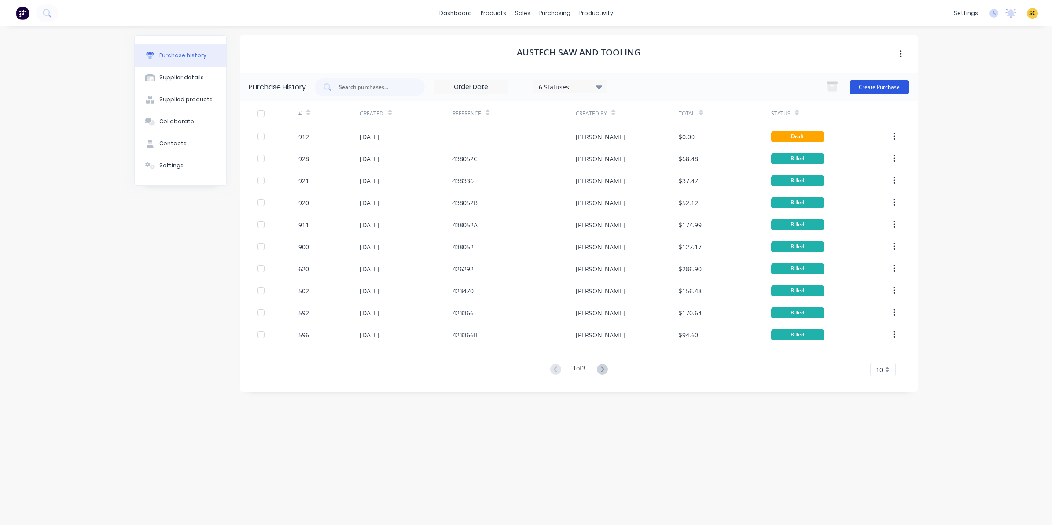
click at [900, 81] on button "Create Purchase" at bounding box center [879, 87] width 59 height 14
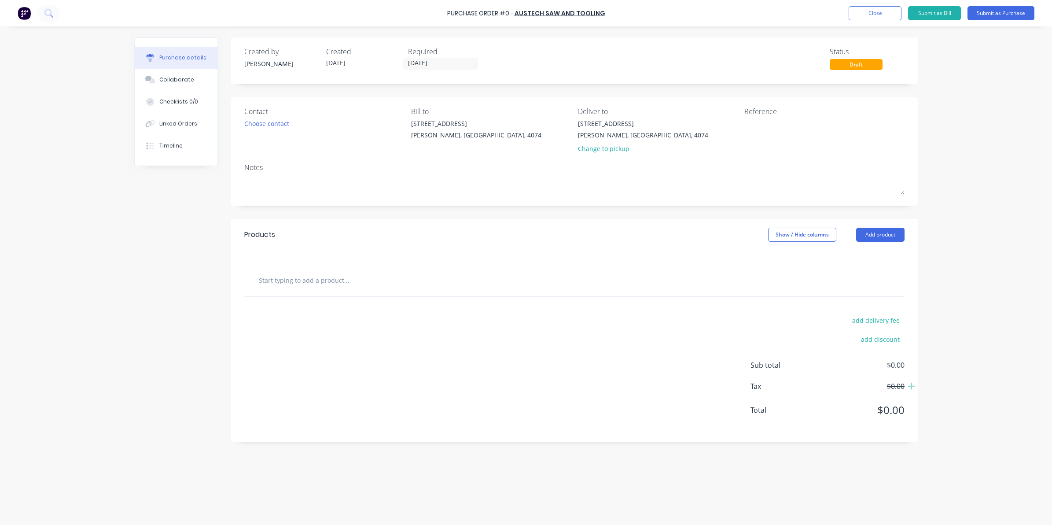
click at [344, 276] on input "text" at bounding box center [346, 280] width 176 height 18
paste input "61719021 - 1.6mm Cutting disc box of 25"
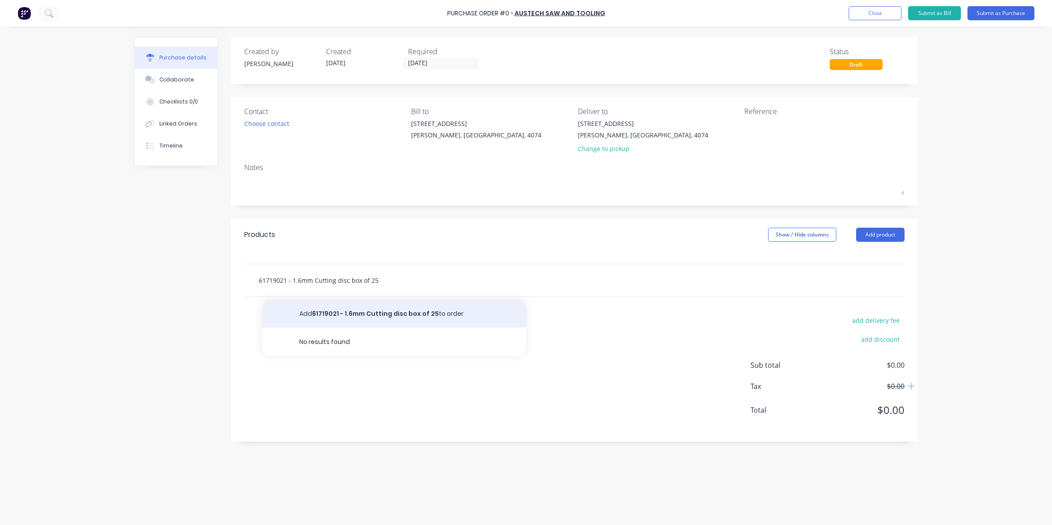
type input "61719021 - 1.6mm Cutting disc box of 25"
click at [350, 320] on button "Add 61719021 - 1.6mm Cutting disc box of 25 to order" at bounding box center [394, 313] width 264 height 28
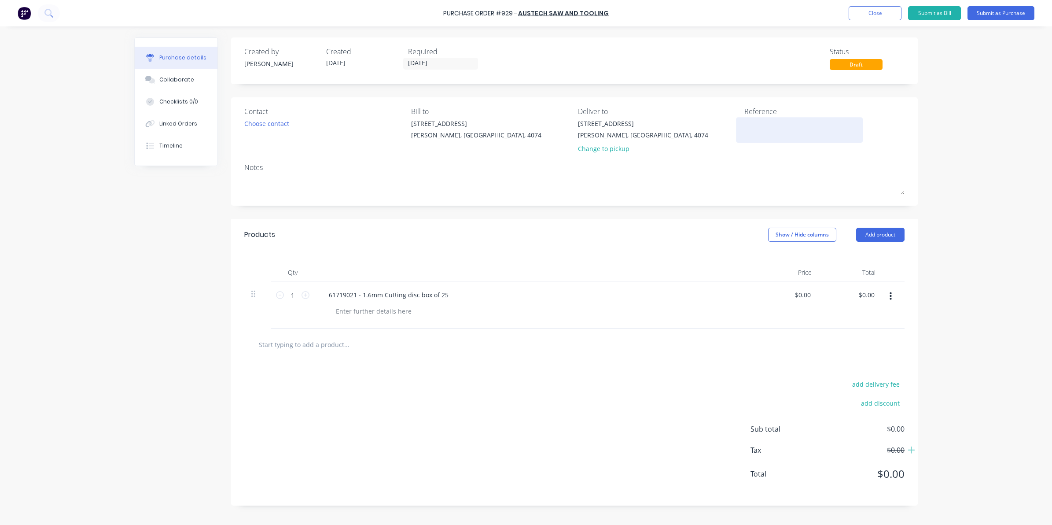
click at [760, 122] on textarea at bounding box center [799, 129] width 110 height 20
type textarea "438052D"
type textarea "x"
type textarea "438052D"
click at [295, 297] on input "1" at bounding box center [293, 294] width 18 height 13
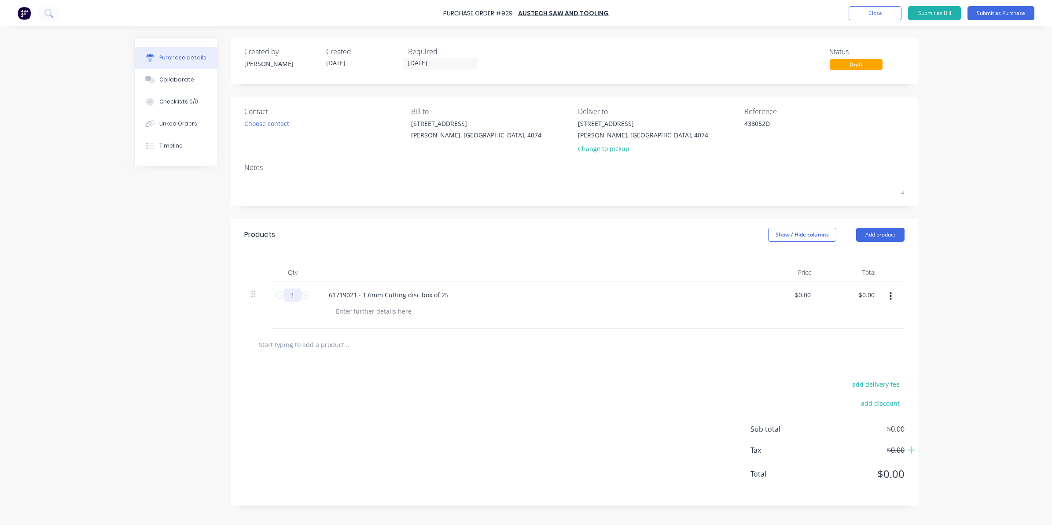
type textarea "x"
type input "7"
type textarea "x"
type input "75"
type textarea "x"
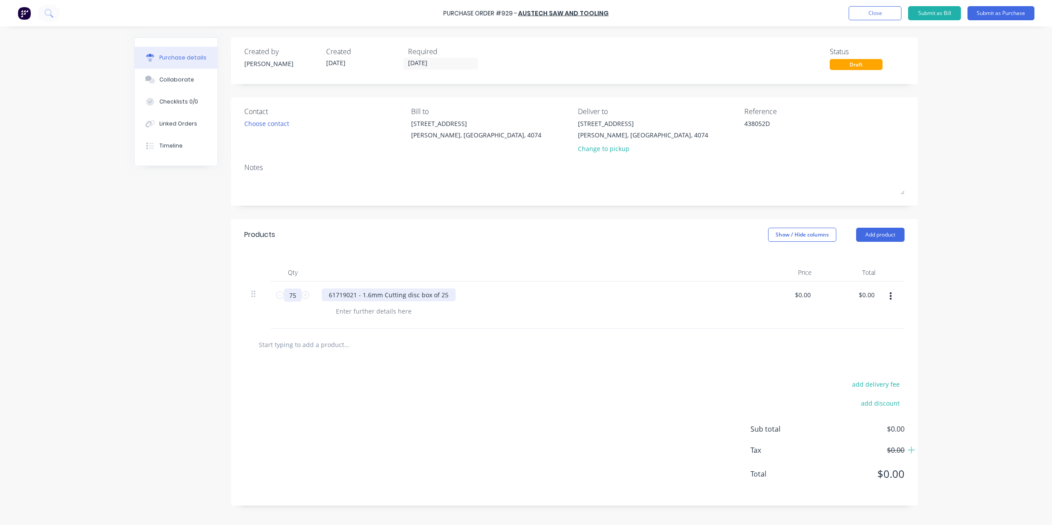
type input "75"
type textarea "x"
drag, startPoint x: 421, startPoint y: 298, endPoint x: 495, endPoint y: 292, distance: 74.6
click at [495, 292] on div "61719021 - 1.6mm Cutting disc box of 25" at bounding box center [535, 294] width 426 height 13
drag, startPoint x: 564, startPoint y: 410, endPoint x: 619, endPoint y: 384, distance: 60.8
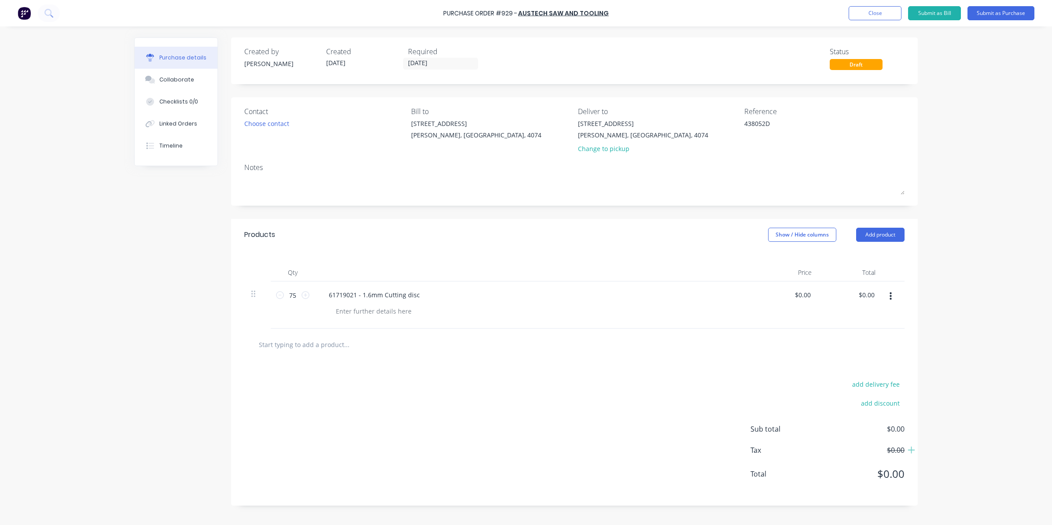
click at [564, 410] on div "add delivery fee add discount Sub total $0.00 Tax $0.00 Total $0.00" at bounding box center [574, 433] width 687 height 145
type textarea "x"
drag, startPoint x: 861, startPoint y: 294, endPoint x: 934, endPoint y: 285, distance: 74.0
click at [934, 285] on div "Purchase Order #929 - Austech Saw and Tooling Add product Close Submit as Bill …" at bounding box center [526, 262] width 1052 height 525
type input "210"
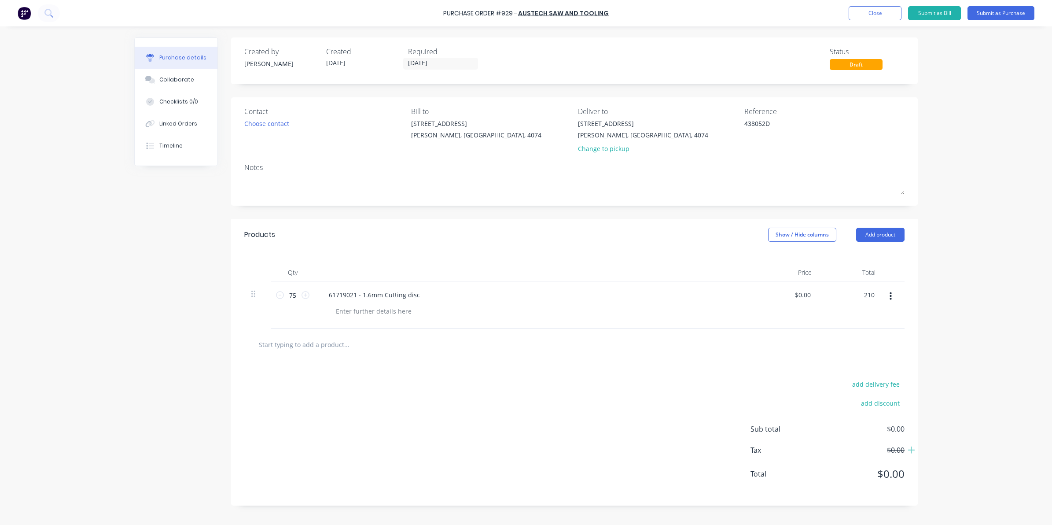
type textarea "x"
type input "$2.80"
type input "$210.00"
click at [538, 440] on div "add delivery fee add discount Sub total $0.00 Tax $0.00 Total $0.00" at bounding box center [574, 433] width 687 height 145
click at [318, 355] on div at bounding box center [574, 344] width 660 height 32
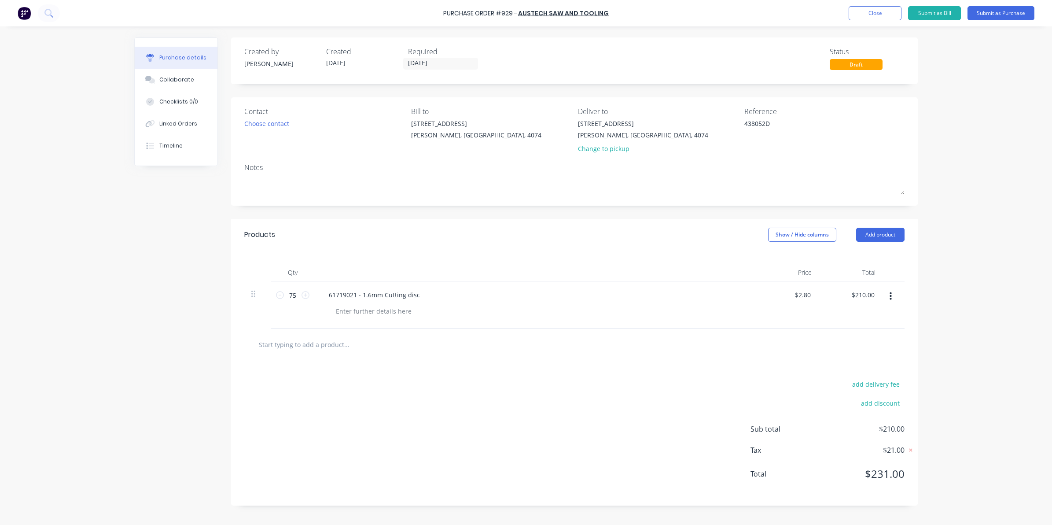
click at [317, 346] on input "text" at bounding box center [346, 344] width 176 height 18
paste input "67764100 POLIFAN Flap Disc GP Zirconia - PFC 100 Z 40 PSF box of 10"
type textarea "x"
type input "67764100 POLIFAN Flap Disc GP Zirconia - PFC 100 Z 40 PSF box of 10"
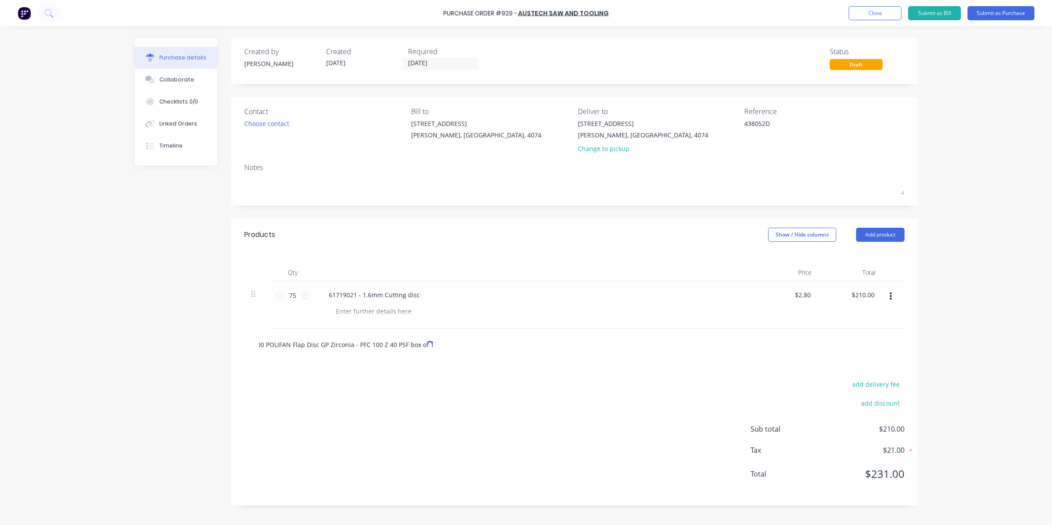
type textarea "x"
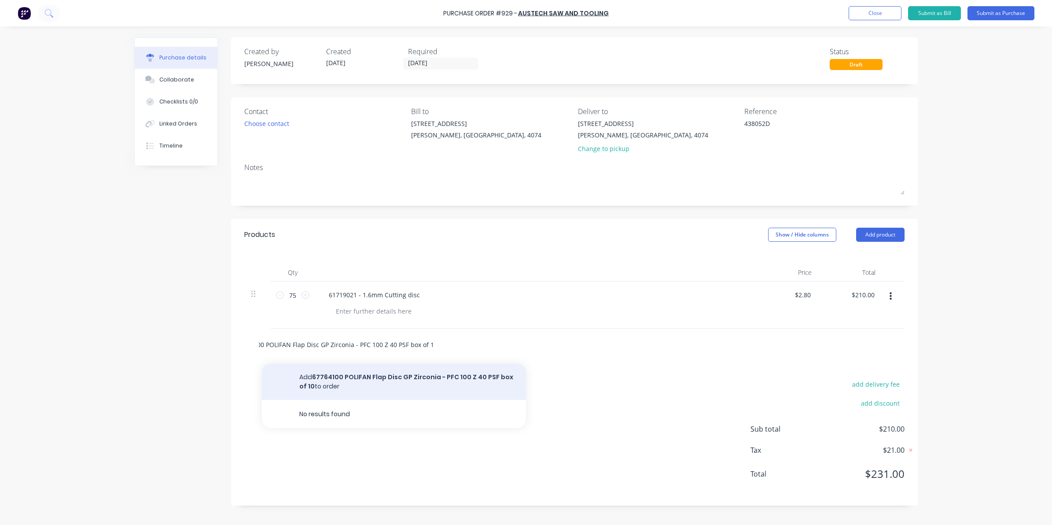
type input "67764100 POLIFAN Flap Disc GP Zirconia - PFC 100 Z 40 PSF box of 10"
click at [370, 376] on button "Add 67764100 POLIFAN Flap Disc GP Zirconia - PFC 100 Z 40 PSF box of 10 to order" at bounding box center [394, 382] width 264 height 36
type textarea "x"
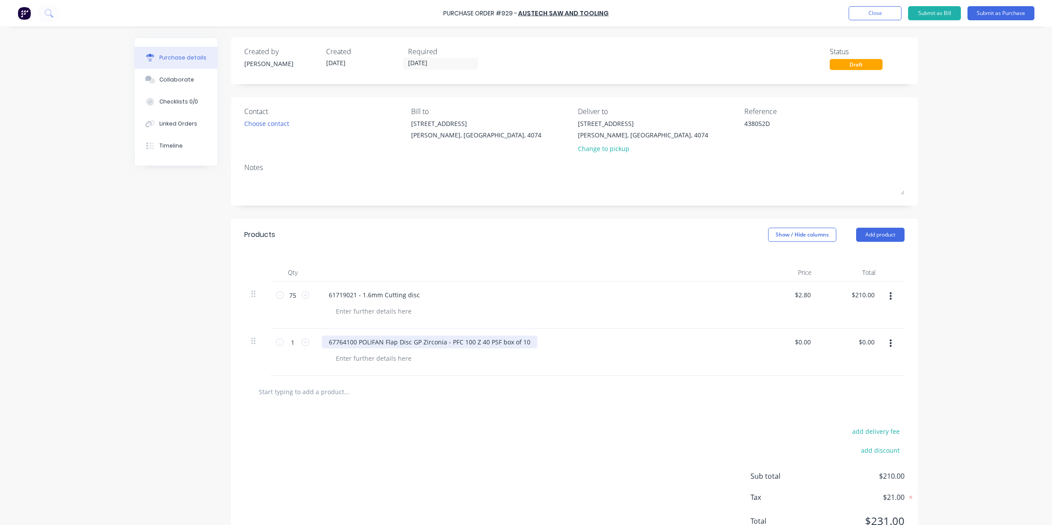
type textarea "x"
drag, startPoint x: 496, startPoint y: 340, endPoint x: 568, endPoint y: 338, distance: 72.7
click at [568, 338] on div "67764100 POLIFAN Flap Disc GP Zirconia - PFC 100 Z 40 PSF box of 10" at bounding box center [535, 341] width 426 height 13
click at [293, 339] on input "1" at bounding box center [293, 341] width 18 height 13
type textarea "x"
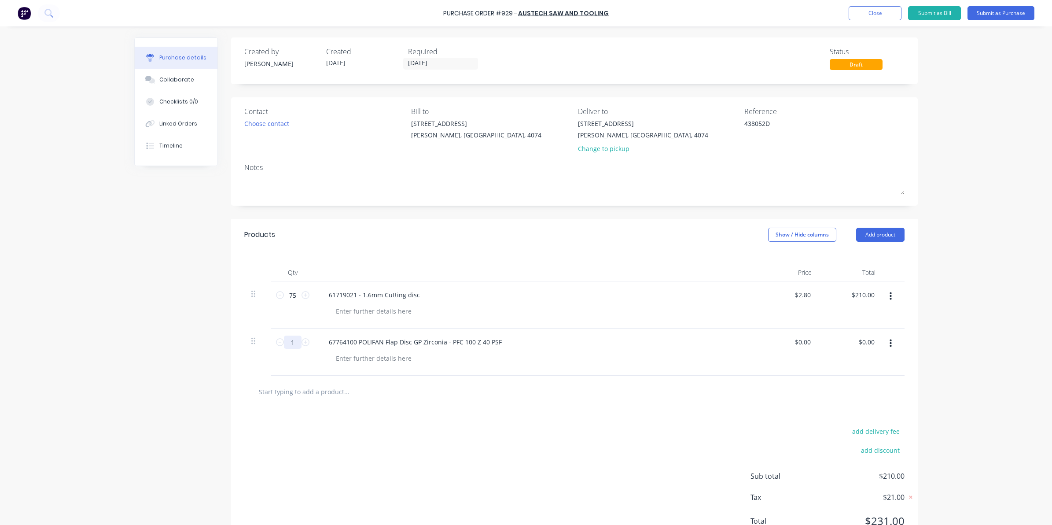
type input "10"
type textarea "x"
type input "10"
type textarea "x"
drag, startPoint x: 857, startPoint y: 342, endPoint x: 879, endPoint y: 341, distance: 21.6
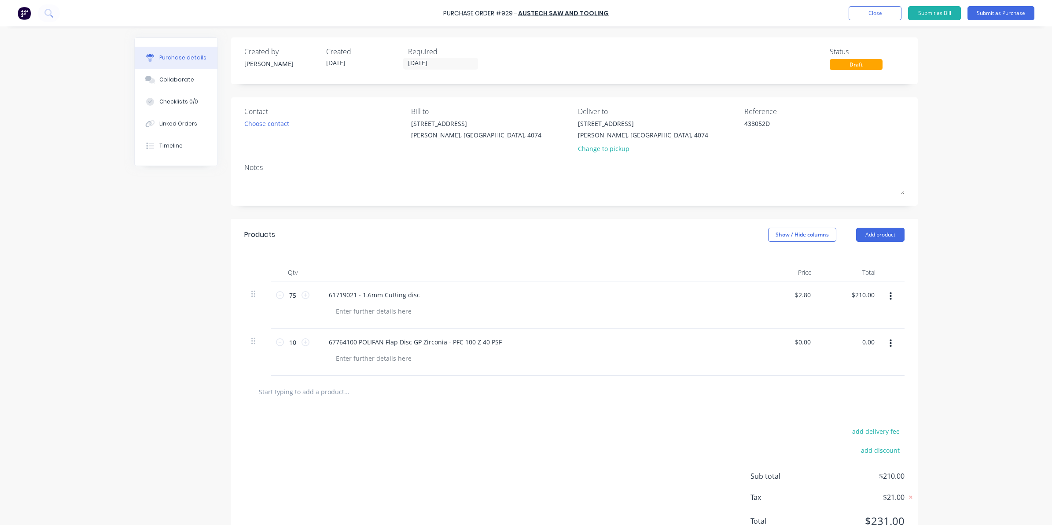
click at [879, 341] on div "10 10 67764100 POLIFAN Flap Disc GP Zirconia - PFC 100 Z 40 PSF $0.00 $0.00 0.0…" at bounding box center [574, 351] width 660 height 47
type input "50"
type textarea "x"
type input "$5.00"
type input "$50.00"
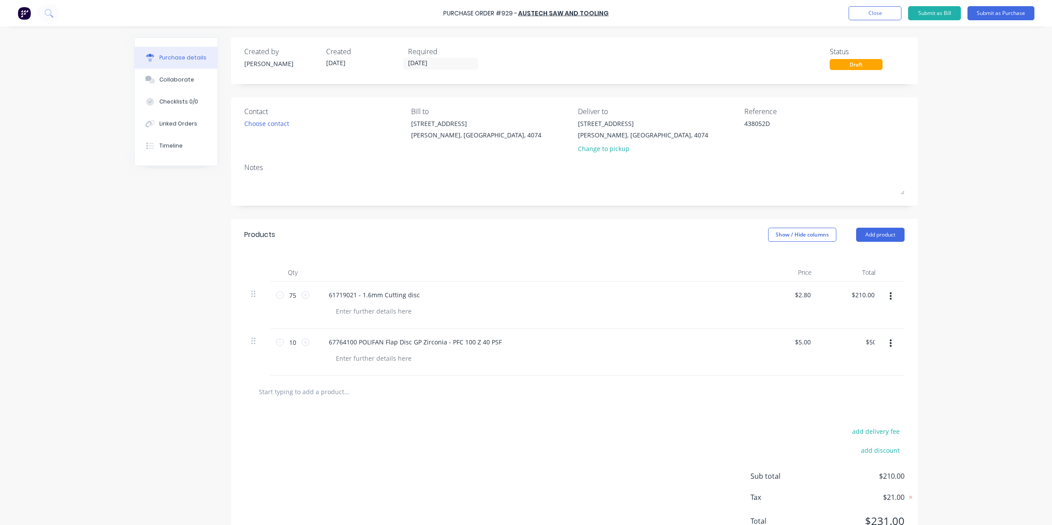
click at [529, 413] on div "add delivery fee add discount Sub total $210.00 Tax $21.00 Total $231.00" at bounding box center [574, 480] width 687 height 145
click at [919, 419] on div "Purchase details Collaborate Checklists 0/0 Linked Orders Timeline Created by S…" at bounding box center [525, 249] width 801 height 481
click at [1001, 11] on button "Submit as Purchase" at bounding box center [1001, 13] width 67 height 14
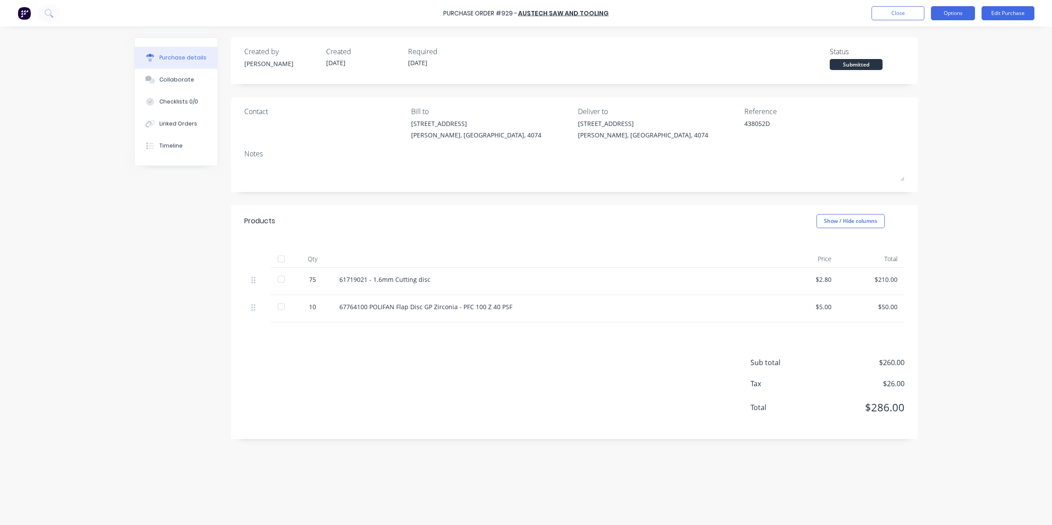
click at [947, 14] on button "Options" at bounding box center [953, 13] width 44 height 14
click at [918, 53] on div "Convert to Bill" at bounding box center [933, 53] width 68 height 13
type textarea "x"
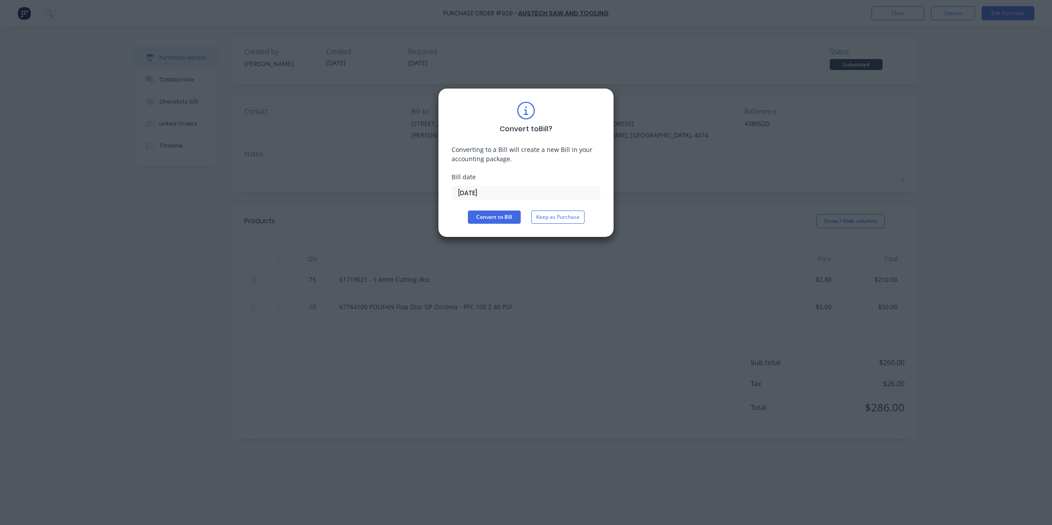
click at [560, 194] on input "[DATE]" at bounding box center [526, 192] width 148 height 13
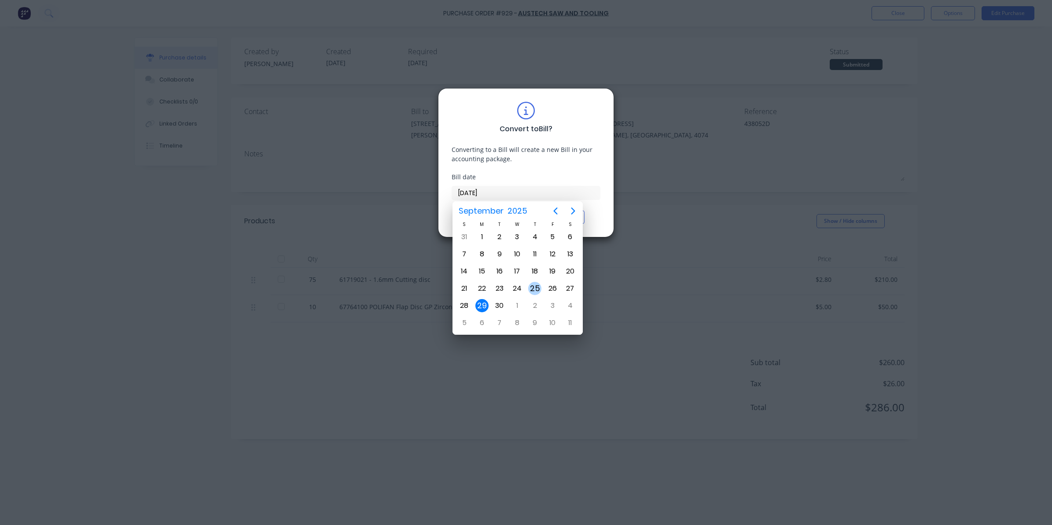
click at [535, 285] on div "25" at bounding box center [534, 288] width 13 height 13
type input "[DATE]"
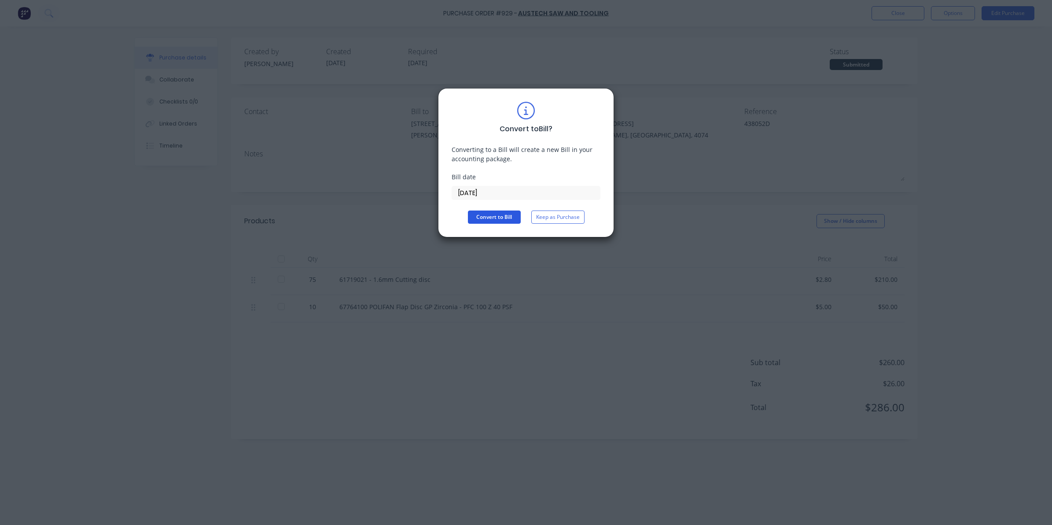
click at [488, 219] on button "Convert to Bill" at bounding box center [494, 216] width 53 height 13
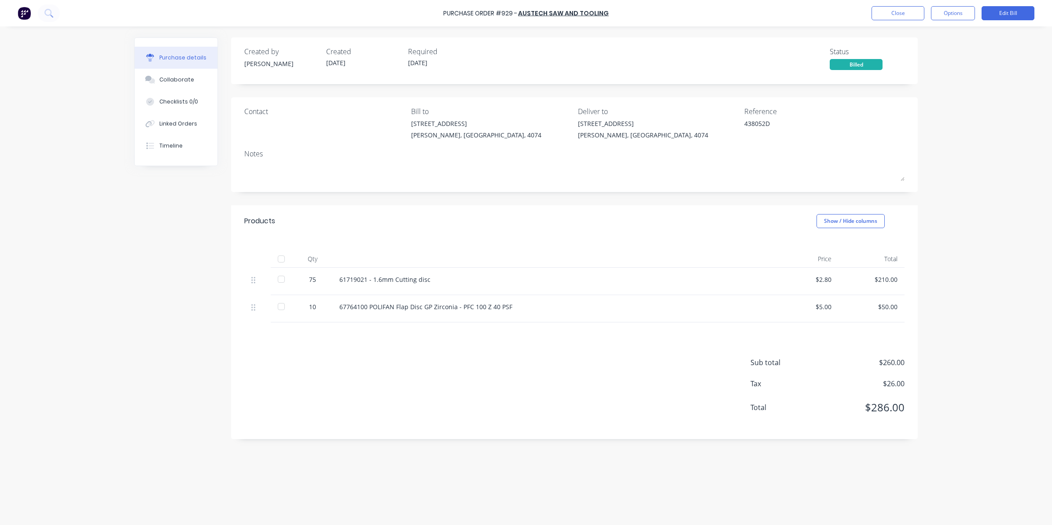
click at [282, 257] on div at bounding box center [281, 259] width 18 height 18
type textarea "x"
click at [899, 15] on button "Close" at bounding box center [898, 13] width 53 height 14
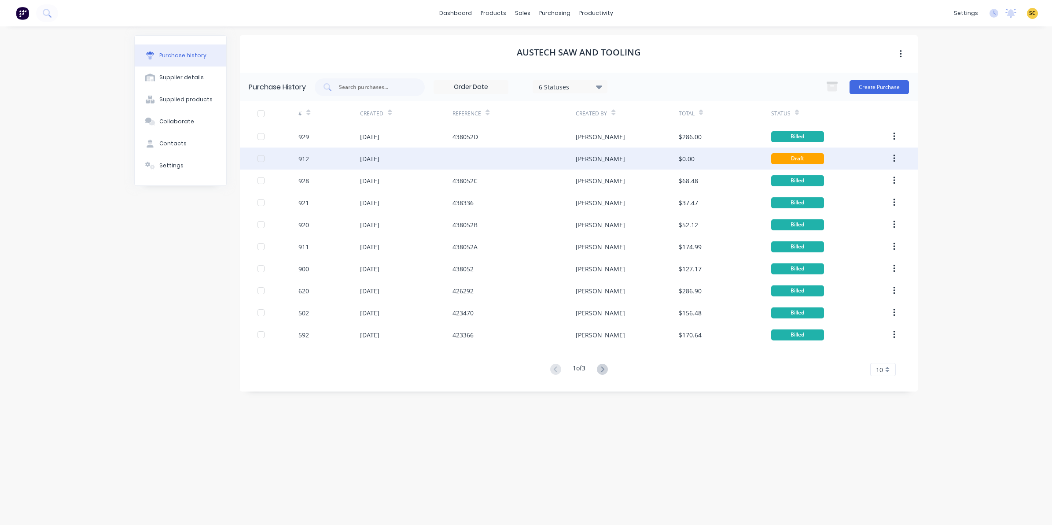
click at [473, 165] on div at bounding box center [514, 158] width 123 height 22
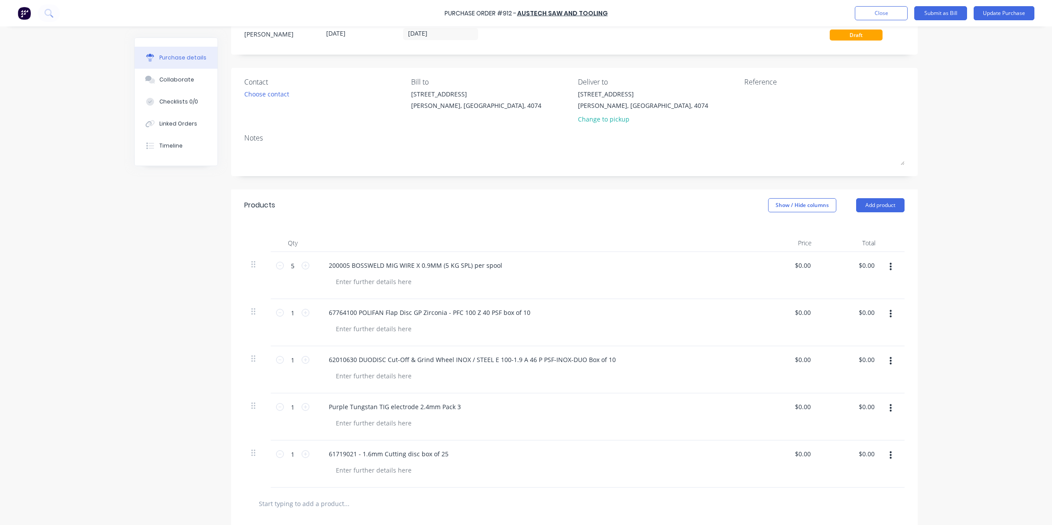
scroll to position [55, 0]
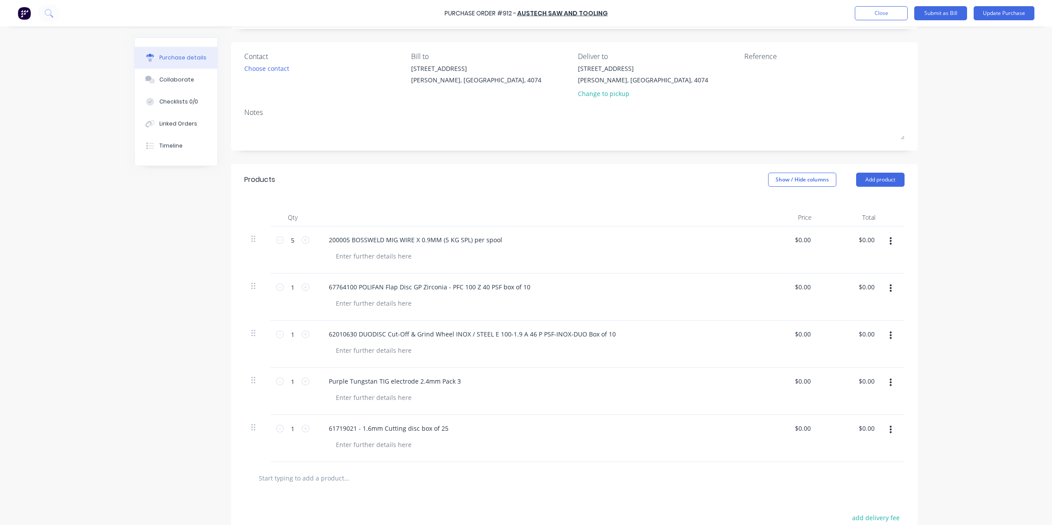
click at [888, 432] on button "button" at bounding box center [890, 430] width 21 height 16
click at [844, 504] on button "Delete" at bounding box center [863, 506] width 75 height 18
click at [882, 16] on button "Close" at bounding box center [881, 13] width 53 height 14
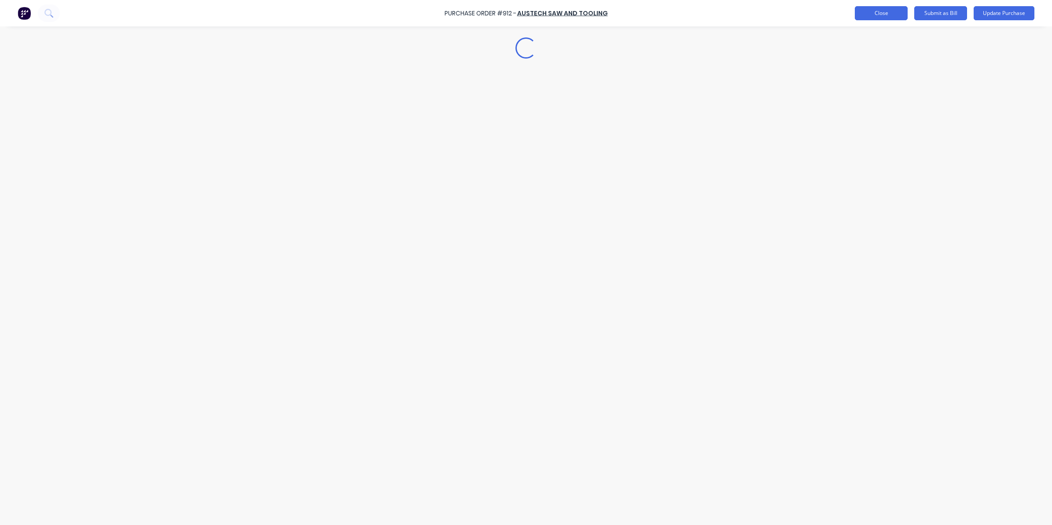
scroll to position [0, 0]
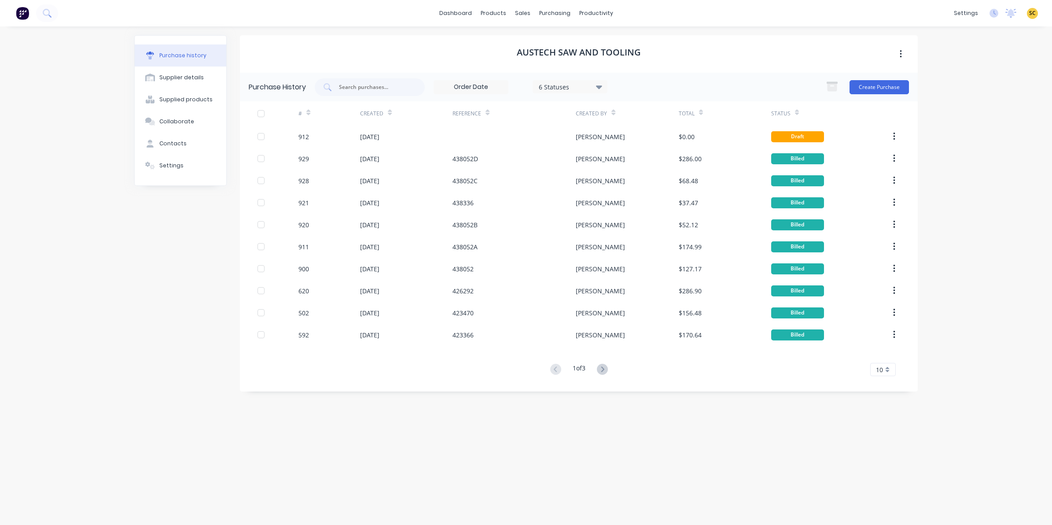
drag, startPoint x: -2, startPoint y: 553, endPoint x: 270, endPoint y: 443, distance: 293.4
click at [270, 443] on div "Austech Saw and Tooling Purchase History 6 Statuses 6 Statuses Create Purchase …" at bounding box center [579, 271] width 678 height 472
click at [569, 40] on div "Purchase Orders" at bounding box center [583, 42] width 47 height 8
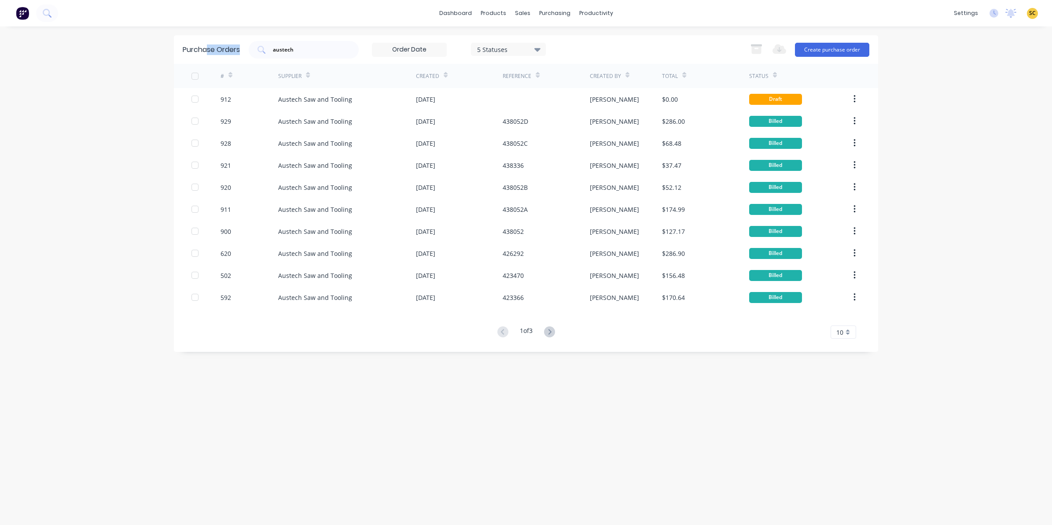
drag, startPoint x: 301, startPoint y: 54, endPoint x: 205, endPoint y: 49, distance: 95.7
click at [205, 49] on div "Purchase Orders austech 5 Statuses 5 Statuses Export to Excel (XLSX) Create pur…" at bounding box center [526, 49] width 704 height 29
drag, startPoint x: 205, startPoint y: 49, endPoint x: 326, endPoint y: 54, distance: 121.1
click at [326, 54] on div "austech" at bounding box center [304, 50] width 110 height 18
drag, startPoint x: 319, startPoint y: 51, endPoint x: 117, endPoint y: 42, distance: 202.2
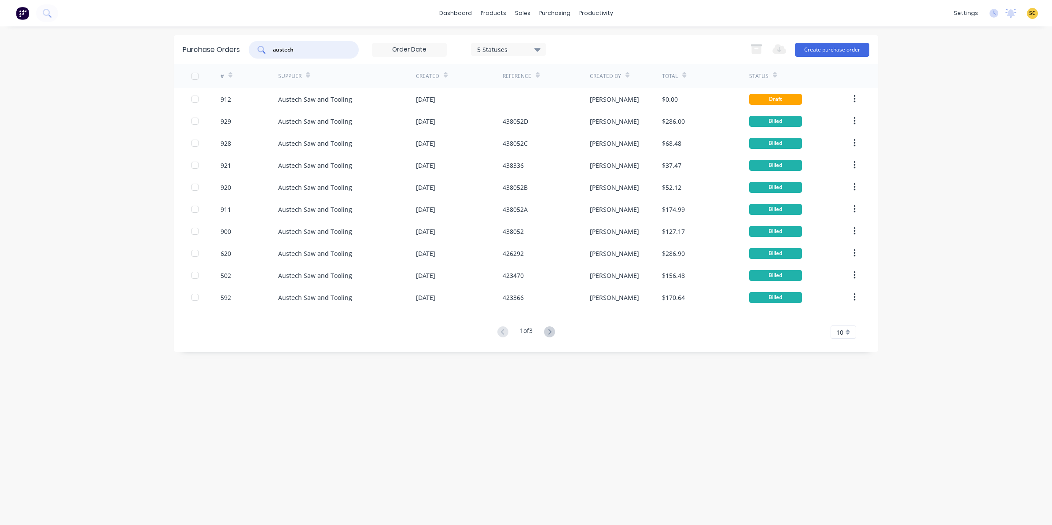
click at [124, 44] on div "dashboard products sales purchasing productivity dashboard products Product Cat…" at bounding box center [526, 262] width 1052 height 525
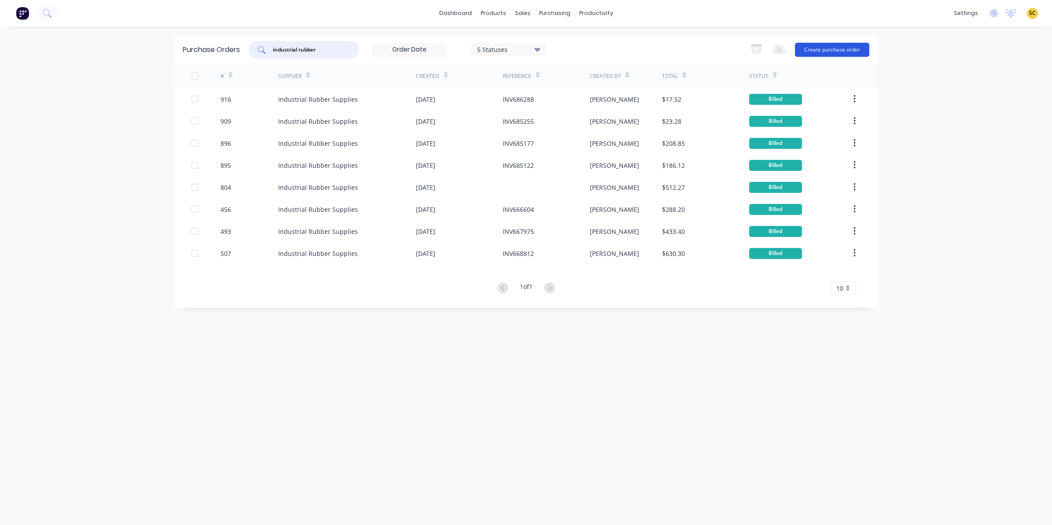
type input "industrial rubber"
click at [839, 46] on button "Create purchase order" at bounding box center [832, 50] width 74 height 14
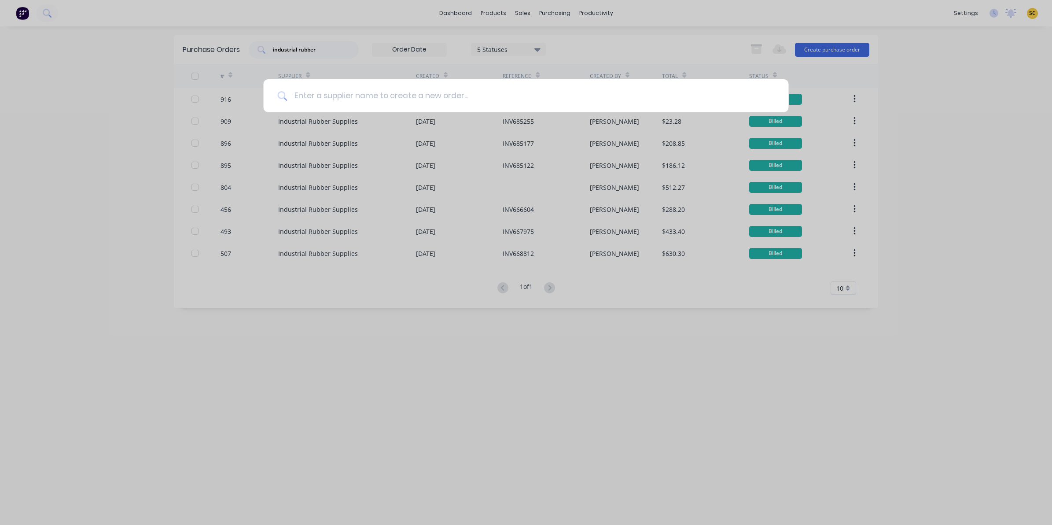
click at [390, 101] on input at bounding box center [530, 95] width 487 height 33
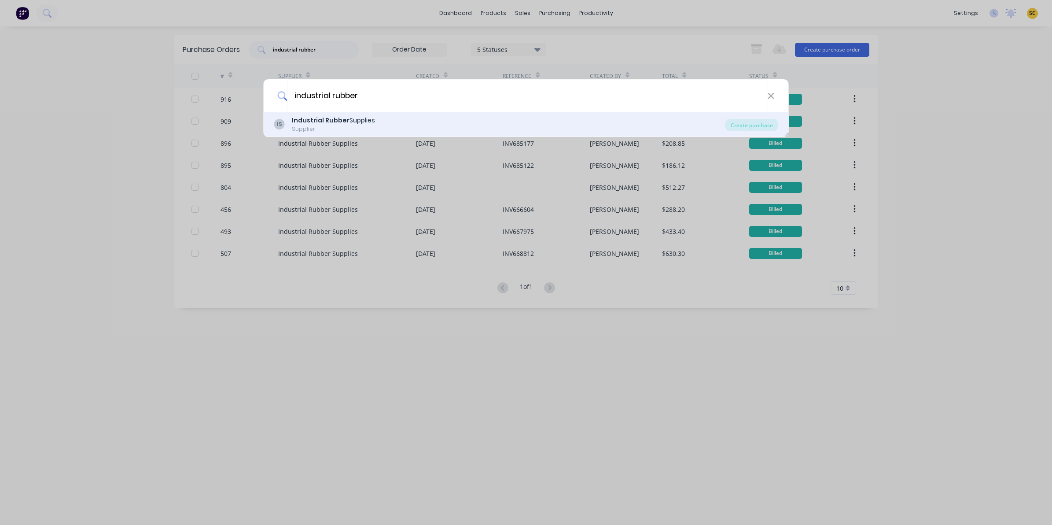
type input "industrial rubber"
click at [314, 122] on b "Industrial Rubber" at bounding box center [321, 120] width 58 height 9
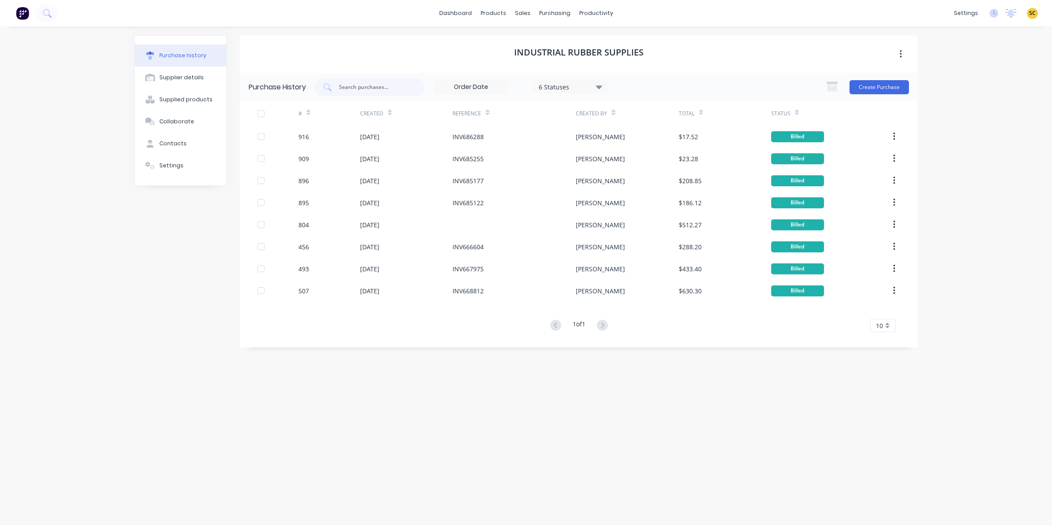
click at [861, 79] on div "Create Purchase" at bounding box center [865, 87] width 88 height 18
click at [878, 85] on button "Create Purchase" at bounding box center [879, 87] width 59 height 14
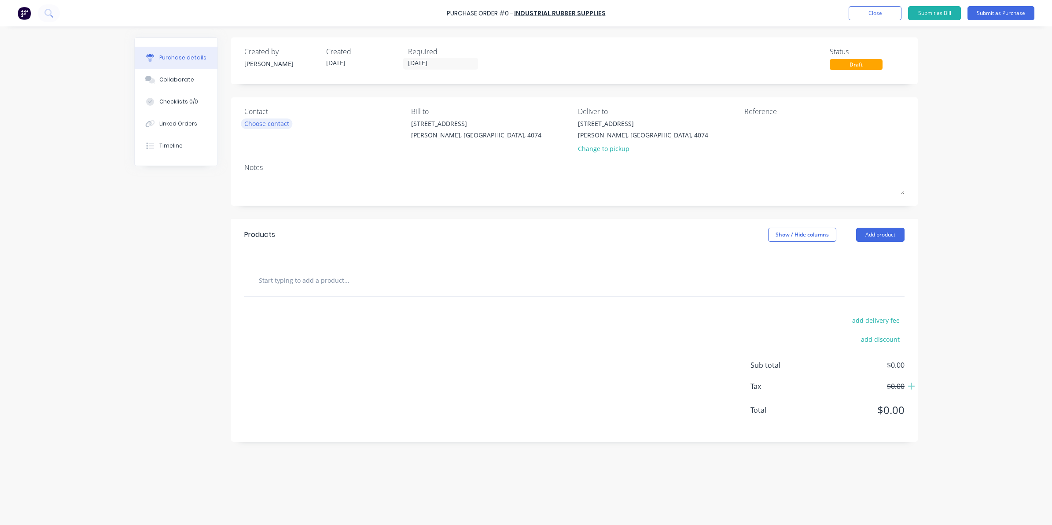
click at [265, 126] on div "Choose contact" at bounding box center [266, 123] width 45 height 9
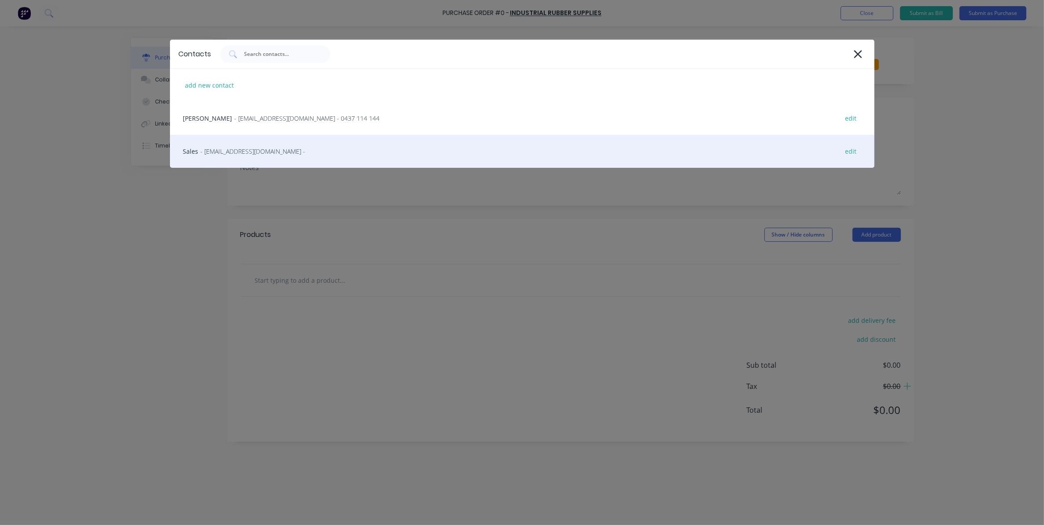
click at [227, 149] on span "- qldsales@indrub.com.au -" at bounding box center [253, 151] width 105 height 9
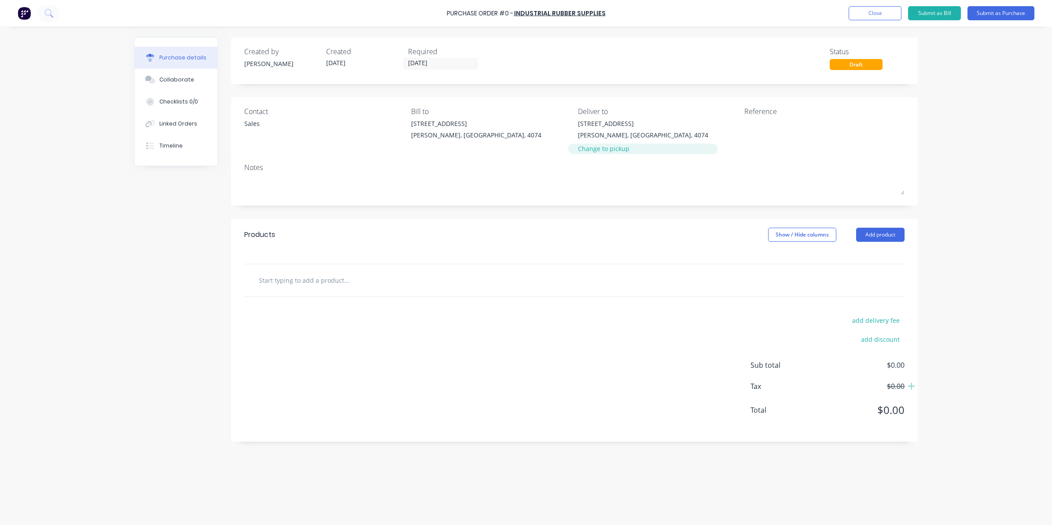
click at [603, 151] on div "Change to pickup" at bounding box center [643, 148] width 130 height 9
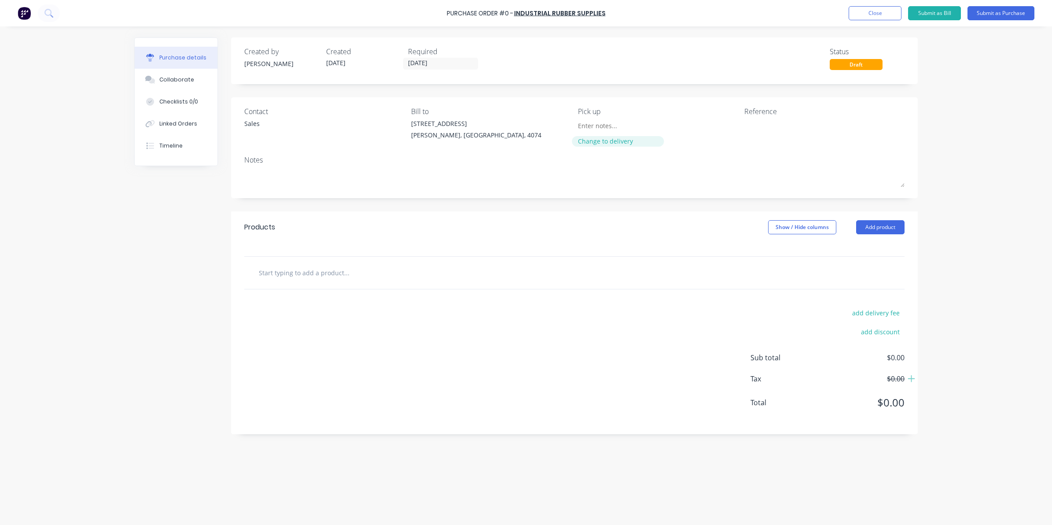
click at [603, 140] on div "Change to delivery" at bounding box center [618, 140] width 80 height 9
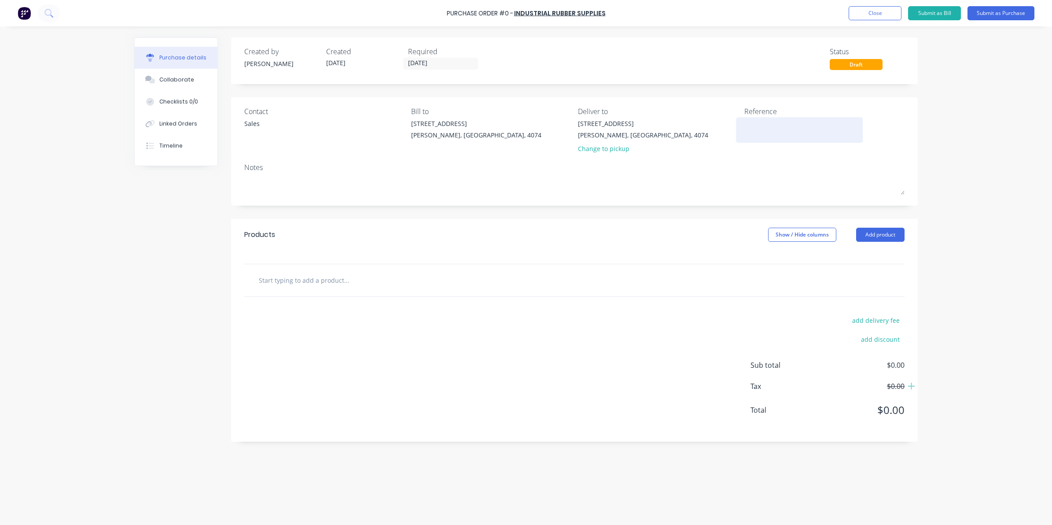
click at [764, 119] on textarea at bounding box center [799, 129] width 110 height 20
type textarea "INV"
type textarea "x"
type textarea "INV6"
type textarea "x"
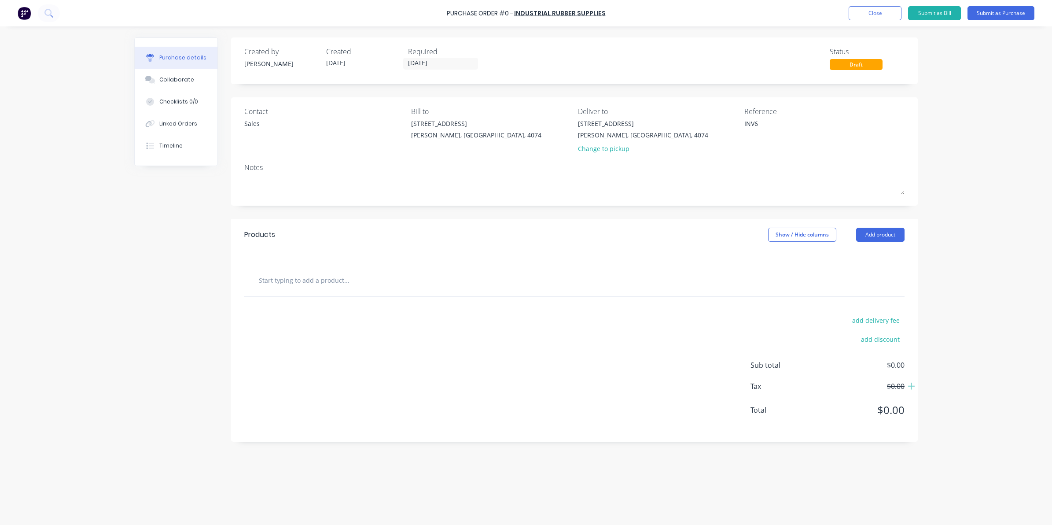
type textarea "INV68"
type textarea "x"
type textarea "INV685"
type textarea "x"
type textarea "INV6851"
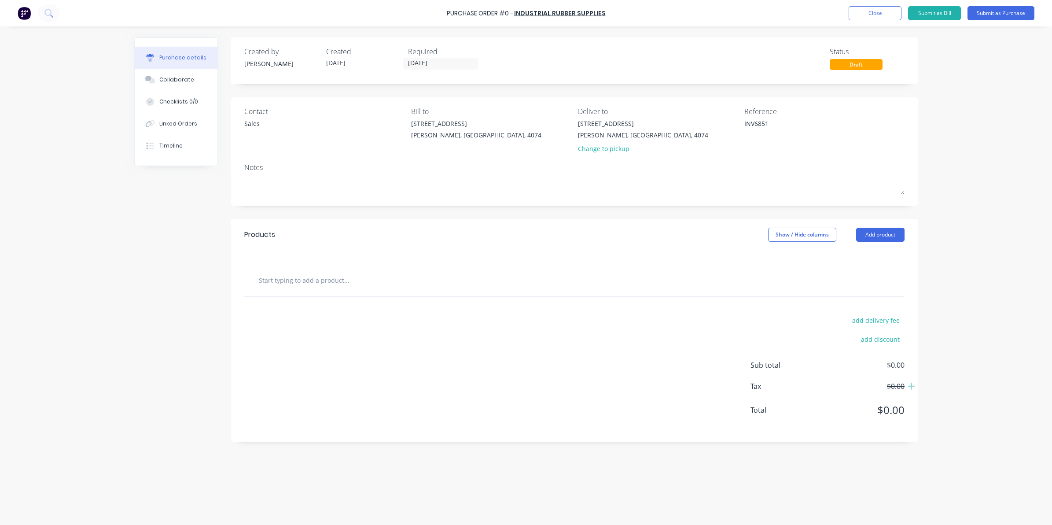
type textarea "x"
type textarea "INV68517"
type textarea "x"
type textarea "INV685177"
type textarea "x"
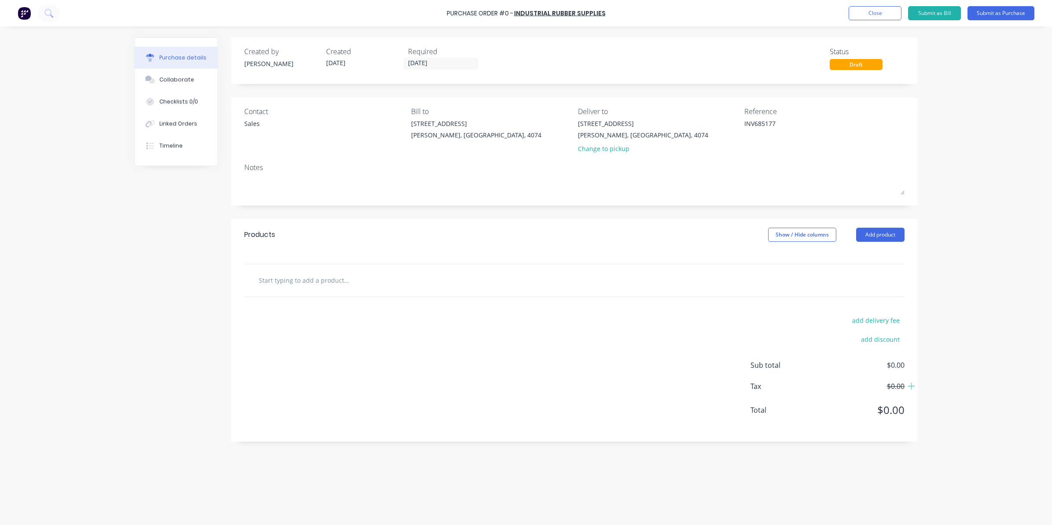
type textarea "INV685177"
click at [270, 286] on input "text" at bounding box center [346, 280] width 176 height 18
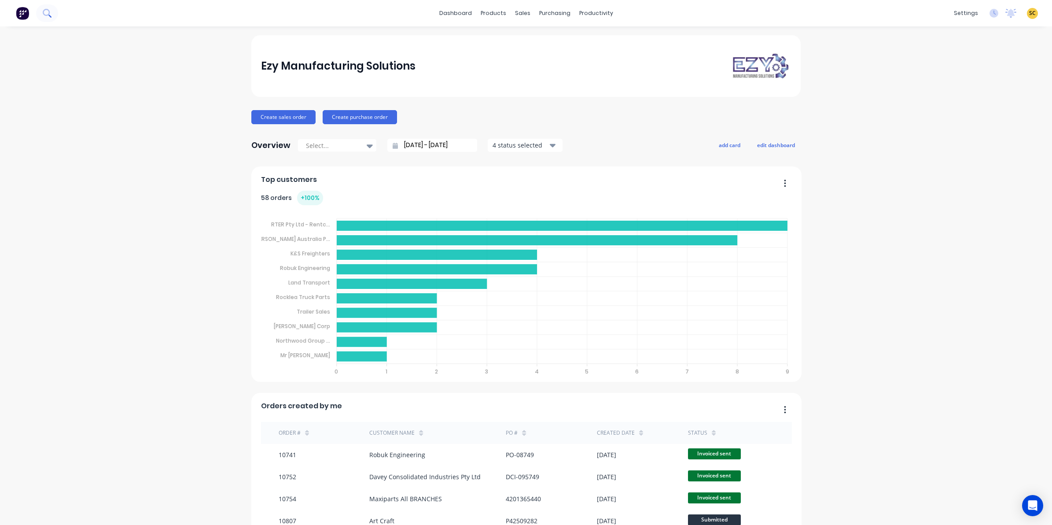
click at [45, 13] on icon at bounding box center [47, 13] width 8 height 8
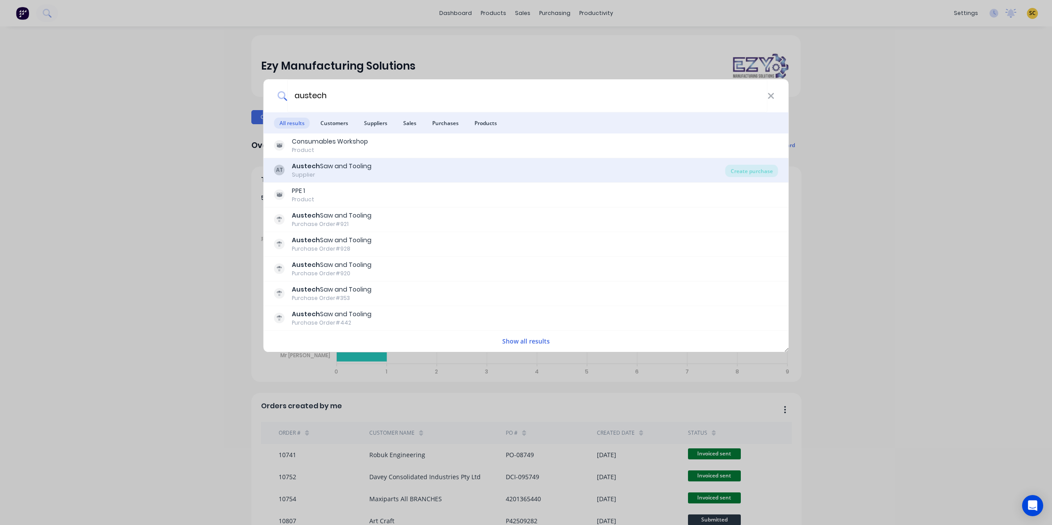
type input "austech"
click at [339, 169] on div "Austech Saw and Tooling" at bounding box center [332, 166] width 80 height 9
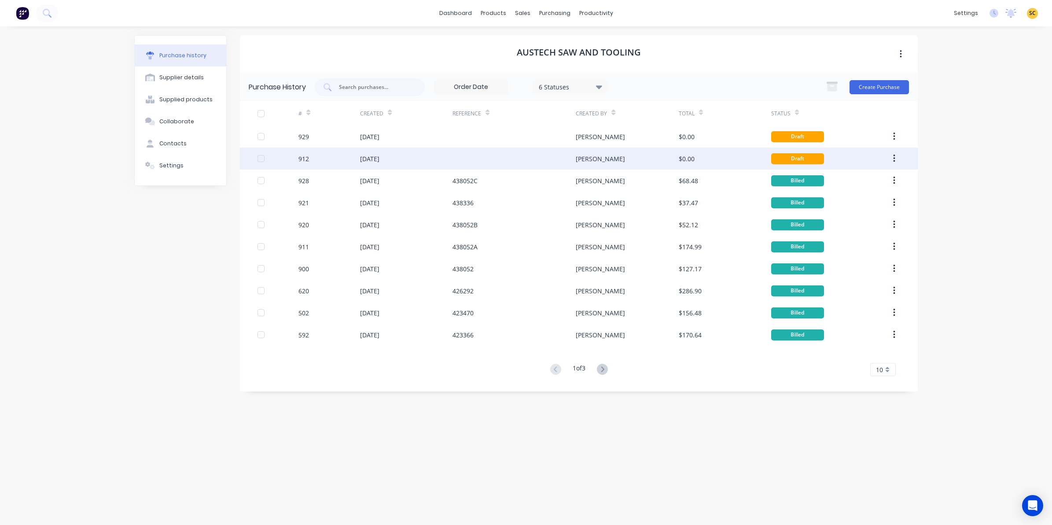
click at [608, 159] on div "[PERSON_NAME]" at bounding box center [627, 158] width 103 height 22
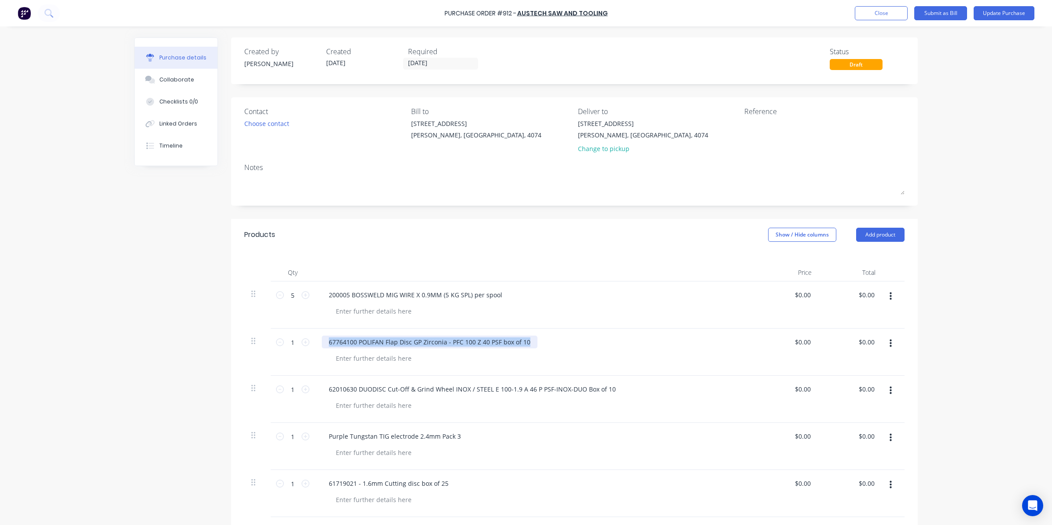
drag, startPoint x: 524, startPoint y: 344, endPoint x: 243, endPoint y: 364, distance: 281.9
click at [244, 364] on div "1 1 67764100 POLIFAN Flap Disc GP Zirconia - PFC 100 Z 40 PSF box of 10 $0.00 $…" at bounding box center [574, 351] width 660 height 47
copy div "67764100 POLIFAN Flap Disc GP Zirconia - PFC 100 Z 40 PSF box of 10"
